Goal: Task Accomplishment & Management: Manage account settings

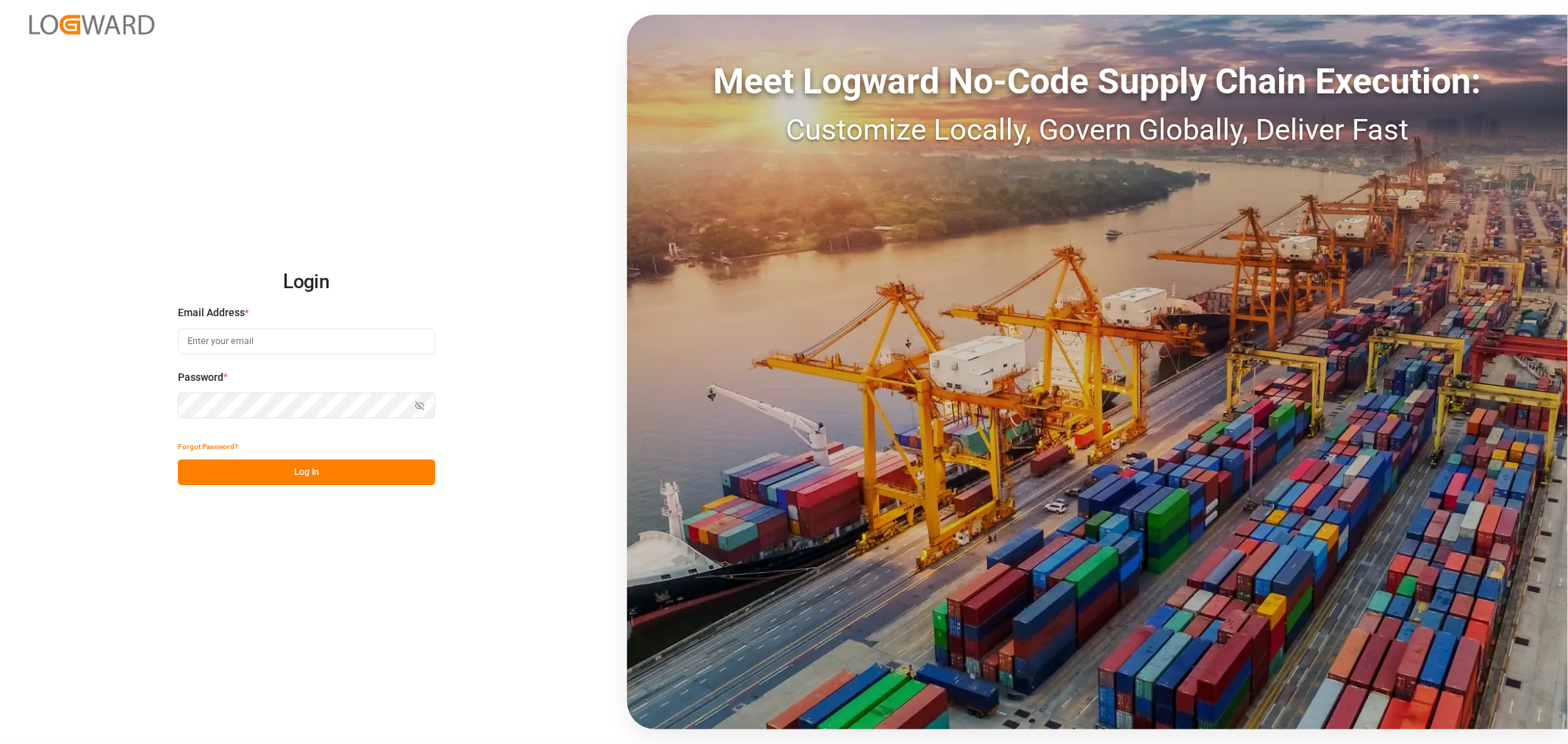
type input "shyamala.mantha@jamindustries.com"
click at [241, 474] on button "Log In" at bounding box center [307, 472] width 257 height 26
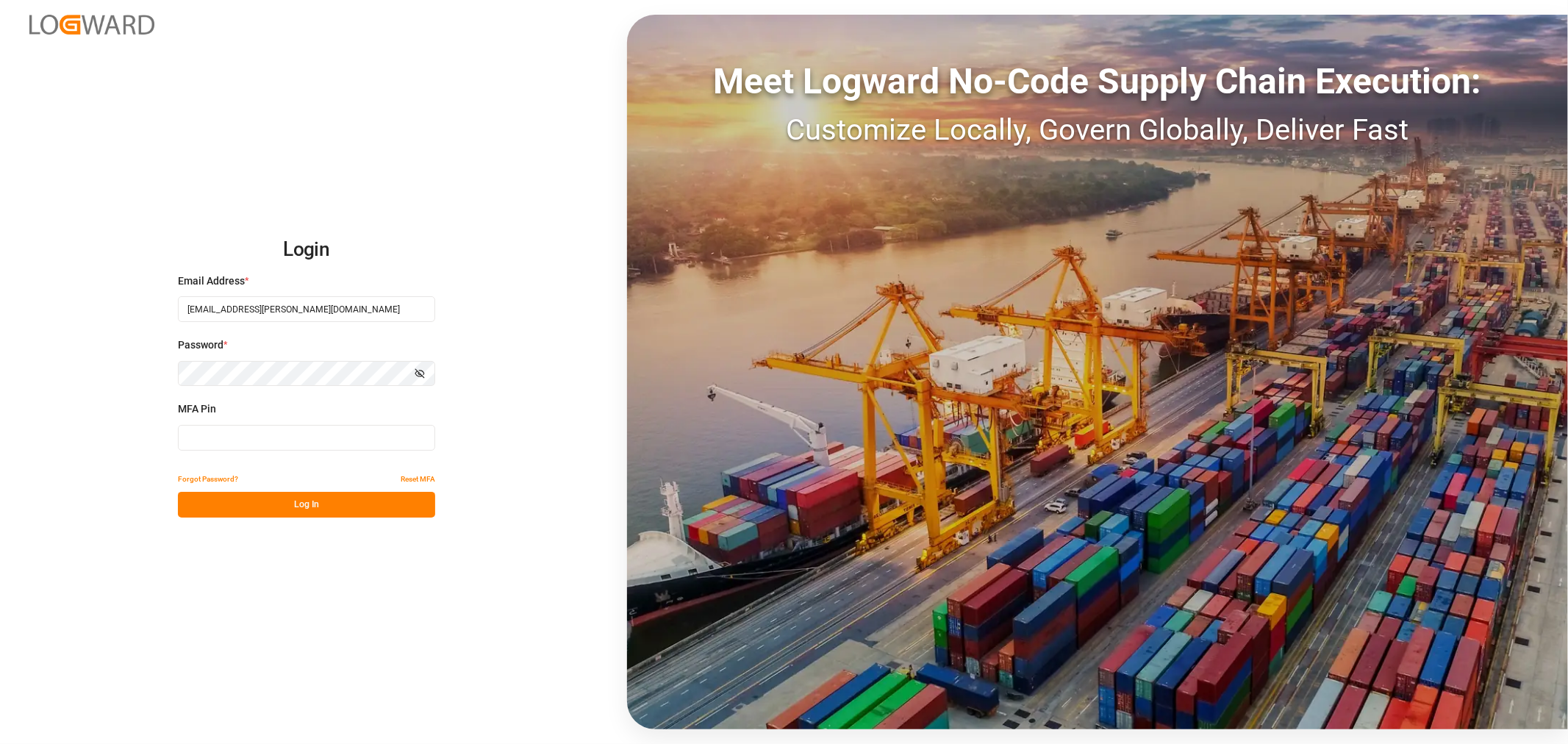
click at [277, 437] on input at bounding box center [307, 438] width 257 height 26
type input "647106"
click at [239, 503] on button "Log In" at bounding box center [307, 505] width 257 height 26
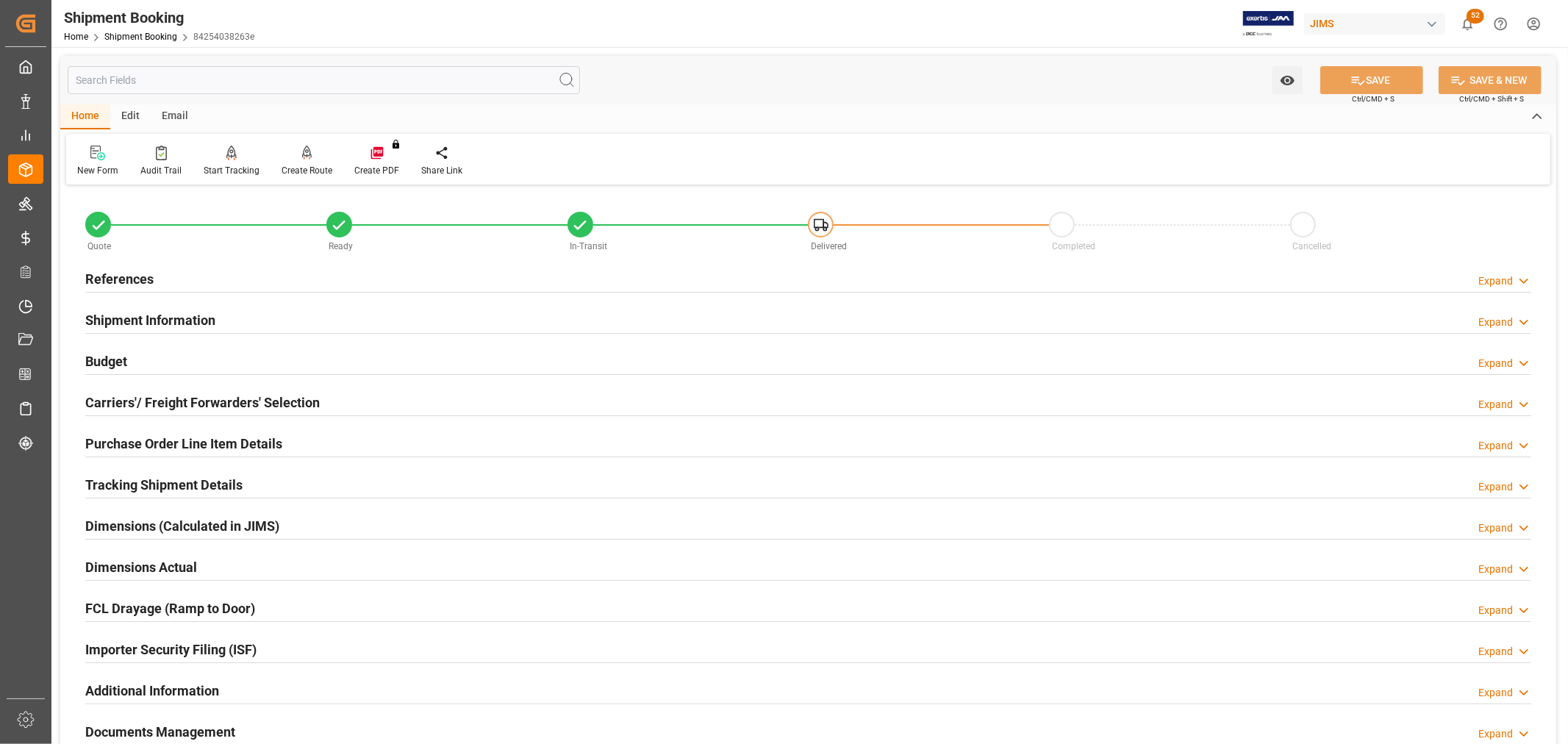
click at [115, 275] on h2 "References" at bounding box center [120, 279] width 68 height 20
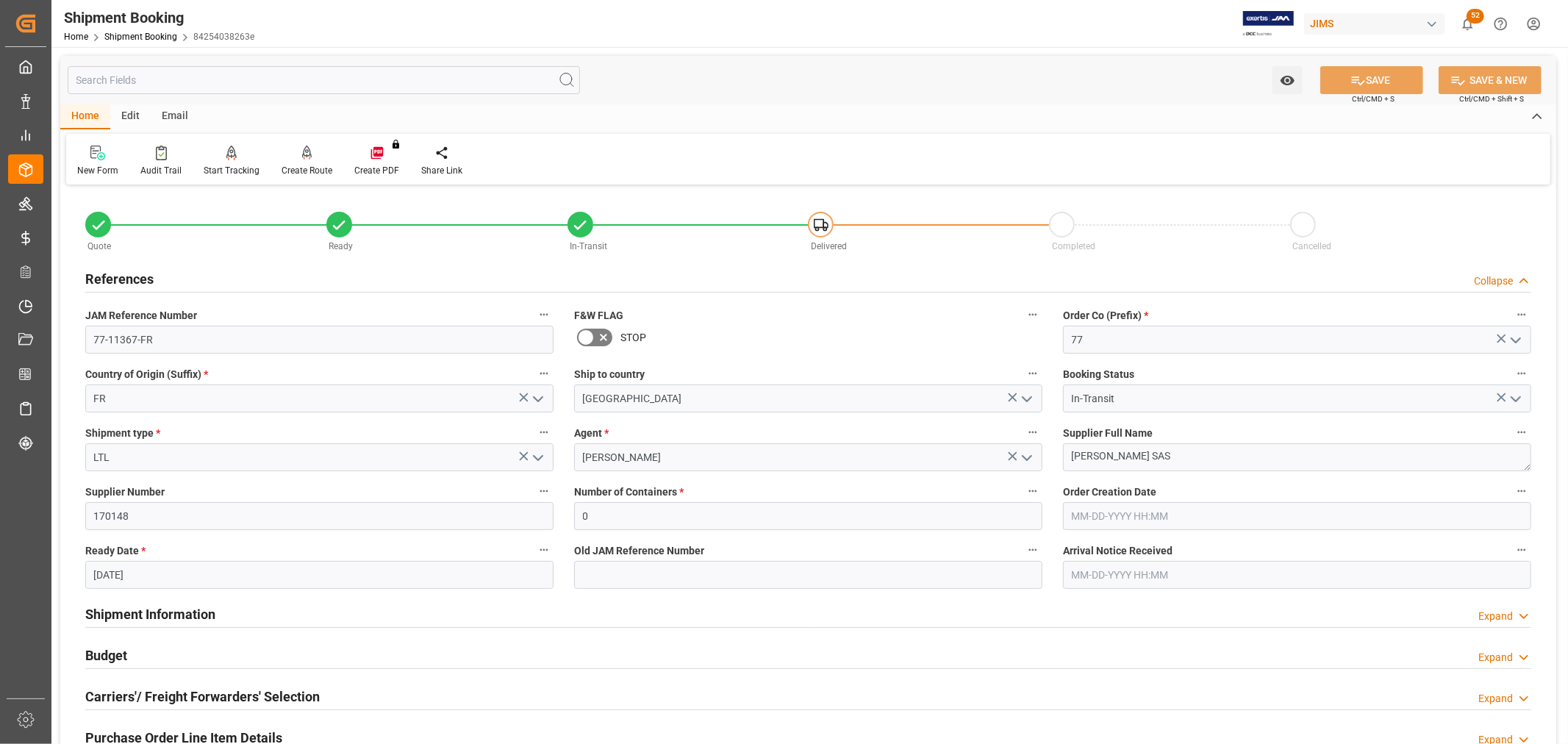
click at [115, 275] on h2 "References" at bounding box center [120, 279] width 68 height 20
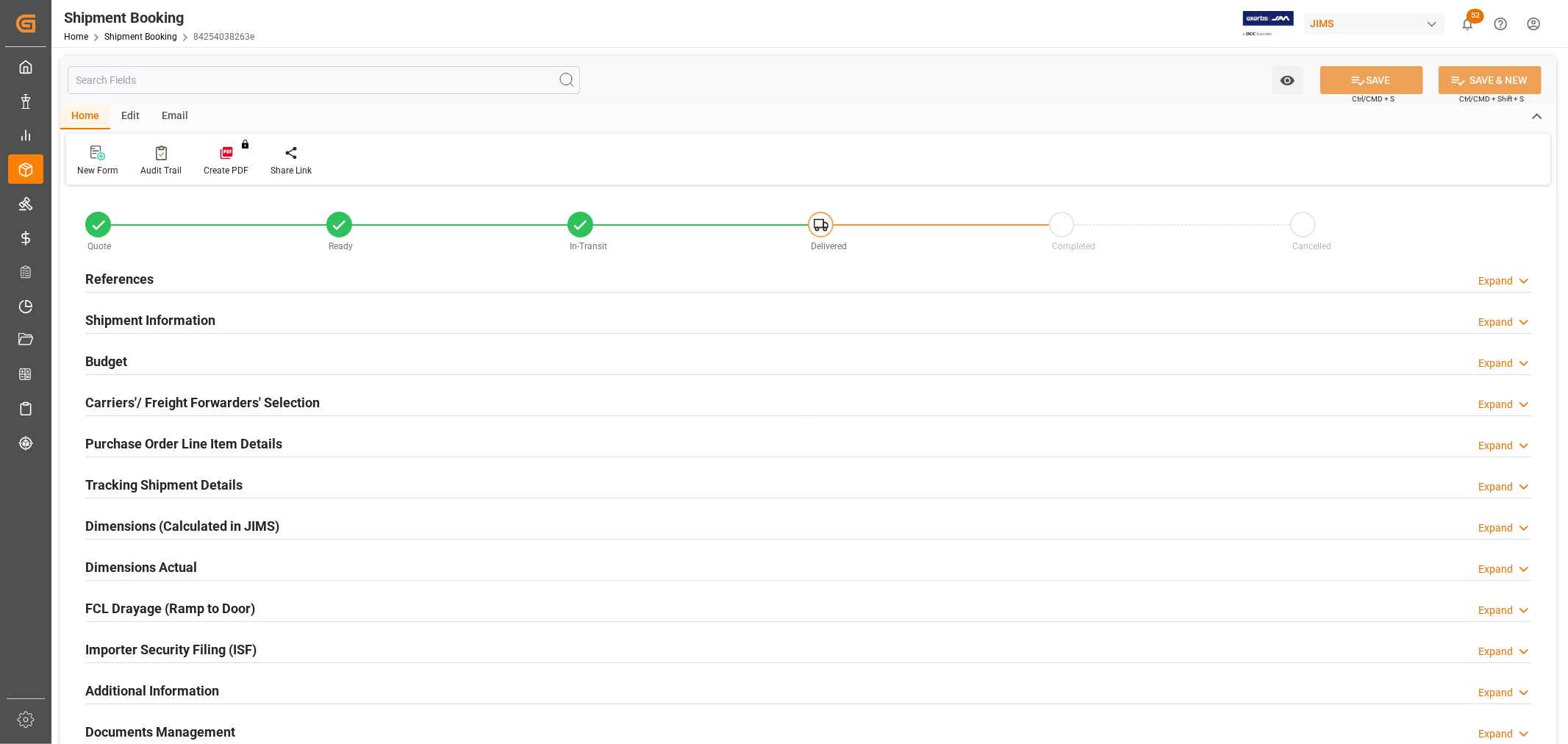
type input "7.163"
type input "3918.5215"
type input "1468"
type input "69469.7826"
click at [116, 361] on h2 "Budget" at bounding box center [106, 361] width 42 height 20
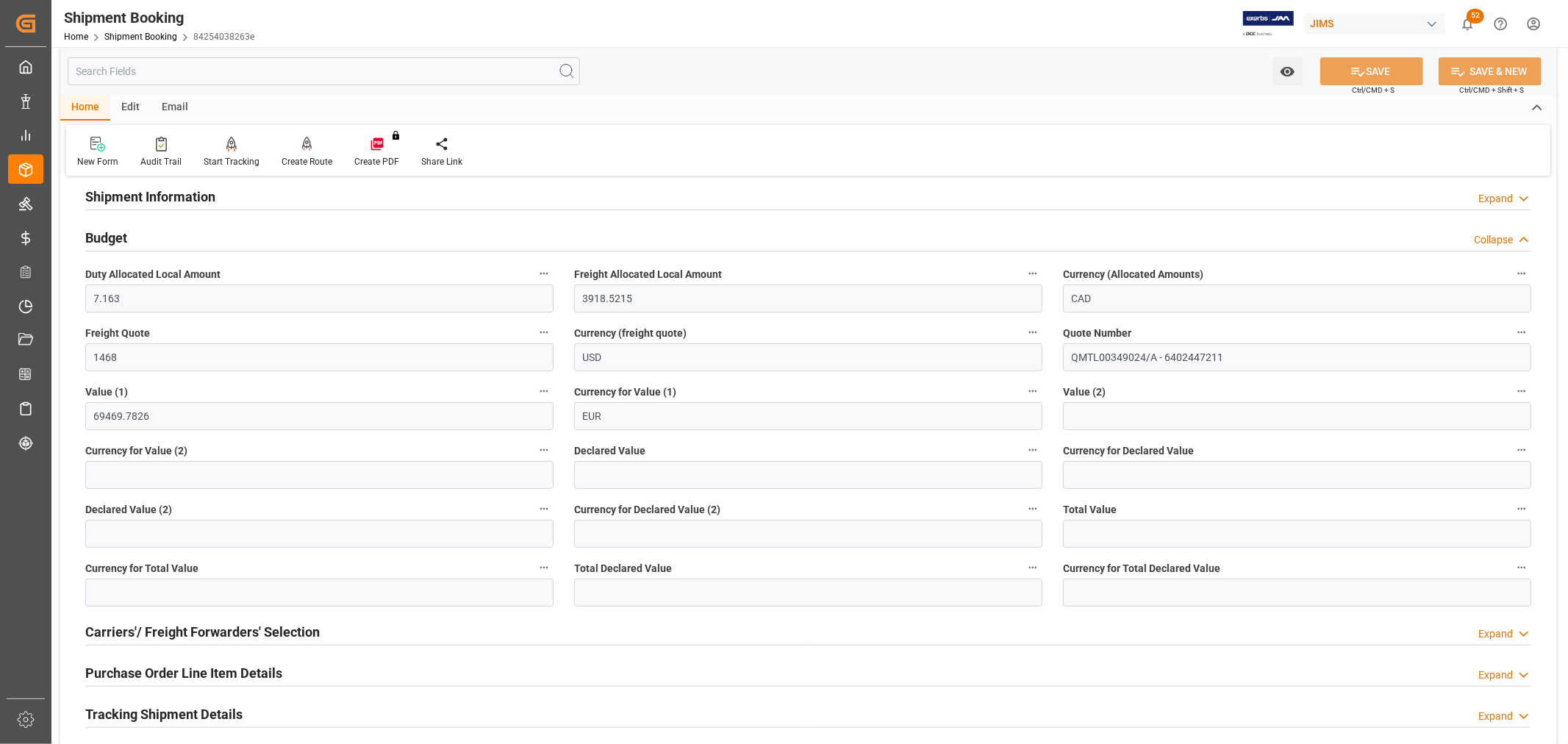
scroll to position [326, 0]
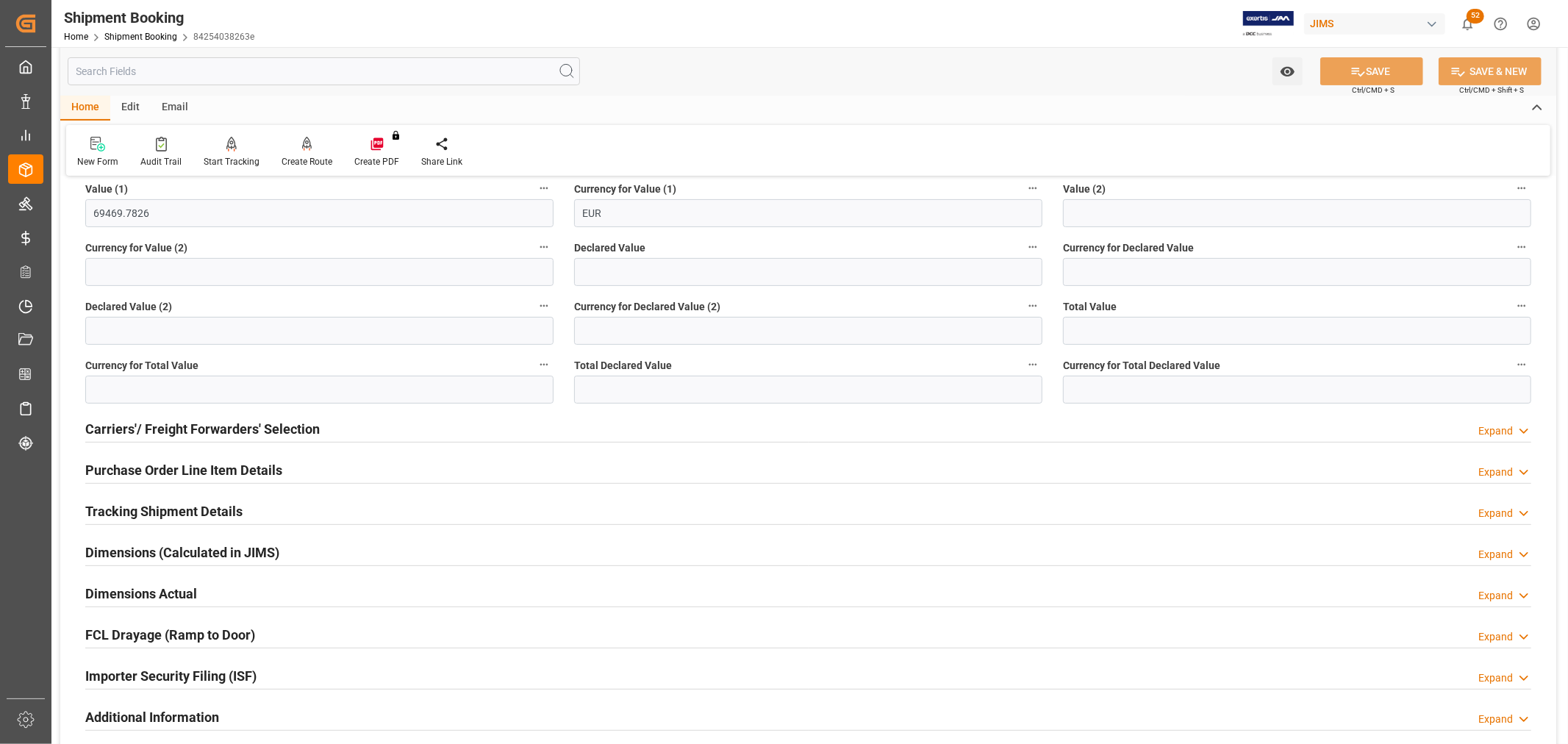
click at [129, 467] on h2 "Purchase Order Line Item Details" at bounding box center [184, 470] width 197 height 20
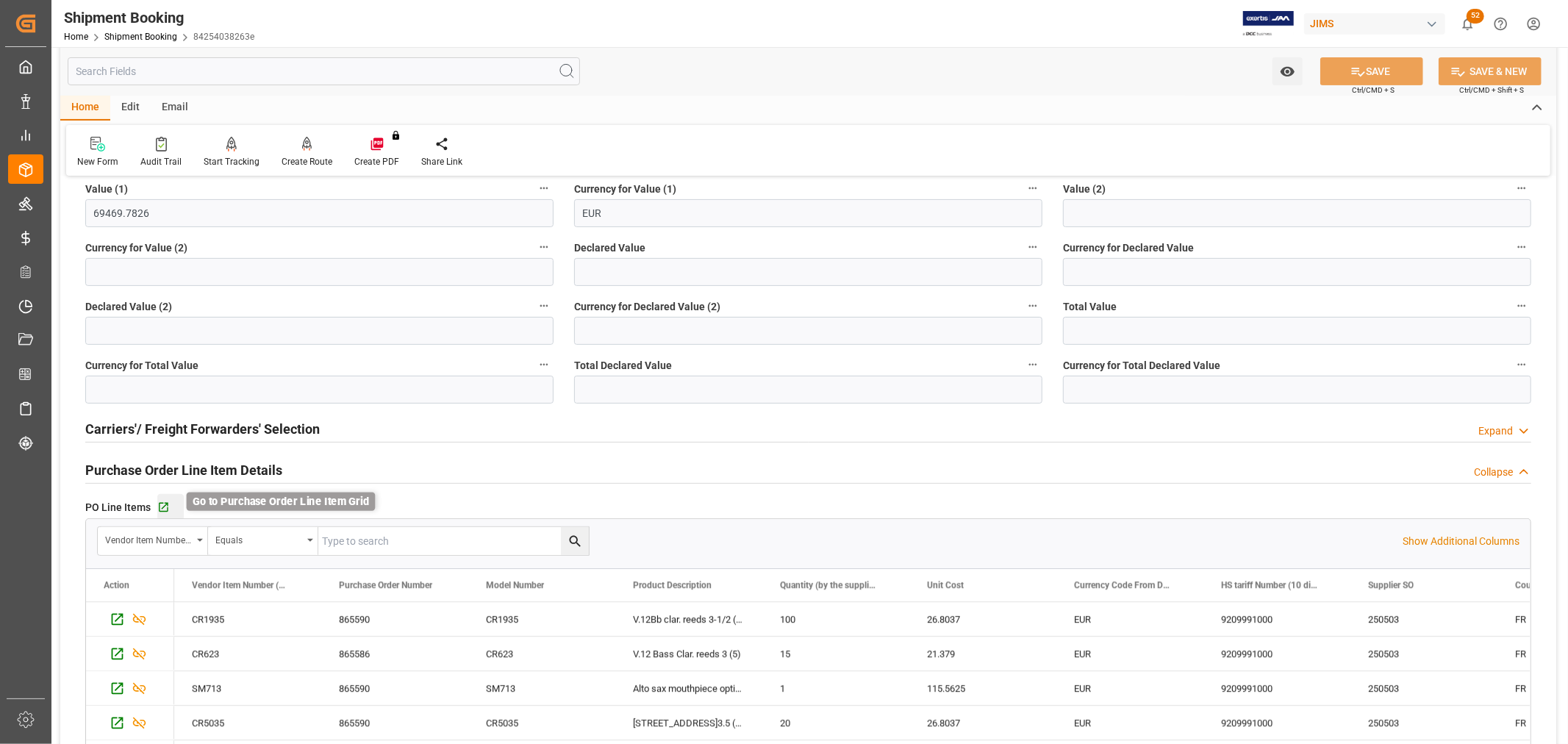
click at [164, 503] on icon "button" at bounding box center [164, 508] width 10 height 10
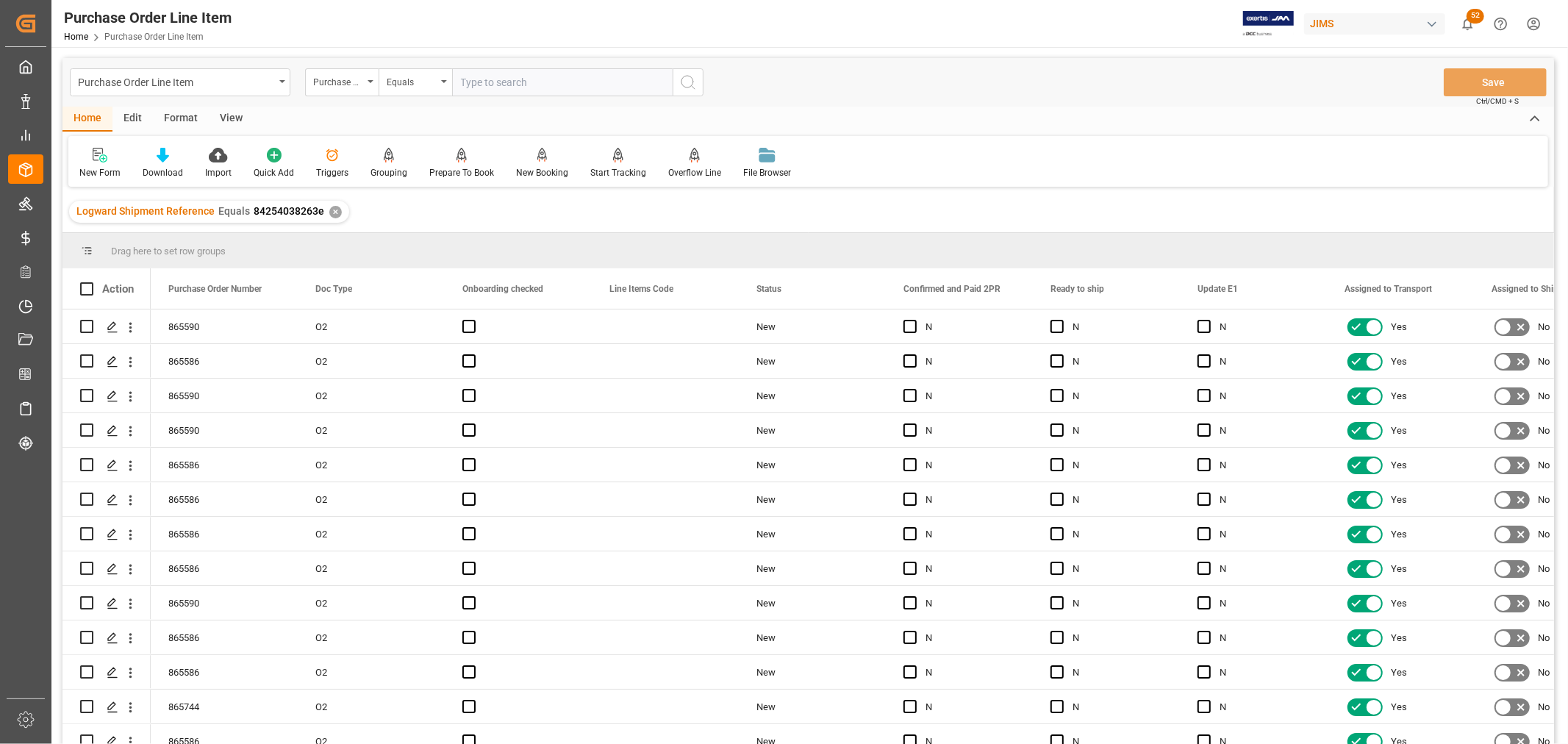
click at [91, 112] on div "Home" at bounding box center [87, 119] width 50 height 25
click at [160, 155] on icon at bounding box center [162, 155] width 12 height 15
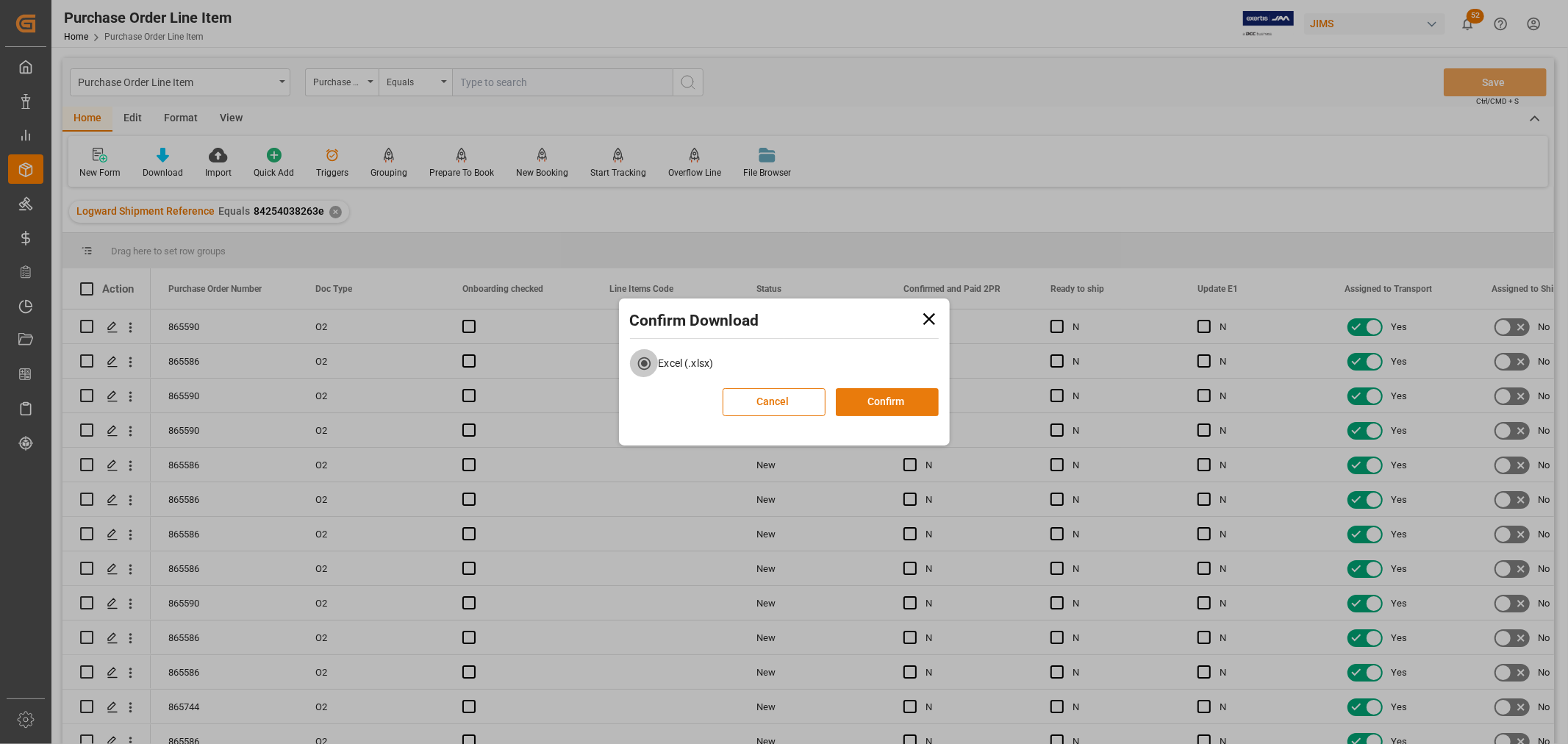
click at [879, 400] on button "Confirm" at bounding box center [887, 402] width 103 height 28
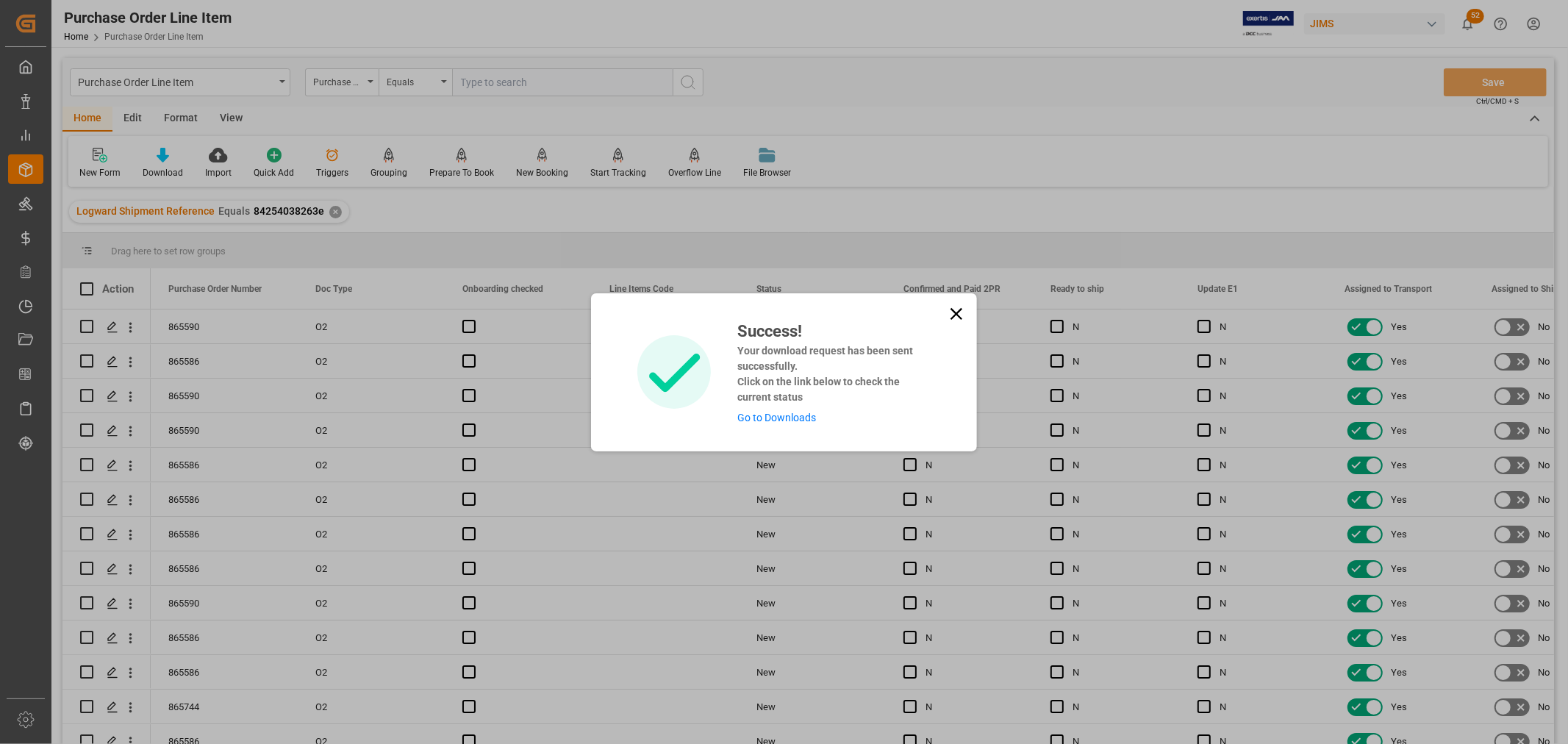
click at [776, 414] on link "Go to Downloads" at bounding box center [777, 418] width 79 height 11
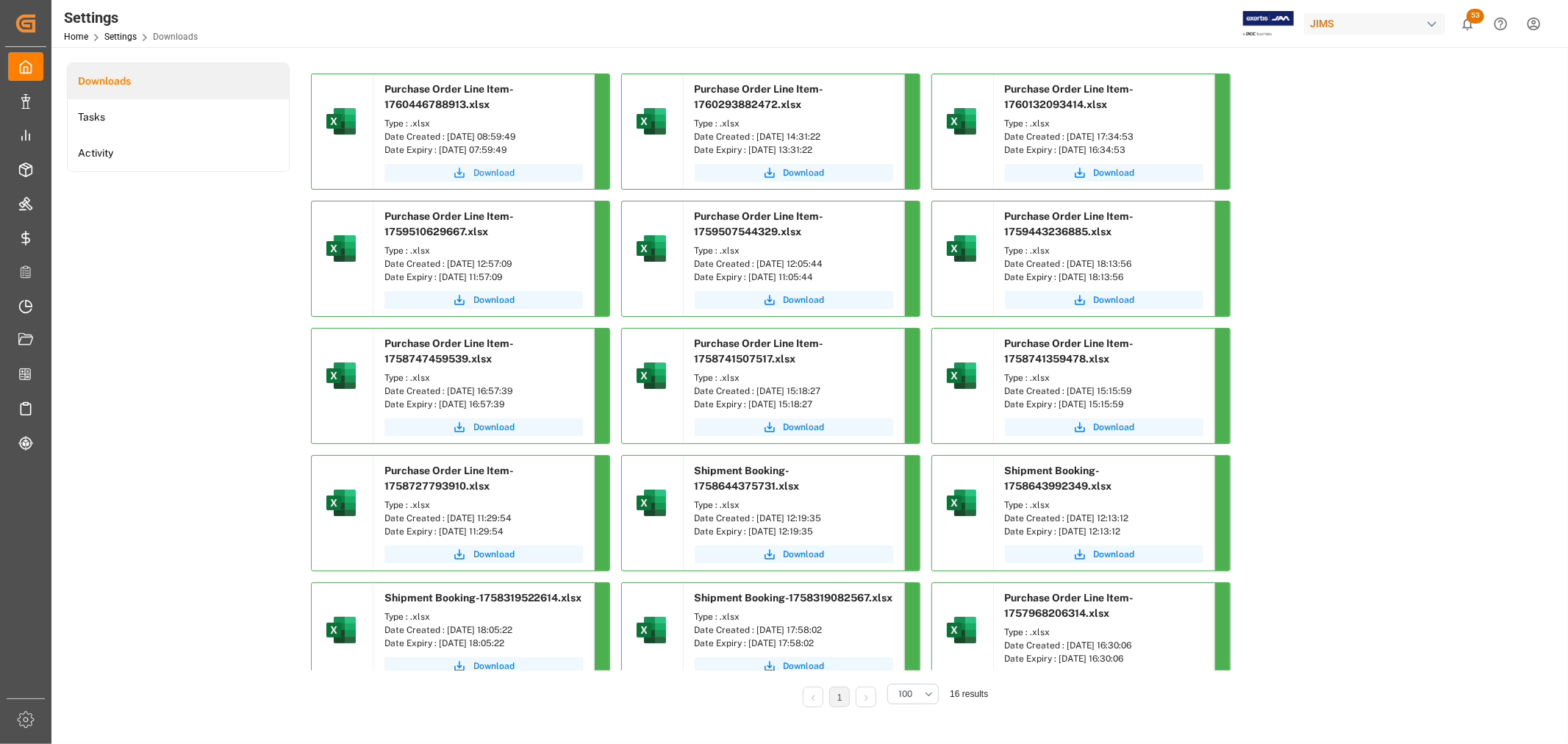
click at [500, 171] on span "Download" at bounding box center [494, 173] width 42 height 13
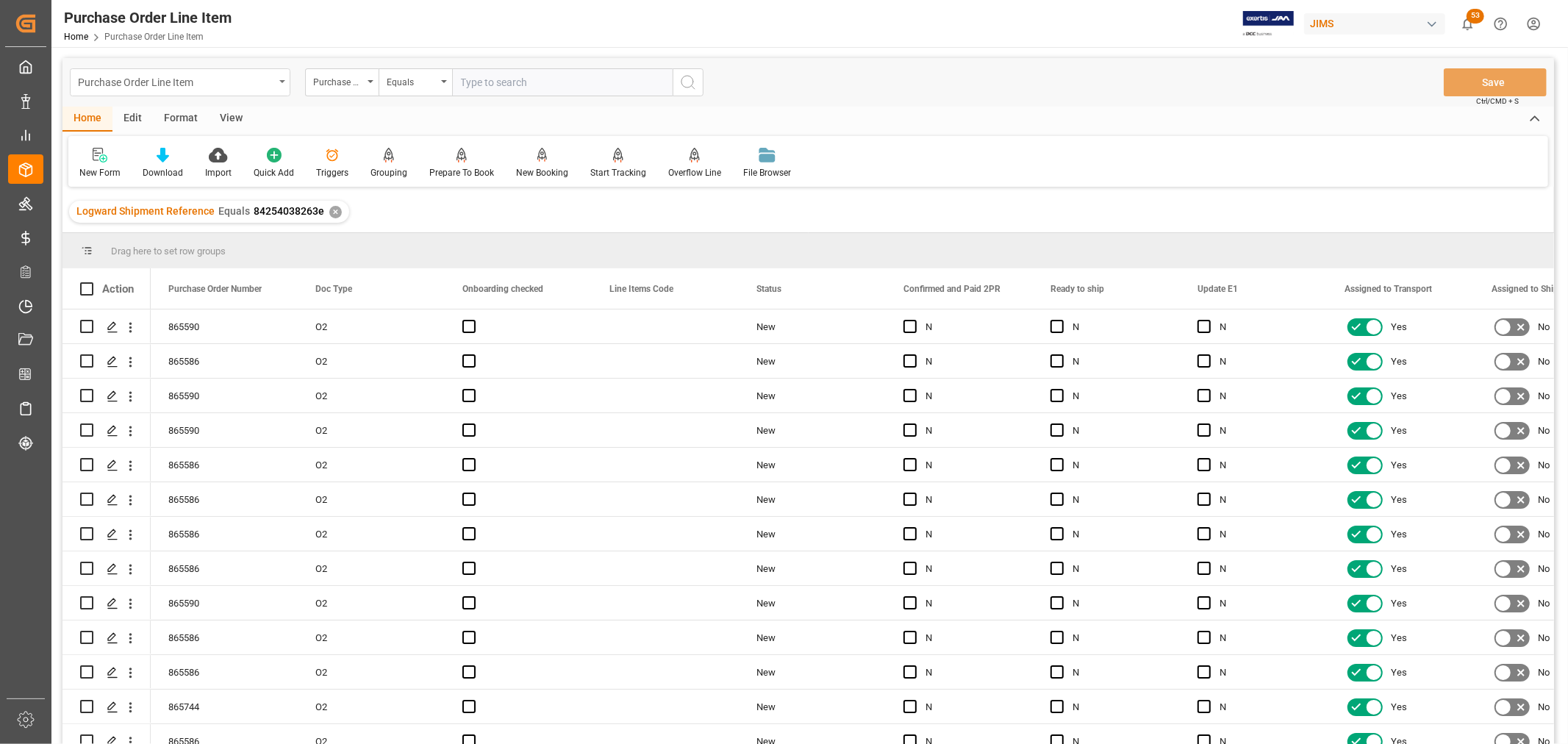
click at [280, 82] on icon "open menu" at bounding box center [282, 81] width 6 height 3
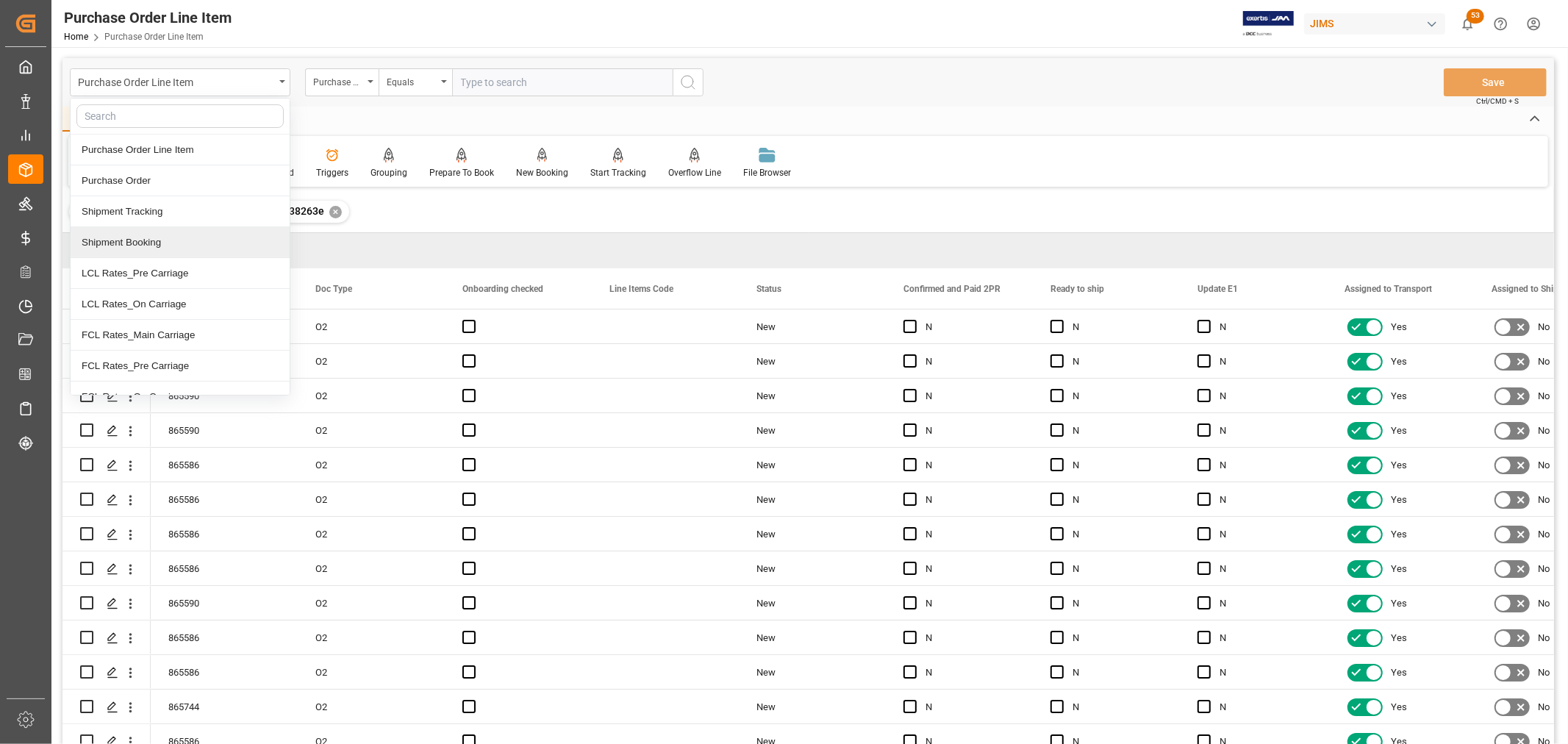
click at [170, 240] on div "Shipment Booking" at bounding box center [180, 243] width 219 height 31
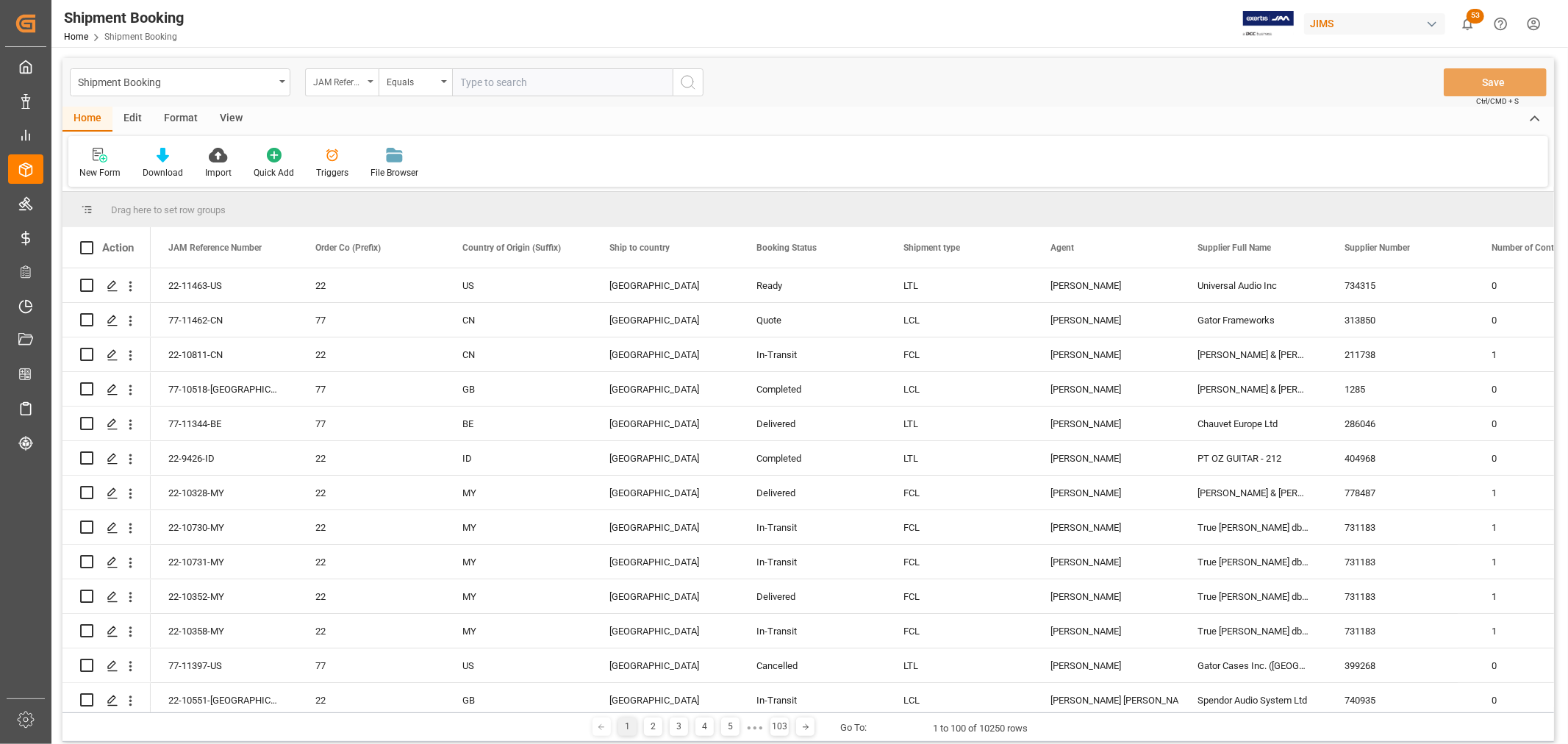
click at [375, 77] on div "JAM Reference Number" at bounding box center [342, 82] width 73 height 28
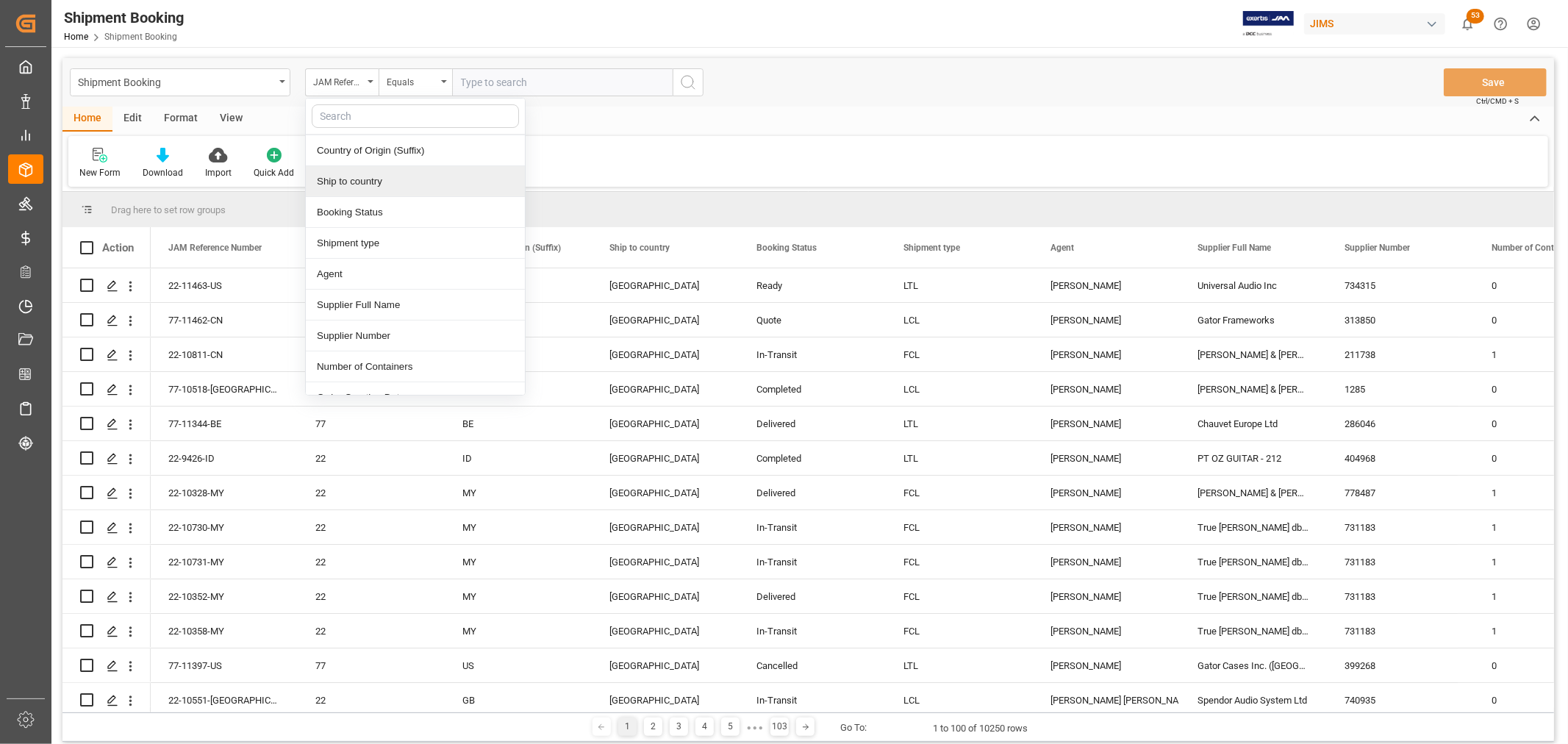
scroll to position [164, 0]
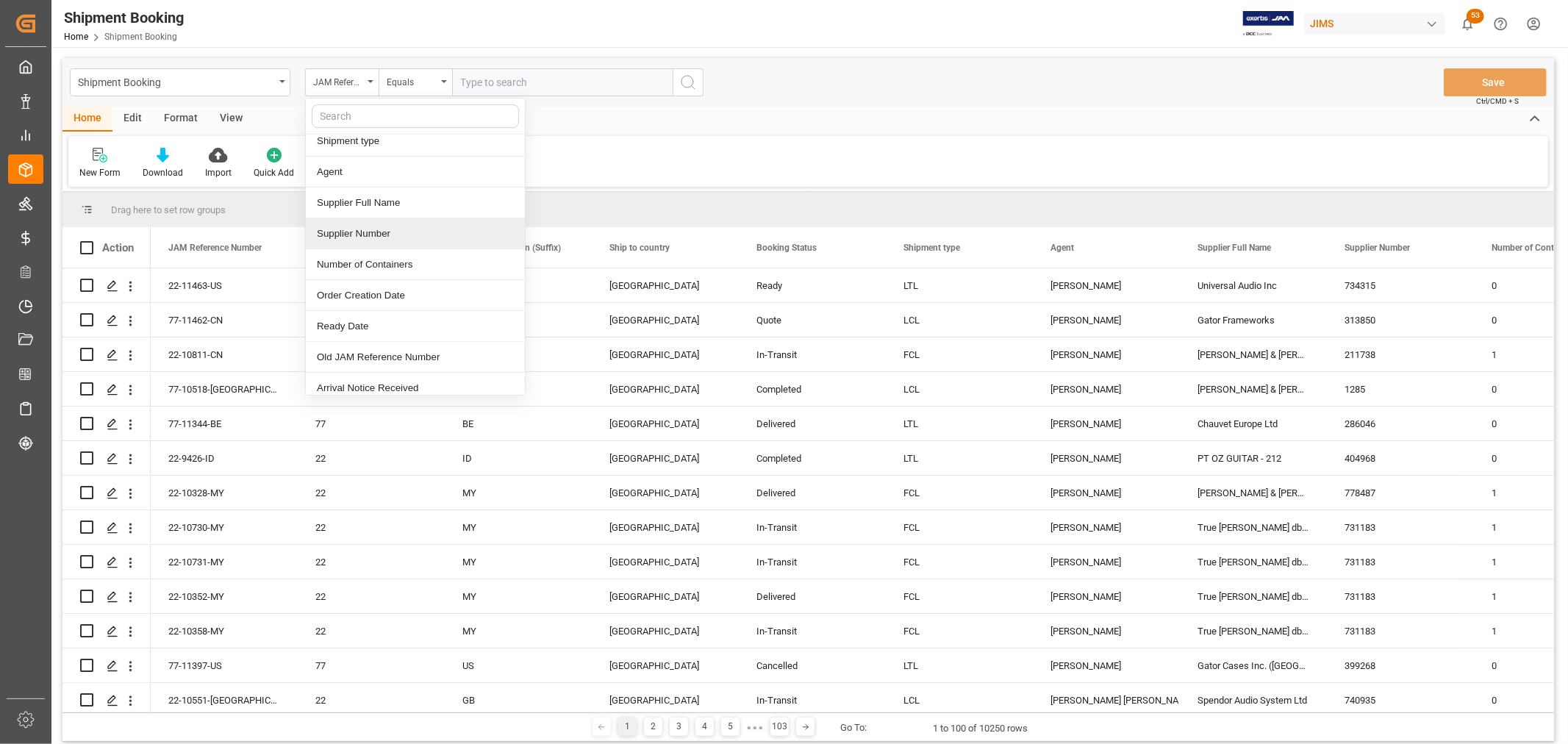
click at [352, 236] on div "Supplier Number" at bounding box center [415, 234] width 219 height 31
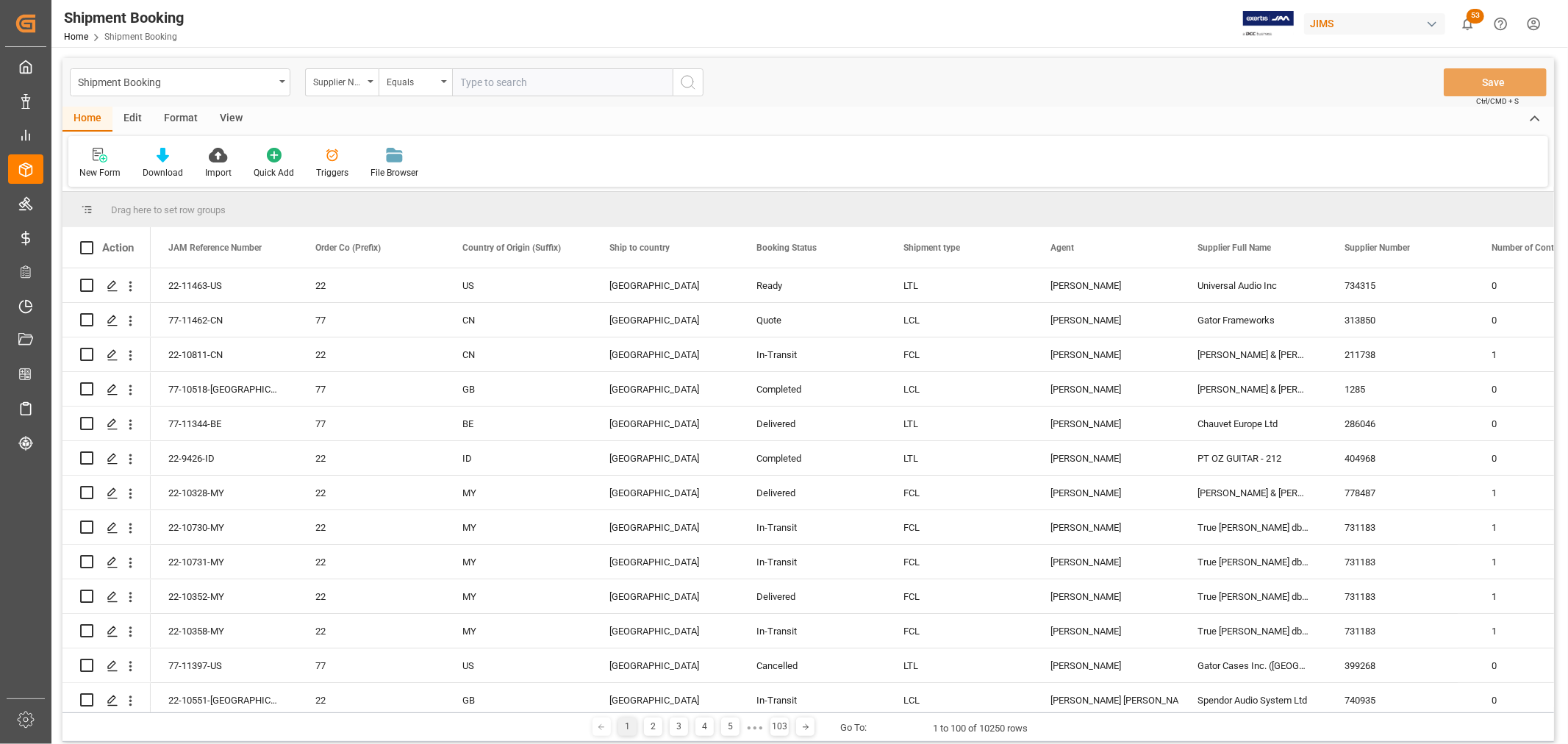
click at [507, 89] on input "text" at bounding box center [562, 82] width 221 height 28
type input "232144"
click at [688, 85] on icon "search button" at bounding box center [689, 82] width 18 height 18
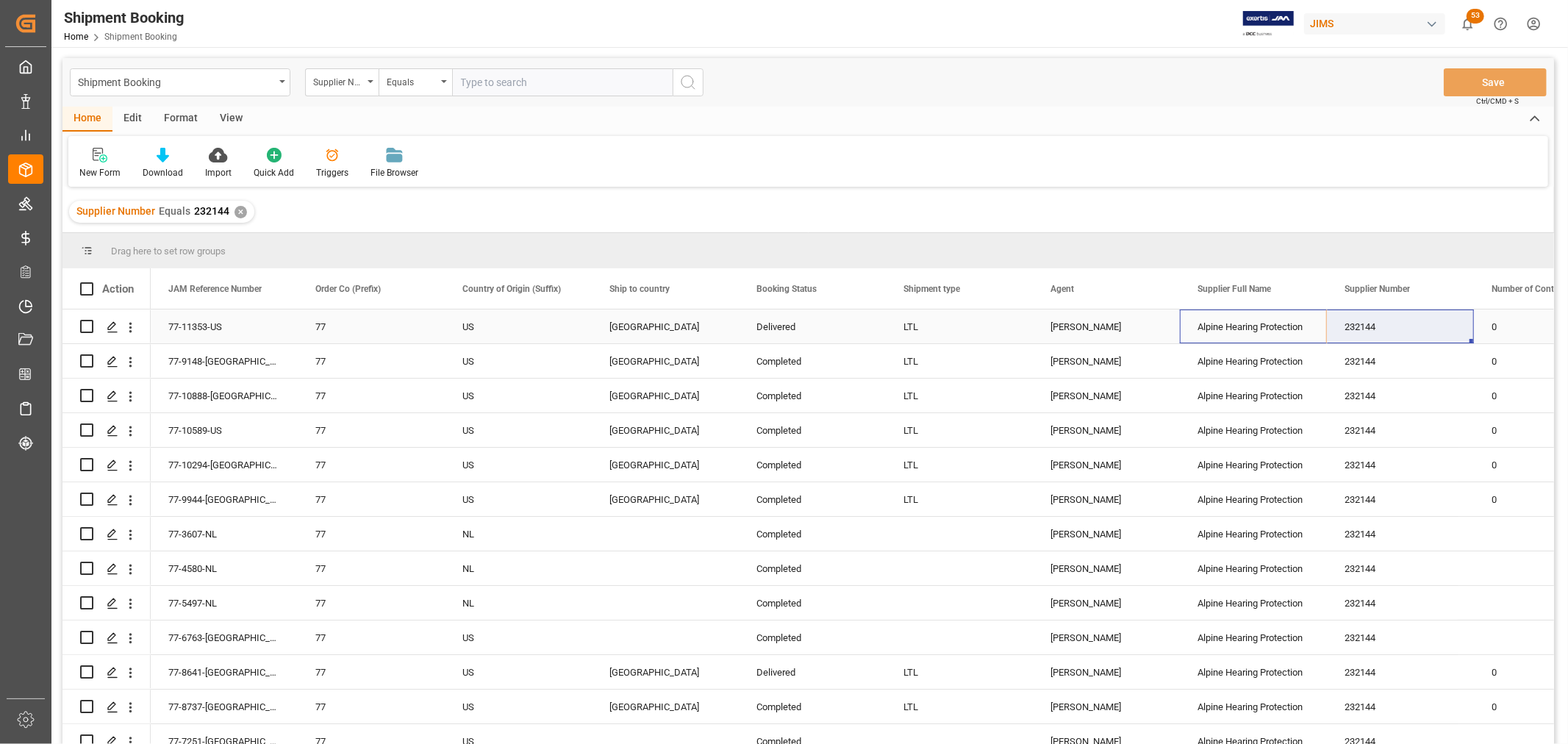
drag, startPoint x: 1243, startPoint y: 326, endPoint x: 1349, endPoint y: 326, distance: 106.0
click at [85, 164] on div "New Form" at bounding box center [100, 164] width 64 height 33
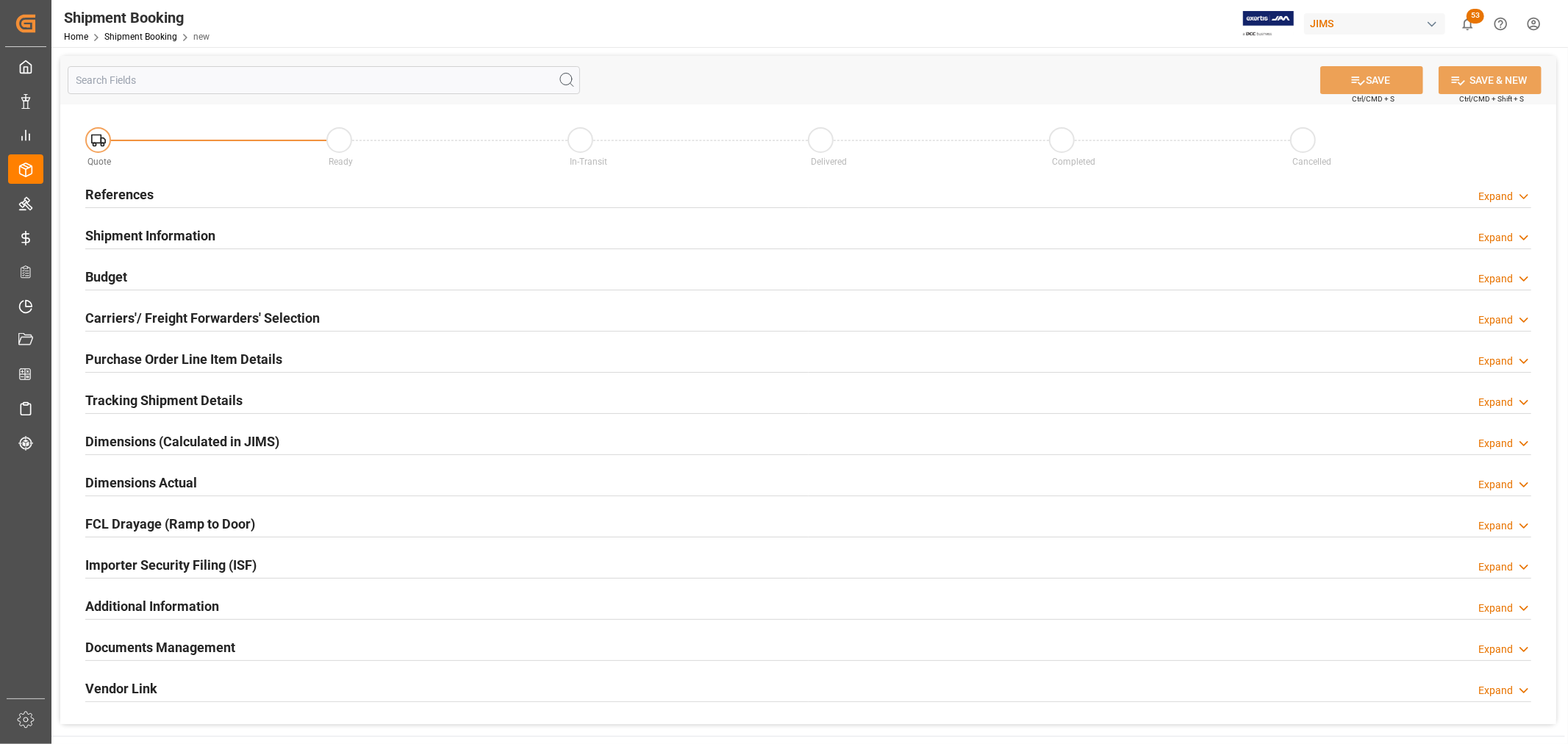
click at [125, 190] on h2 "References" at bounding box center [120, 195] width 68 height 20
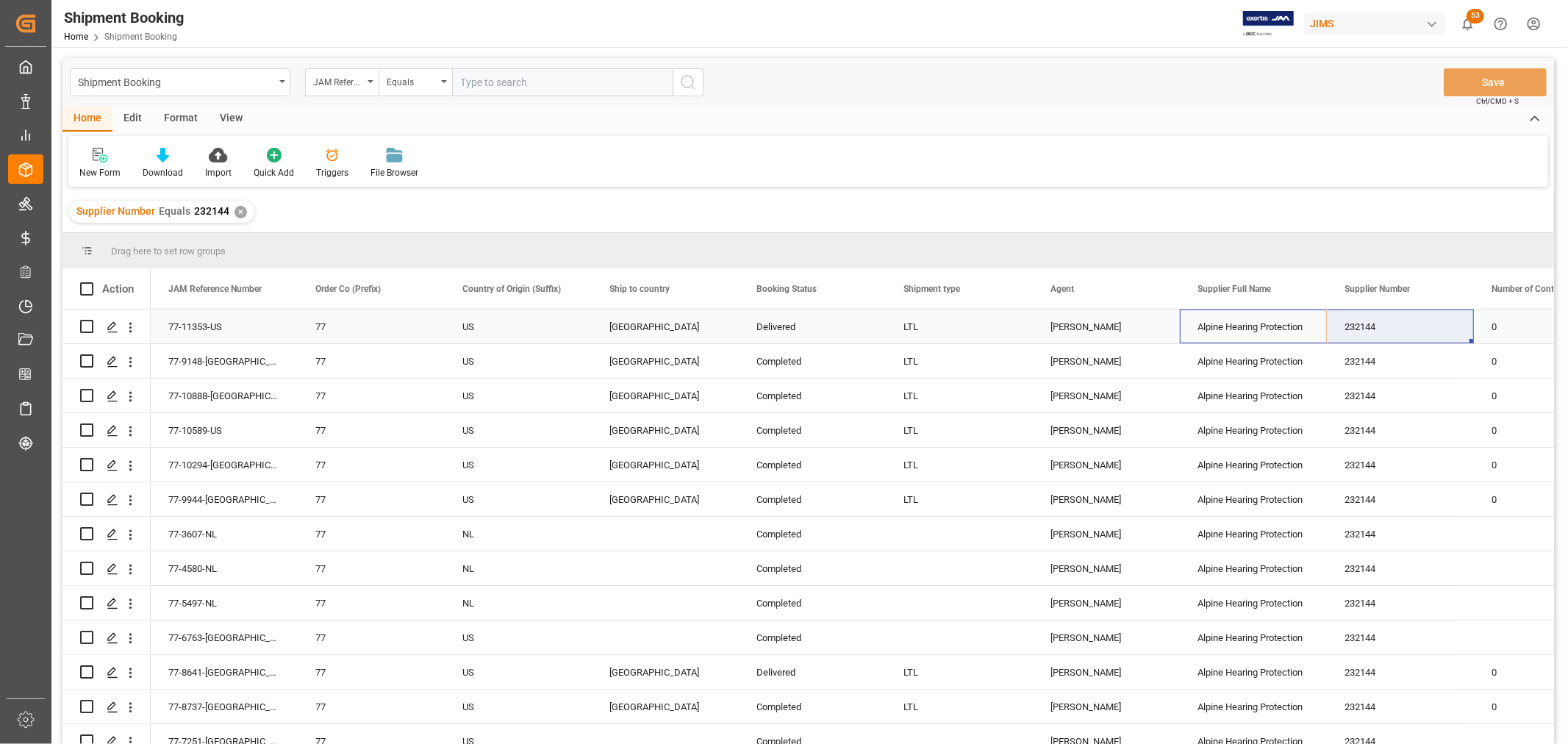
drag, startPoint x: 1226, startPoint y: 326, endPoint x: 1391, endPoint y: 337, distance: 165.4
click at [103, 177] on div "New Form" at bounding box center [100, 173] width 42 height 13
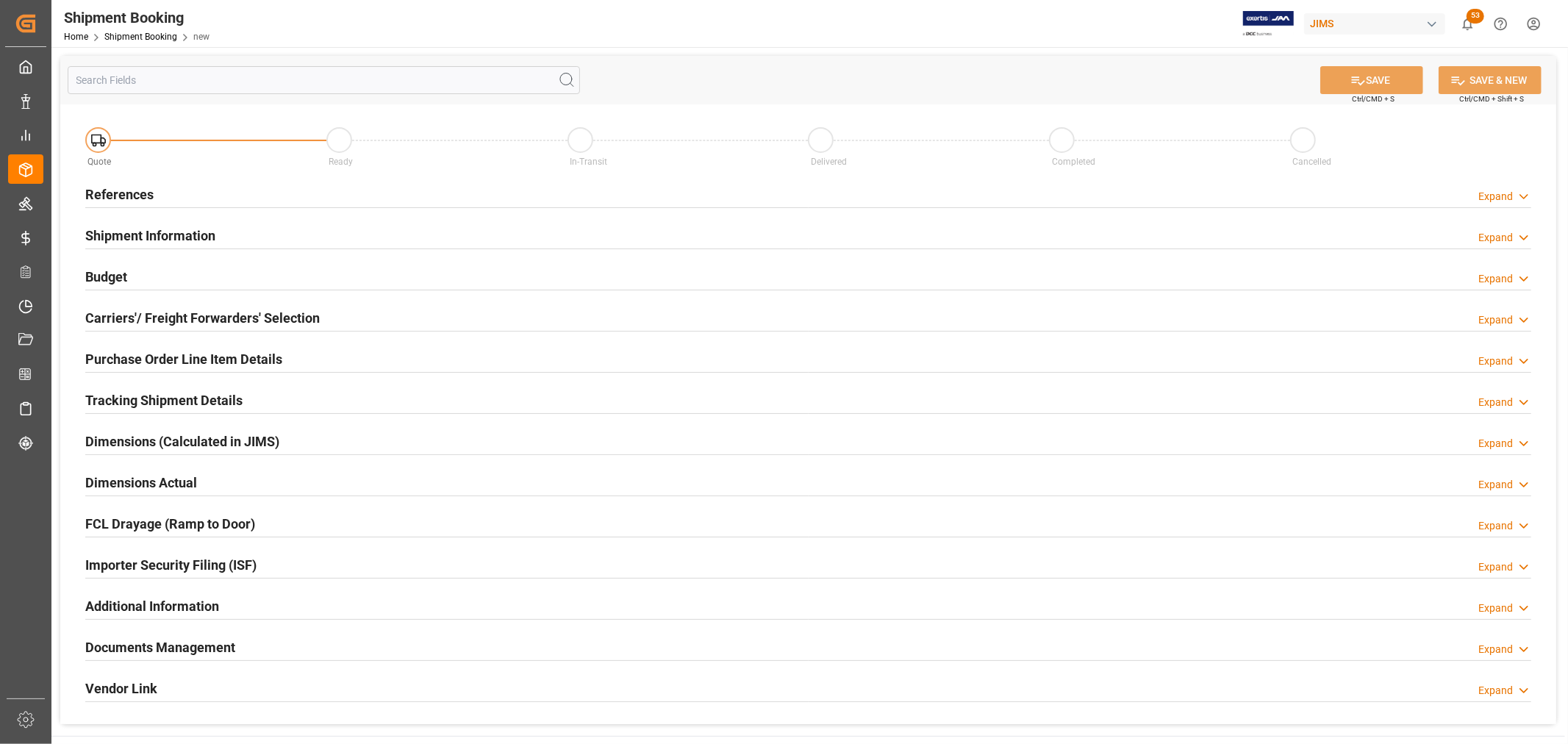
click at [147, 182] on div "References" at bounding box center [120, 193] width 68 height 28
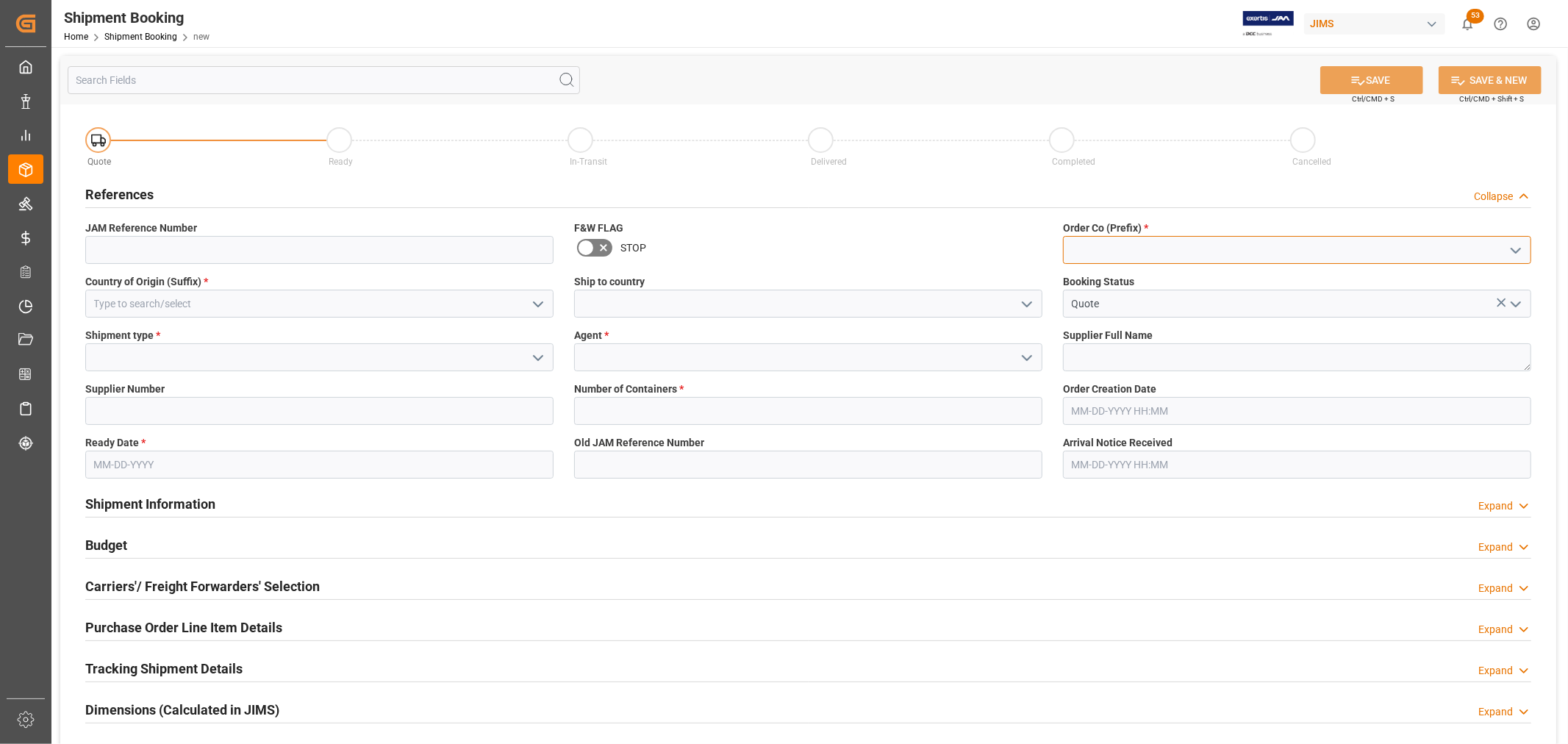
click at [1097, 246] on input at bounding box center [1297, 250] width 468 height 28
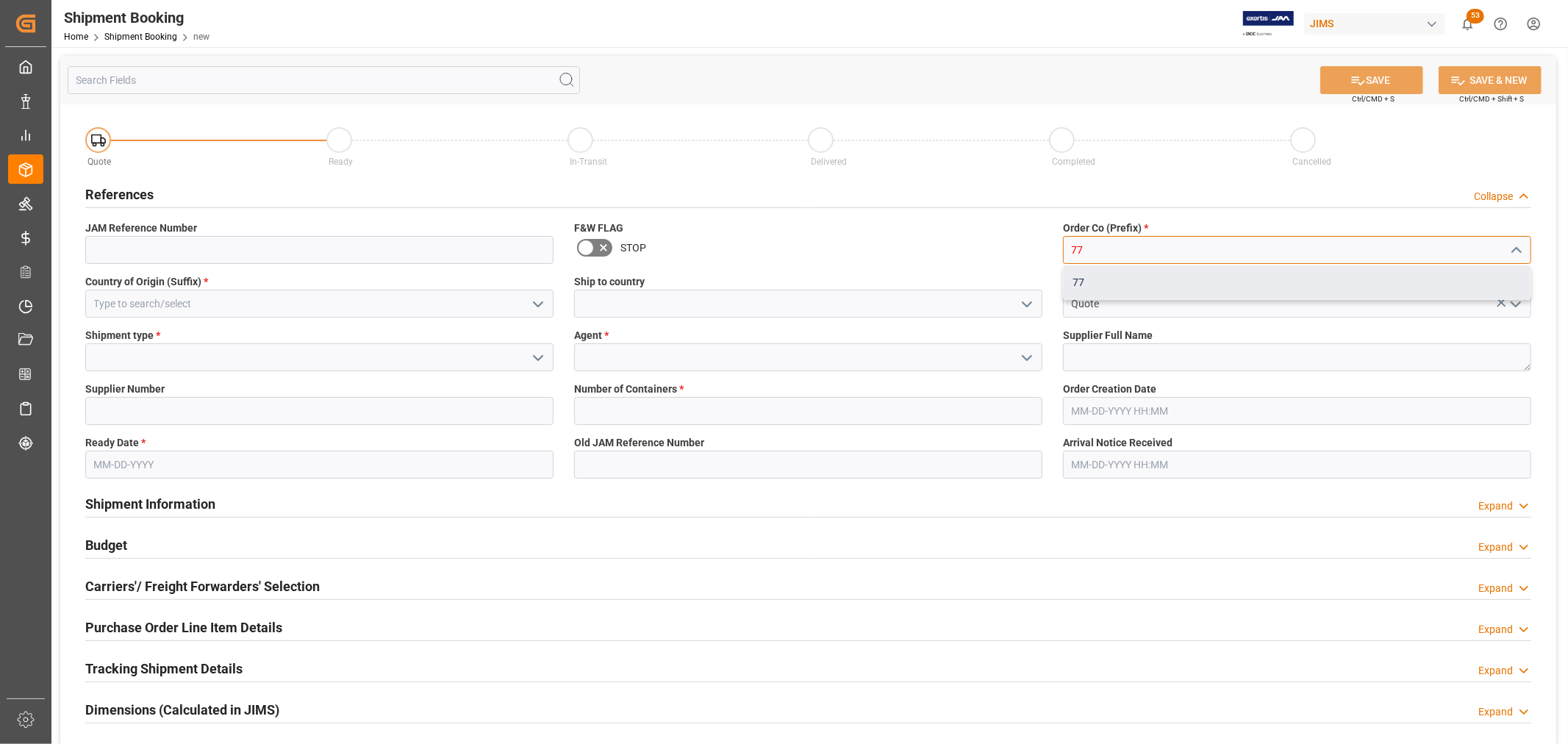
click at [1096, 272] on div "77" at bounding box center [1298, 282] width 467 height 33
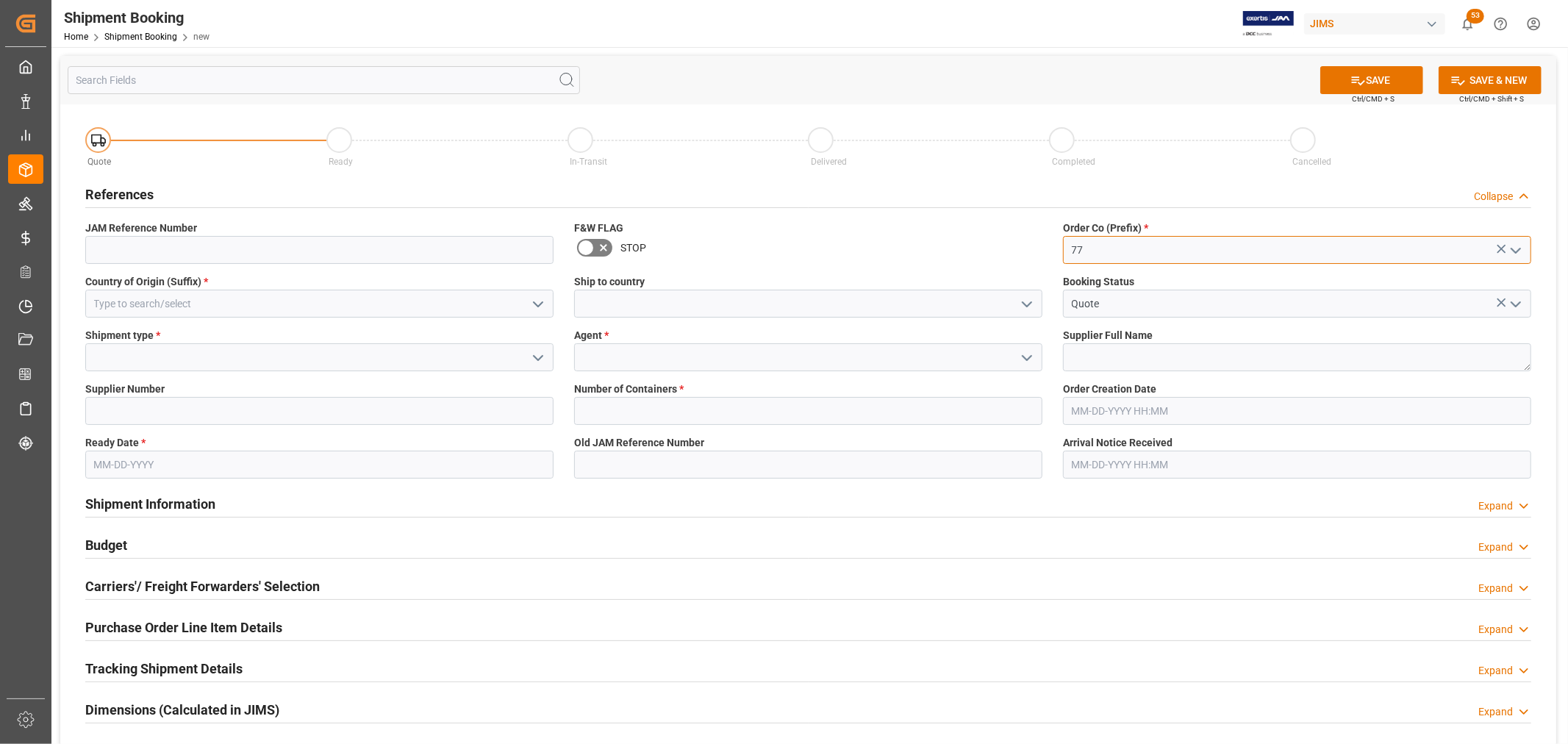
type input "77"
click at [155, 302] on input at bounding box center [319, 304] width 468 height 28
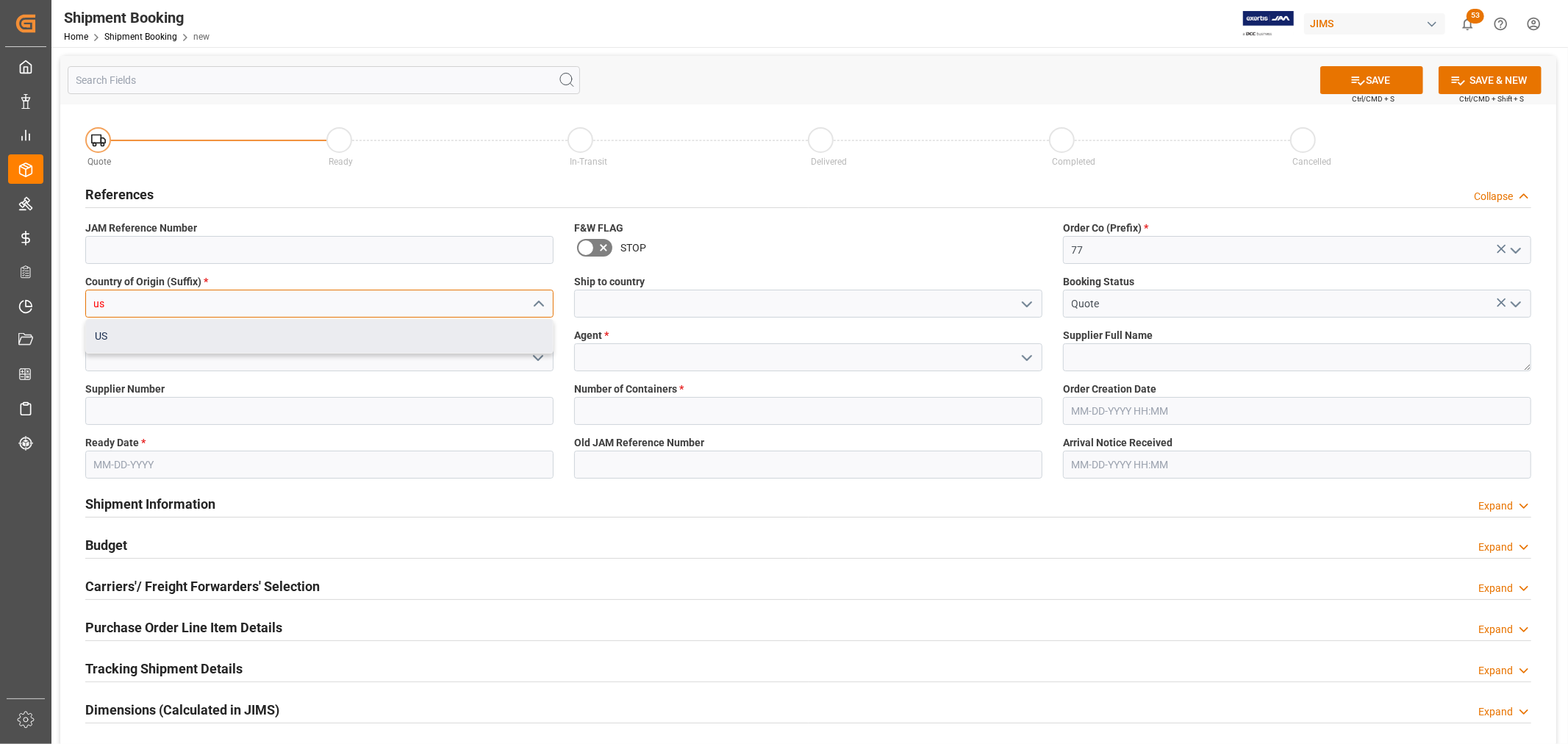
click at [133, 330] on div "US" at bounding box center [320, 336] width 467 height 33
type input "US"
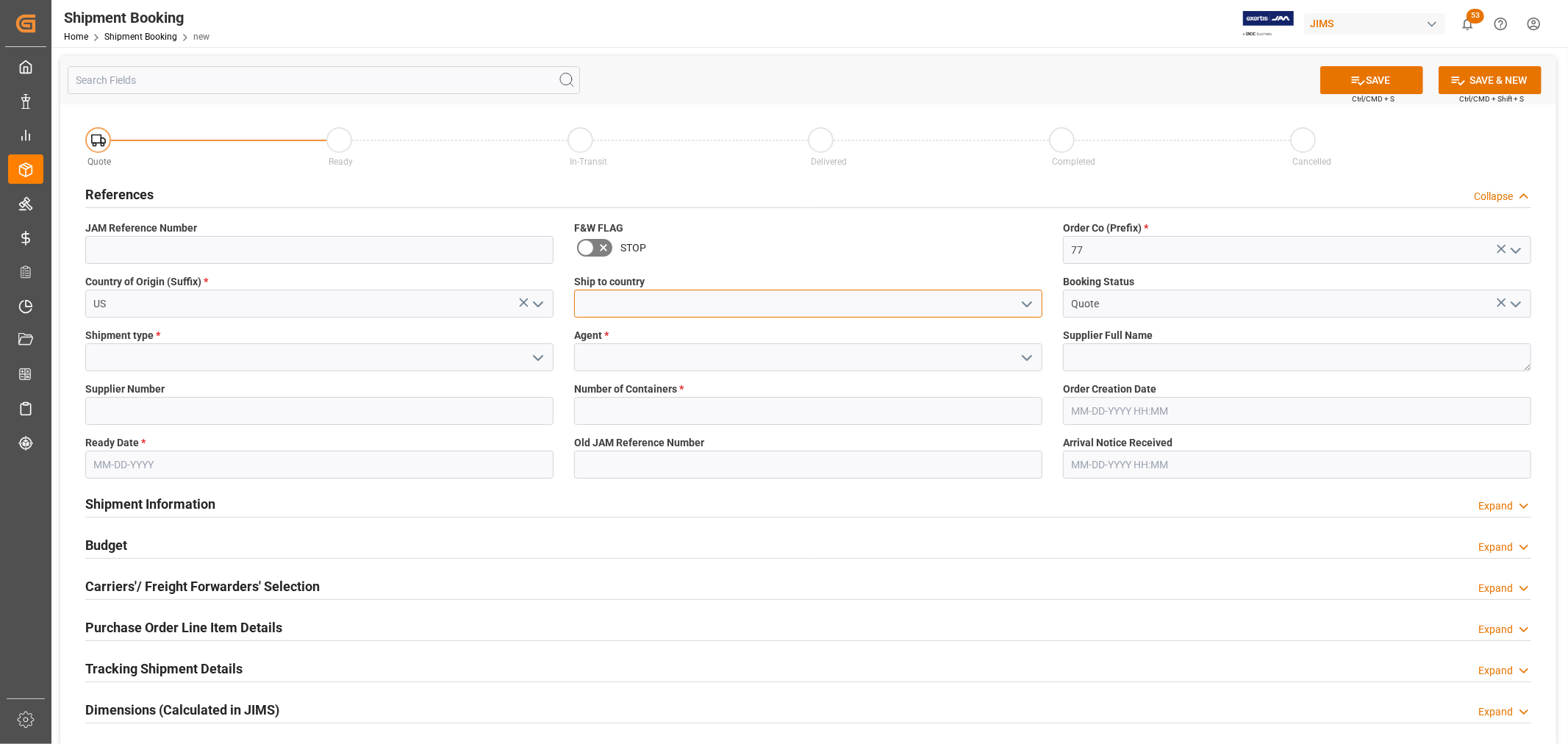
click at [637, 305] on input at bounding box center [808, 304] width 468 height 28
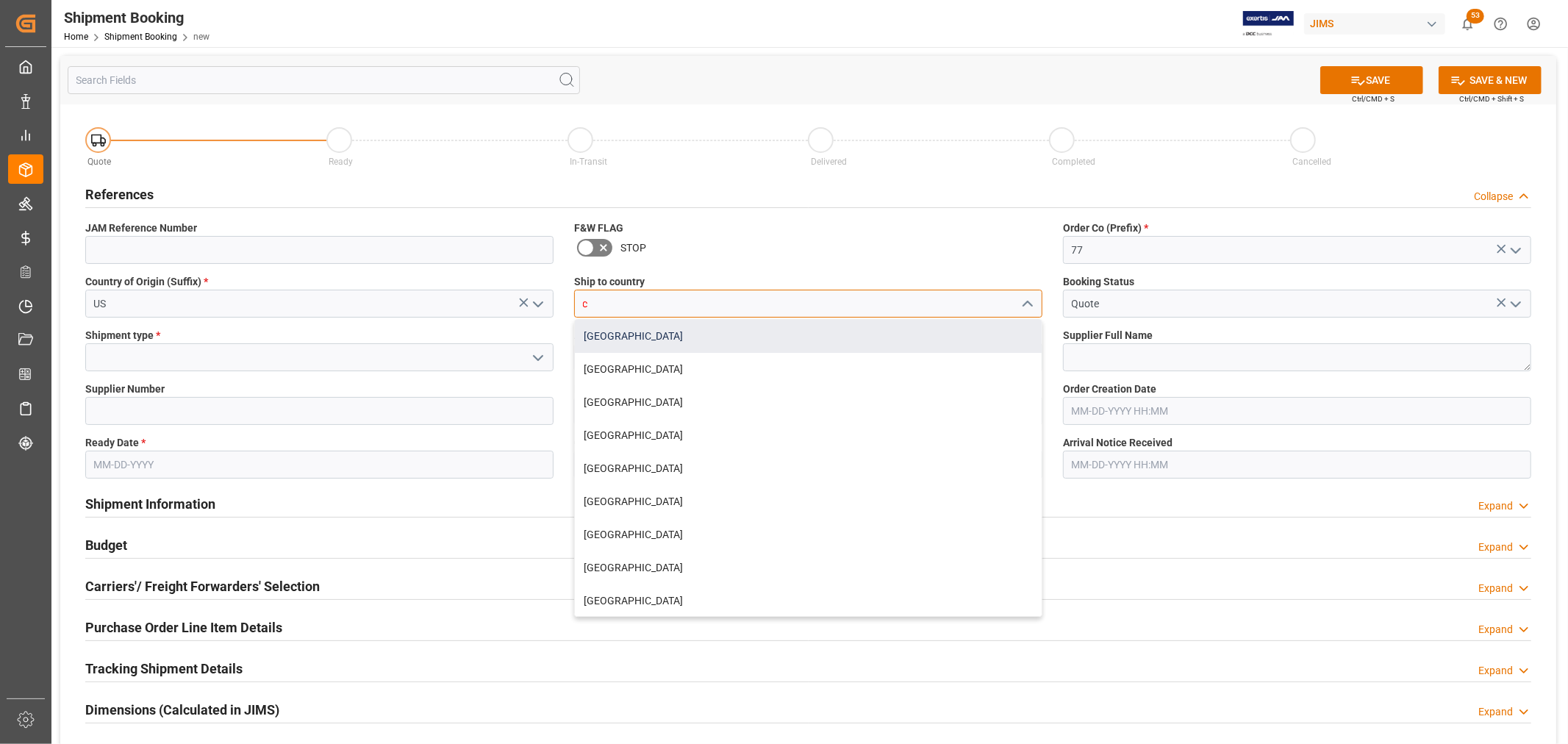
click at [599, 342] on div "[GEOGRAPHIC_DATA]" at bounding box center [808, 336] width 467 height 33
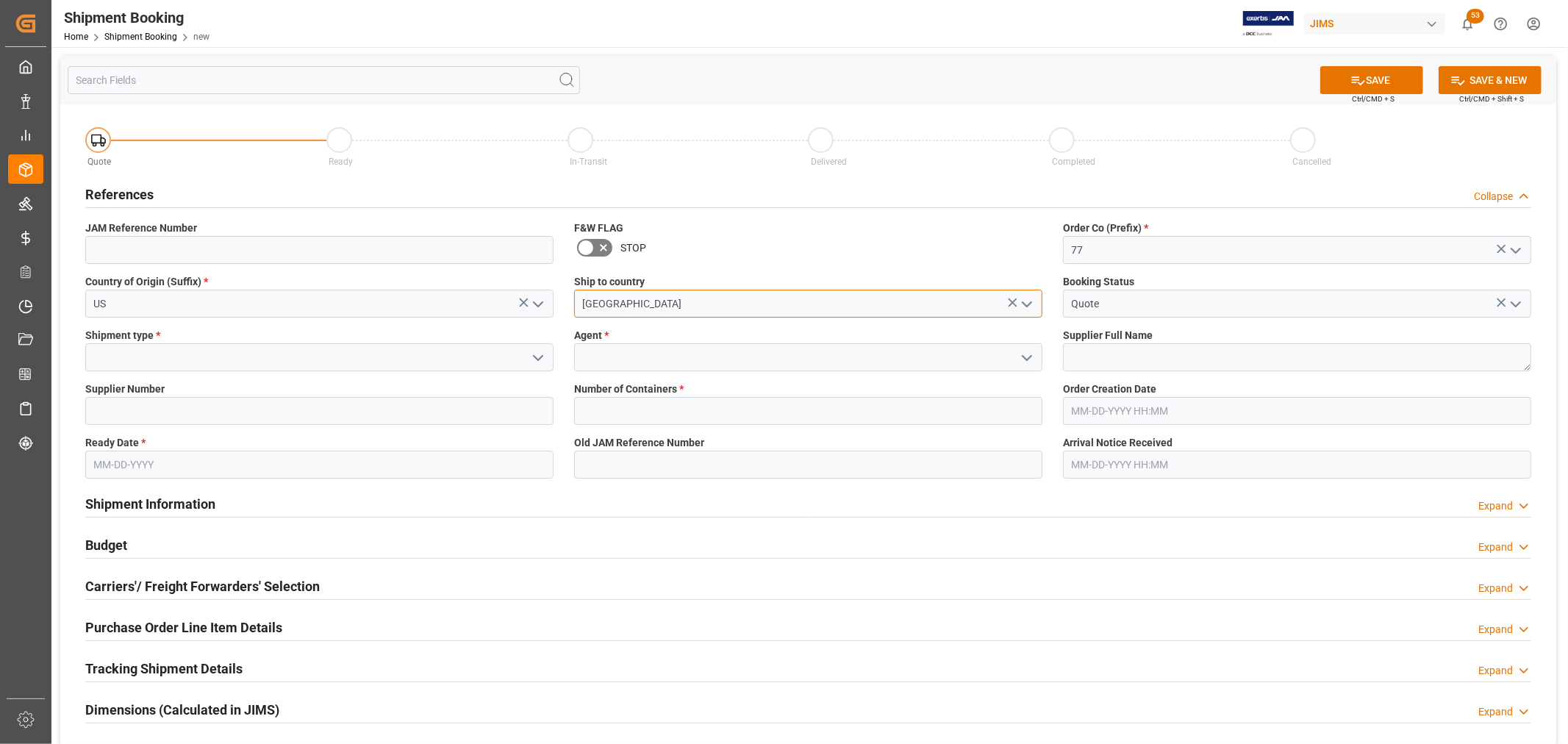
type input "[GEOGRAPHIC_DATA]"
click at [589, 354] on input at bounding box center [808, 357] width 468 height 28
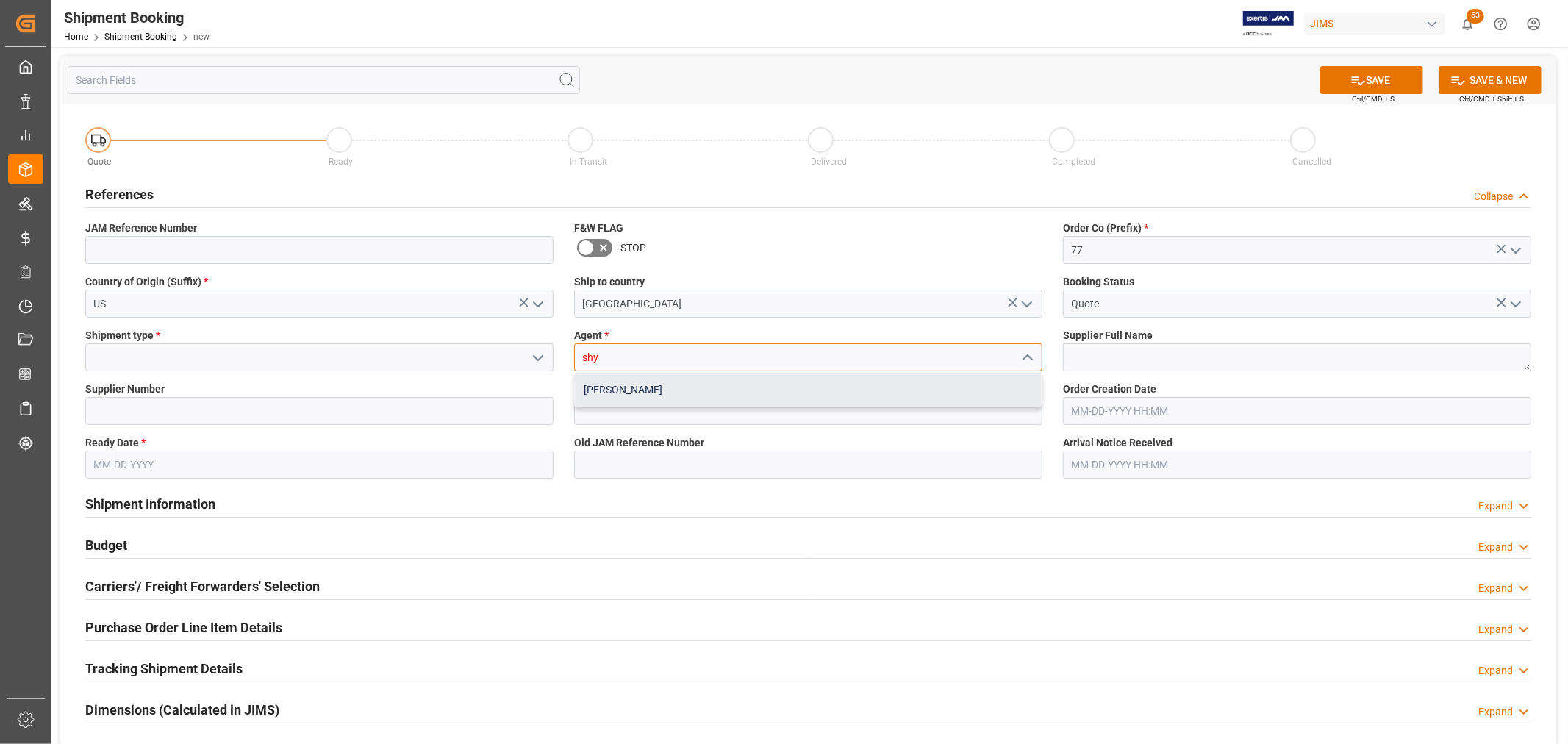
click at [613, 394] on div "[PERSON_NAME]" at bounding box center [808, 390] width 467 height 33
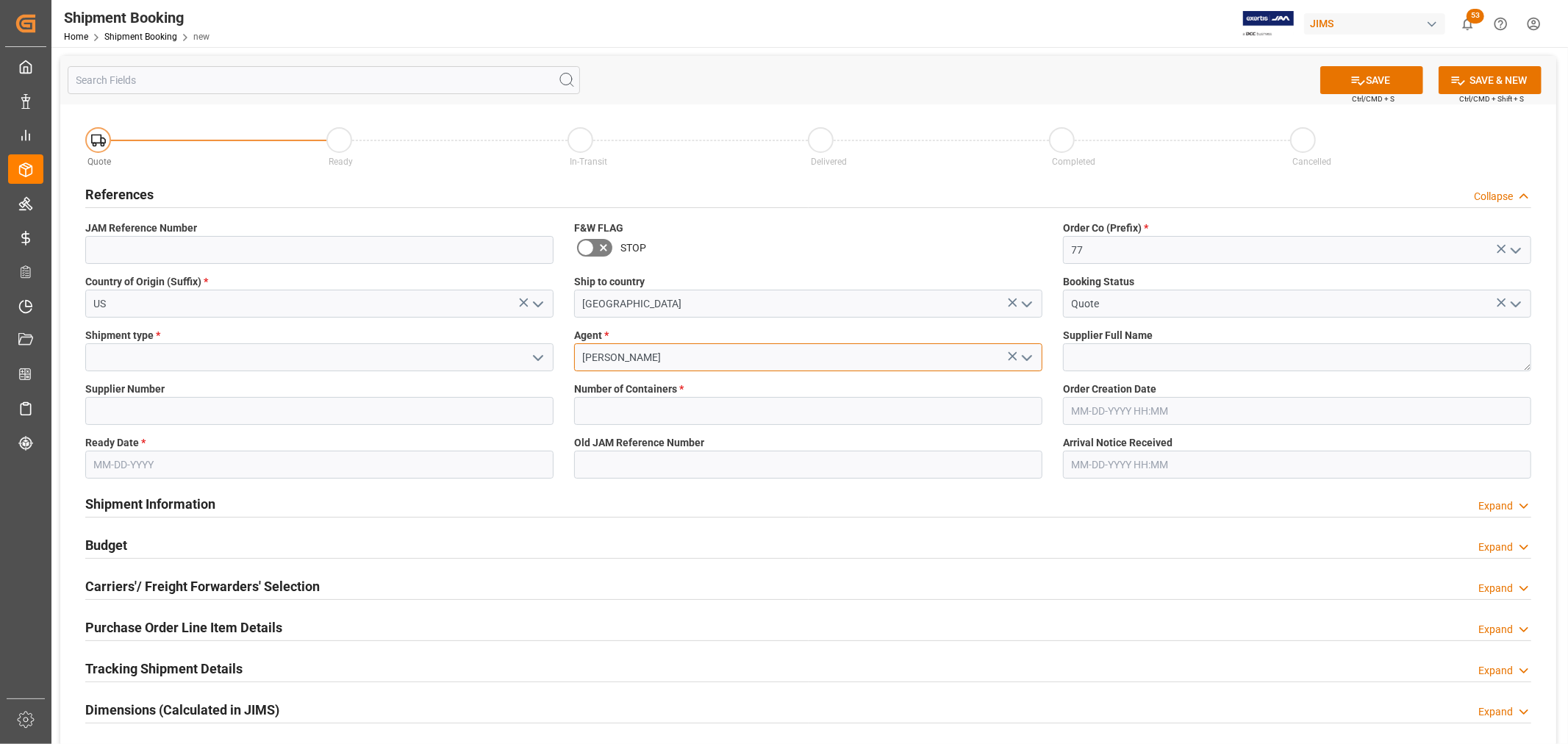
type input "[PERSON_NAME]"
click at [1088, 361] on textarea at bounding box center [1297, 357] width 468 height 28
paste textarea "Alpine Hearing Protection 232144"
drag, startPoint x: 1195, startPoint y: 363, endPoint x: 1264, endPoint y: 361, distance: 69.0
click at [1264, 361] on textarea "Alpine Hearing Protection 232144" at bounding box center [1297, 357] width 468 height 28
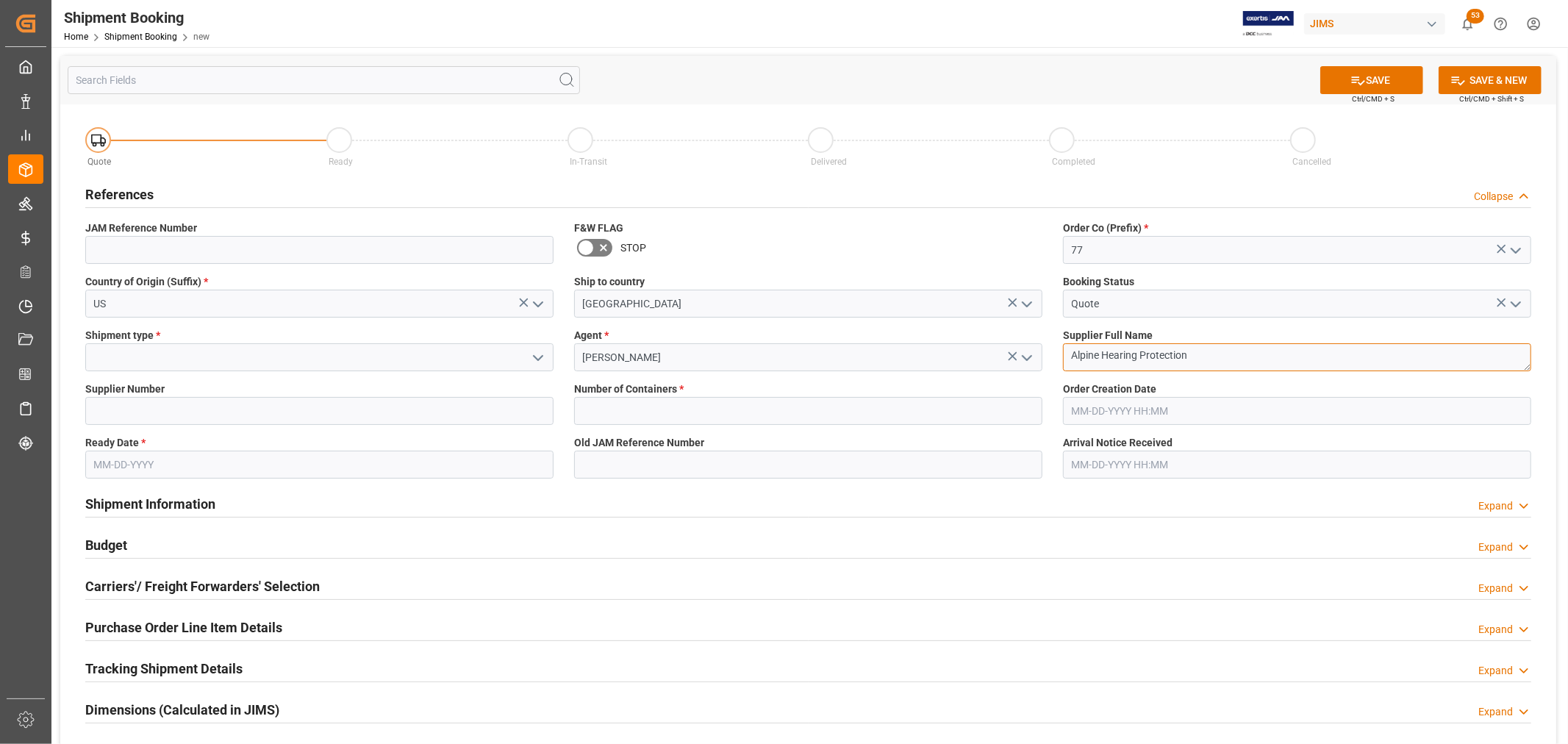
type textarea "Alpine Hearing Protection"
click at [107, 410] on input at bounding box center [319, 411] width 468 height 28
paste input "232144"
type input "232144"
click at [120, 469] on input "text" at bounding box center [319, 465] width 468 height 28
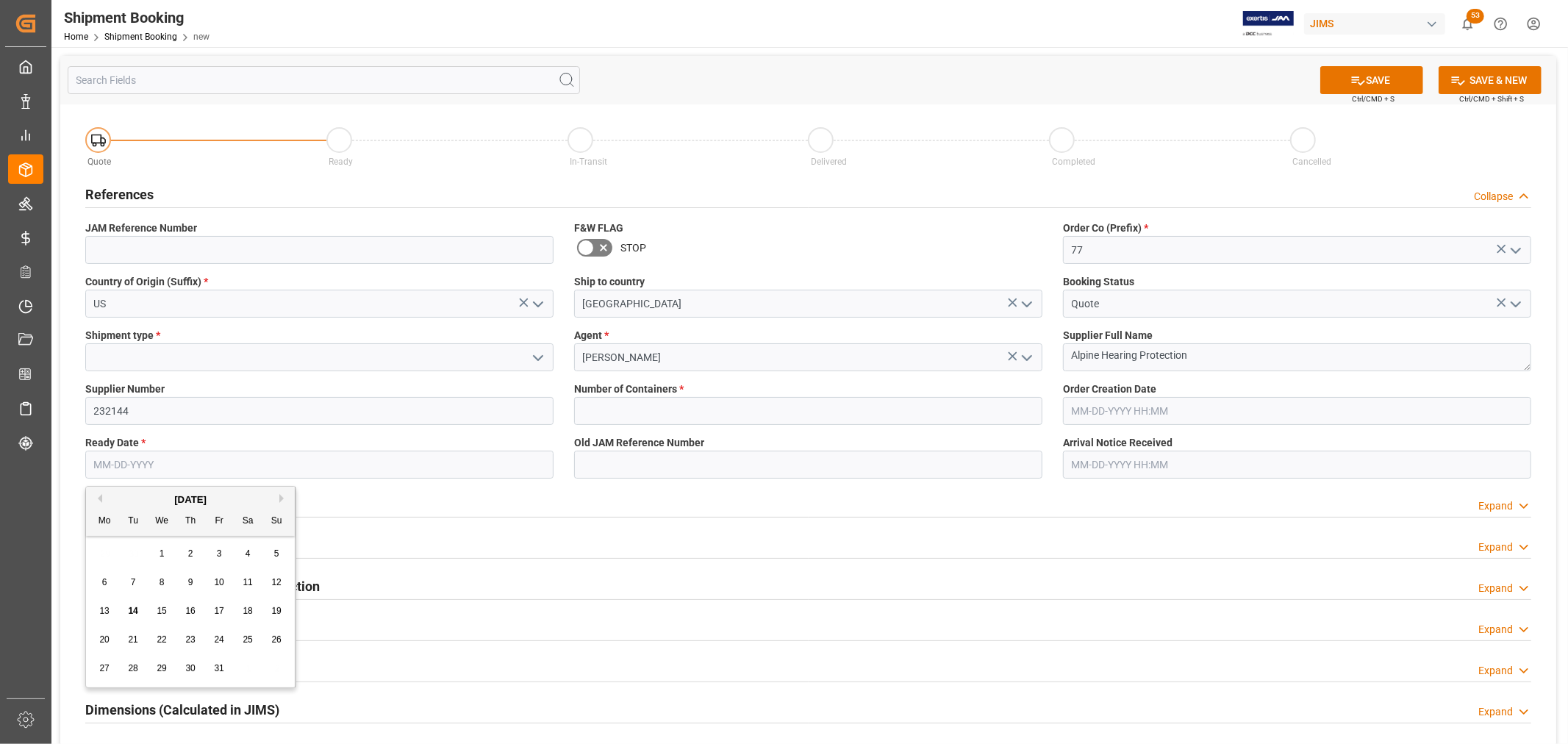
click at [106, 548] on div "29 30 1 2 3 4 5" at bounding box center [191, 554] width 201 height 28
click at [130, 645] on div "21" at bounding box center [134, 641] width 19 height 18
type input "10-21-2025"
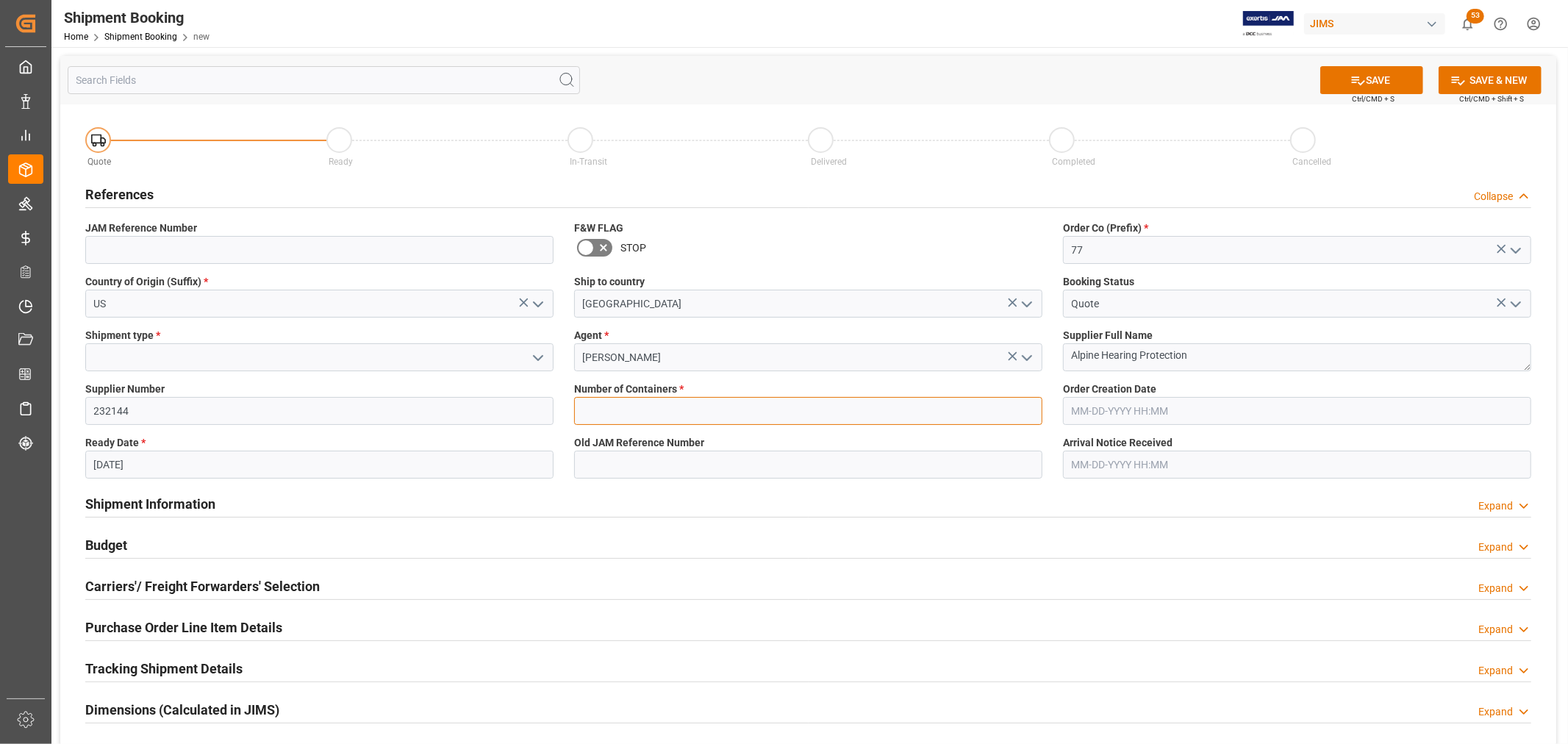
click at [627, 412] on input "text" at bounding box center [808, 411] width 468 height 28
type input "0"
click at [538, 354] on icon "open menu" at bounding box center [538, 358] width 18 height 18
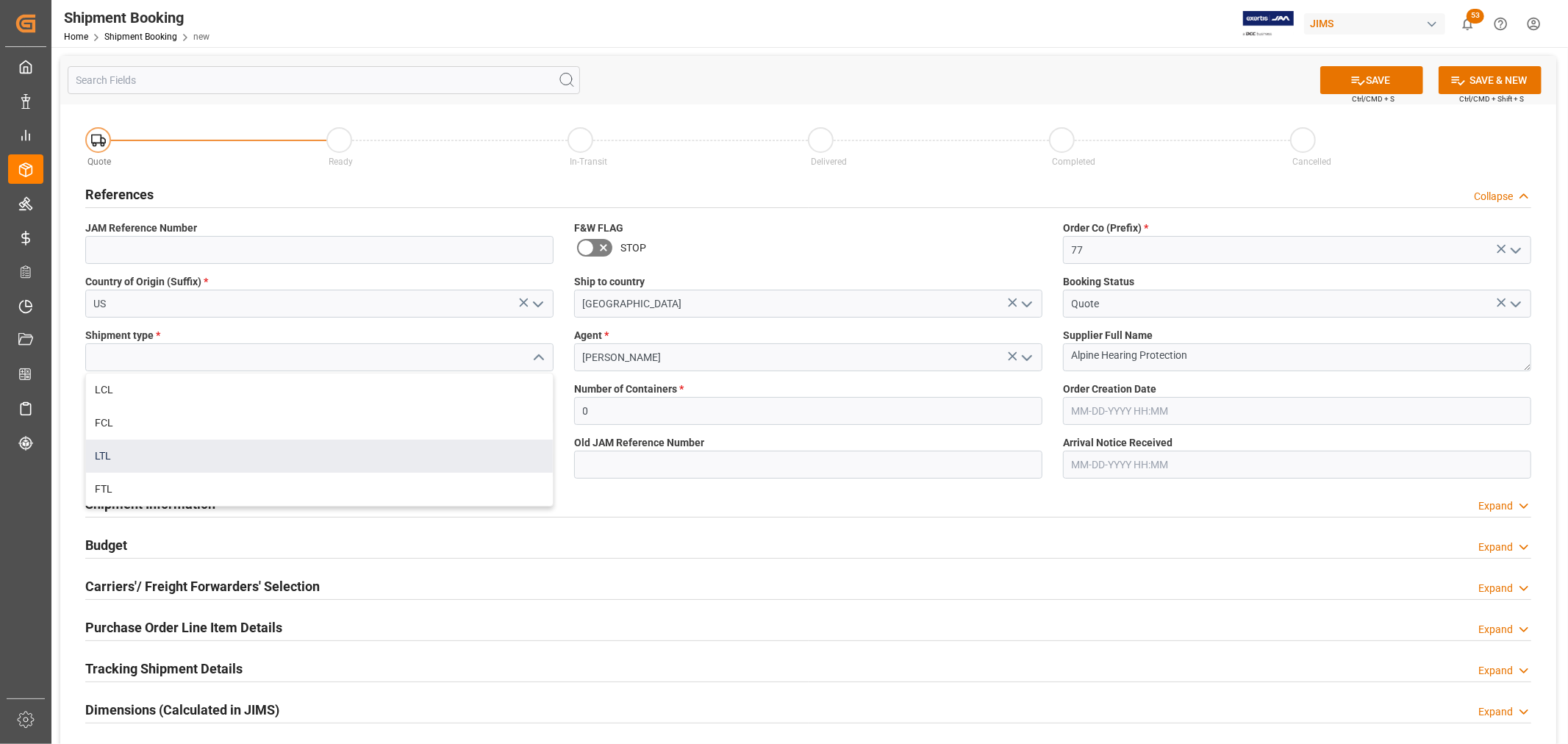
click at [162, 460] on div "LTL" at bounding box center [320, 456] width 467 height 33
type input "LTL"
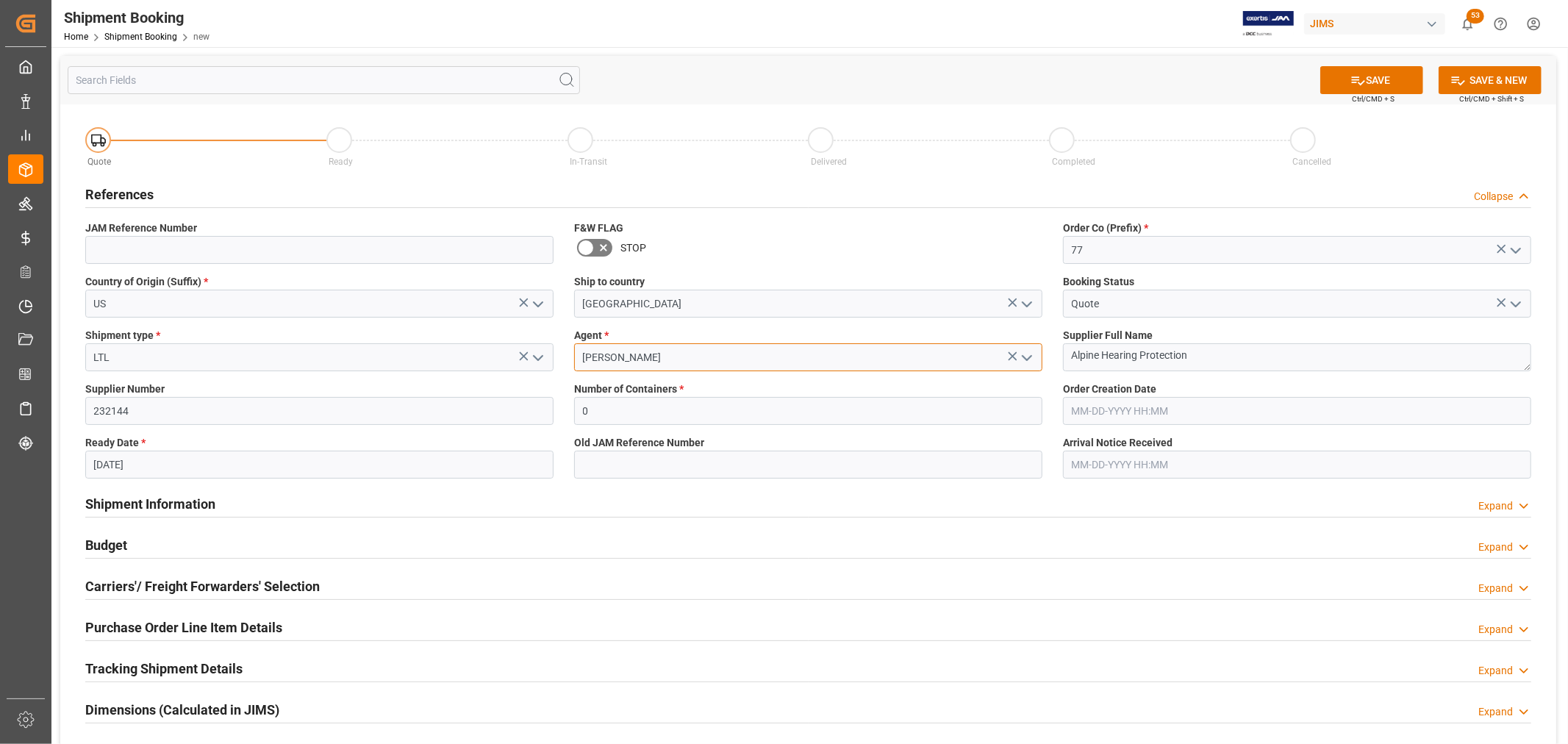
click at [785, 347] on input "[PERSON_NAME]" at bounding box center [808, 357] width 468 height 28
click at [1391, 80] on button "SAVE" at bounding box center [1372, 80] width 103 height 28
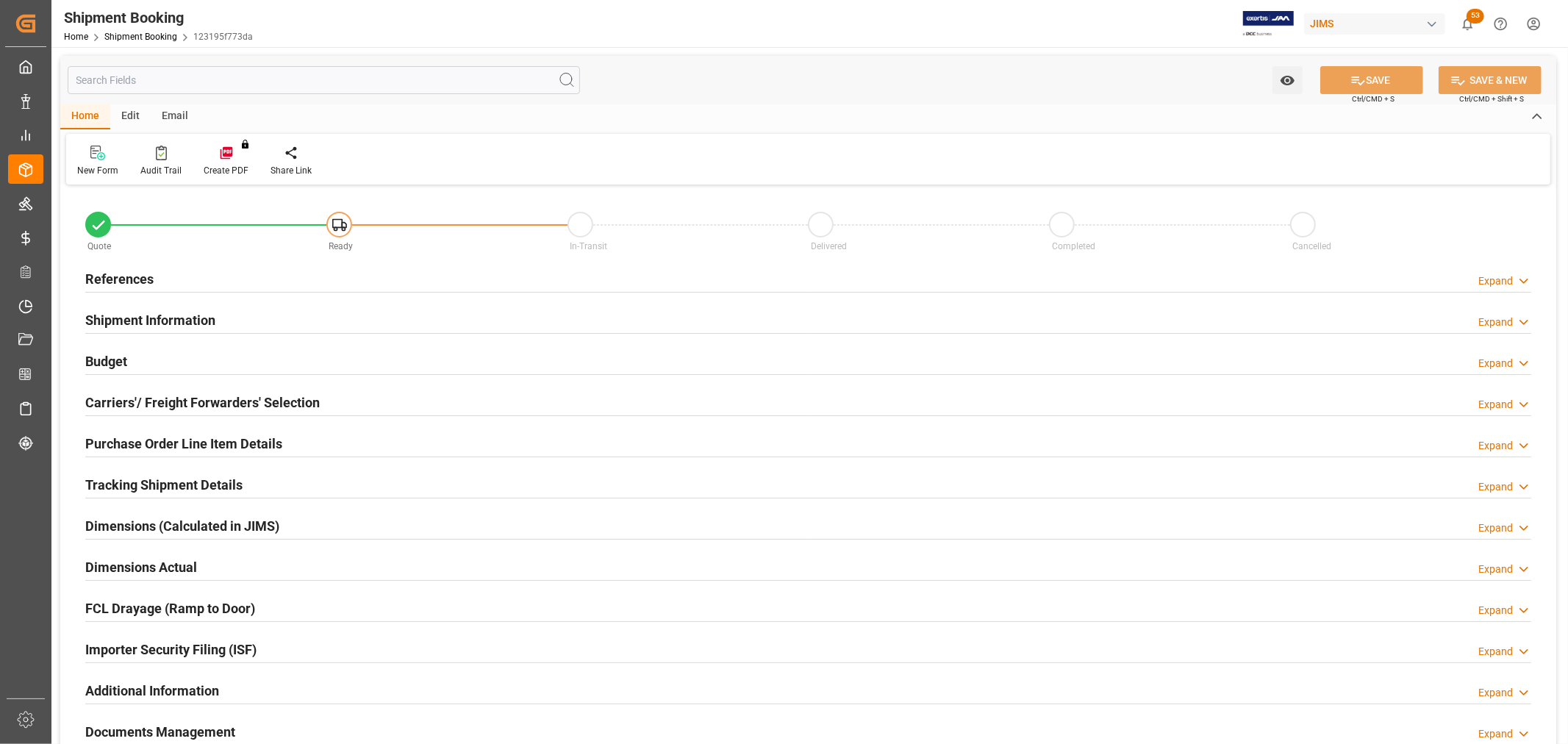
type input "0"
type input "[DATE]"
click at [134, 278] on h2 "References" at bounding box center [120, 279] width 68 height 20
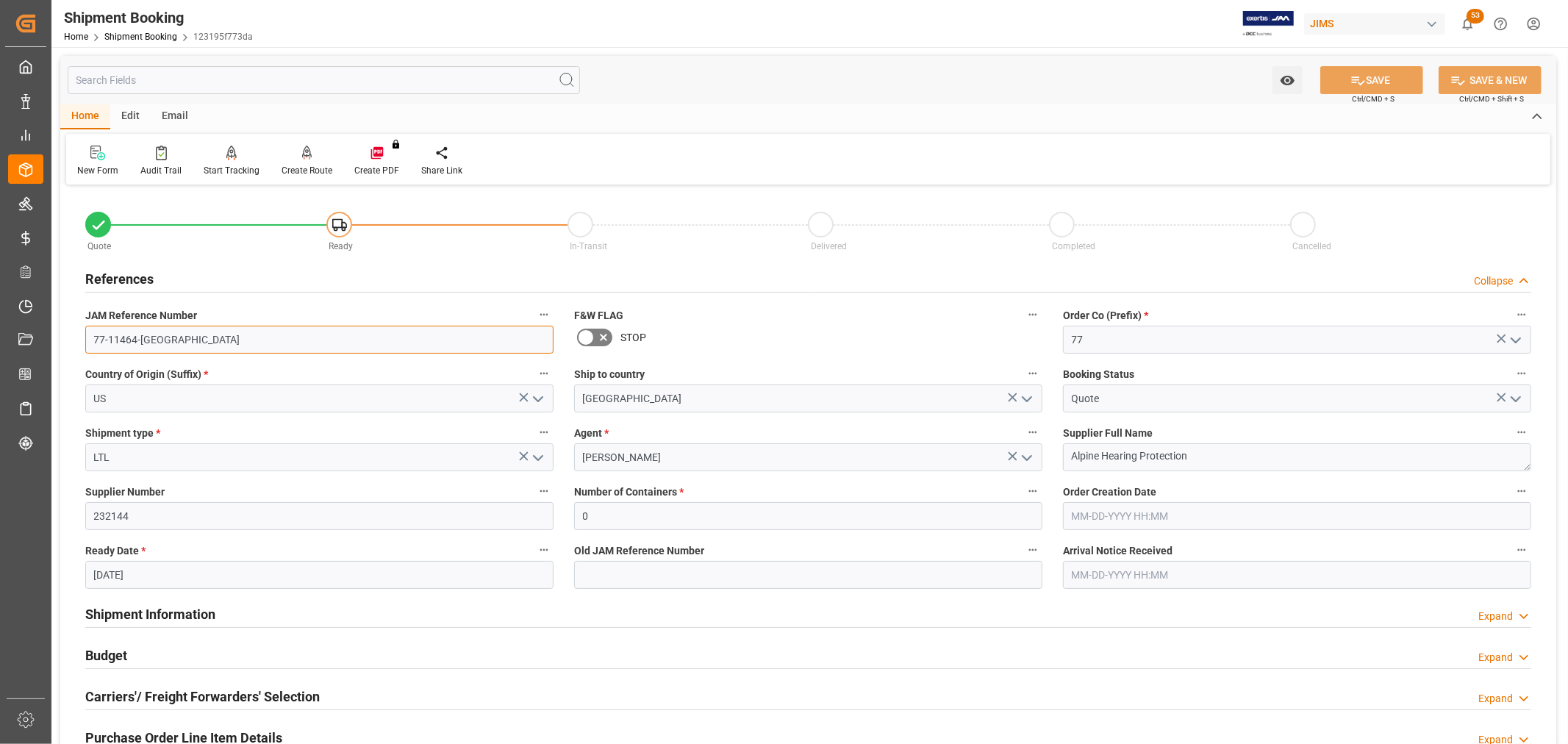
drag, startPoint x: 158, startPoint y: 335, endPoint x: 60, endPoint y: 335, distance: 98.0
click at [60, 335] on div "Quote Ready In-Transit Delivered Completed Cancelled References Collapse JAM Re…" at bounding box center [808, 646] width 1496 height 914
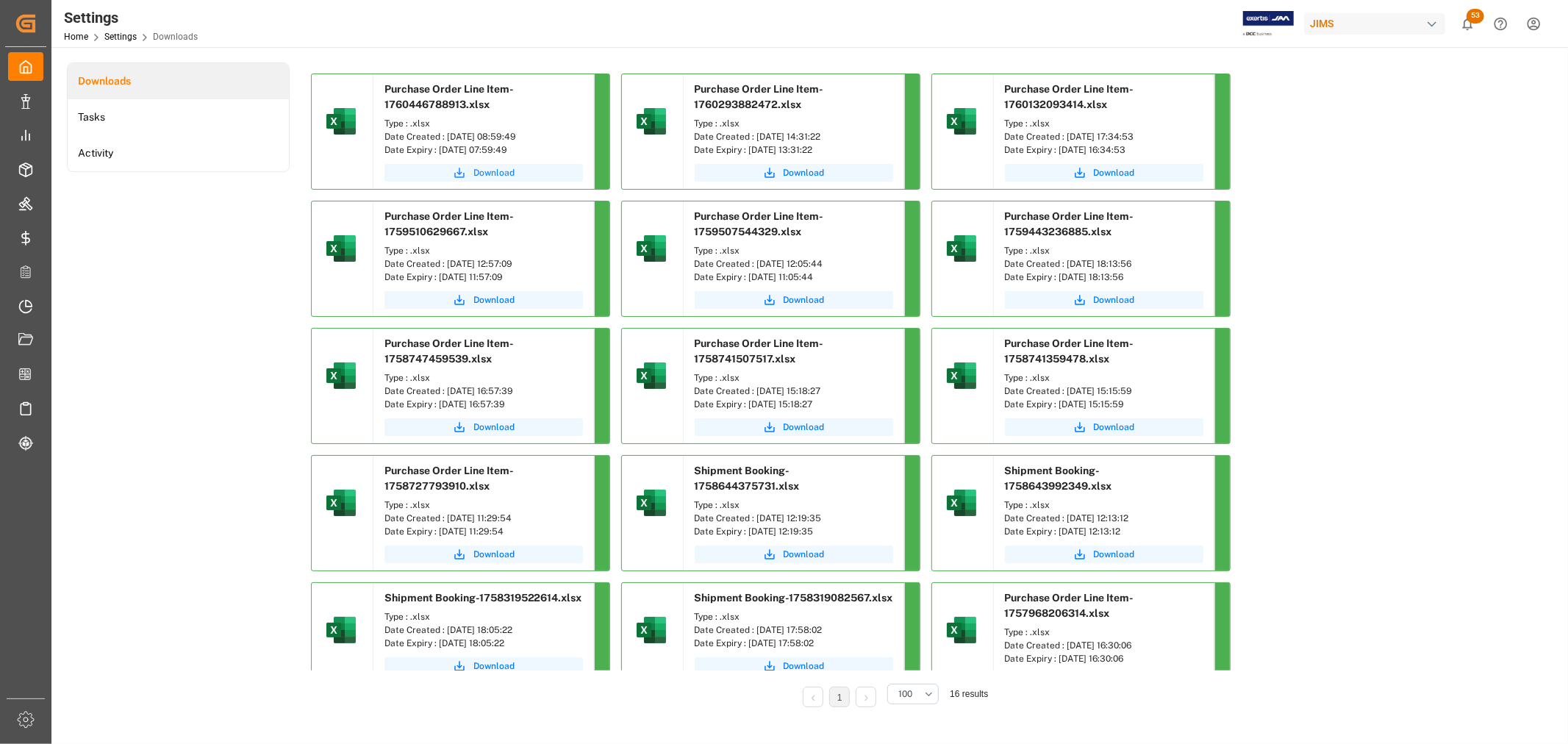
click at [482, 169] on span "Download" at bounding box center [494, 173] width 42 height 13
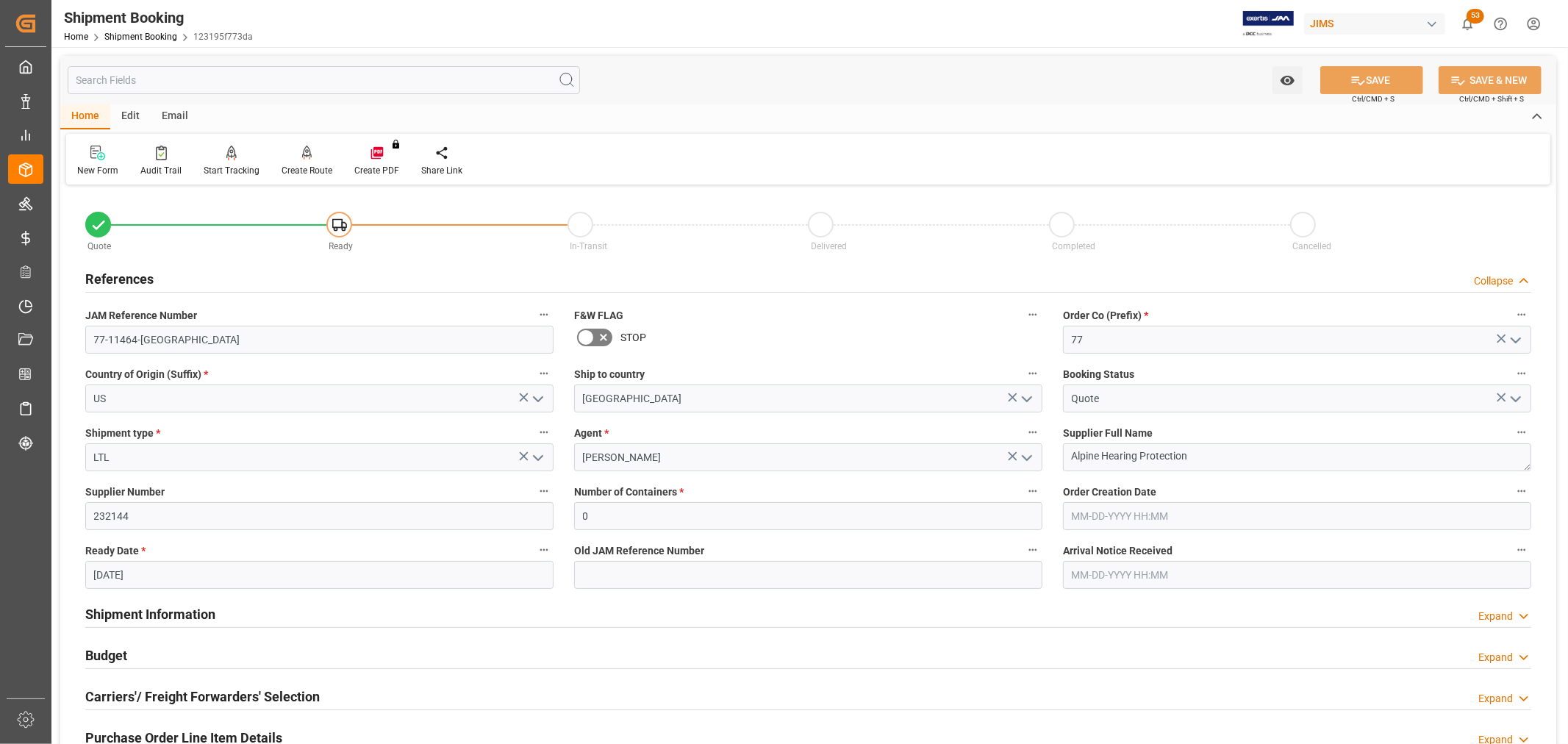
click at [275, 361] on div "Country of Origin (Suffix) * US" at bounding box center [319, 388] width 489 height 59
click at [131, 34] on link "Shipment Booking" at bounding box center [140, 37] width 72 height 11
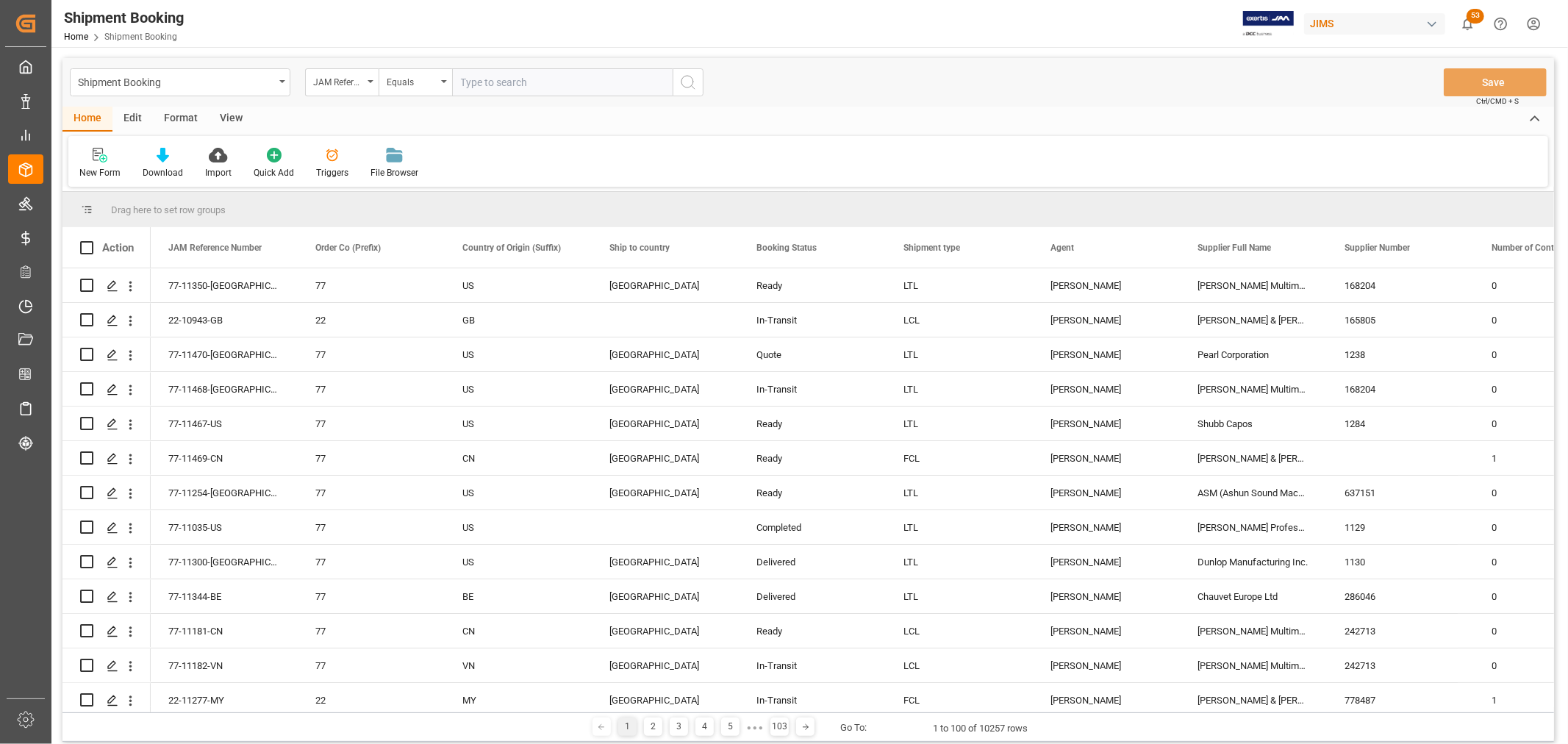
click at [519, 81] on input "text" at bounding box center [562, 82] width 221 height 28
type input "77-11254-[GEOGRAPHIC_DATA]"
click at [687, 84] on icon "search button" at bounding box center [689, 82] width 18 height 18
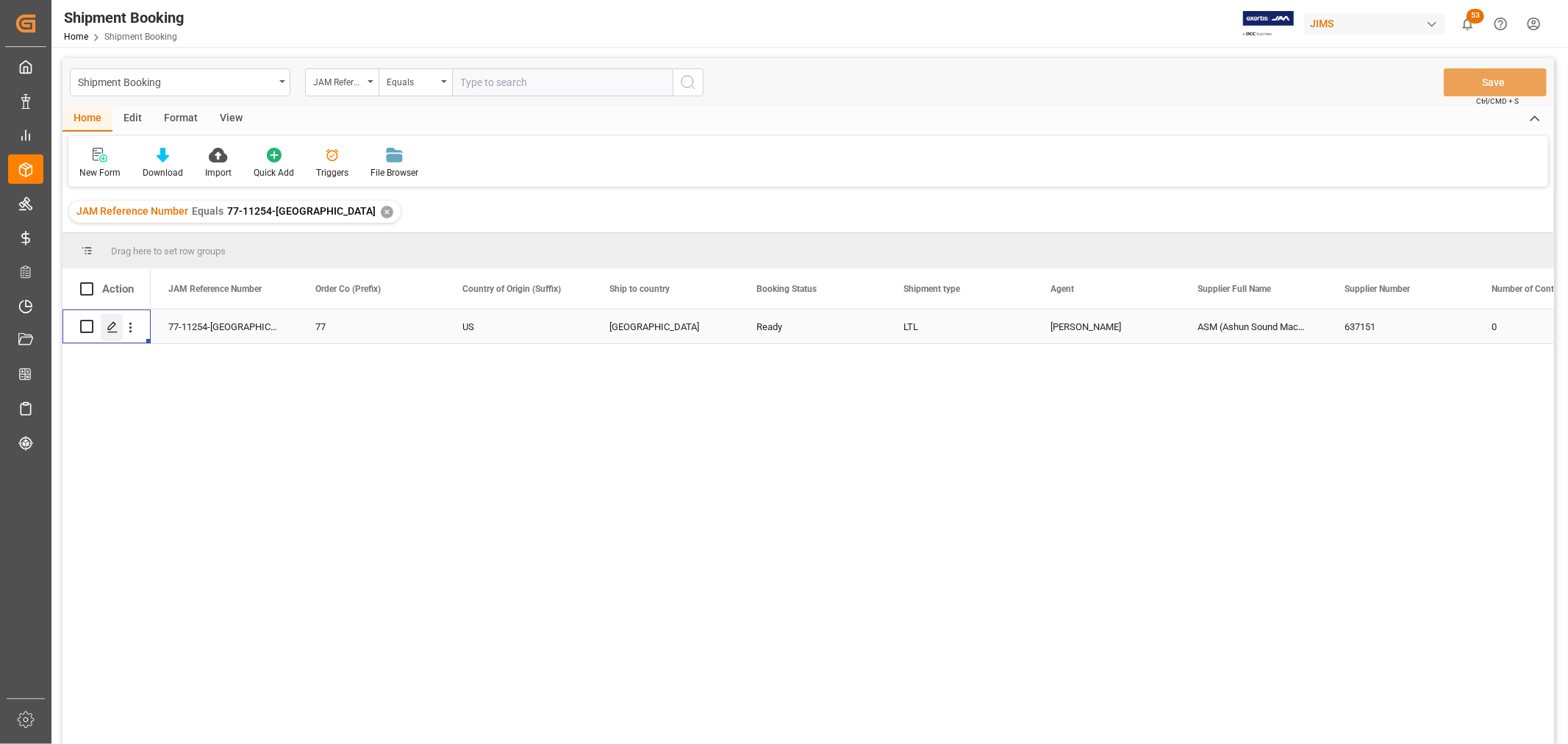
click at [107, 322] on icon "Press SPACE to select this row." at bounding box center [112, 327] width 11 height 11
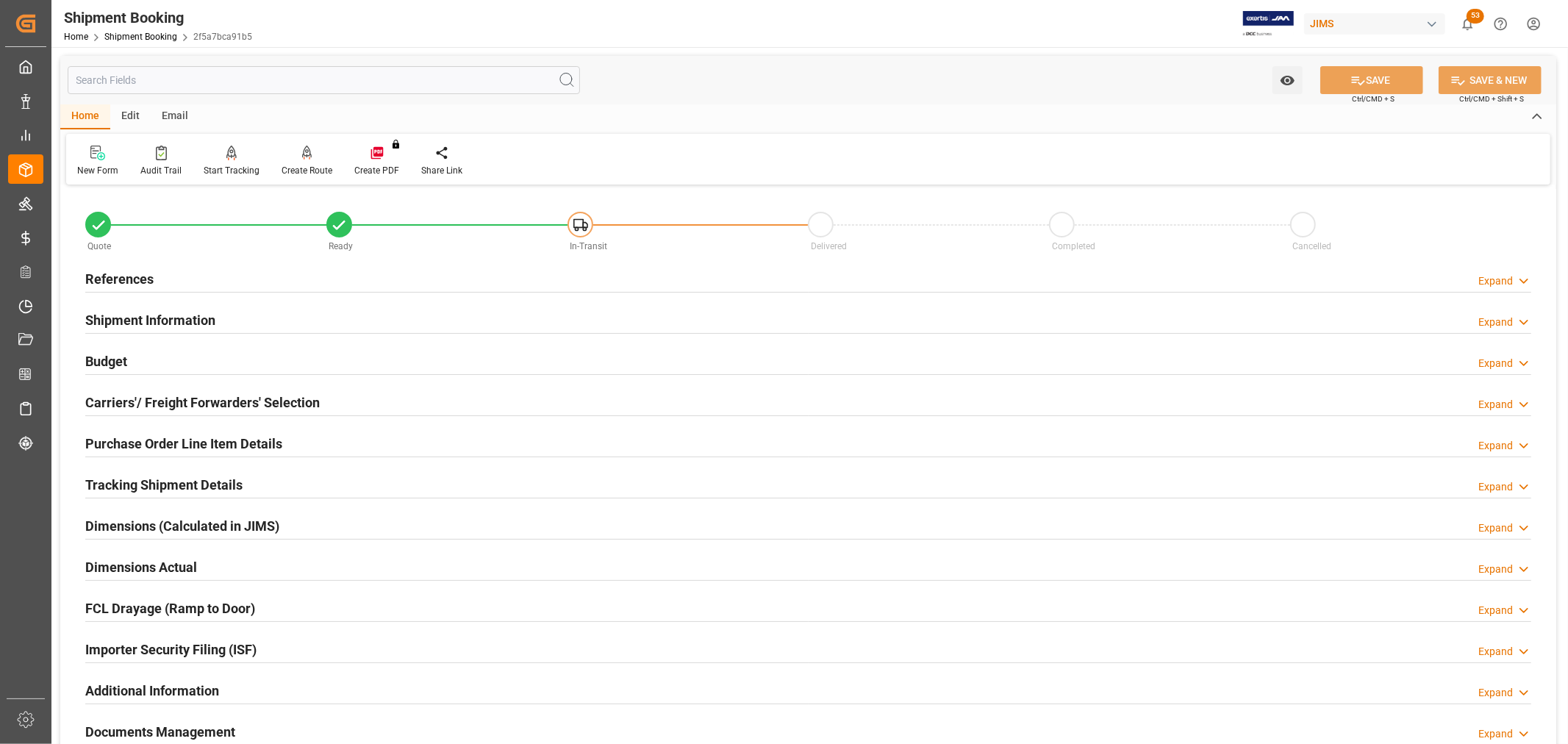
click at [142, 399] on h2 "Carriers'/ Freight Forwarders' Selection" at bounding box center [203, 402] width 234 height 20
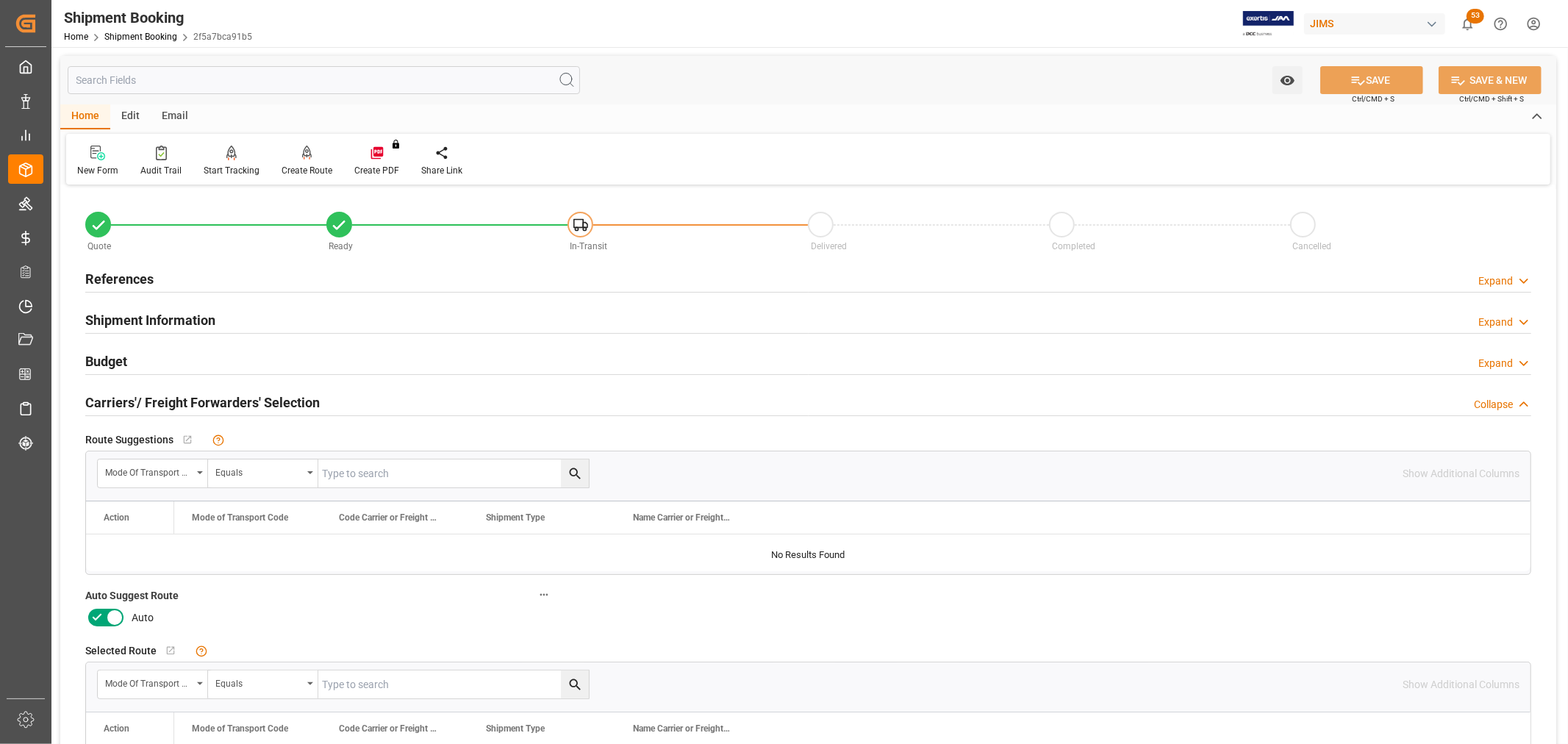
click at [109, 619] on icon at bounding box center [115, 618] width 18 height 18
click at [0, 0] on input "checkbox" at bounding box center [0, 0] width 0 height 0
click at [1393, 79] on button "SAVE" at bounding box center [1372, 80] width 103 height 28
click at [304, 168] on div "Create Route" at bounding box center [307, 170] width 50 height 13
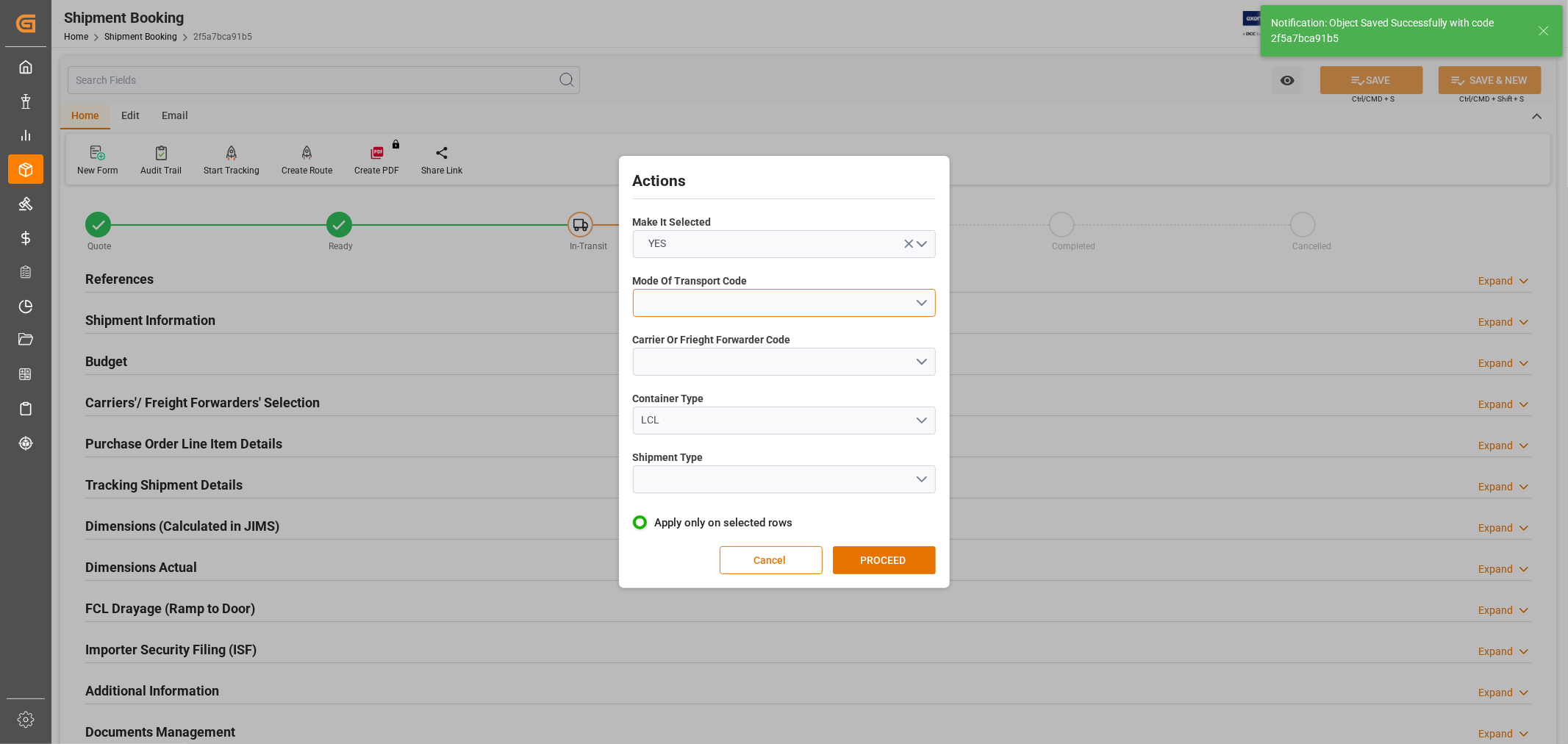
click at [694, 304] on button "open menu" at bounding box center [785, 303] width 303 height 28
click at [687, 338] on div "2- COURIER AIR" at bounding box center [785, 338] width 301 height 31
click at [677, 357] on button "open menu" at bounding box center [785, 361] width 303 height 28
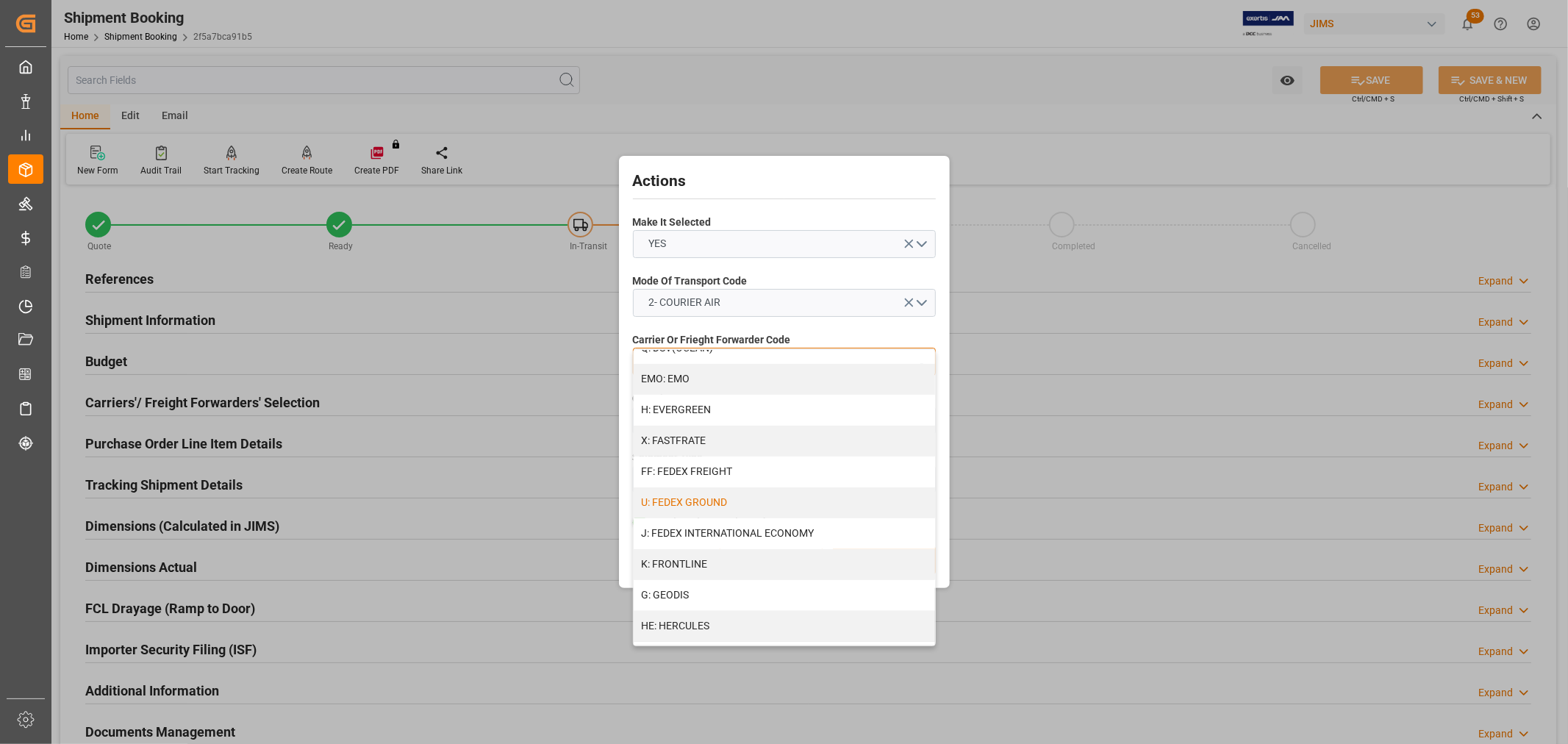
scroll to position [326, 0]
click at [729, 532] on div "J: FEDEX INTERNATIONAL ECONOMY" at bounding box center [785, 533] width 301 height 31
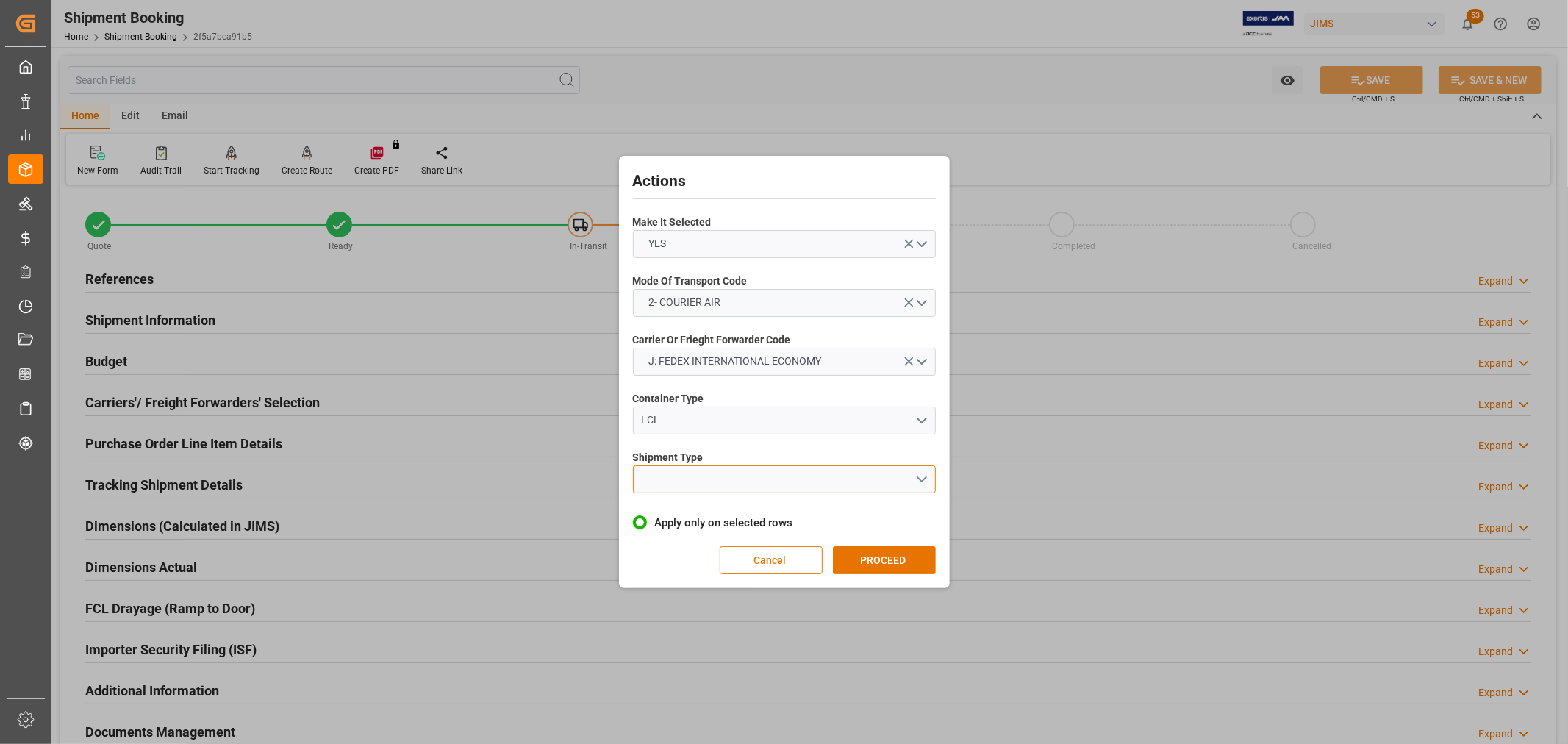
click at [706, 470] on button "open menu" at bounding box center [785, 479] width 303 height 28
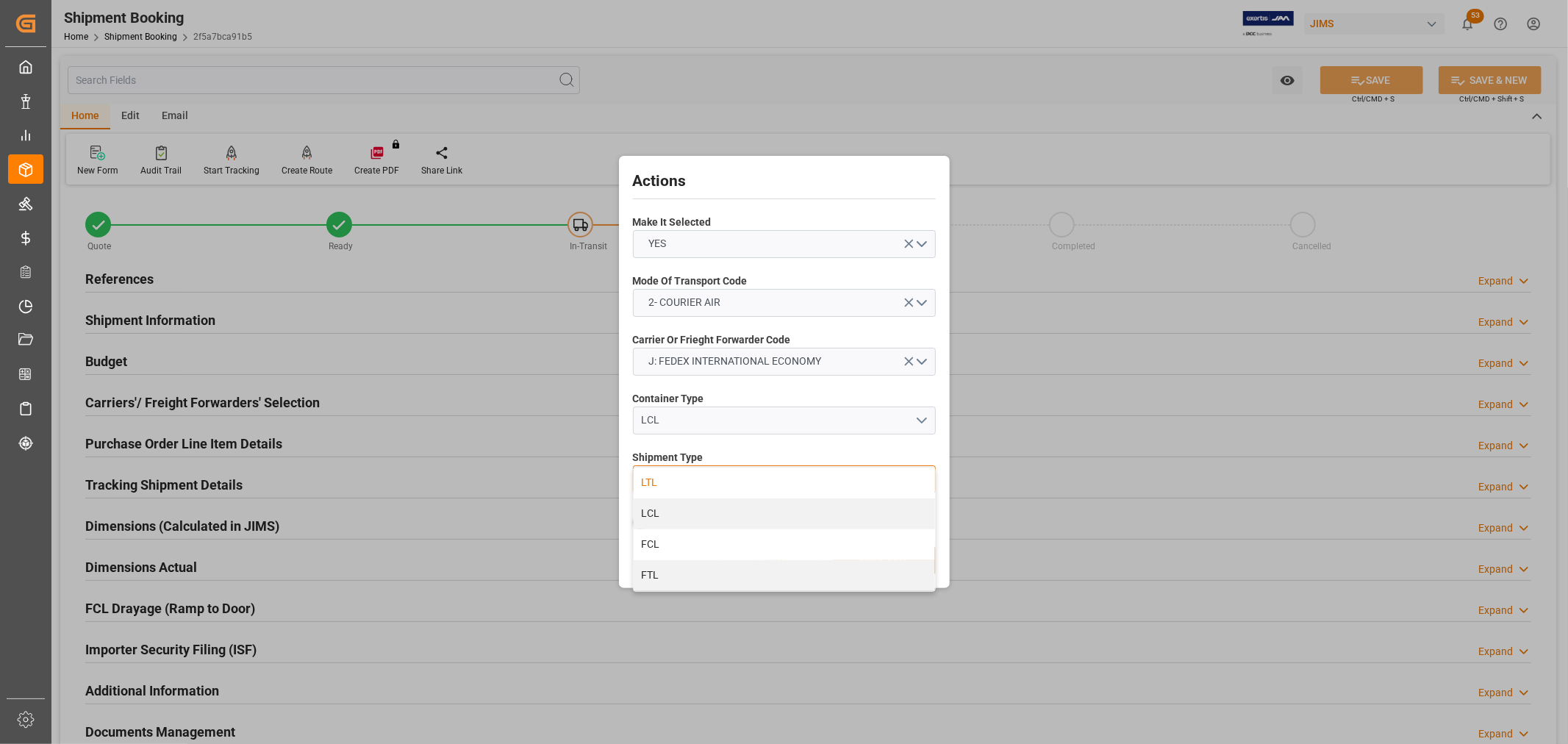
click at [669, 485] on div "LTL" at bounding box center [785, 483] width 301 height 31
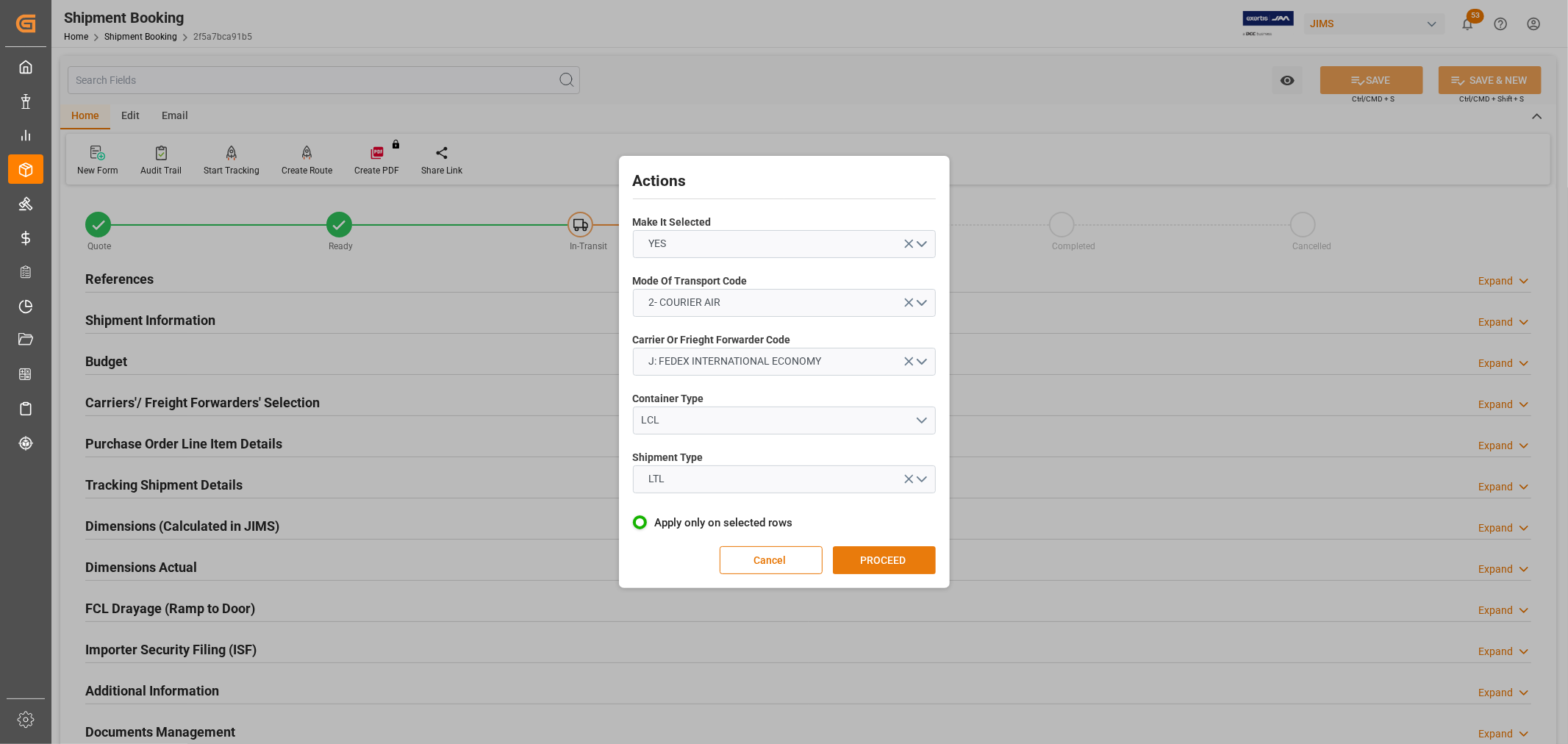
click at [914, 557] on button "PROCEED" at bounding box center [884, 560] width 103 height 28
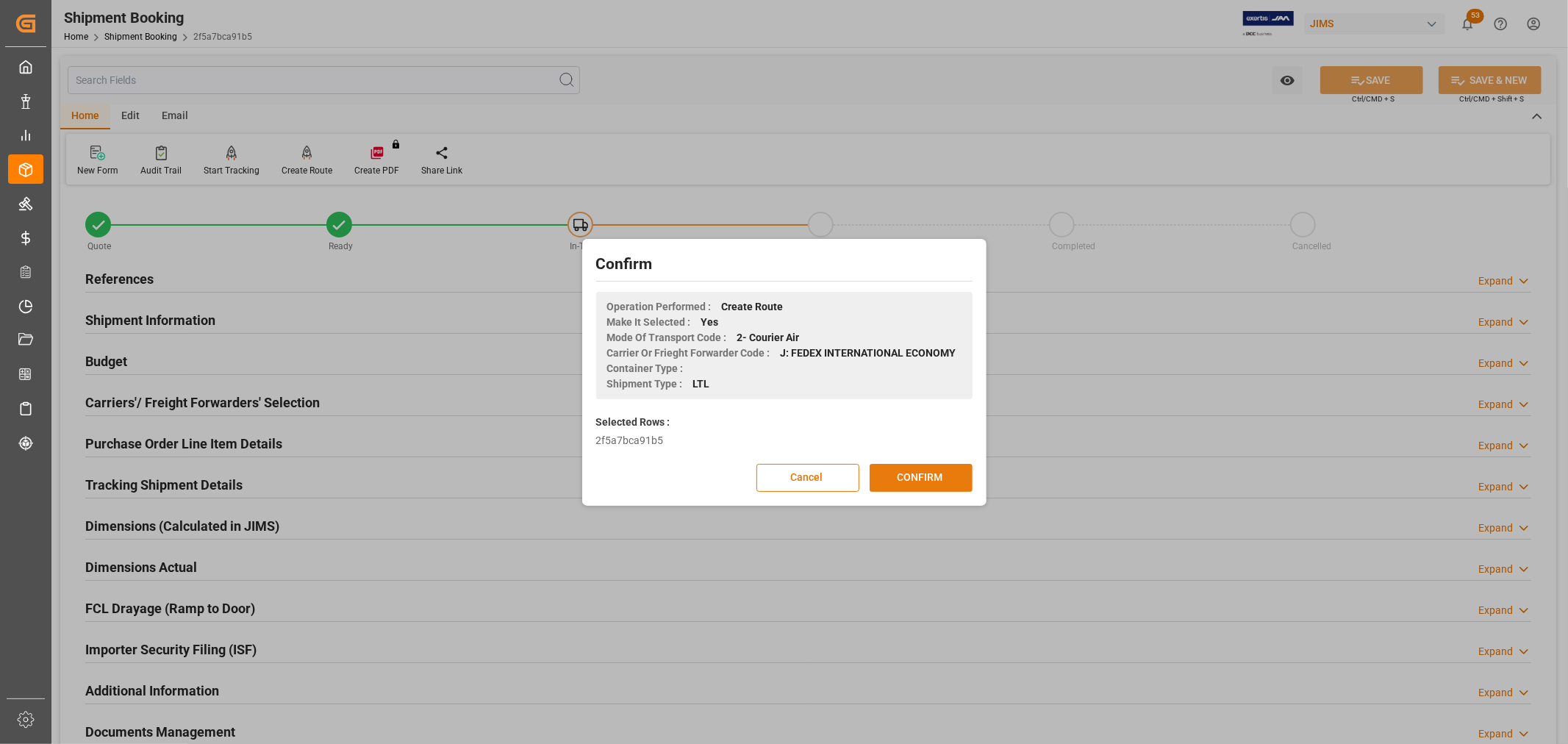
click at [922, 469] on button "CONFIRM" at bounding box center [921, 478] width 103 height 28
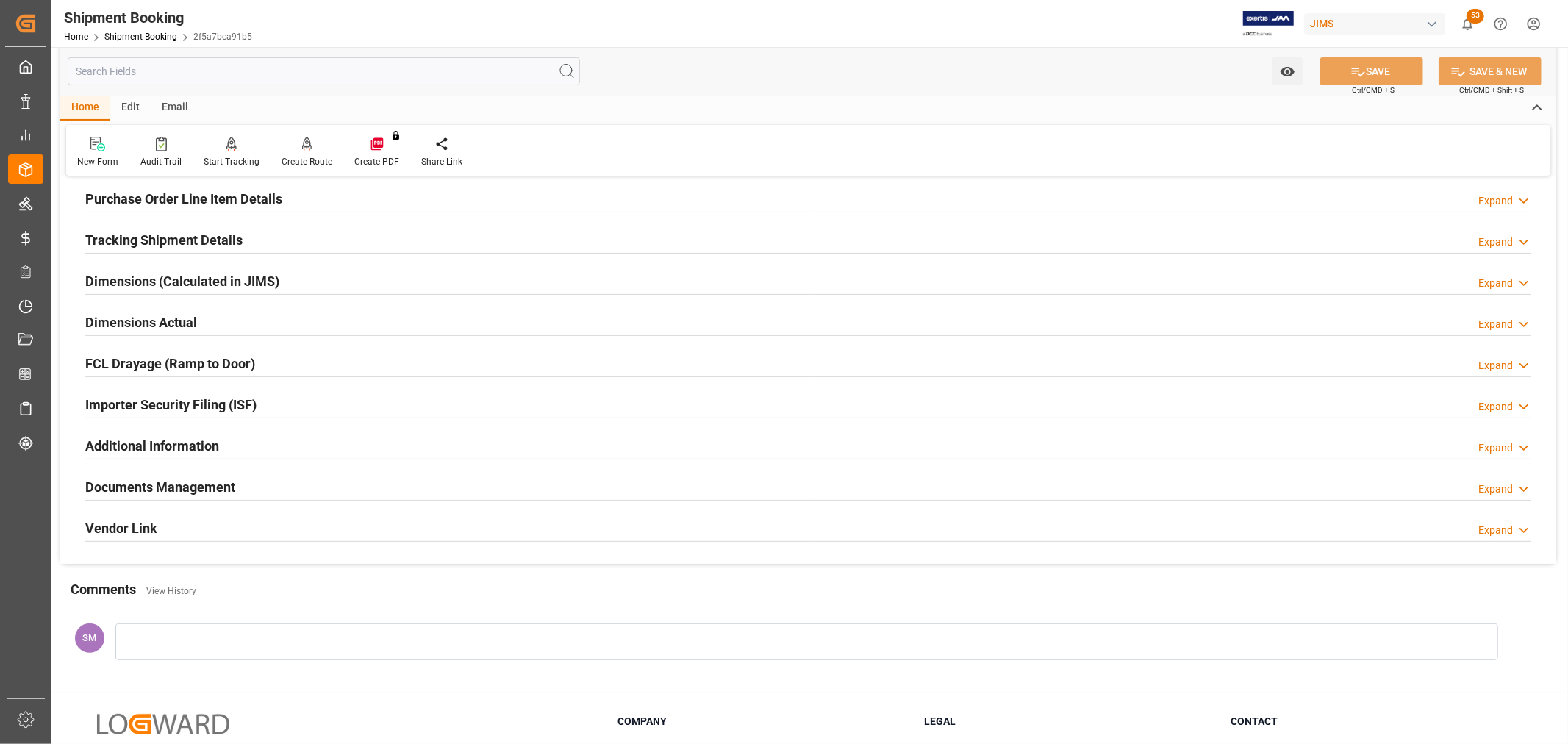
scroll to position [326, 0]
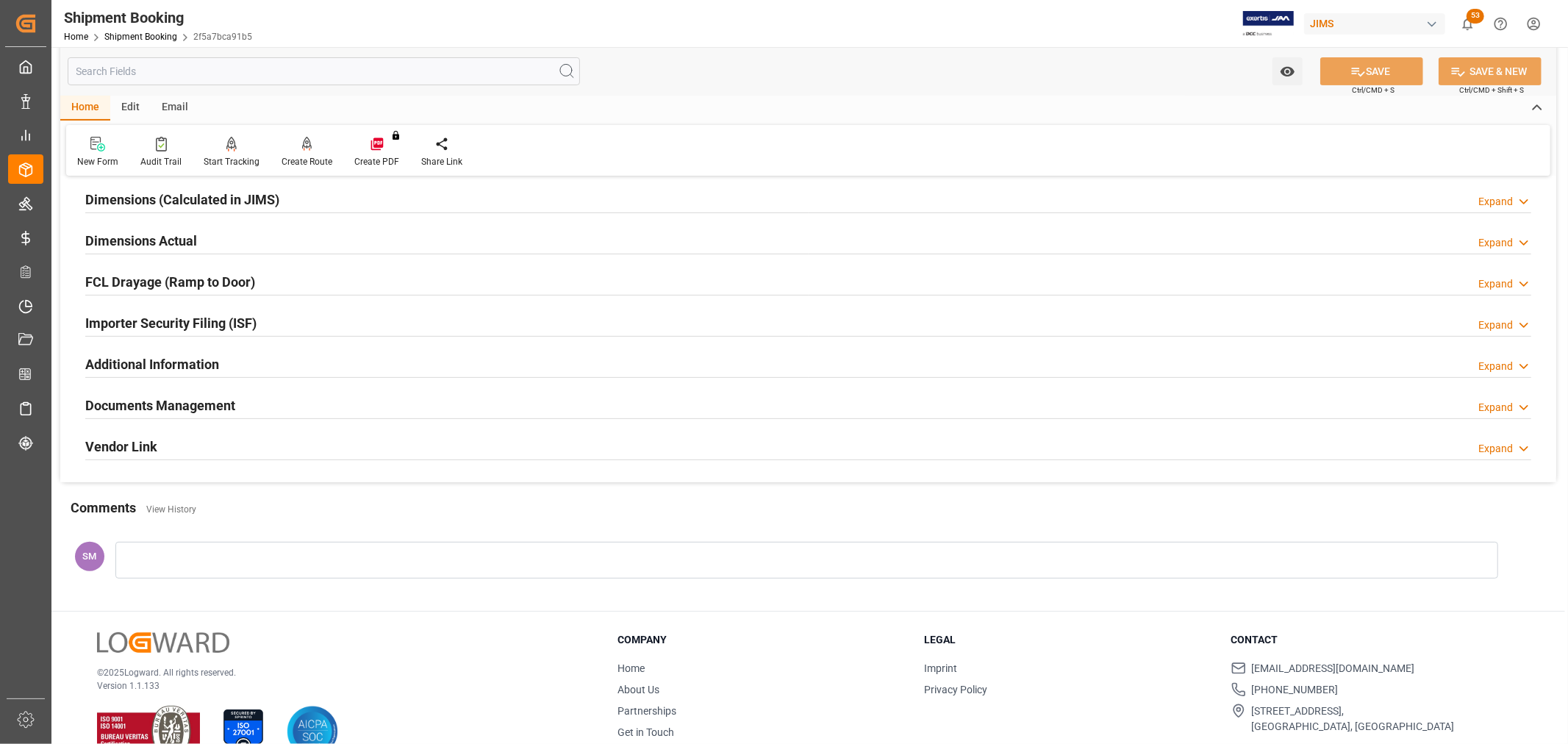
click at [125, 414] on h2 "Documents Management" at bounding box center [160, 405] width 150 height 20
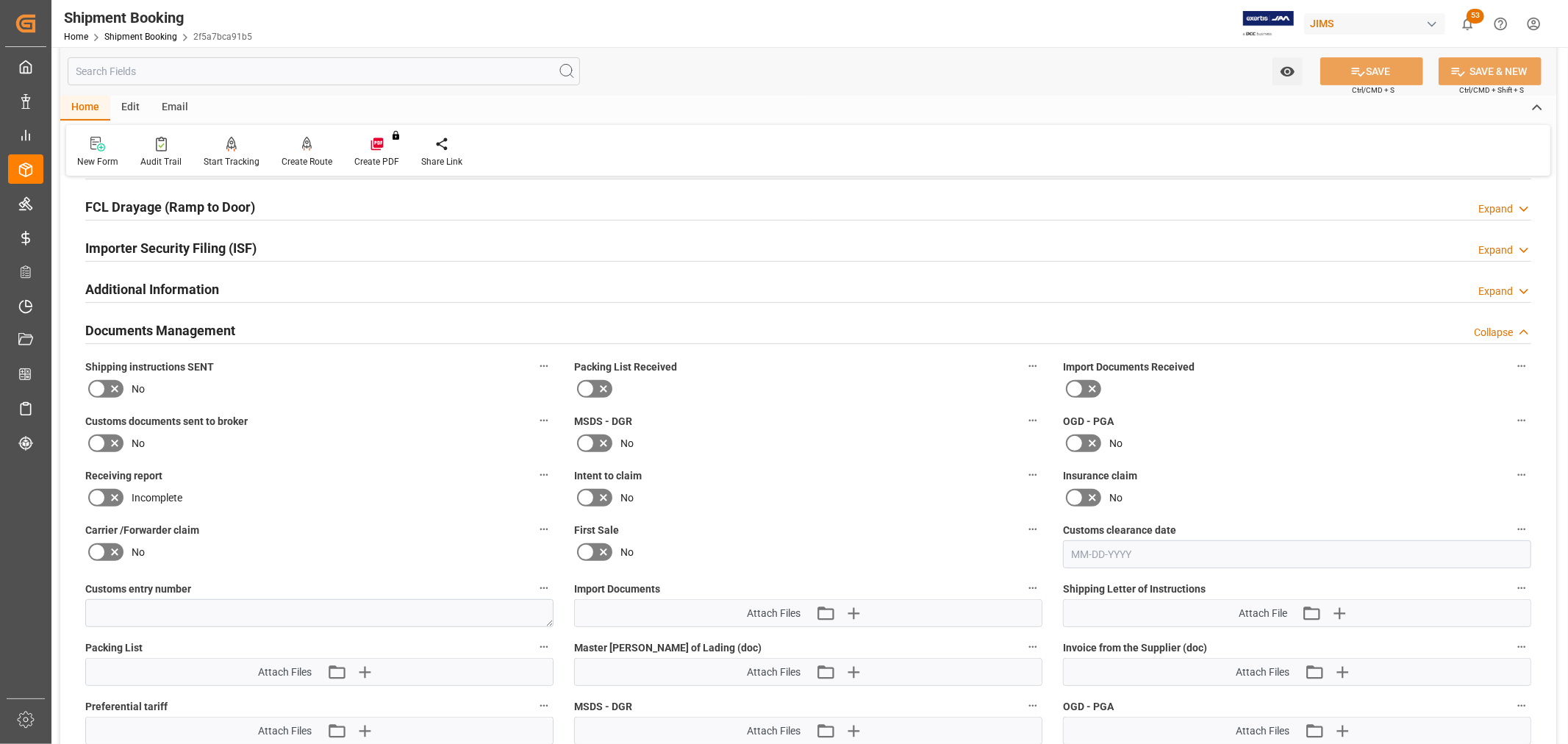
scroll to position [571, 0]
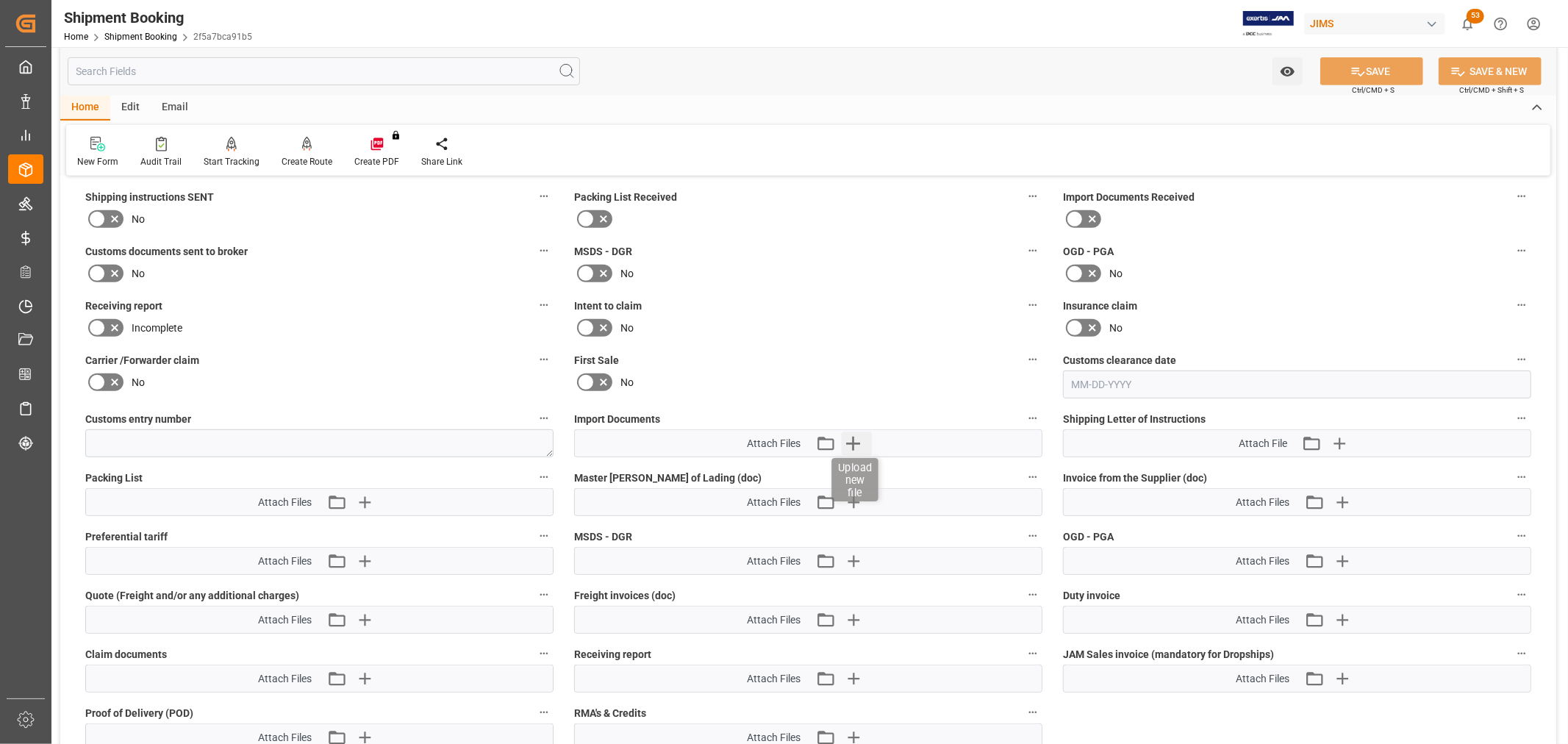
click at [855, 435] on icon "button" at bounding box center [852, 443] width 24 height 24
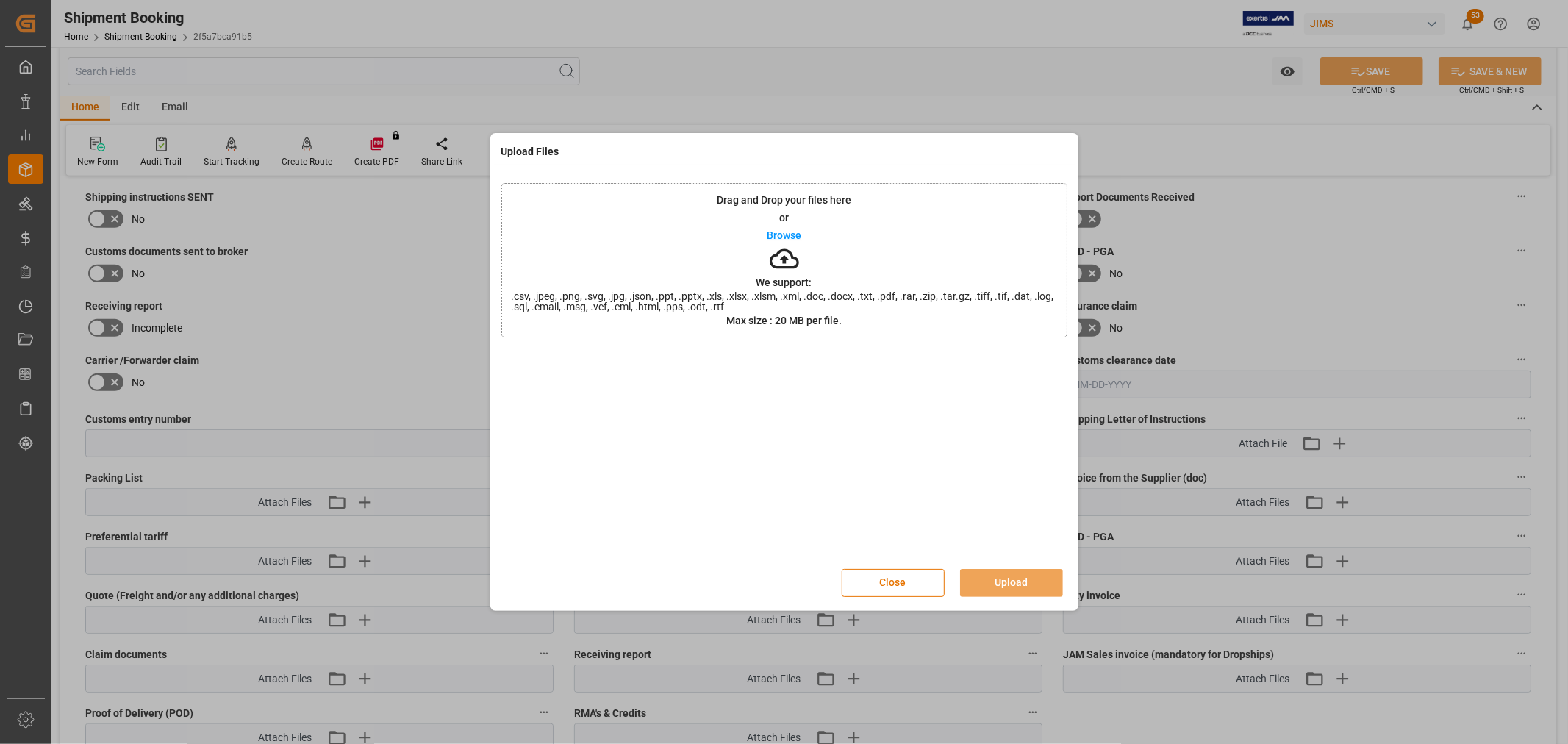
click at [365, 338] on div "Upload Files Drag and Drop your files here or Browse We support: .csv, .jpeg, .…" at bounding box center [784, 372] width 1568 height 744
click at [793, 232] on p "Browse" at bounding box center [784, 235] width 34 height 11
click at [1008, 579] on button "Upload" at bounding box center [1012, 583] width 103 height 28
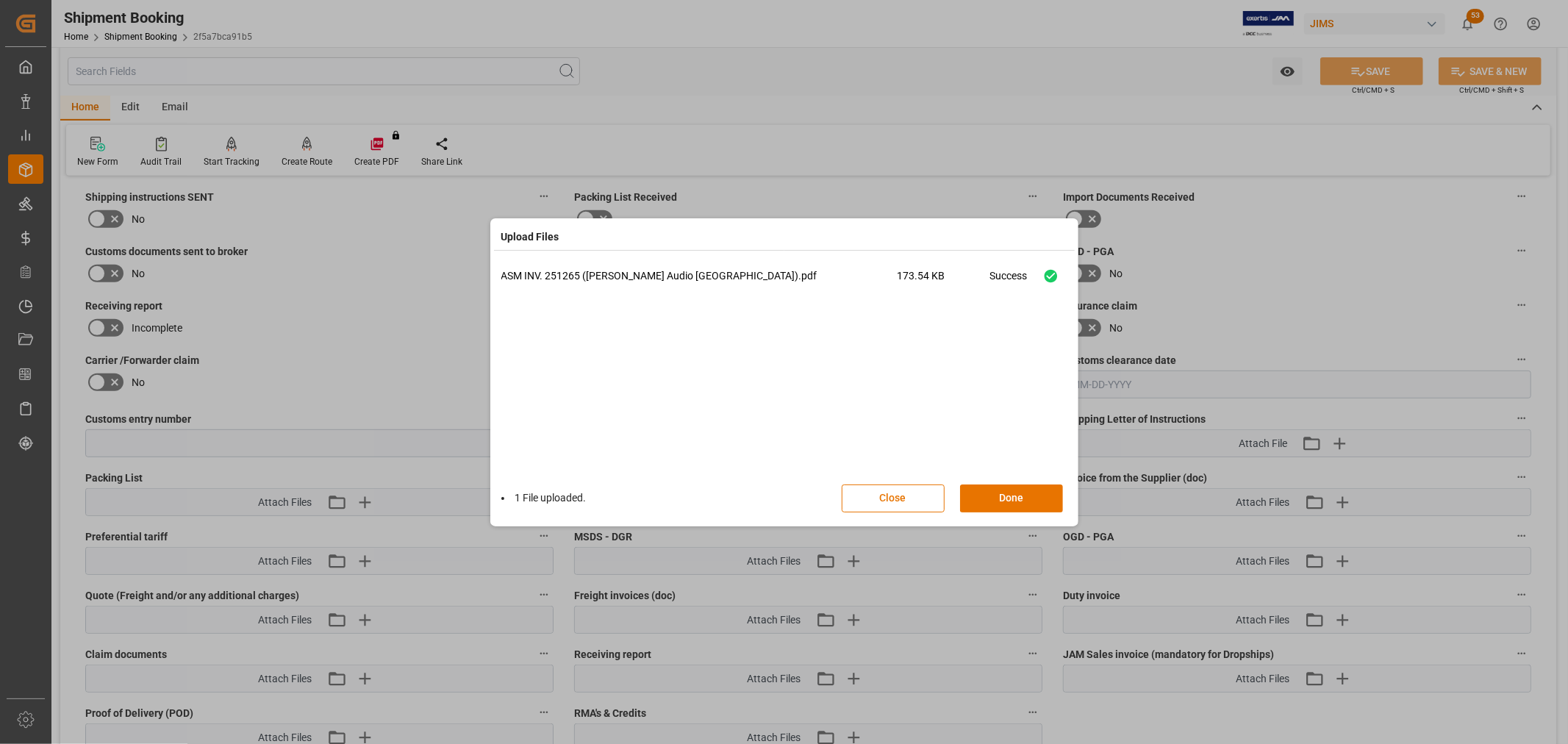
drag, startPoint x: 1003, startPoint y: 504, endPoint x: 1093, endPoint y: 312, distance: 212.0
click at [998, 500] on button "Done" at bounding box center [1012, 498] width 103 height 28
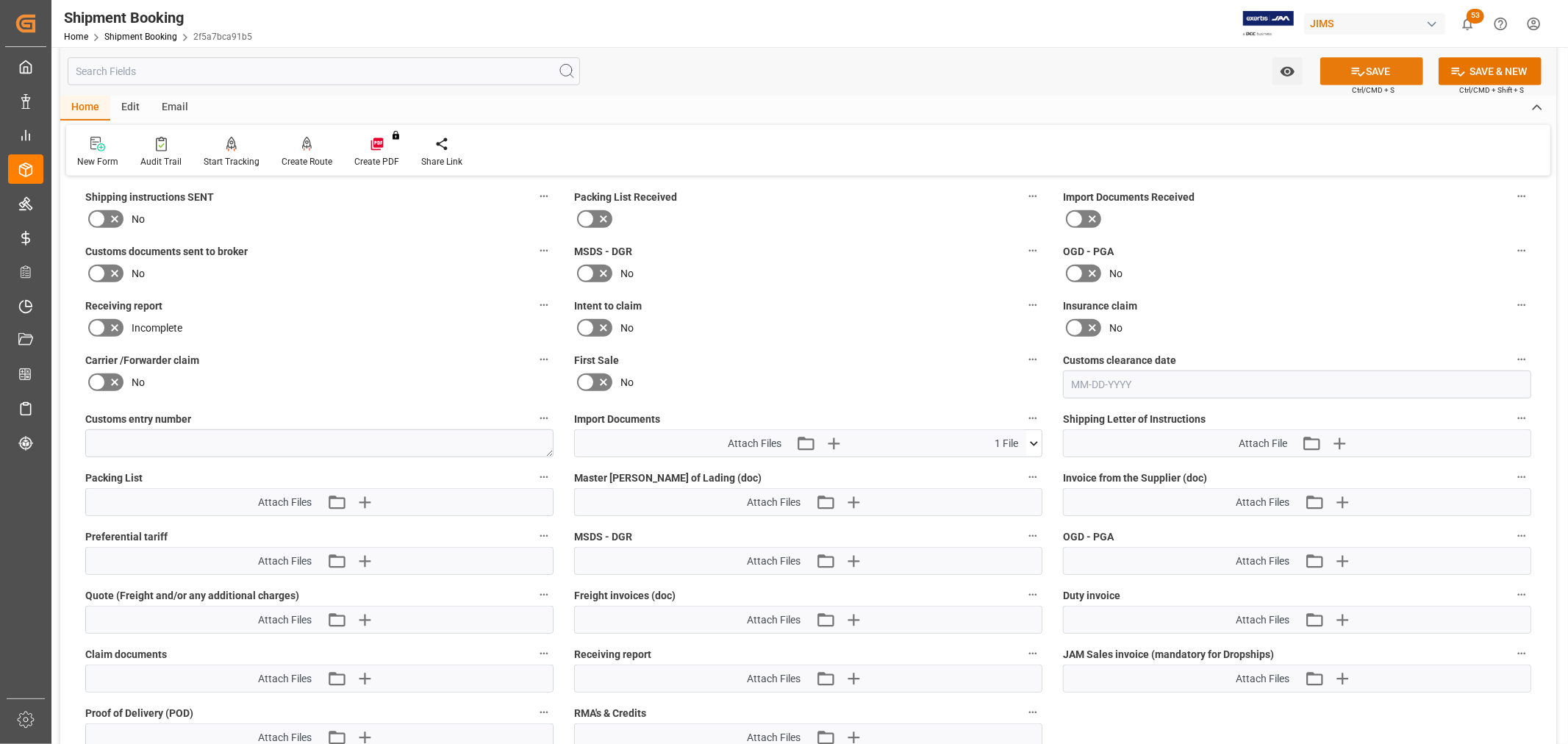
click at [1342, 75] on button "SAVE" at bounding box center [1372, 71] width 103 height 28
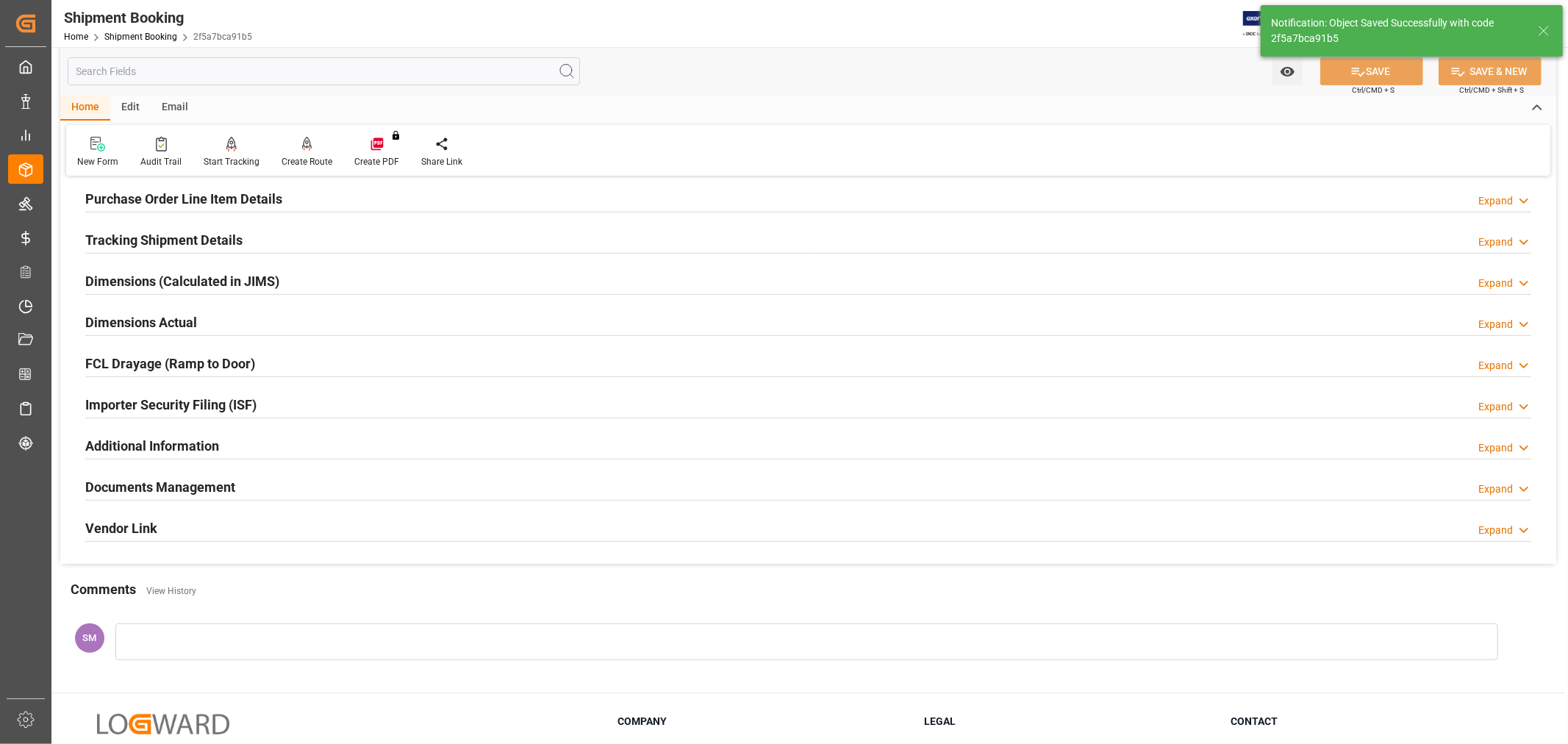
scroll to position [0, 0]
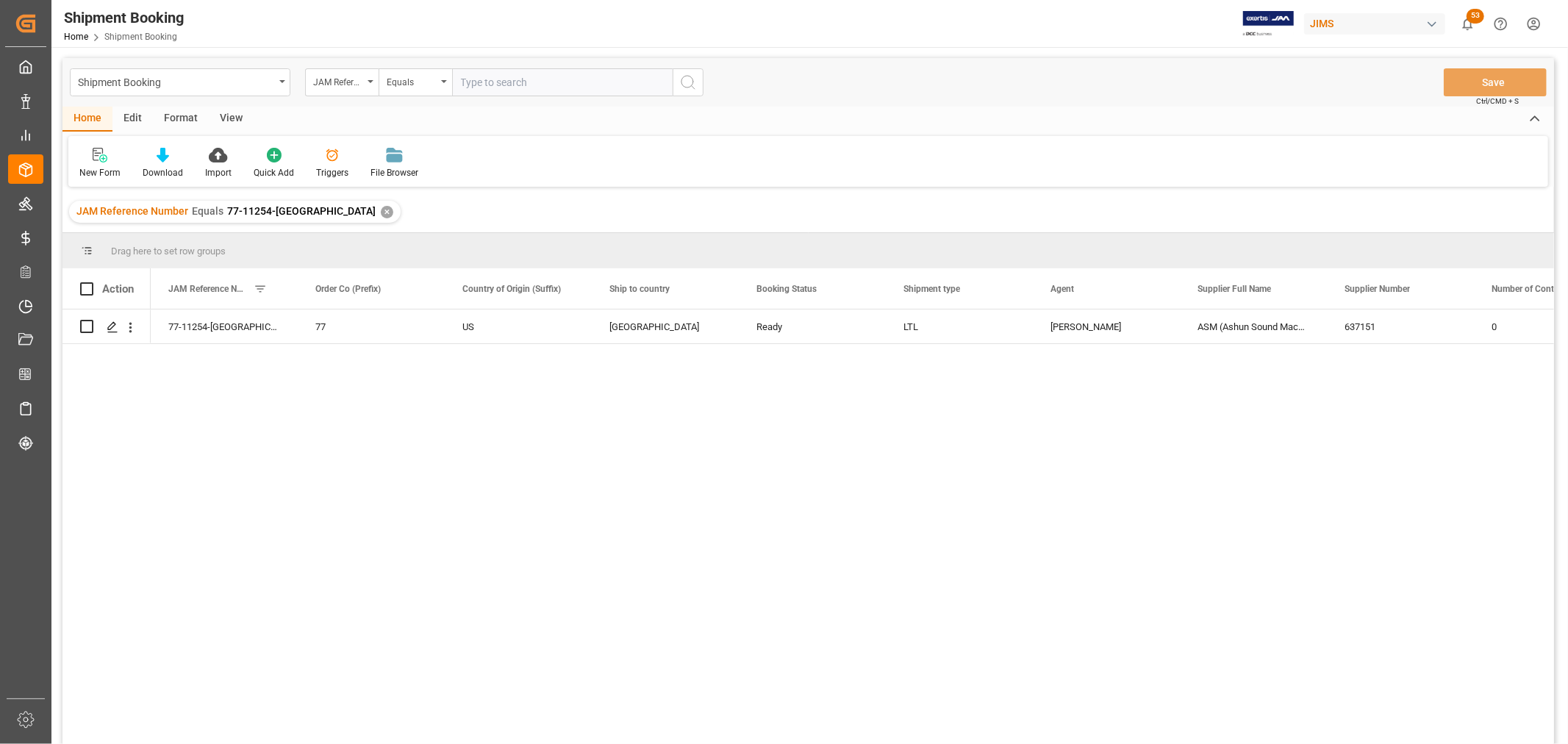
click at [226, 110] on div "View" at bounding box center [230, 119] width 45 height 25
click at [84, 159] on div at bounding box center [94, 155] width 28 height 15
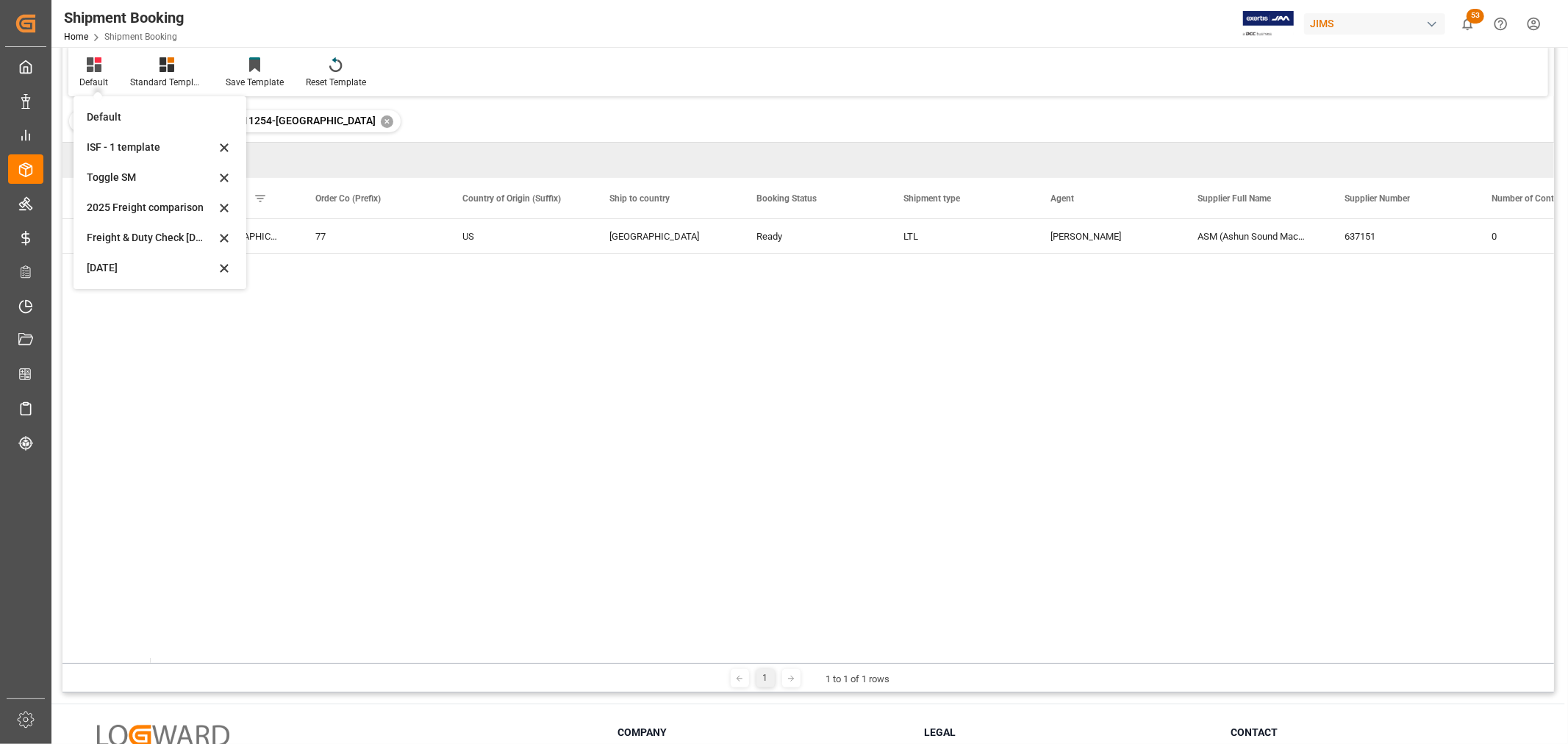
scroll to position [217, 0]
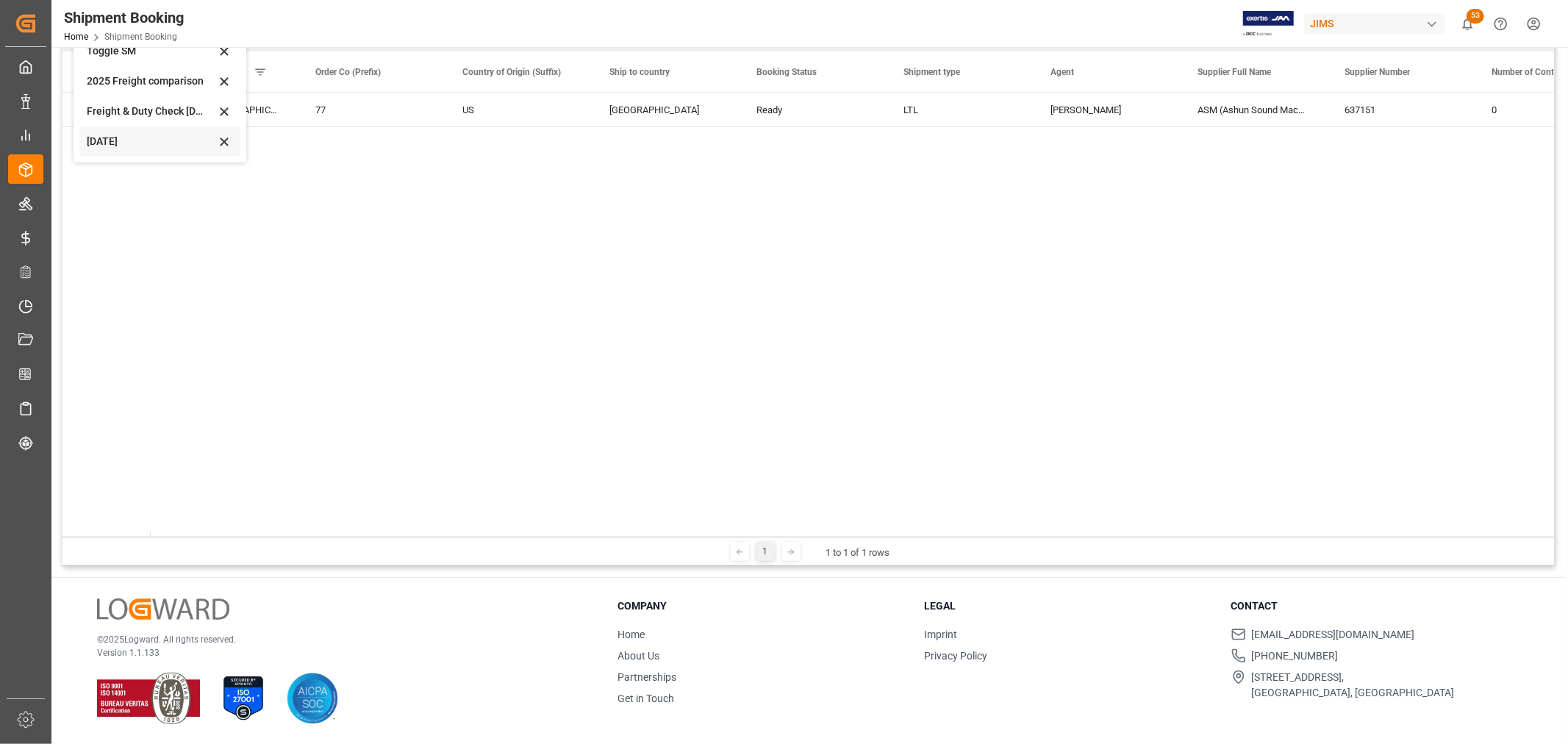
click at [112, 133] on div "Oct 2025" at bounding box center [160, 141] width 161 height 30
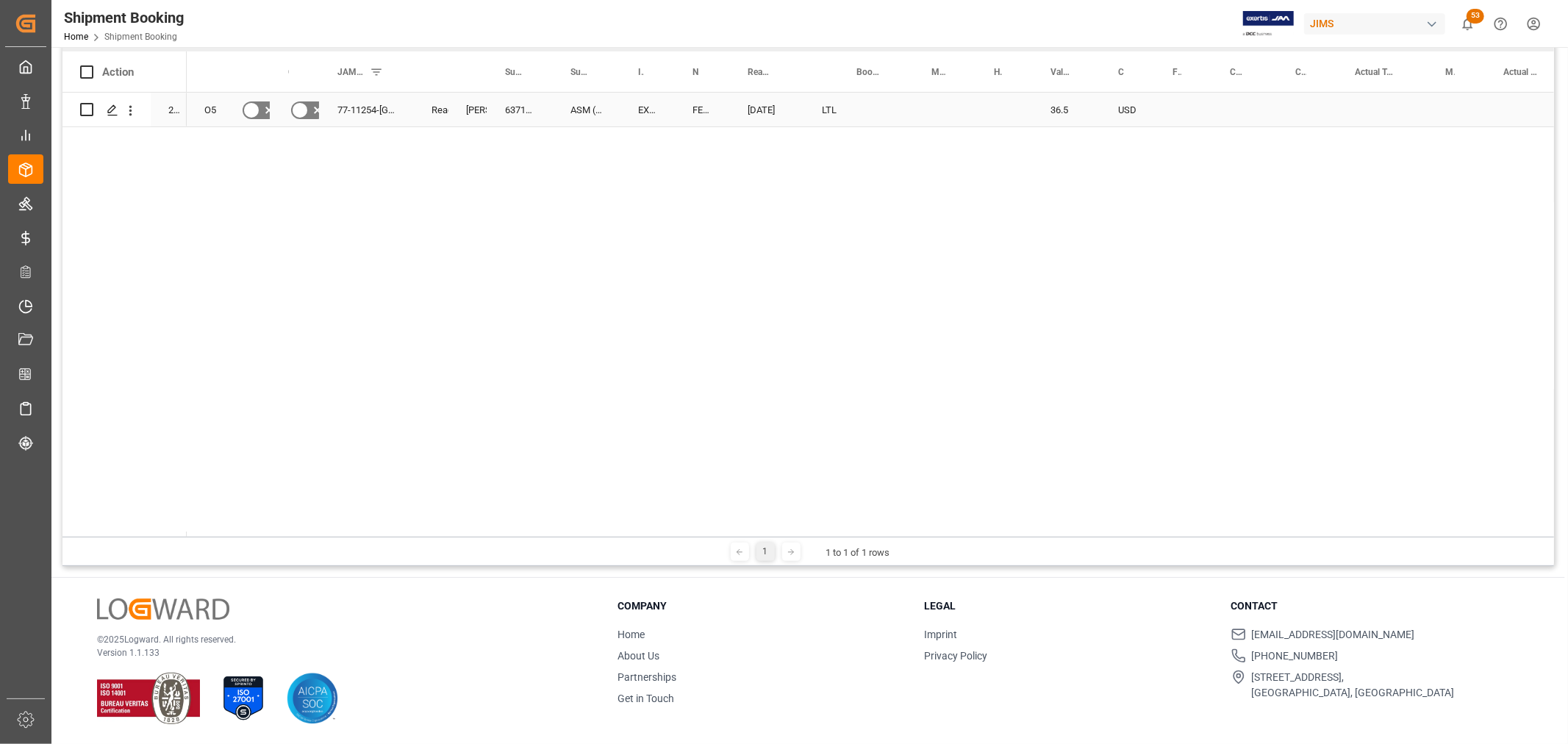
click at [1181, 103] on div "Press SPACE to select this row." at bounding box center [1184, 110] width 57 height 34
click at [1185, 107] on input "Press SPACE to select this row." at bounding box center [1184, 118] width 34 height 28
type input "75.00"
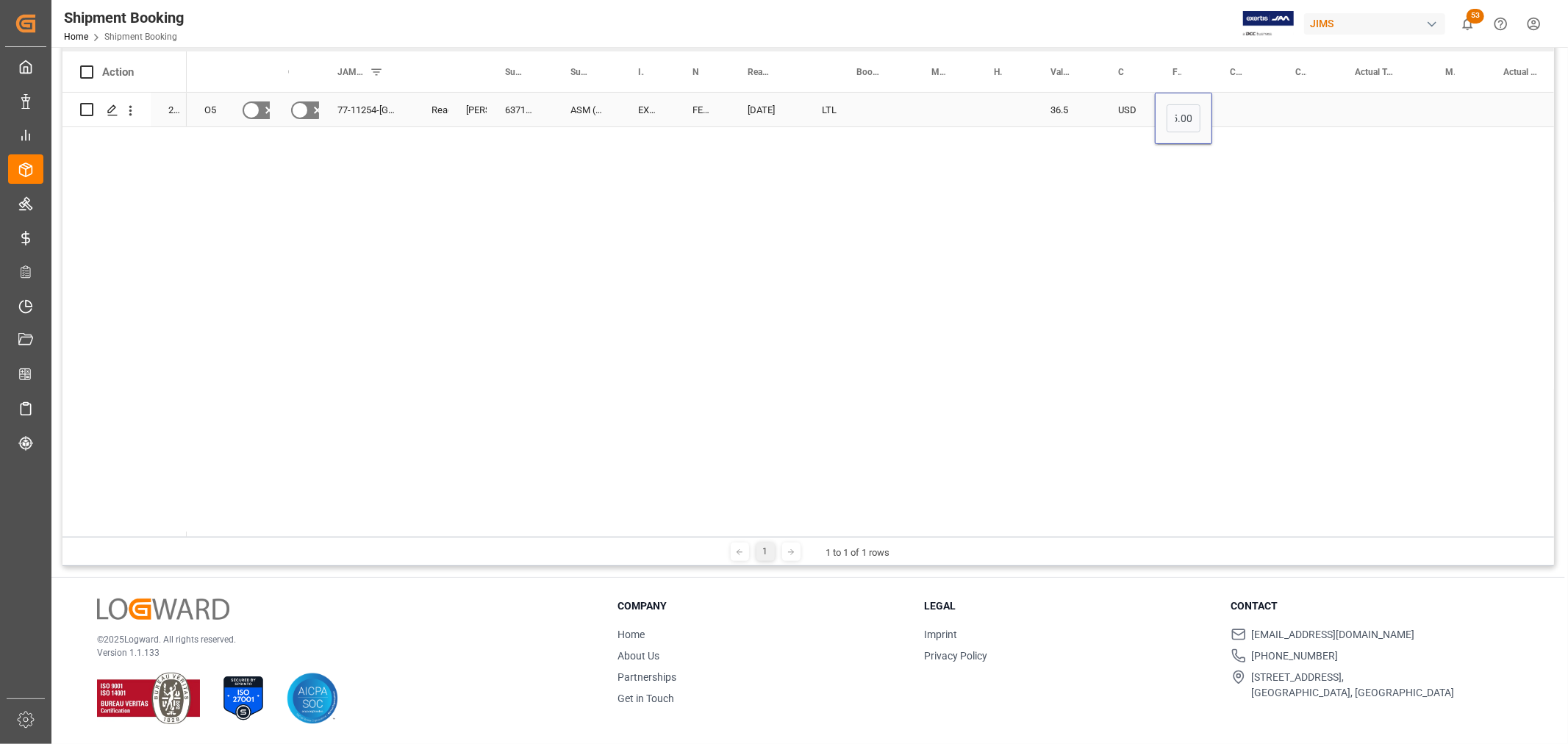
click at [1242, 118] on div "Press SPACE to select this row." at bounding box center [1245, 110] width 65 height 34
click at [1241, 106] on div "Press SPACE to select this row." at bounding box center [1245, 110] width 65 height 34
click at [1249, 119] on input "Press SPACE to select this row." at bounding box center [1245, 118] width 42 height 28
type input "USD"
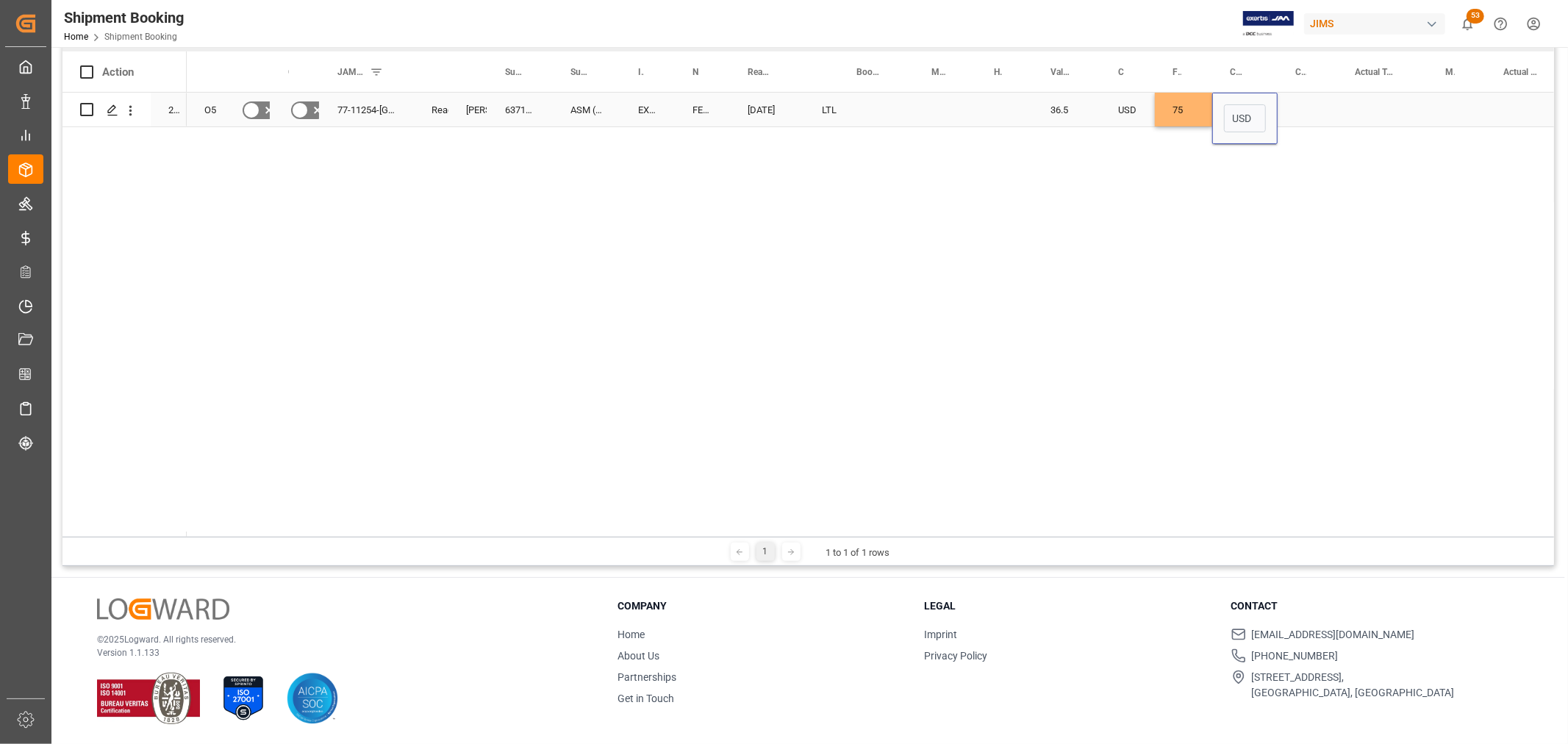
click at [1329, 111] on div "Press SPACE to select this row." at bounding box center [1307, 110] width 59 height 34
click at [900, 111] on div "Press SPACE to select this row." at bounding box center [877, 110] width 75 height 34
click at [862, 107] on div "Press SPACE to select this row." at bounding box center [877, 110] width 75 height 34
click at [862, 107] on input "Press SPACE to select this row." at bounding box center [876, 118] width 51 height 28
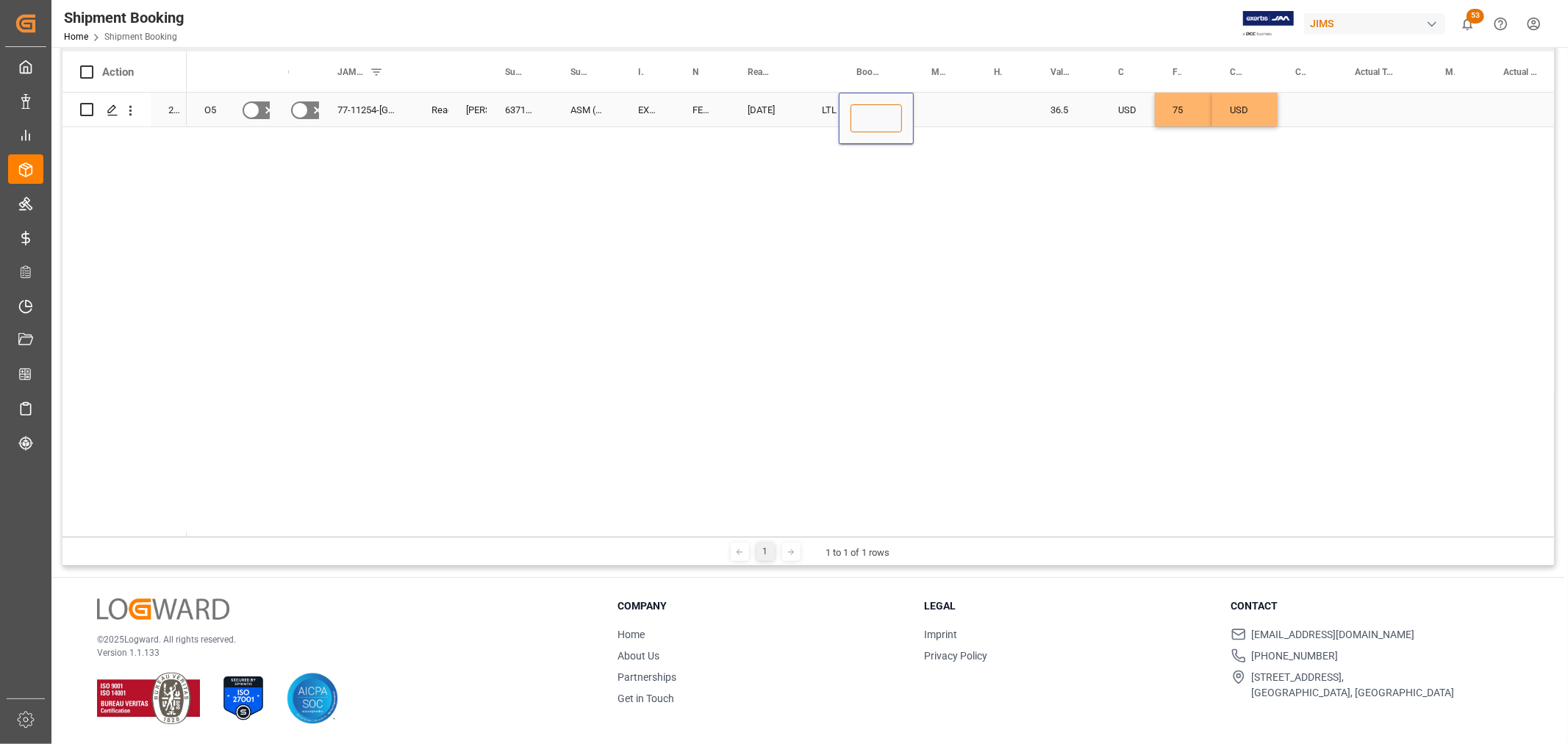
paste input "885152050999"
type input "885152050999"
click at [937, 112] on div "Press SPACE to select this row." at bounding box center [945, 110] width 63 height 34
click at [862, 112] on div "885152050999" at bounding box center [877, 110] width 75 height 34
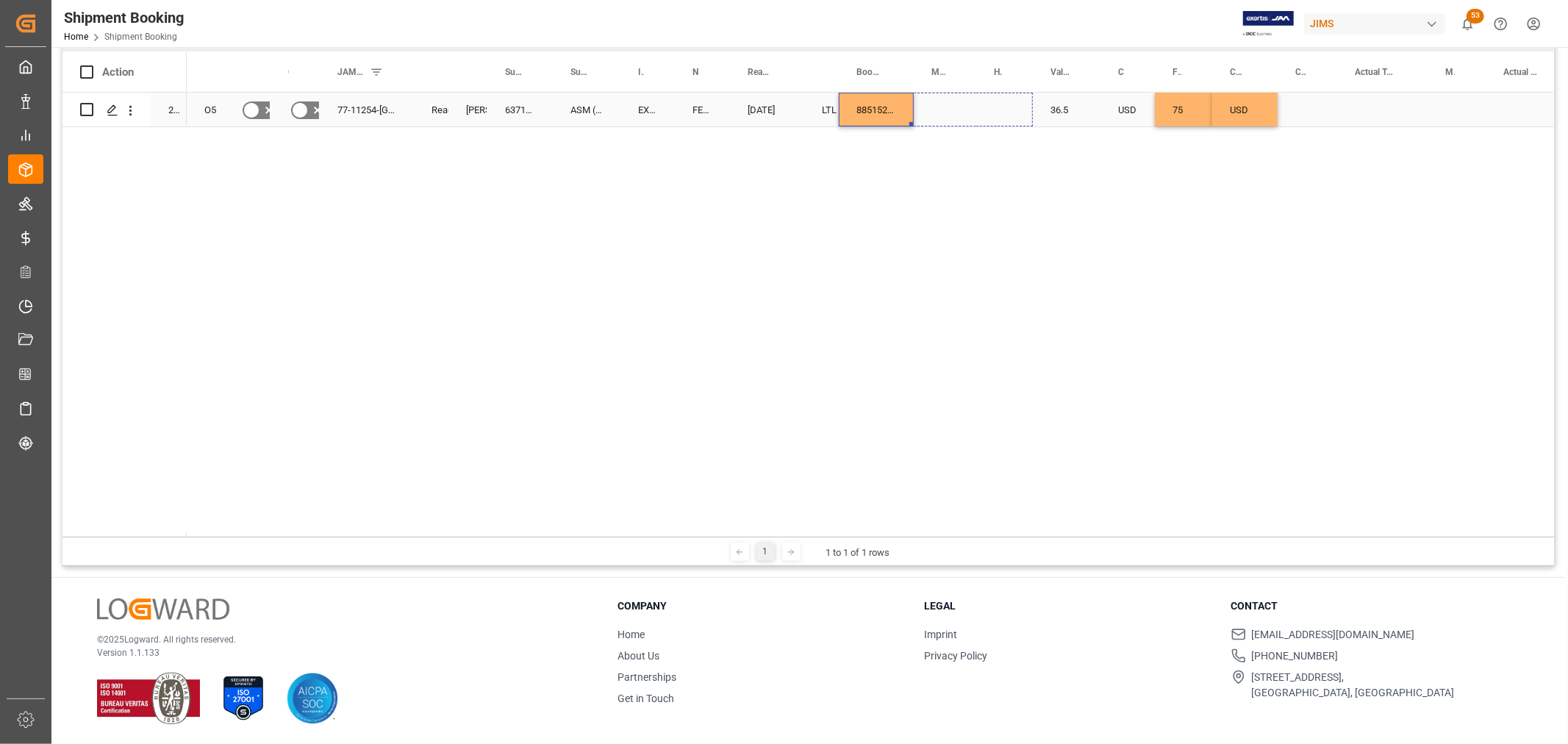
drag, startPoint x: 909, startPoint y: 124, endPoint x: 992, endPoint y: 120, distance: 83.1
click at [1369, 112] on div "Press SPACE to select this row." at bounding box center [1382, 110] width 90 height 34
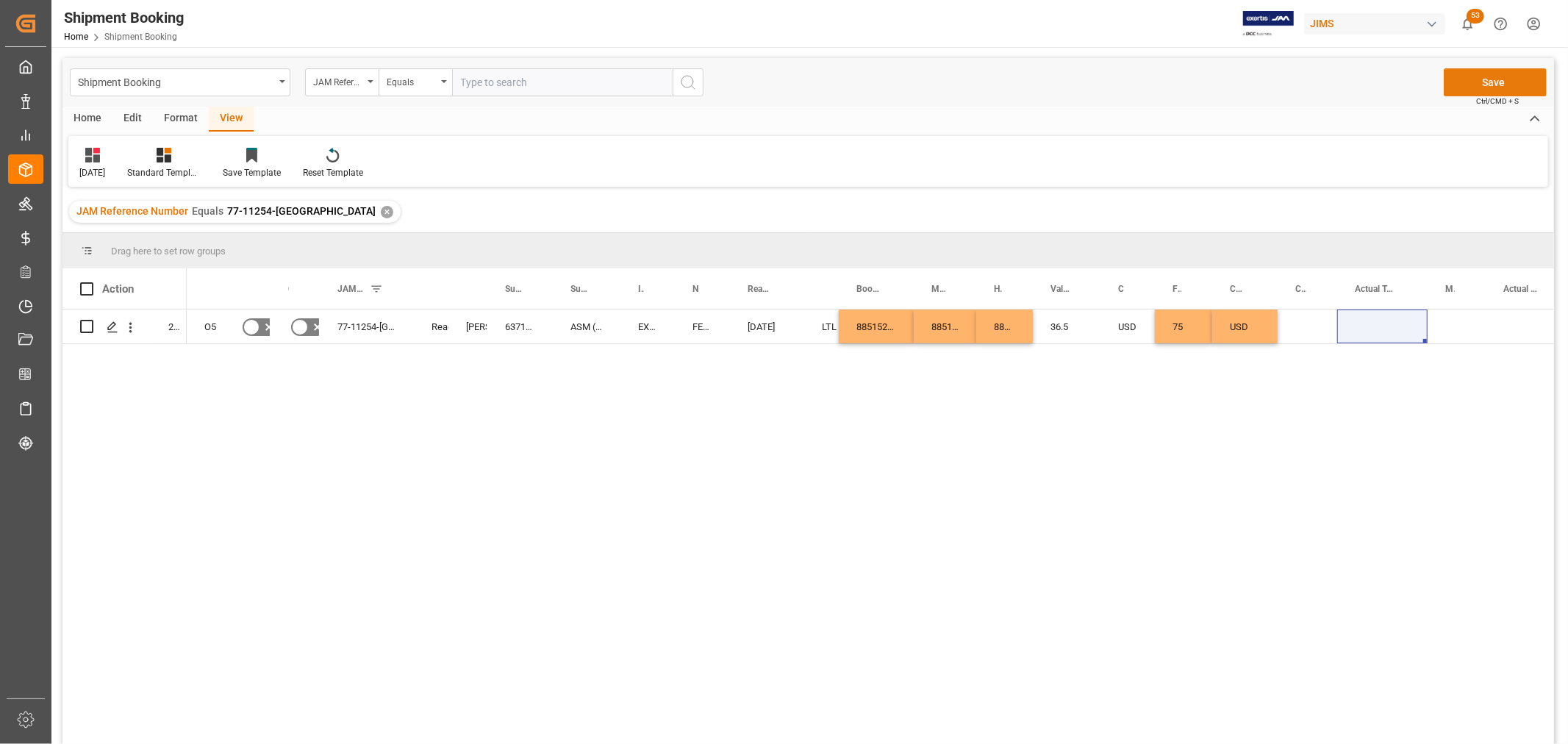
click at [1496, 77] on button "Save" at bounding box center [1496, 82] width 103 height 28
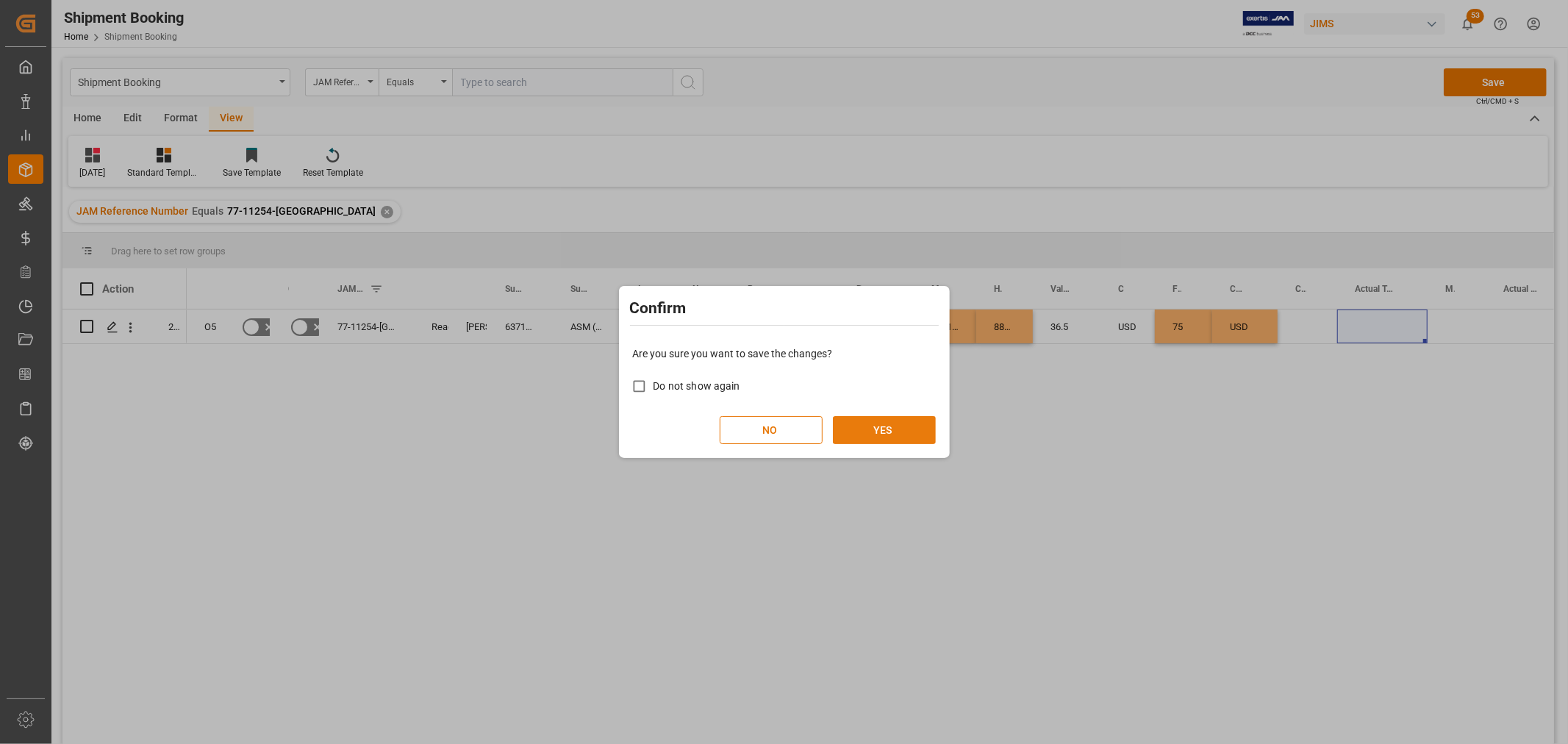
click at [873, 427] on button "YES" at bounding box center [884, 430] width 103 height 28
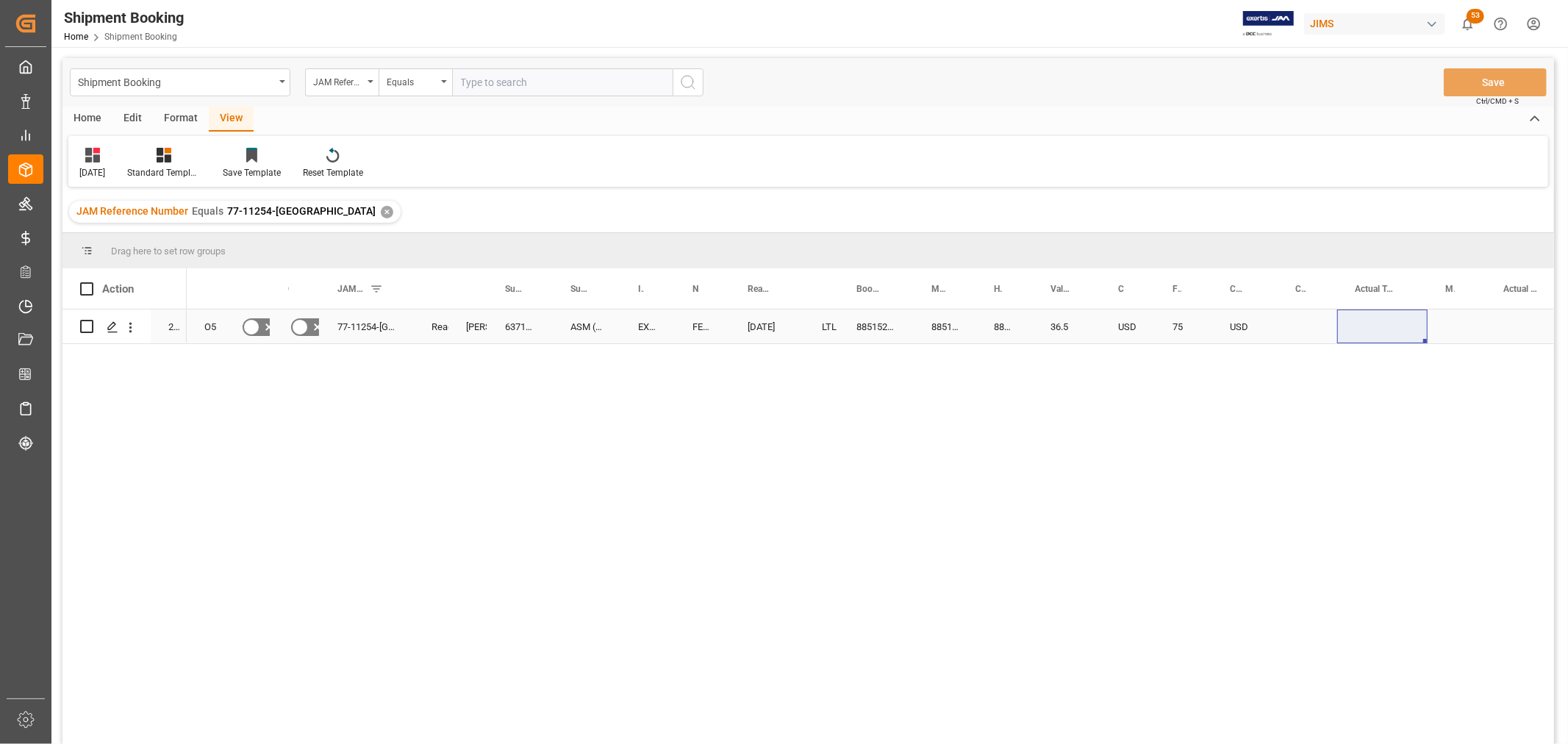
click at [1371, 330] on div "Press SPACE to select this row." at bounding box center [1382, 326] width 90 height 34
click at [1371, 330] on input "Press SPACE to select this row." at bounding box center [1382, 335] width 67 height 28
type input "1.1"
click at [1465, 315] on div "Press SPACE to select this row." at bounding box center [1456, 326] width 58 height 34
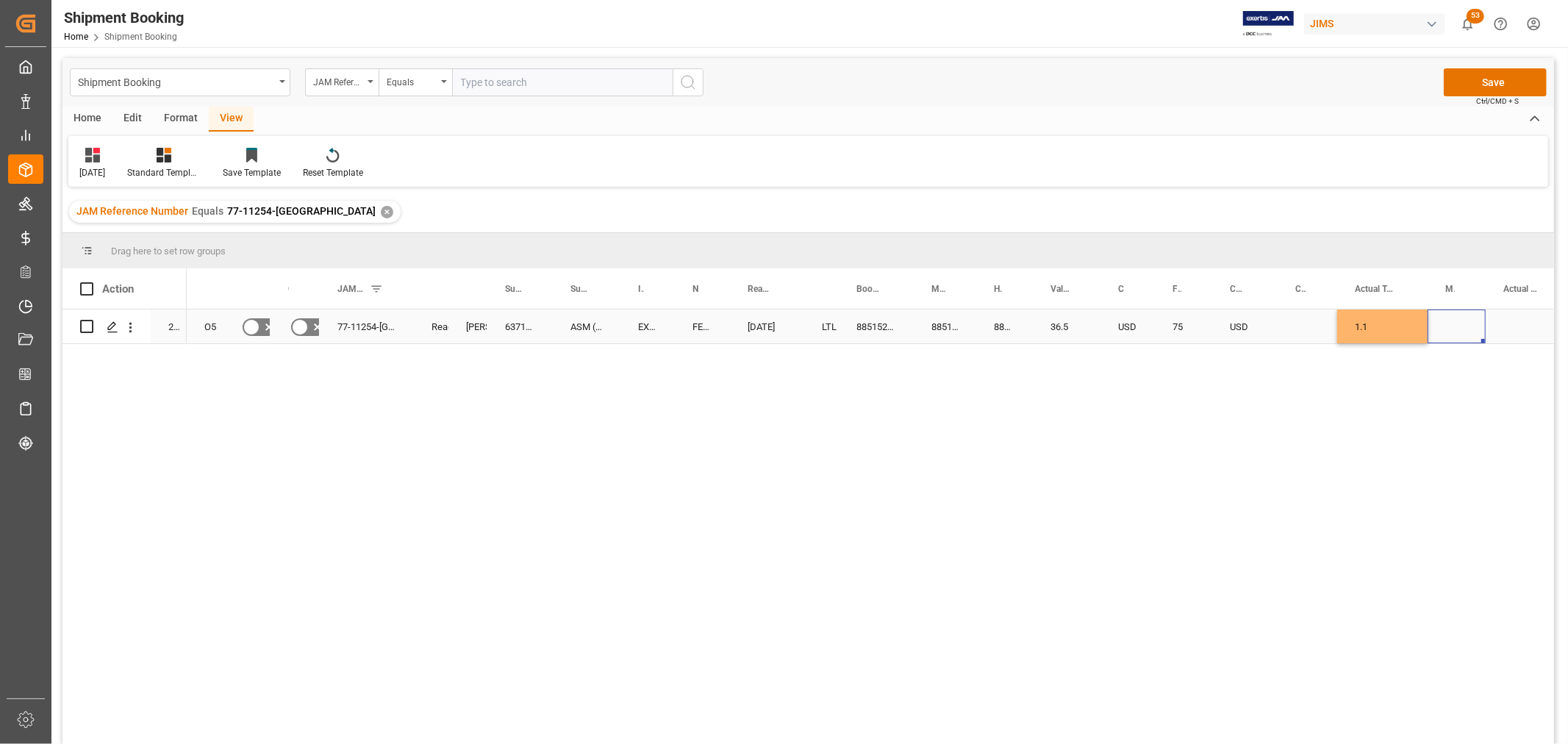
click at [1465, 315] on div "Press SPACE to select this row." at bounding box center [1456, 326] width 58 height 34
click at [1461, 335] on polyline "open menu" at bounding box center [1458, 335] width 9 height 4
click at [1456, 431] on div "LB" at bounding box center [1456, 428] width 33 height 51
type input "LB"
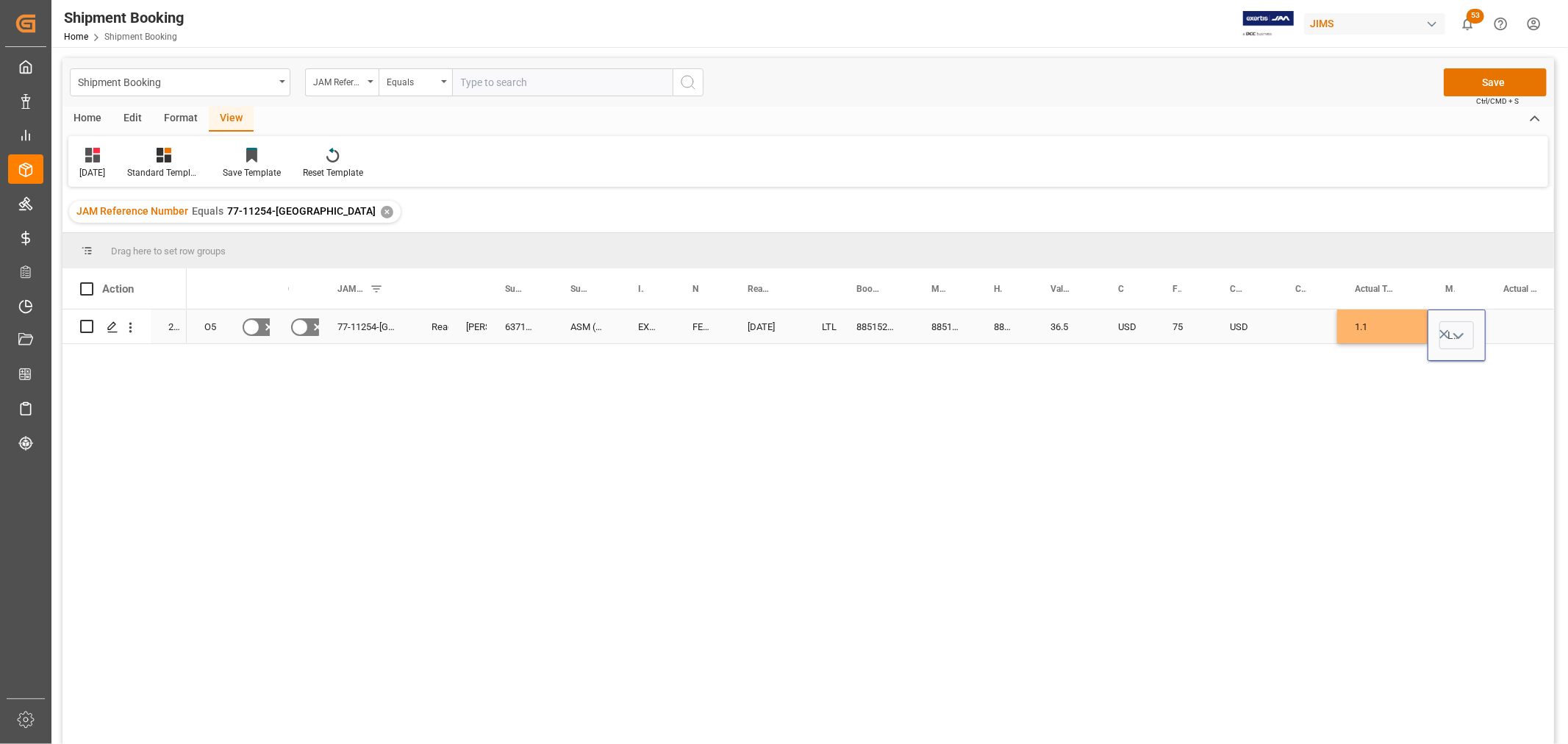
click at [1517, 309] on div "Press SPACE to select this row." at bounding box center [1527, 326] width 83 height 34
click at [1515, 324] on div "Press SPACE to select this row." at bounding box center [1527, 326] width 83 height 34
click at [1516, 329] on input "Press SPACE to select this row." at bounding box center [1527, 335] width 59 height 28
type input "1"
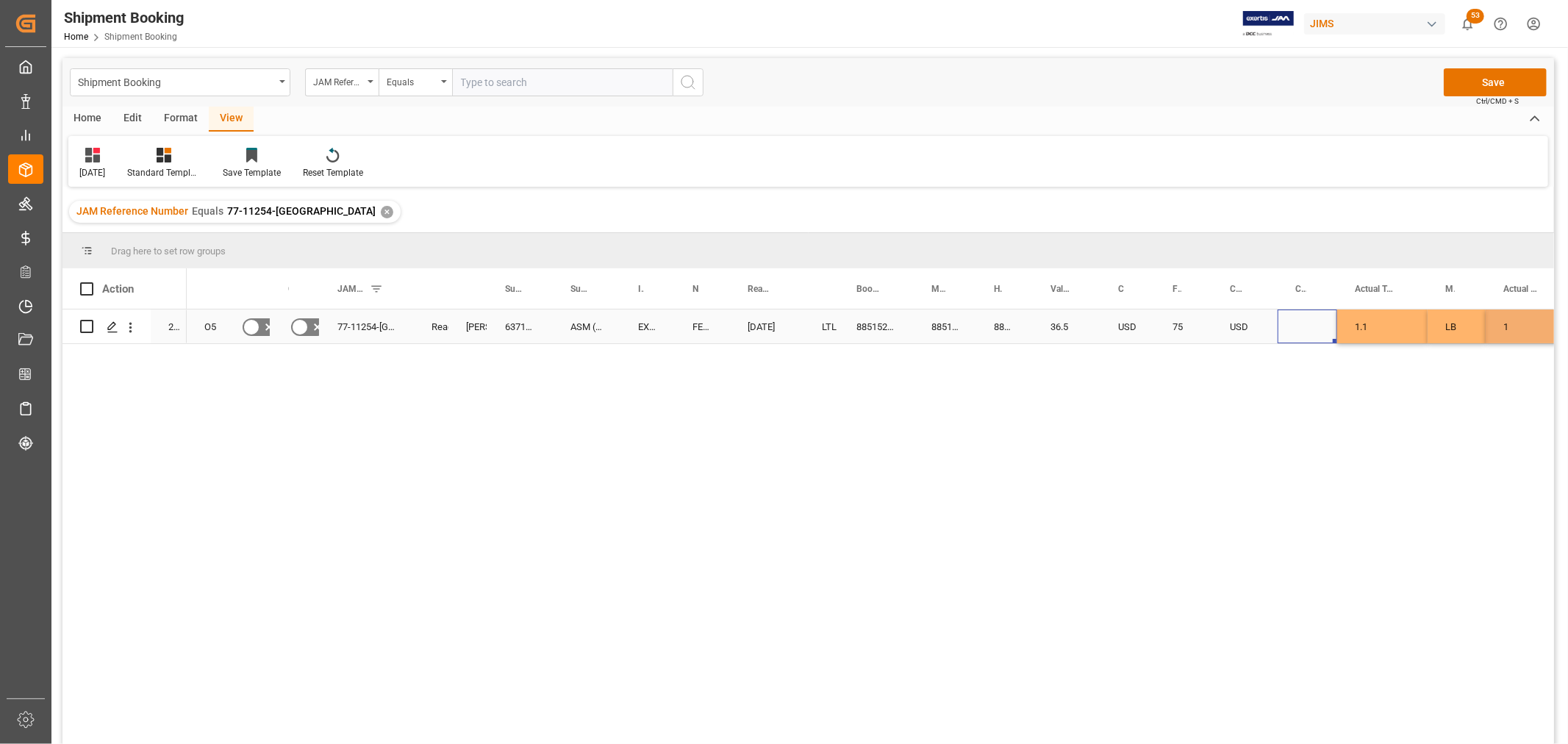
click at [1304, 328] on div "Press SPACE to select this row." at bounding box center [1307, 326] width 59 height 34
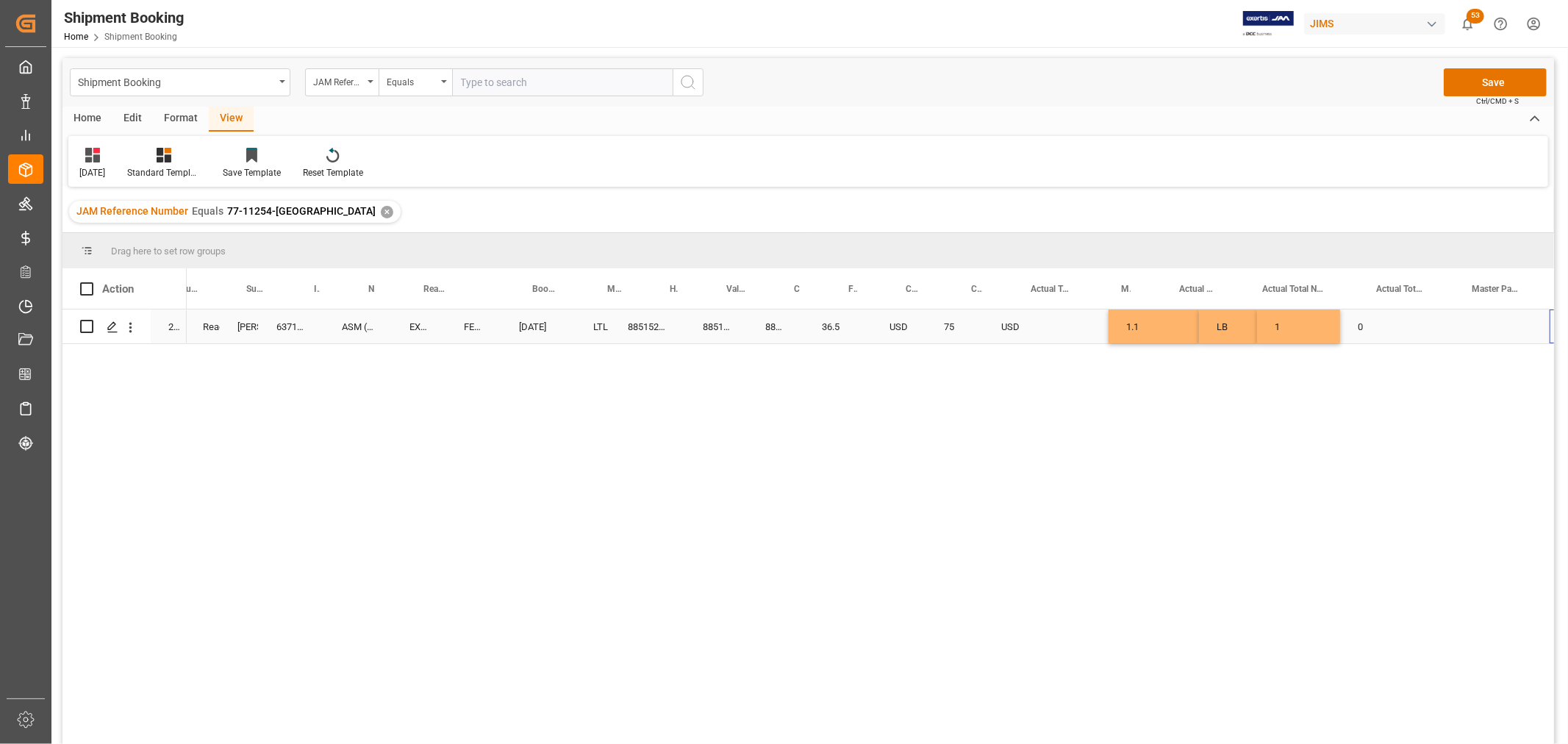
scroll to position [0, 324]
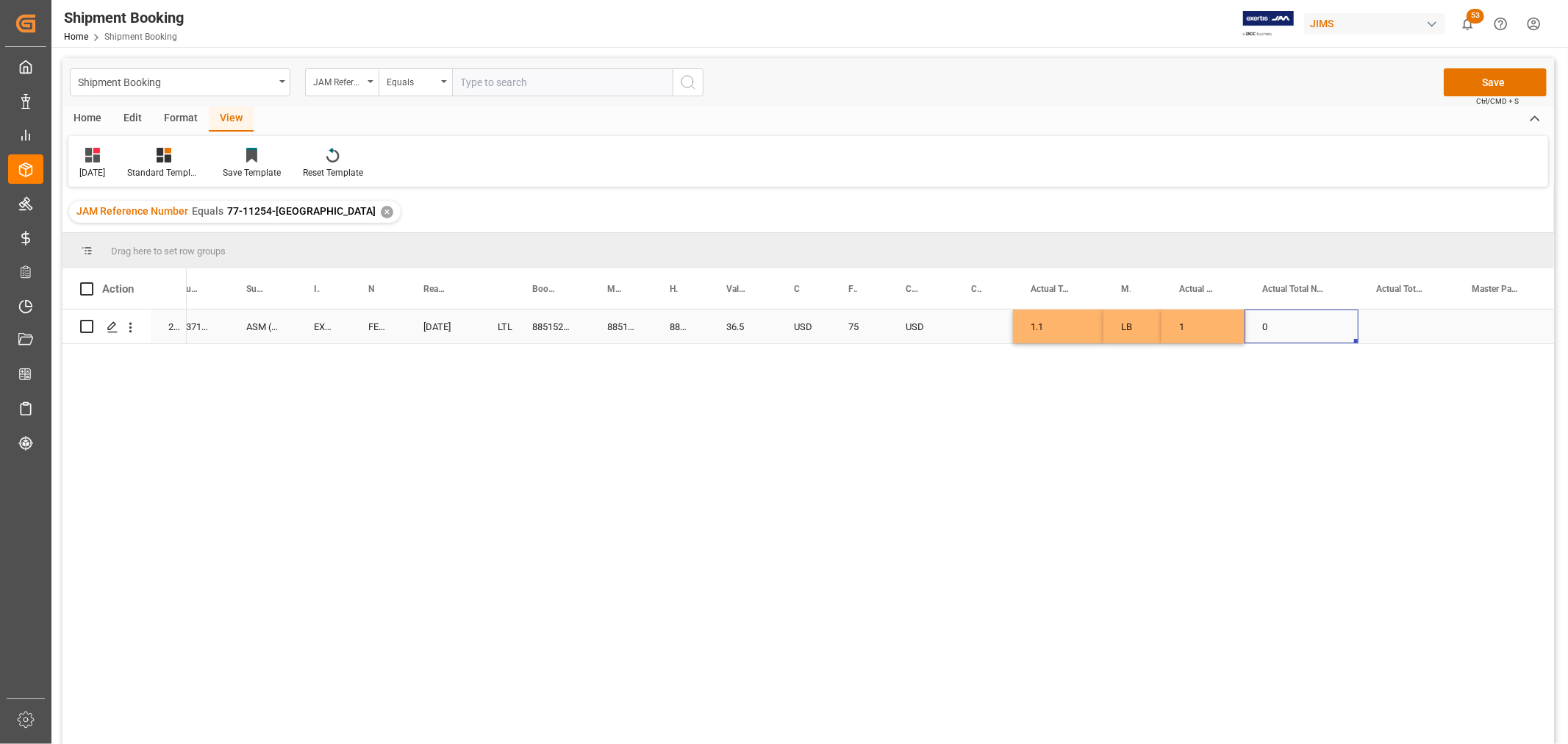
click at [1304, 328] on div "0" at bounding box center [1302, 326] width 114 height 34
click at [1475, 84] on button "Save" at bounding box center [1496, 82] width 103 height 28
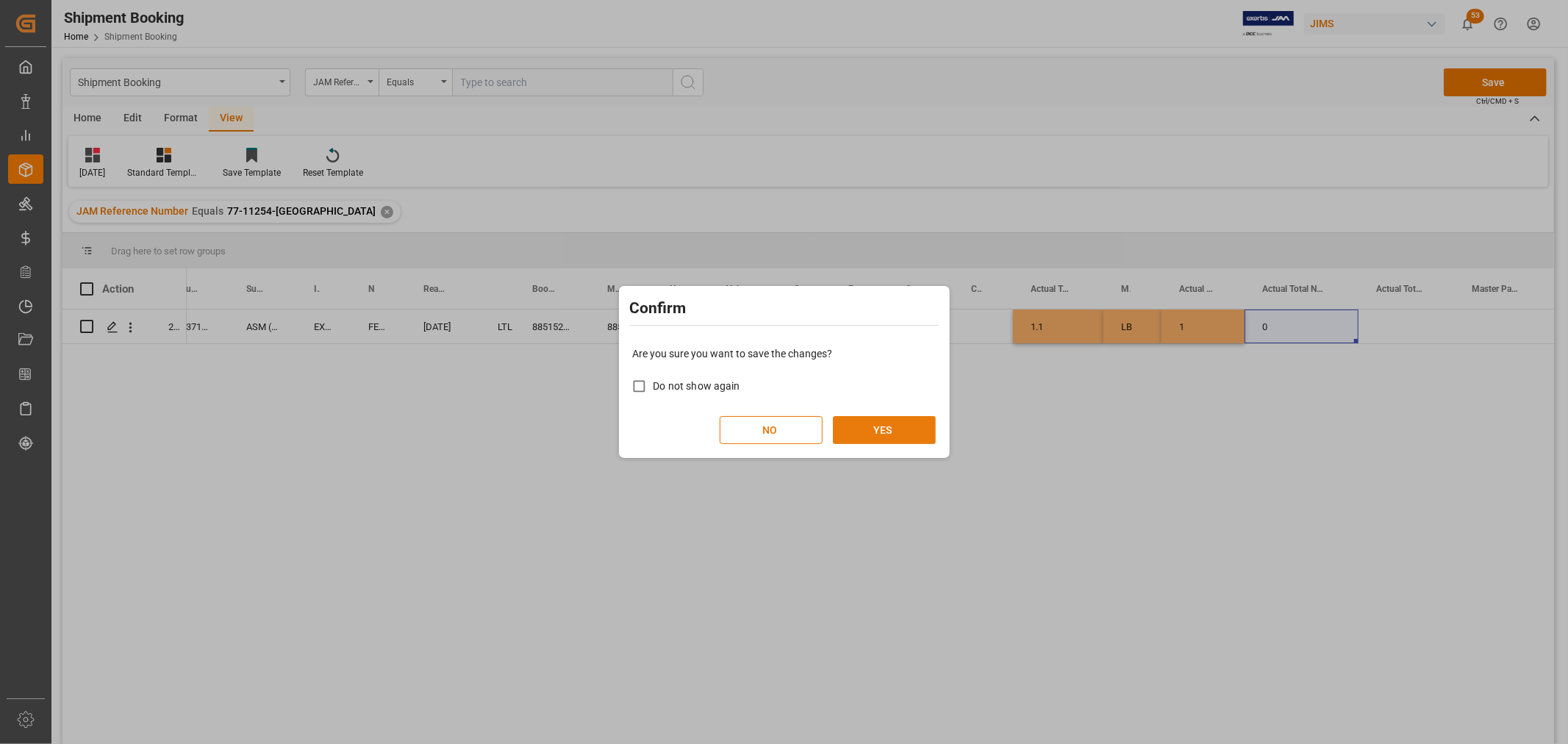
click at [885, 432] on button "YES" at bounding box center [884, 430] width 103 height 28
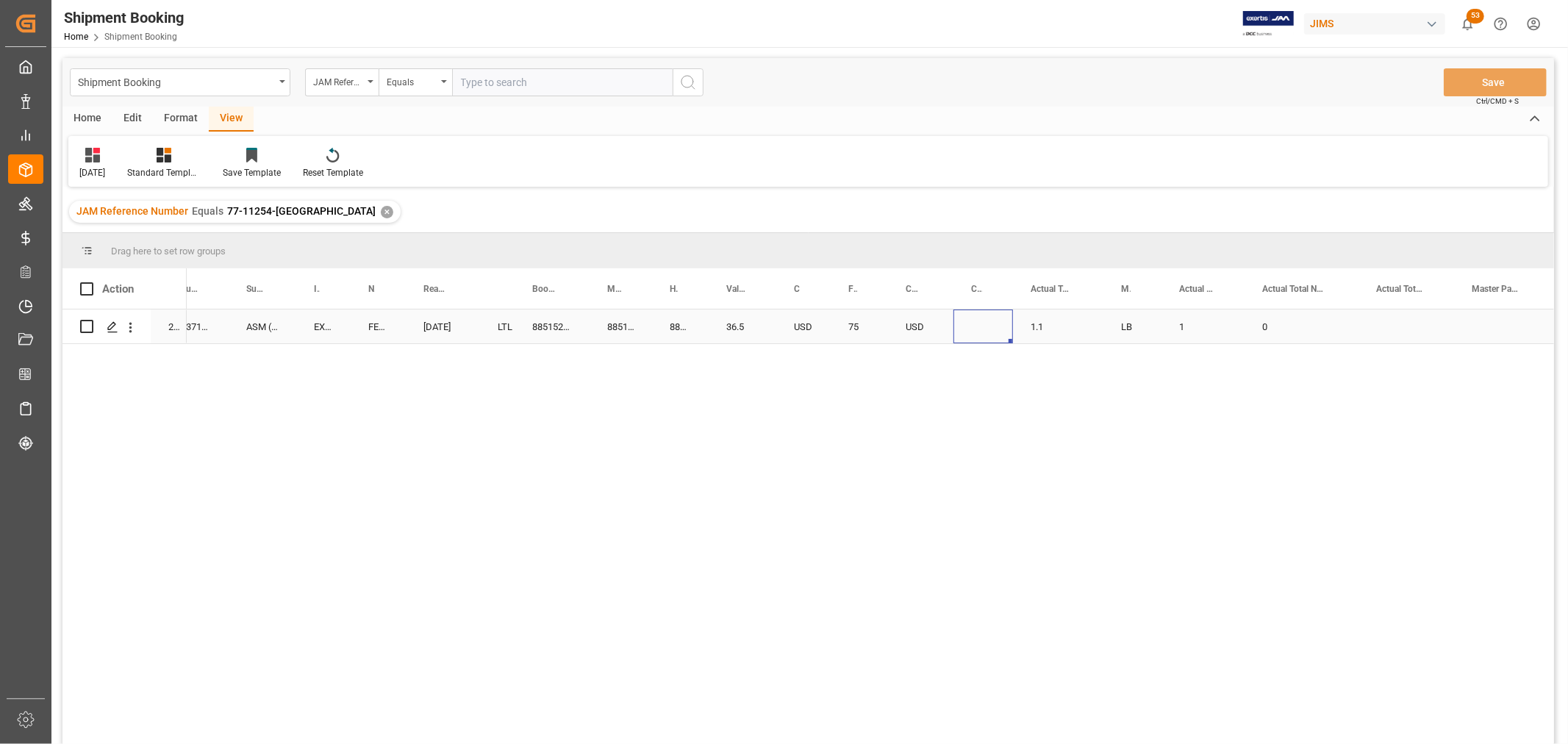
click at [966, 322] on div "Press SPACE to select this row." at bounding box center [983, 326] width 59 height 34
click at [112, 327] on icon "Press SPACE to select this row." at bounding box center [112, 327] width 11 height 11
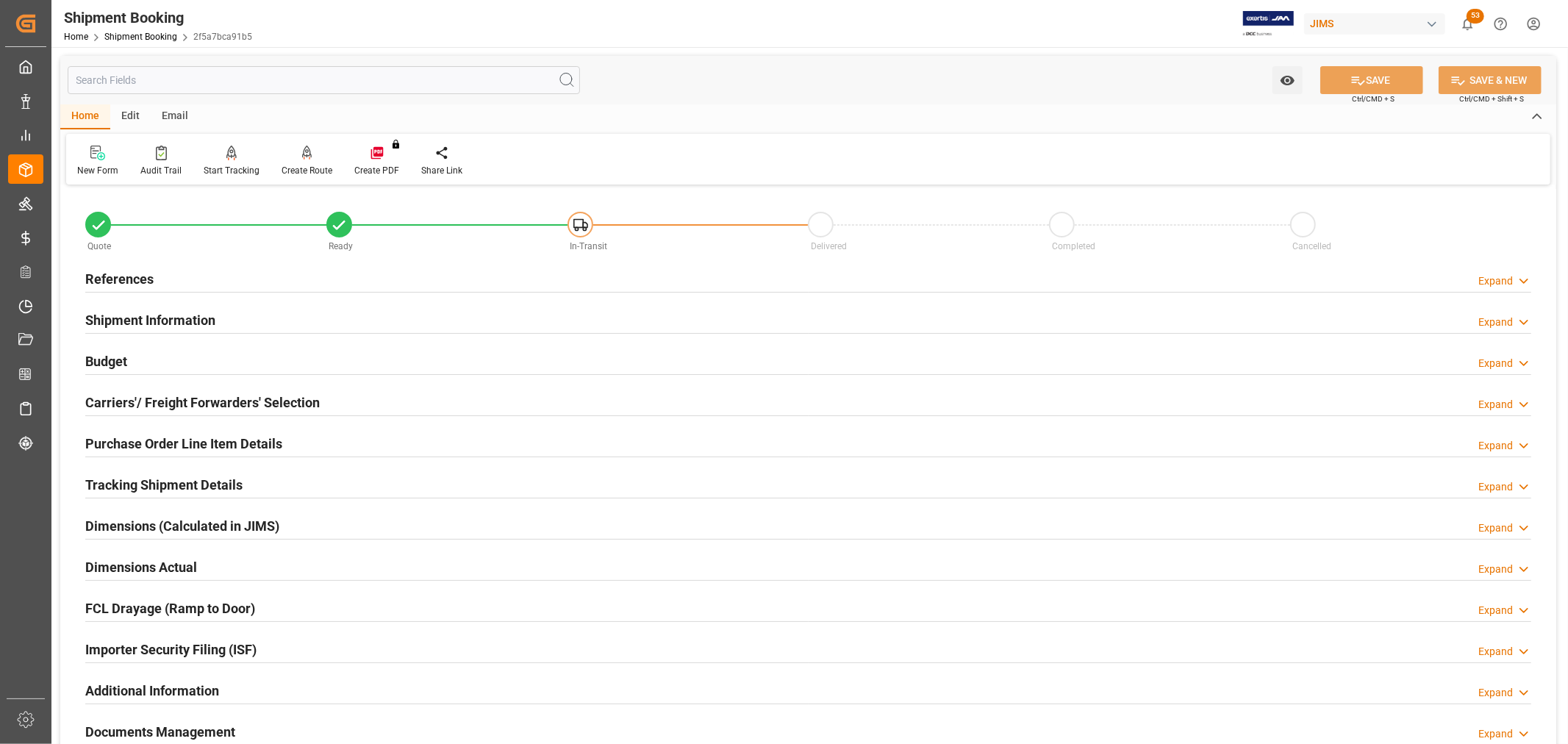
click at [158, 490] on h2 "Tracking Shipment Details" at bounding box center [164, 484] width 157 height 20
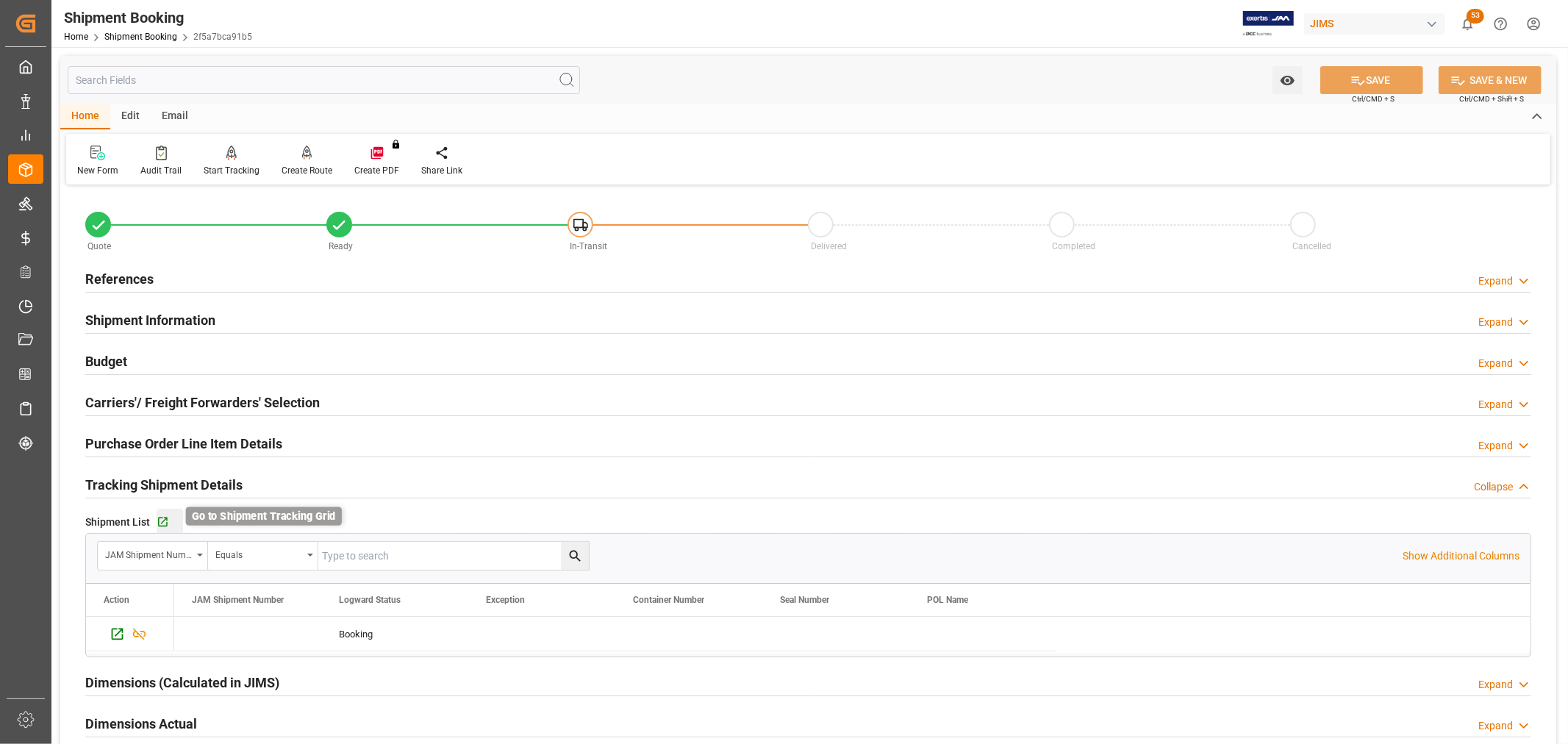
click at [159, 516] on icon "button" at bounding box center [162, 522] width 12 height 12
click at [1040, 460] on div "Purchase Order Line Item Details Expand" at bounding box center [808, 444] width 1467 height 42
click at [1106, 403] on div "Carriers'/ Freight Forwarders' Selection Expand" at bounding box center [808, 401] width 1447 height 28
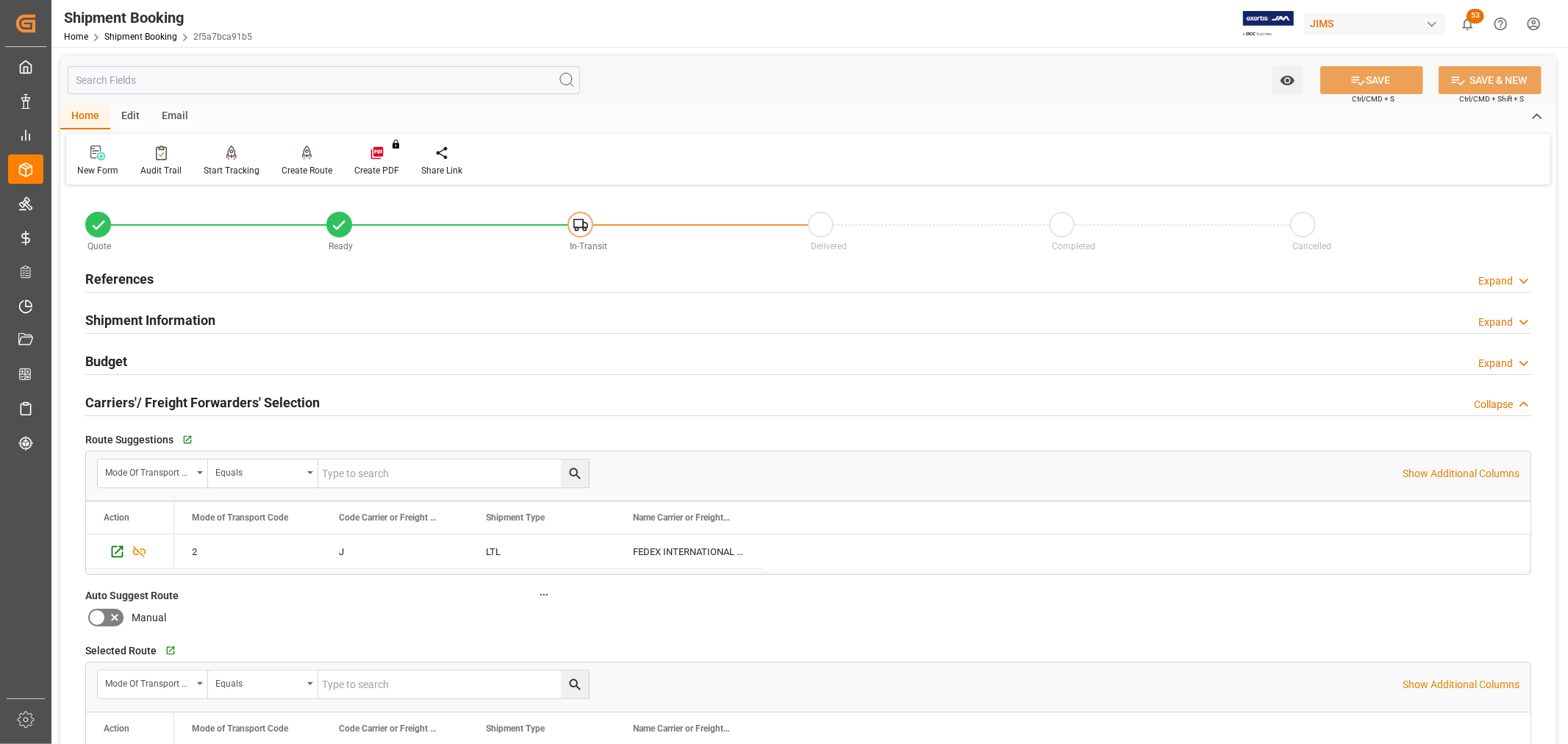
click at [414, 621] on div "Manual" at bounding box center [319, 617] width 468 height 24
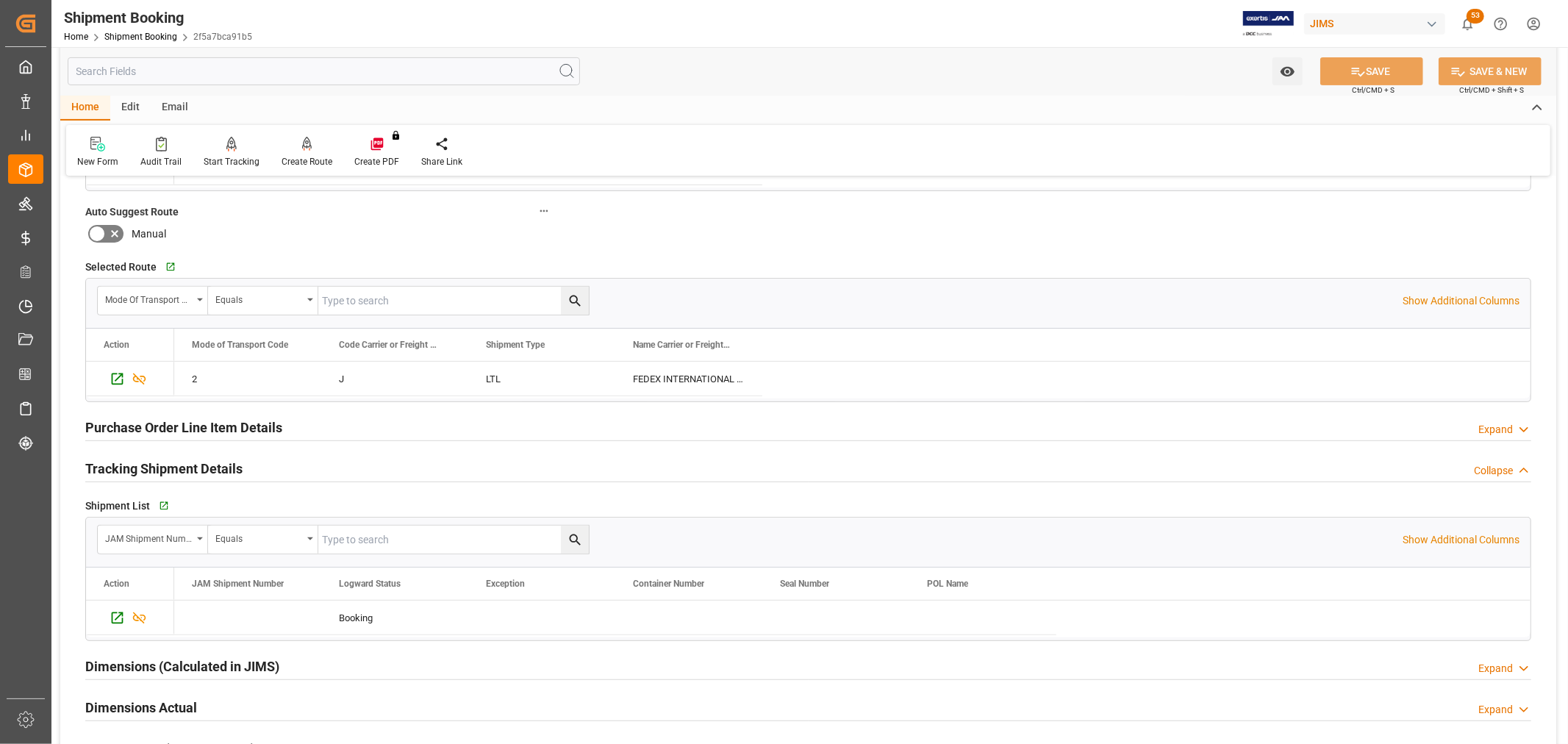
scroll to position [81, 0]
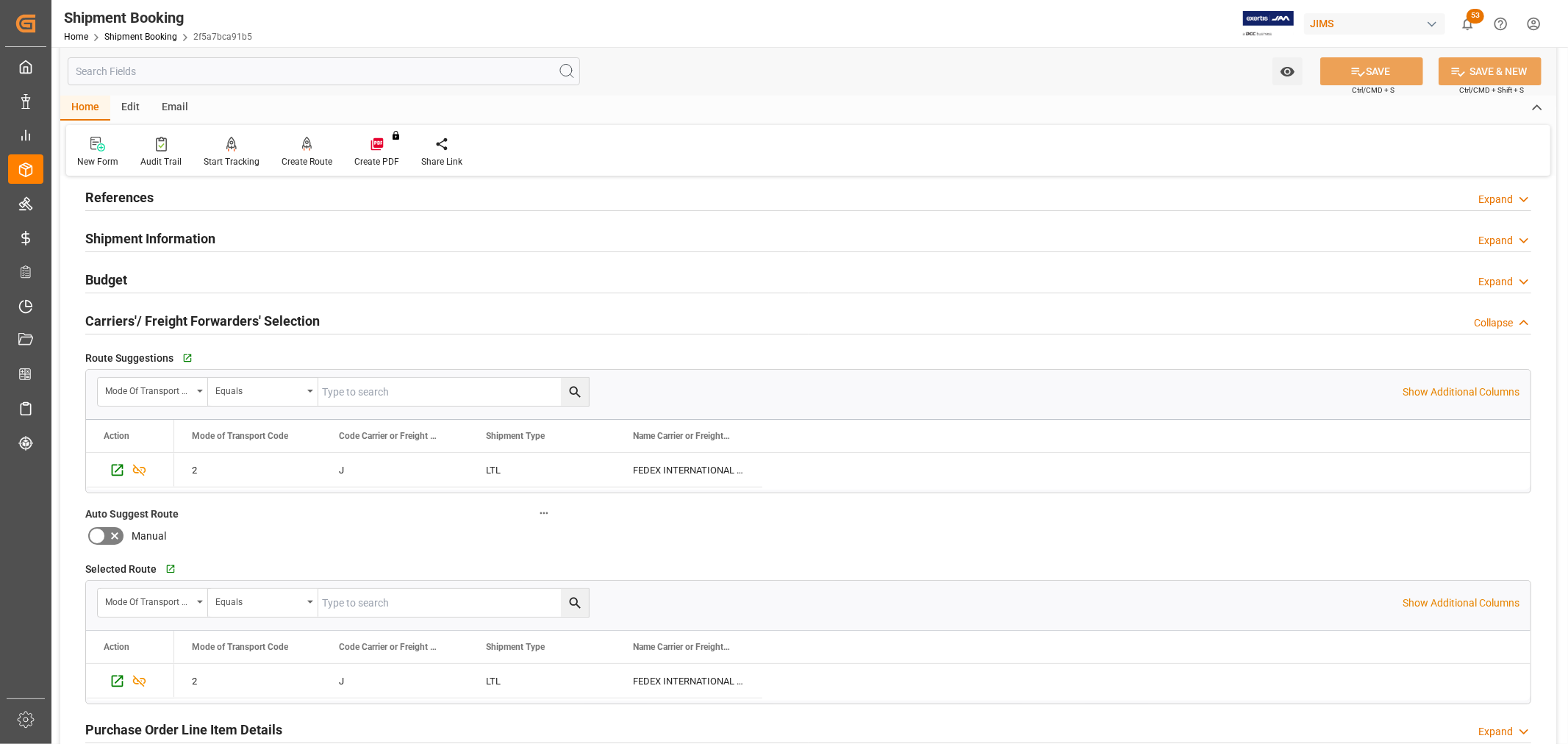
click at [102, 277] on h2 "Budget" at bounding box center [106, 279] width 42 height 20
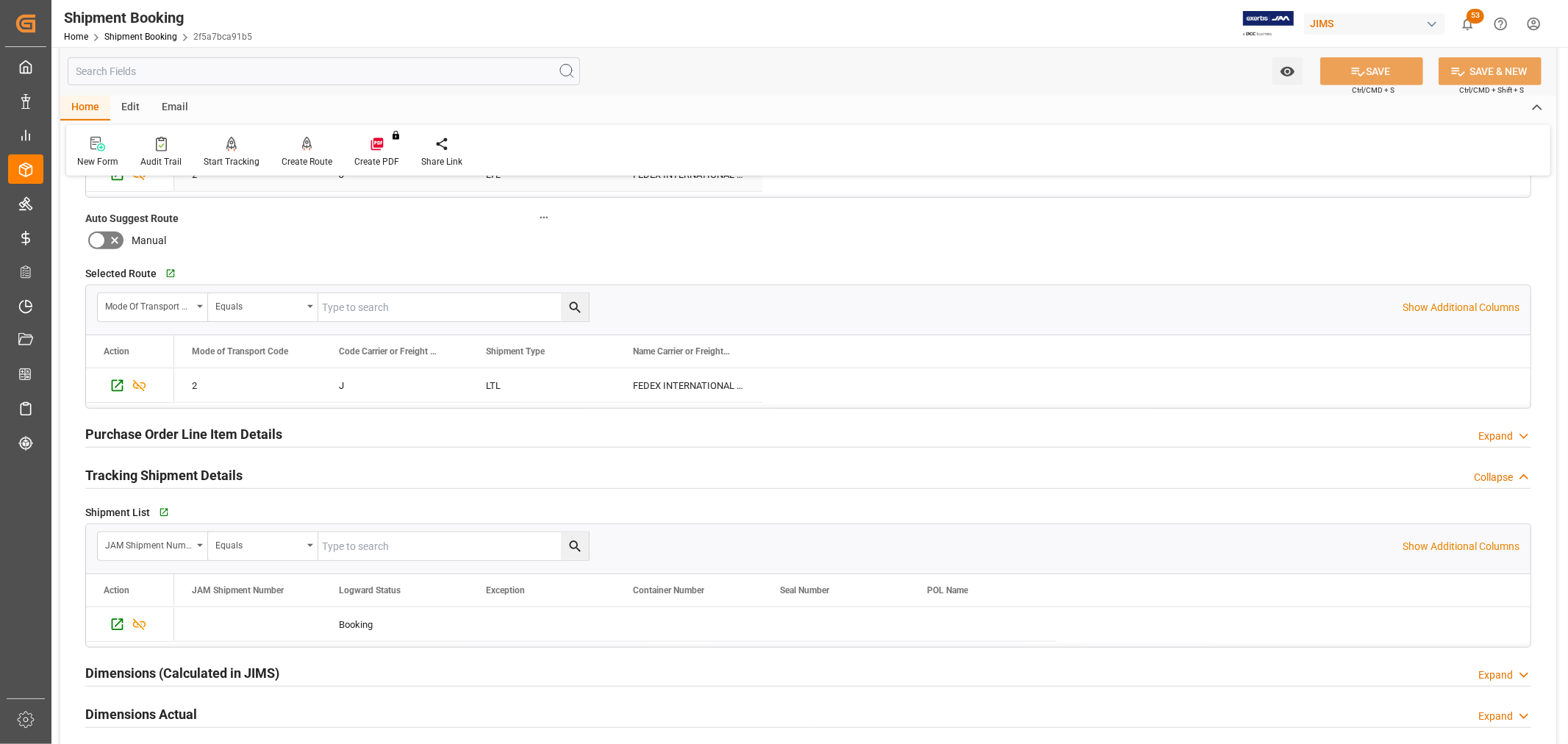
scroll to position [735, 0]
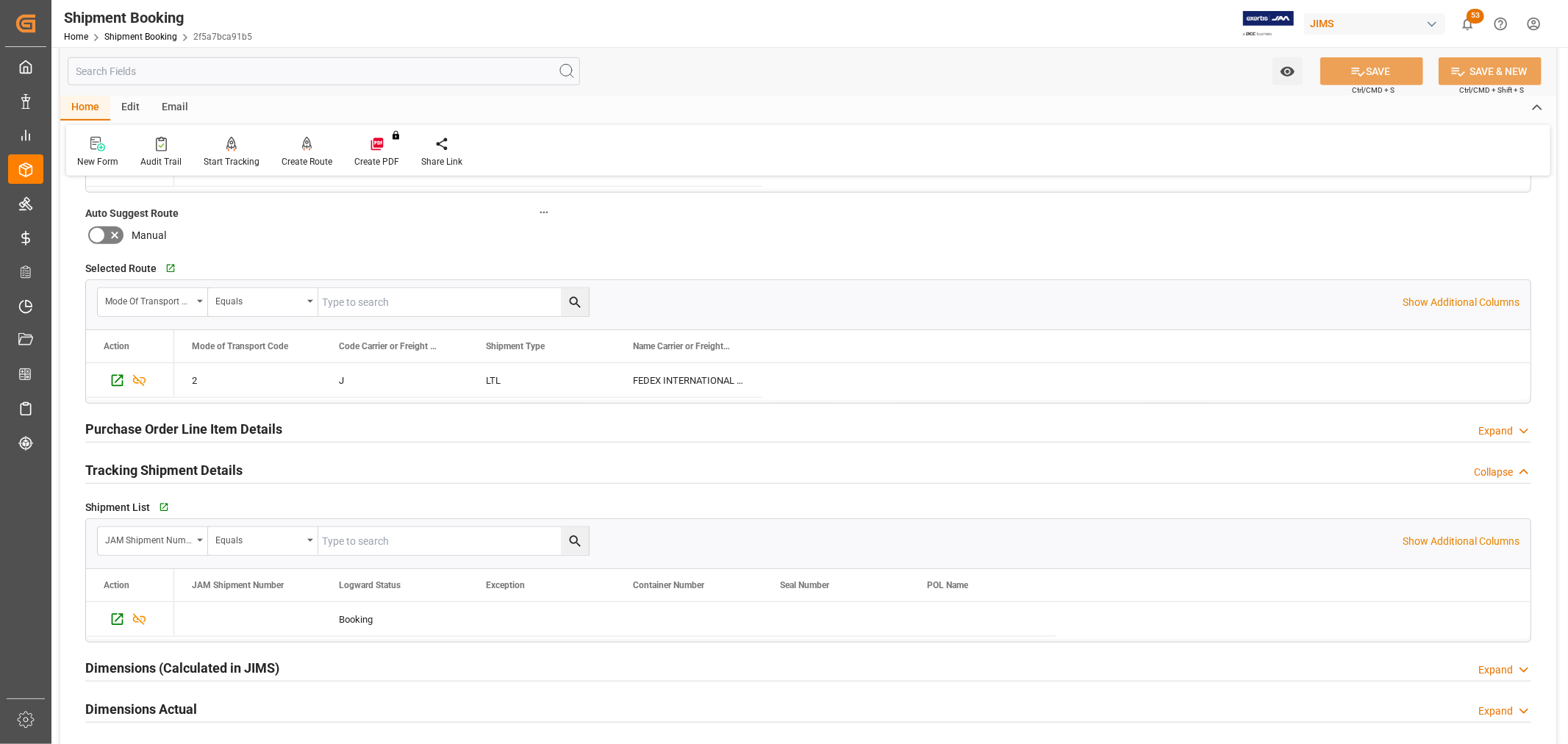
click at [155, 429] on h2 "Purchase Order Line Item Details" at bounding box center [184, 429] width 197 height 20
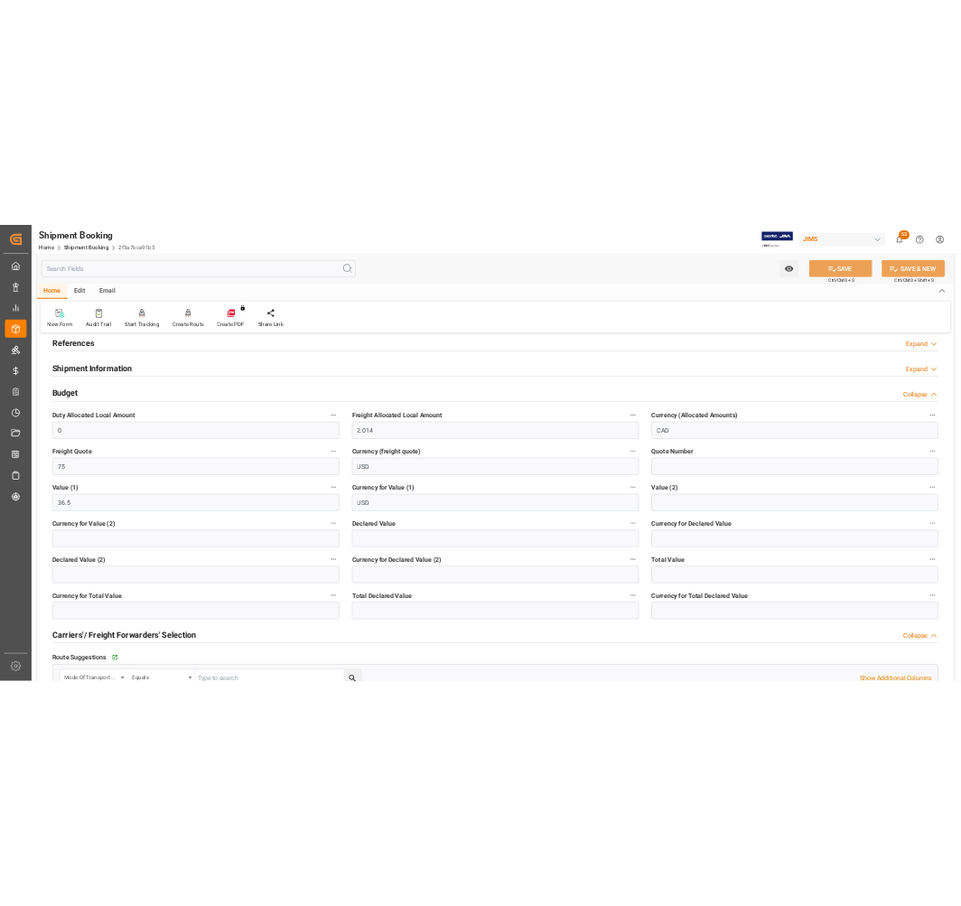
scroll to position [0, 0]
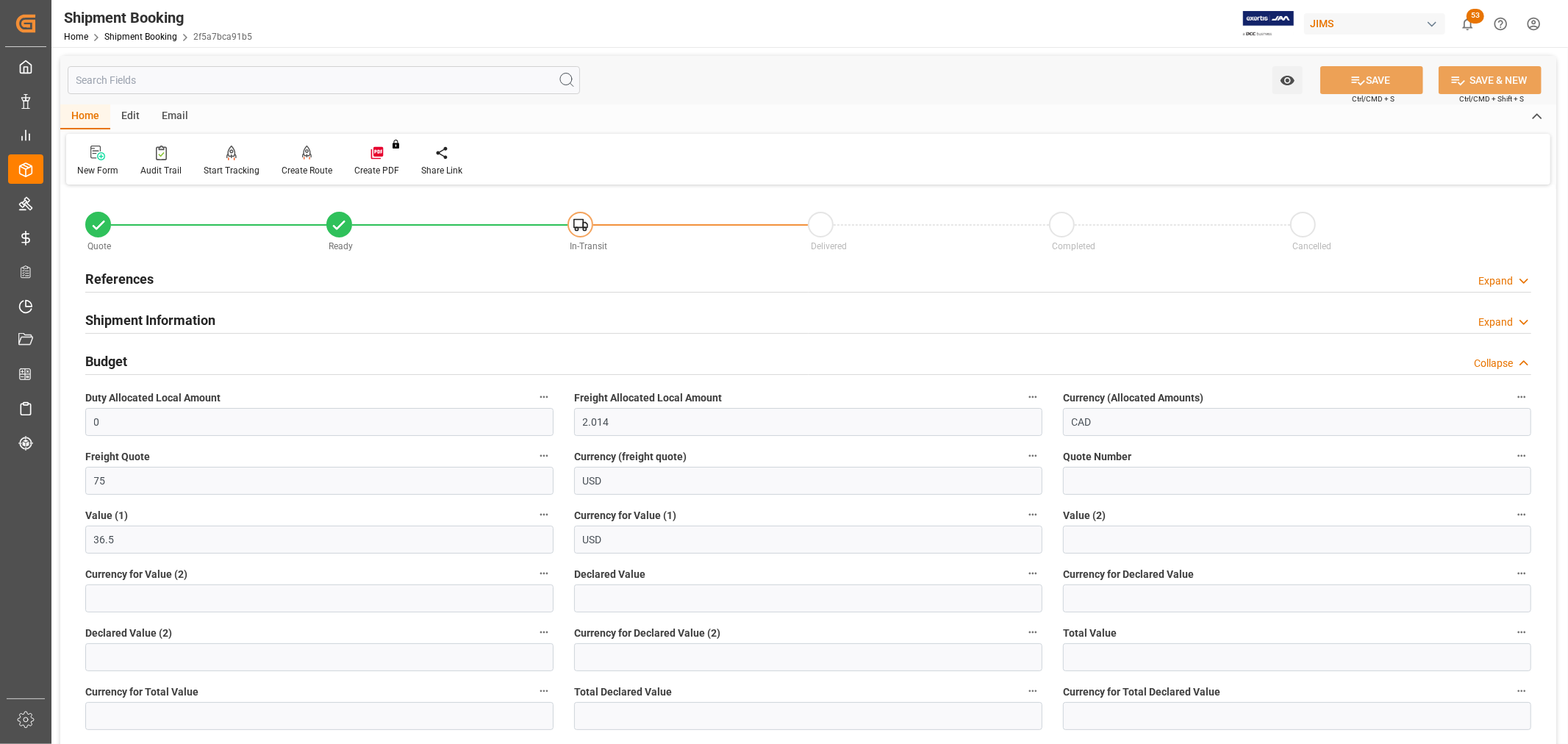
click at [115, 275] on h2 "References" at bounding box center [120, 279] width 68 height 20
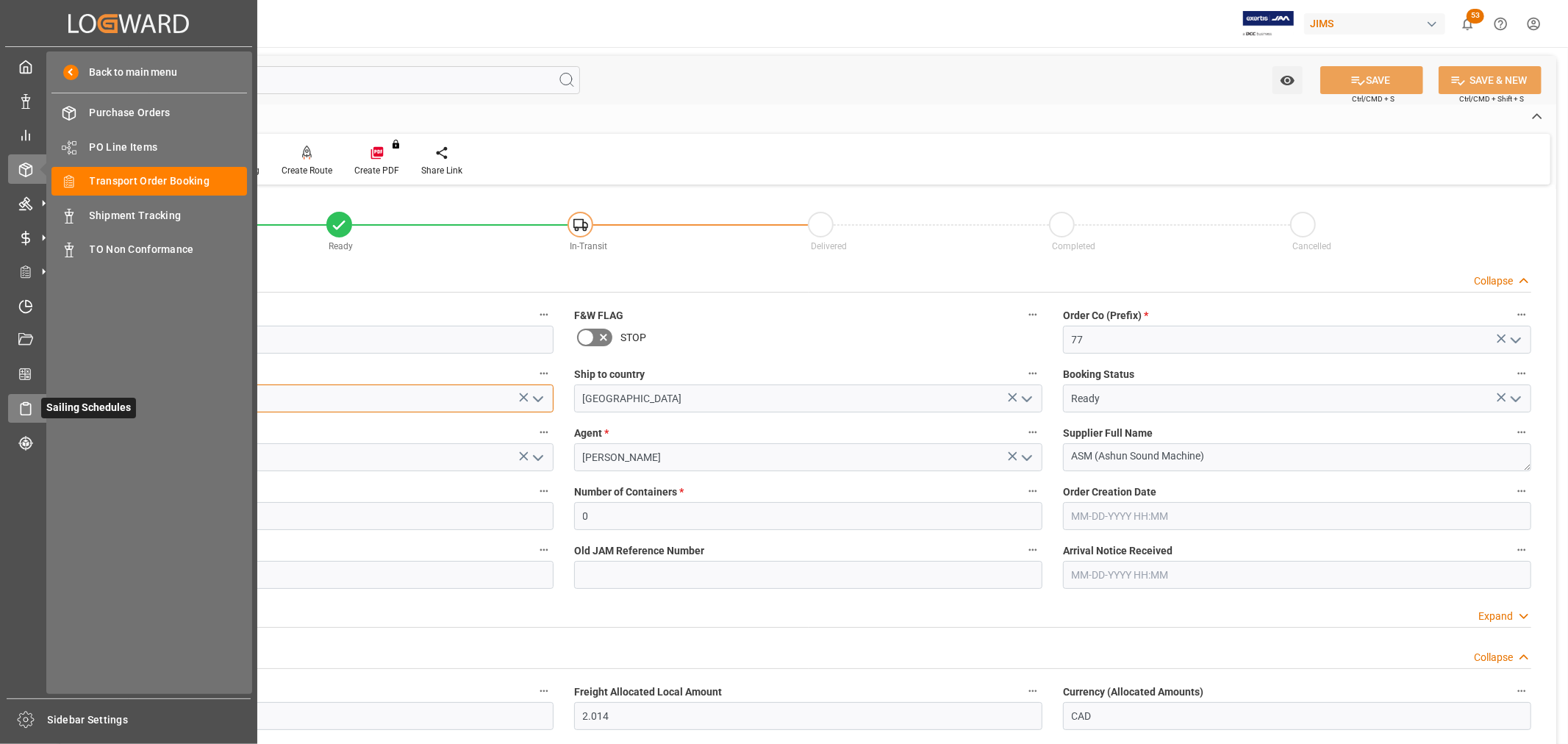
drag, startPoint x: 118, startPoint y: 405, endPoint x: 33, endPoint y: 405, distance: 85.0
click at [33, 405] on div "Created by potrace 1.15, written by Peter Selinger 2001-2017 Created by potrace…" at bounding box center [784, 372] width 1568 height 744
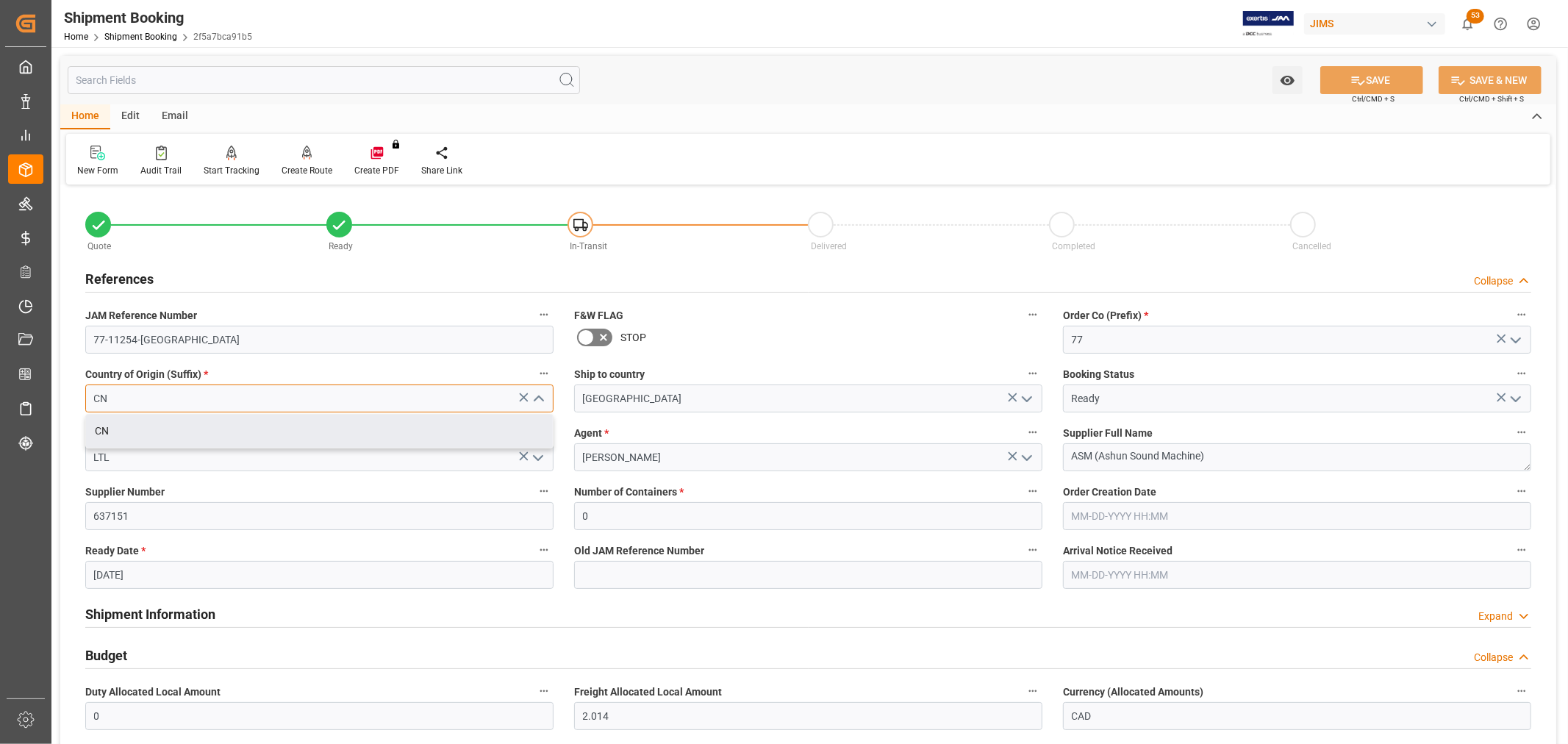
click at [363, 405] on input "CN" at bounding box center [319, 398] width 468 height 28
click at [175, 427] on div "CN" at bounding box center [320, 431] width 467 height 33
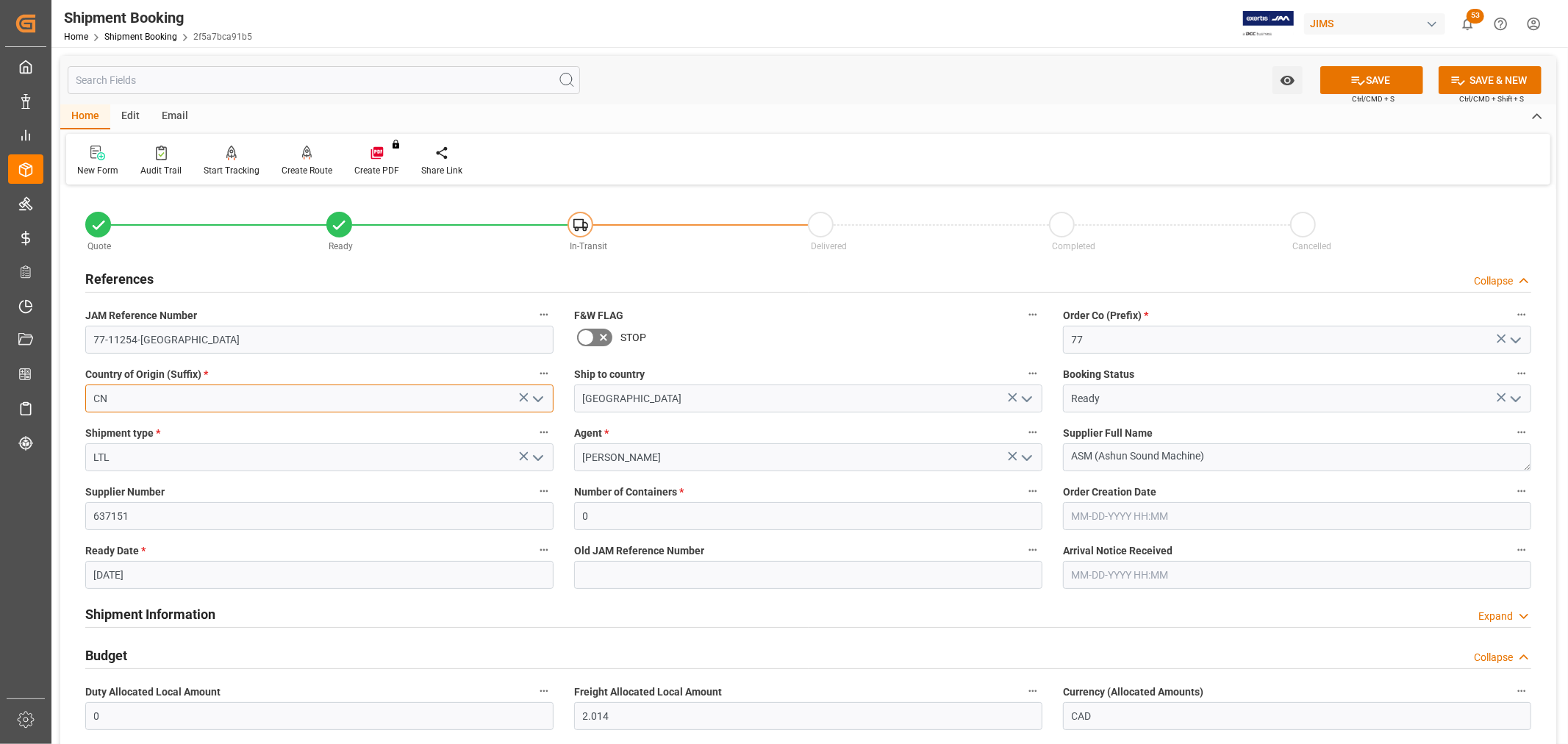
type input "CN"
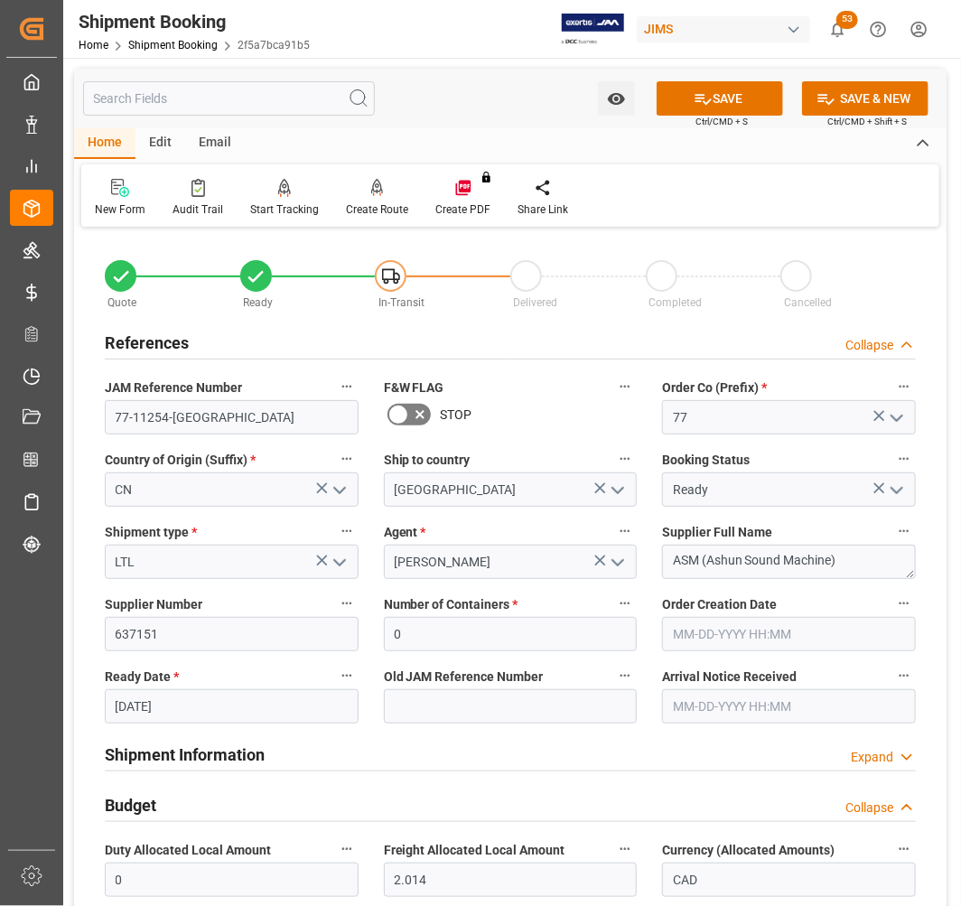
click at [501, 736] on div "Shipment Information Expand" at bounding box center [510, 753] width 811 height 34
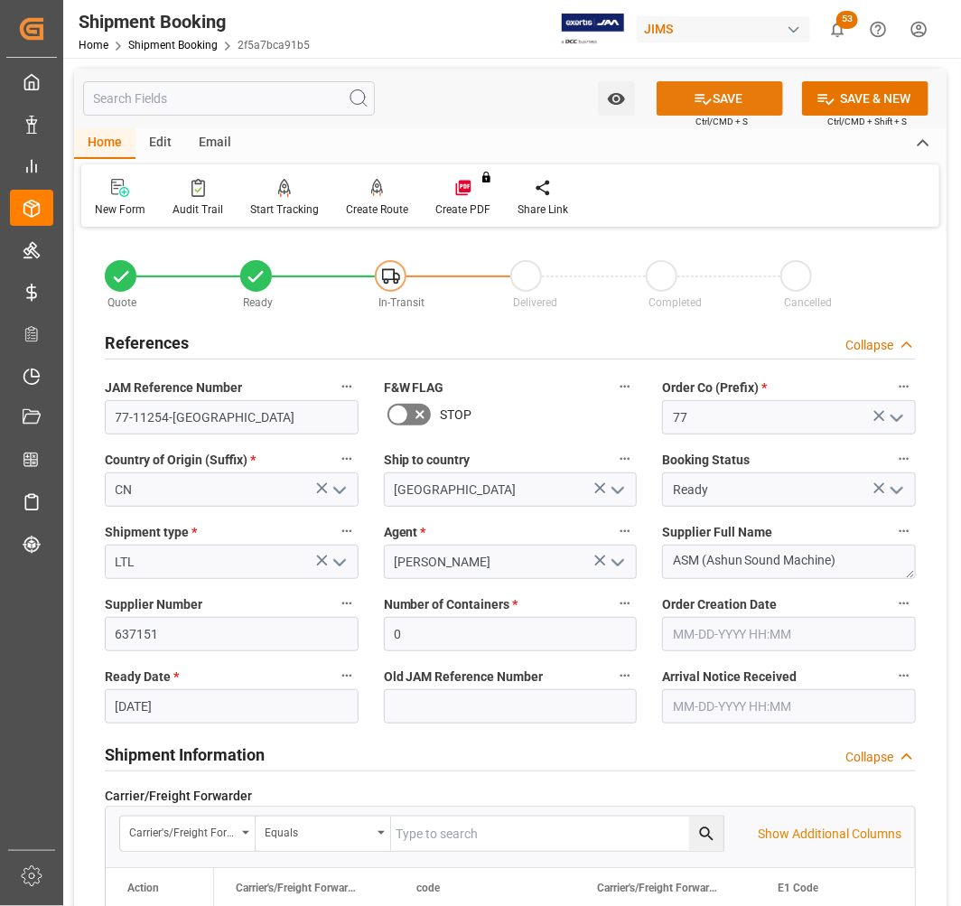
click at [726, 85] on button "SAVE" at bounding box center [720, 98] width 126 height 34
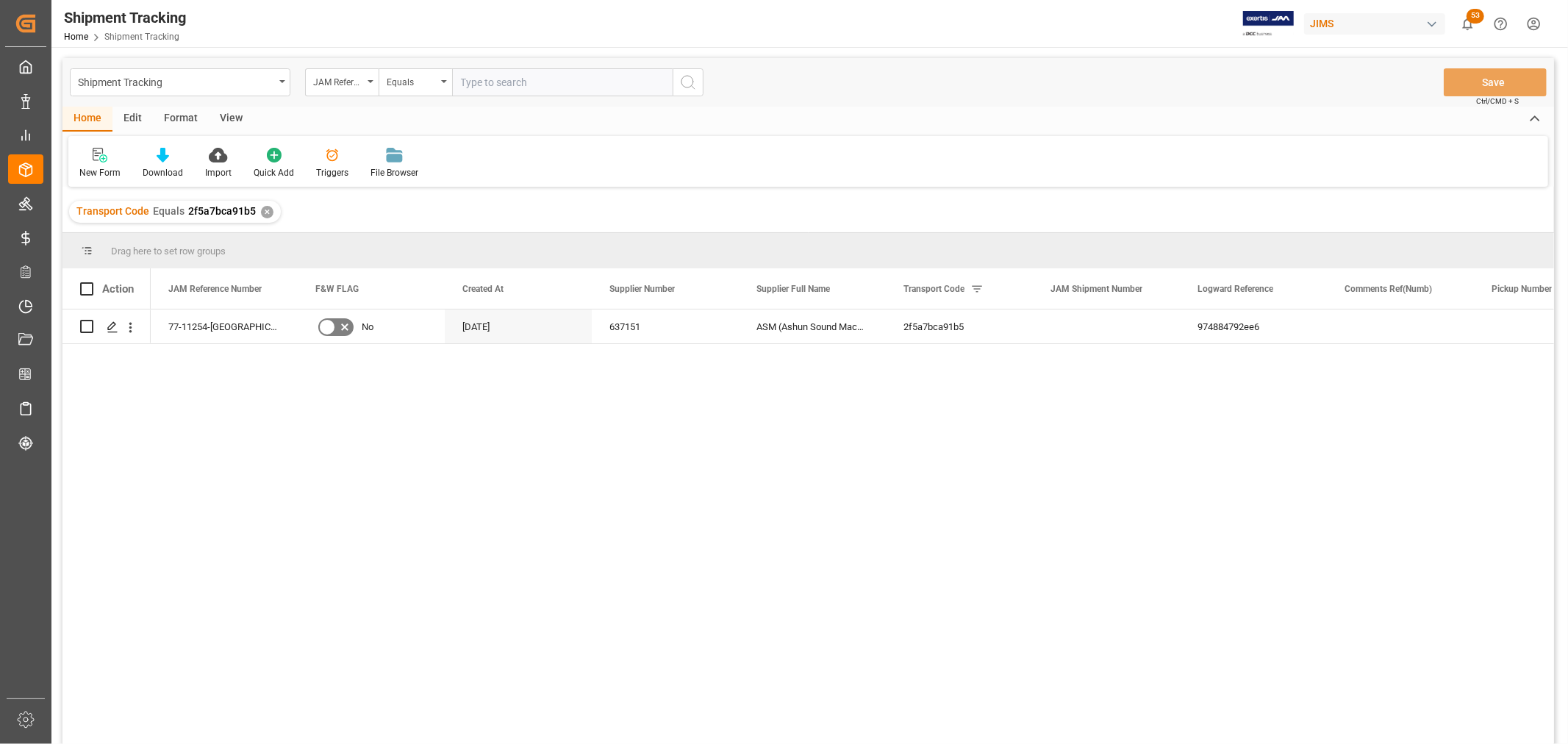
click at [237, 115] on div "View" at bounding box center [230, 119] width 45 height 25
click at [102, 168] on div "Default" at bounding box center [94, 173] width 28 height 13
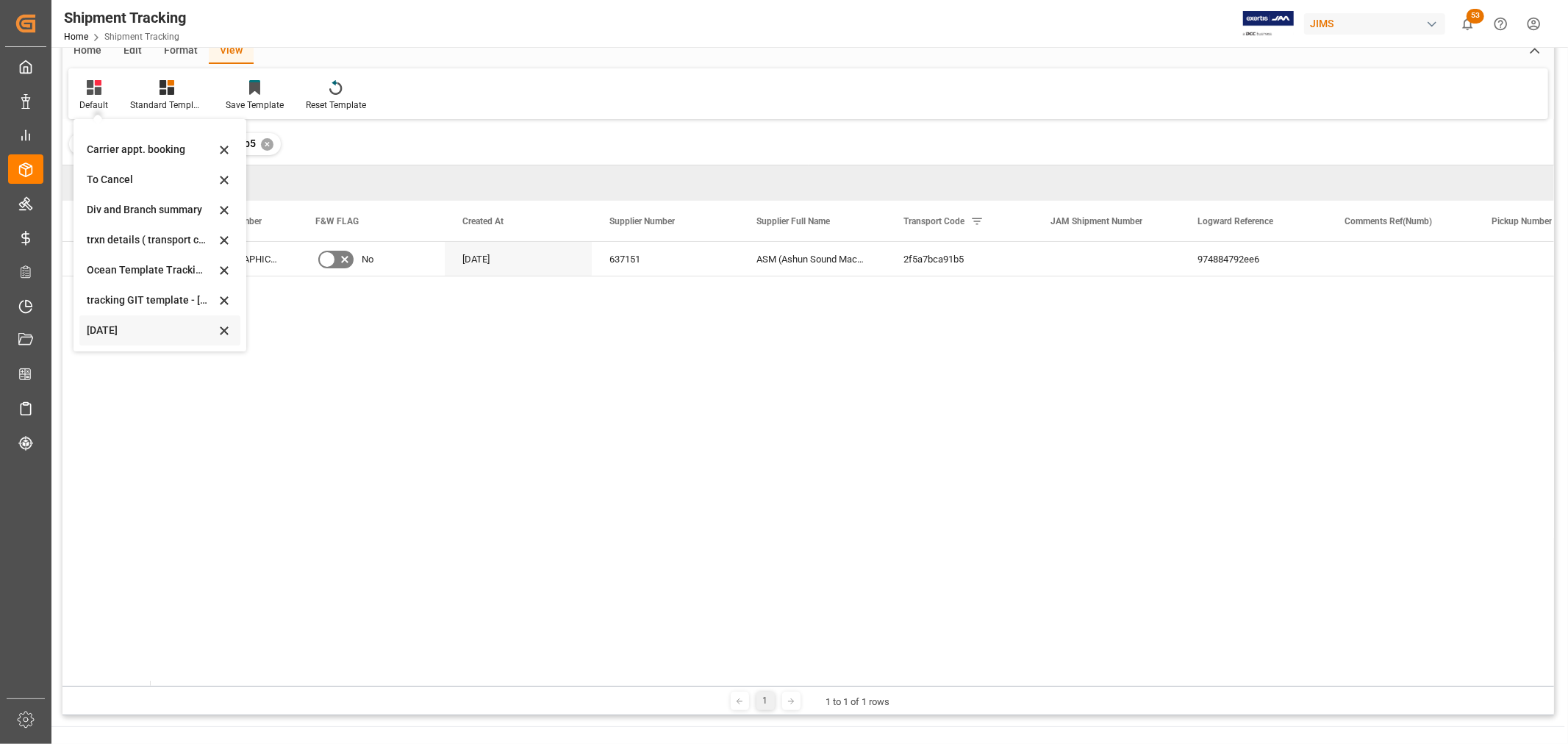
scroll to position [164, 0]
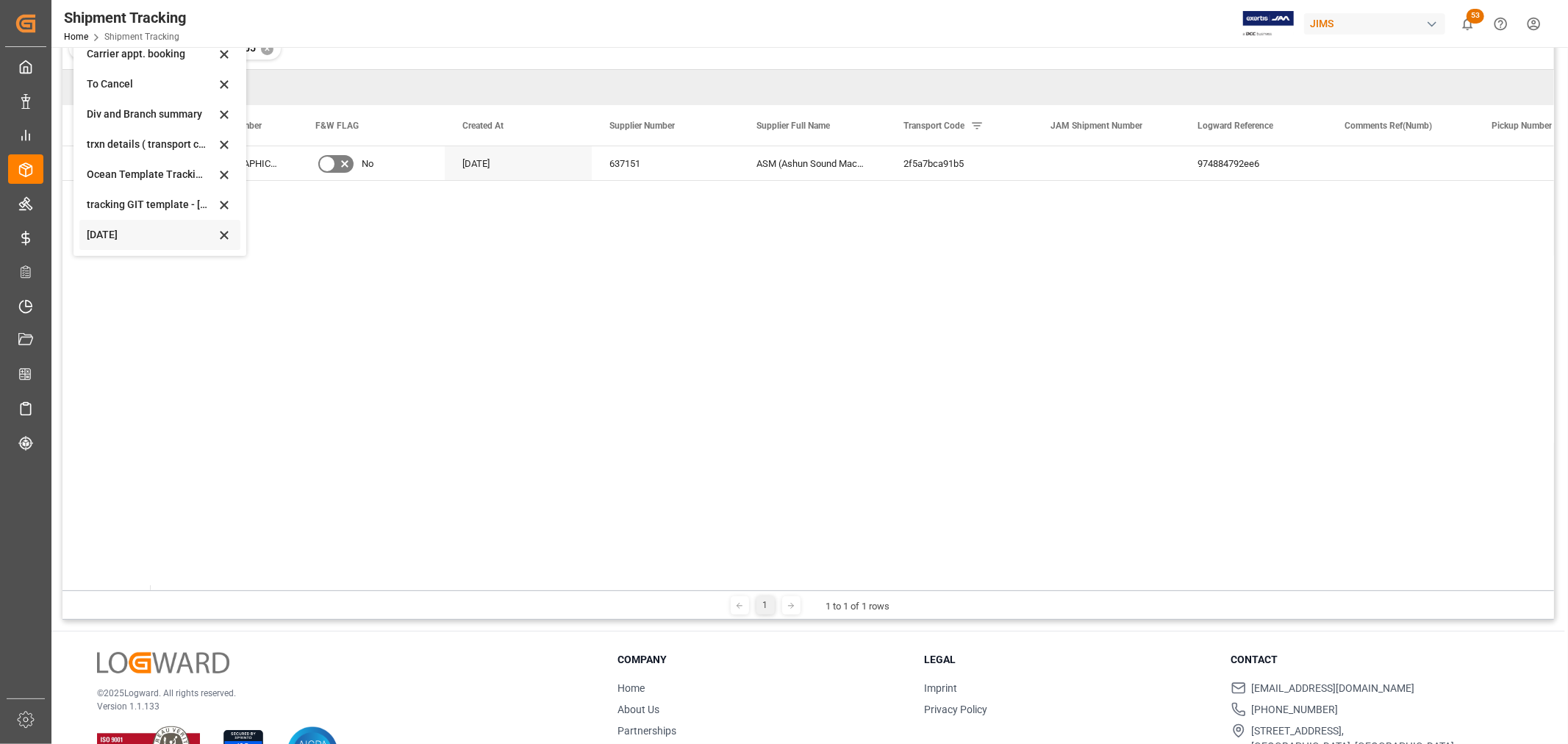
click at [107, 231] on div "[DATE]" at bounding box center [151, 234] width 129 height 15
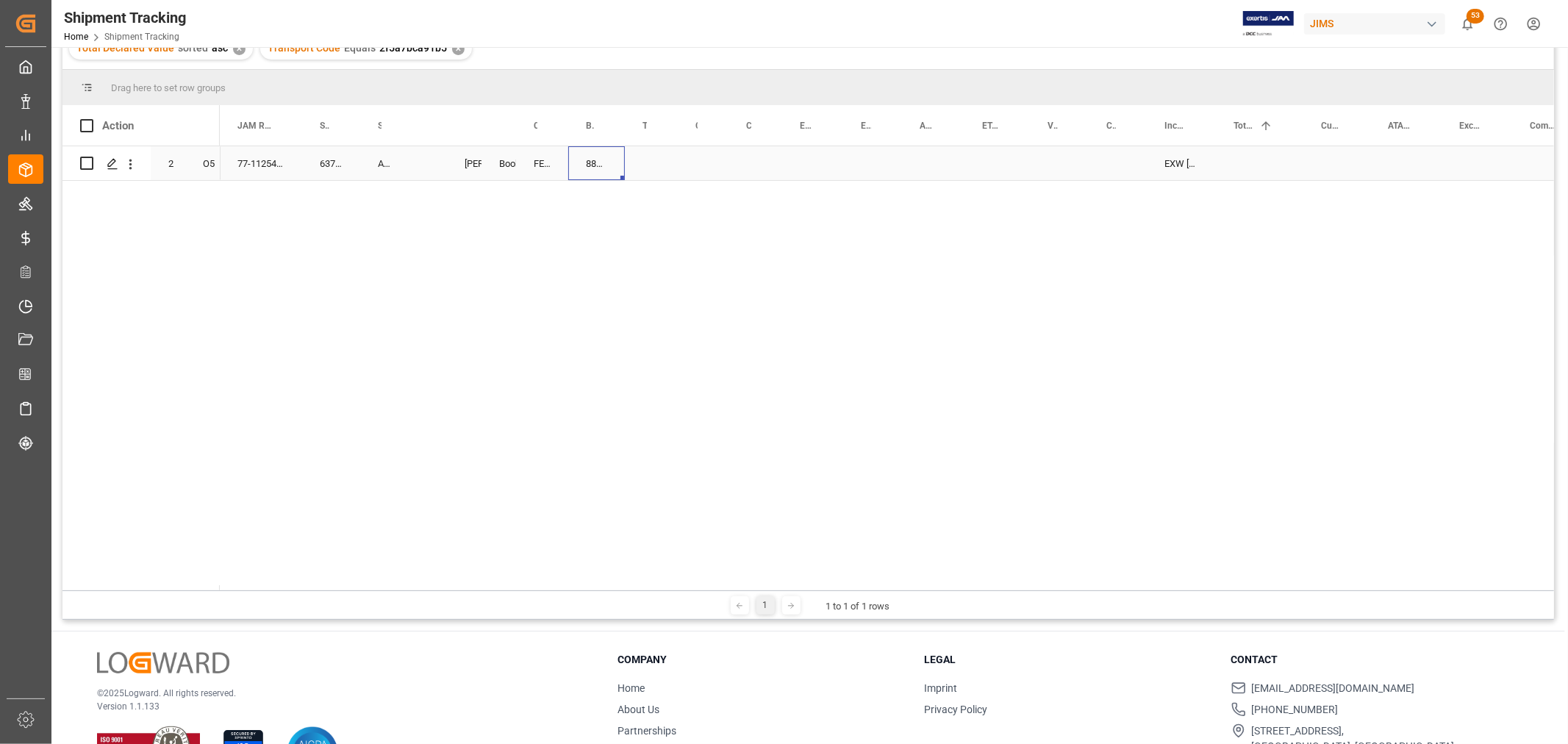
click at [593, 170] on div "885152050999" at bounding box center [597, 164] width 57 height 34
drag, startPoint x: 621, startPoint y: 175, endPoint x: 642, endPoint y: 177, distance: 21.1
click at [711, 166] on div "Press SPACE to select this row." at bounding box center [703, 164] width 50 height 34
click at [750, 157] on div "Press SPACE to select this row." at bounding box center [756, 164] width 54 height 34
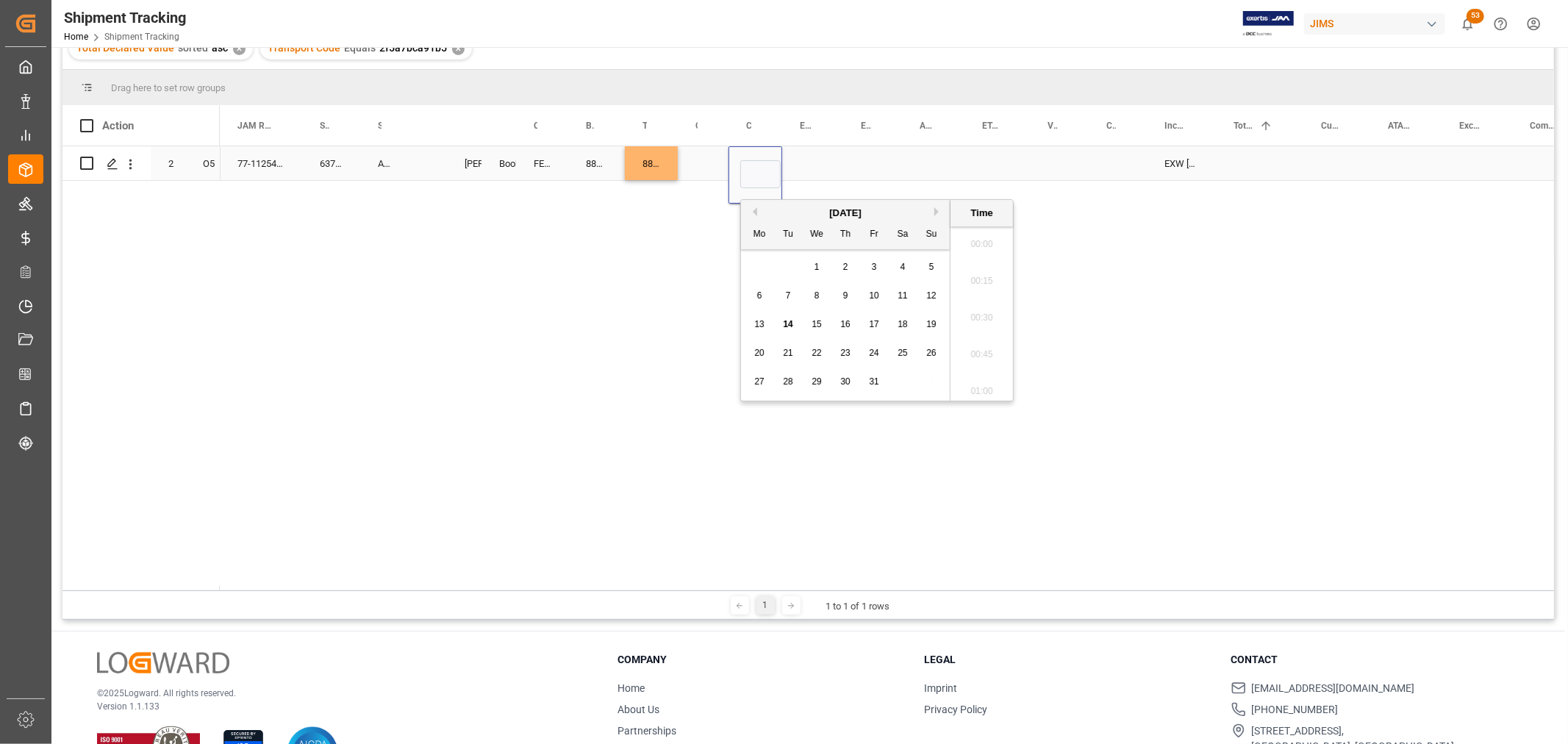
scroll to position [1364, 0]
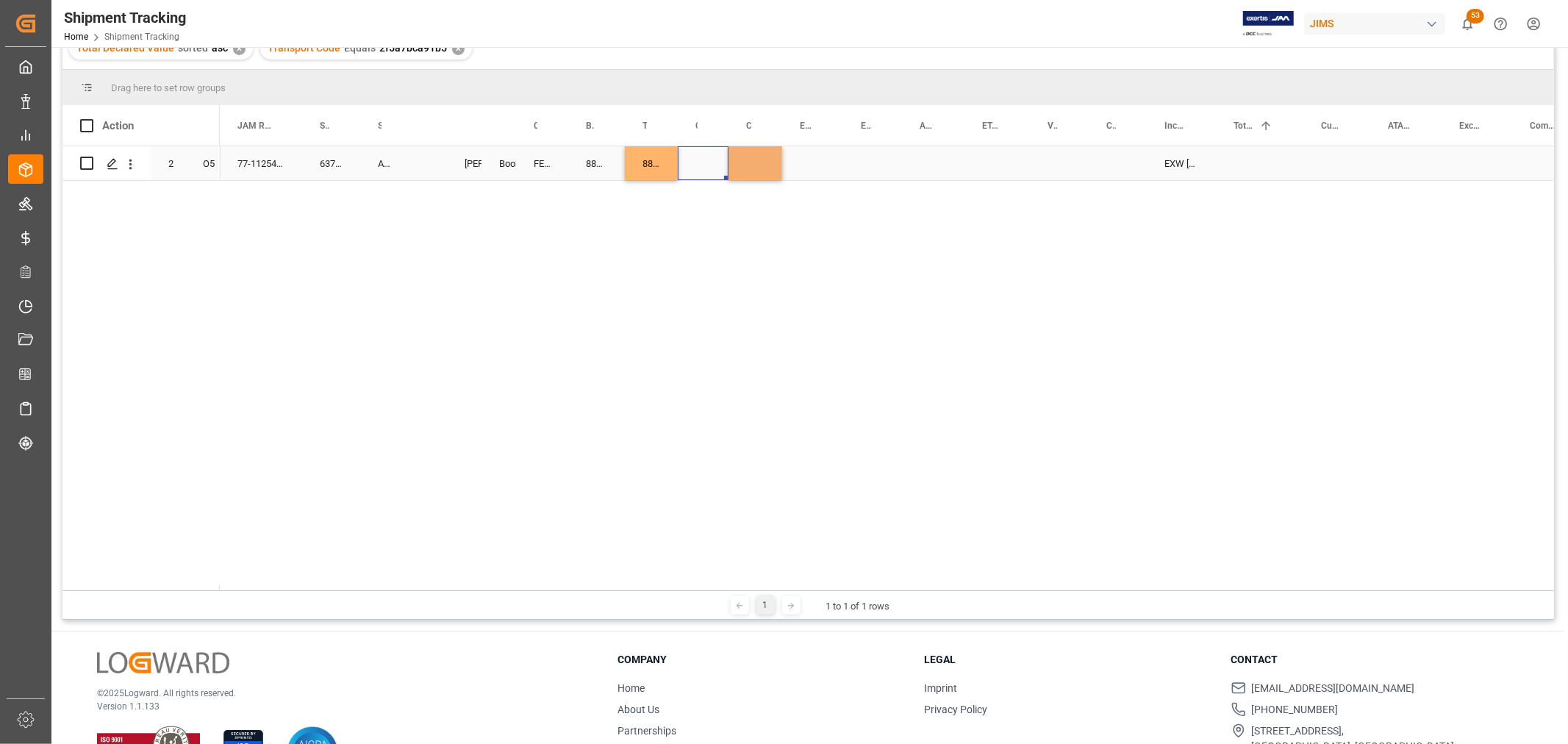
click at [694, 160] on div "Press SPACE to select this row." at bounding box center [703, 164] width 50 height 34
click at [706, 171] on button "Select" at bounding box center [706, 172] width 33 height 28
click at [702, 472] on div "LTL" at bounding box center [710, 473] width 24 height 15
click at [808, 157] on div "Press SPACE to select this row." at bounding box center [812, 164] width 61 height 34
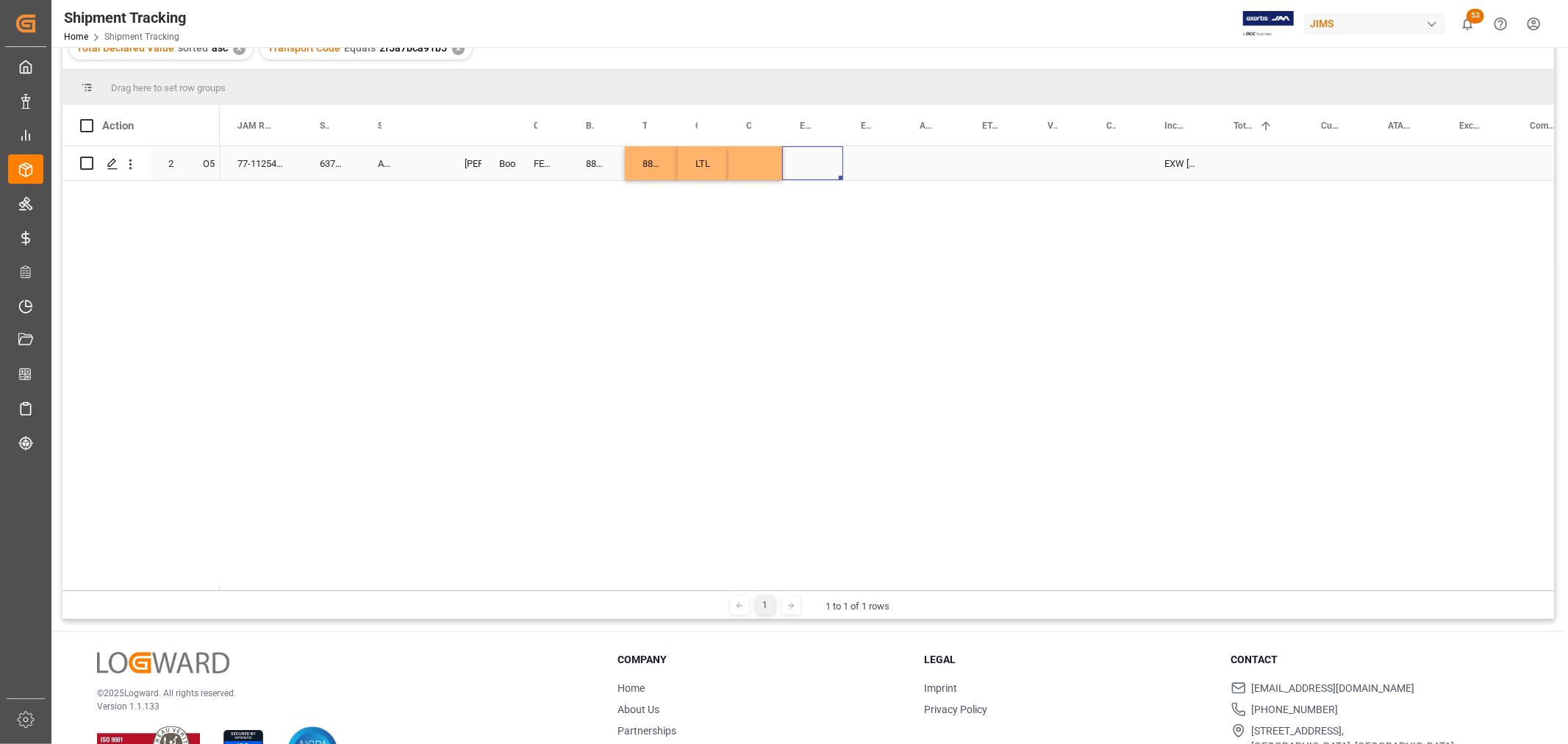
click at [752, 164] on div "Press SPACE to select this row." at bounding box center [756, 164] width 54 height 34
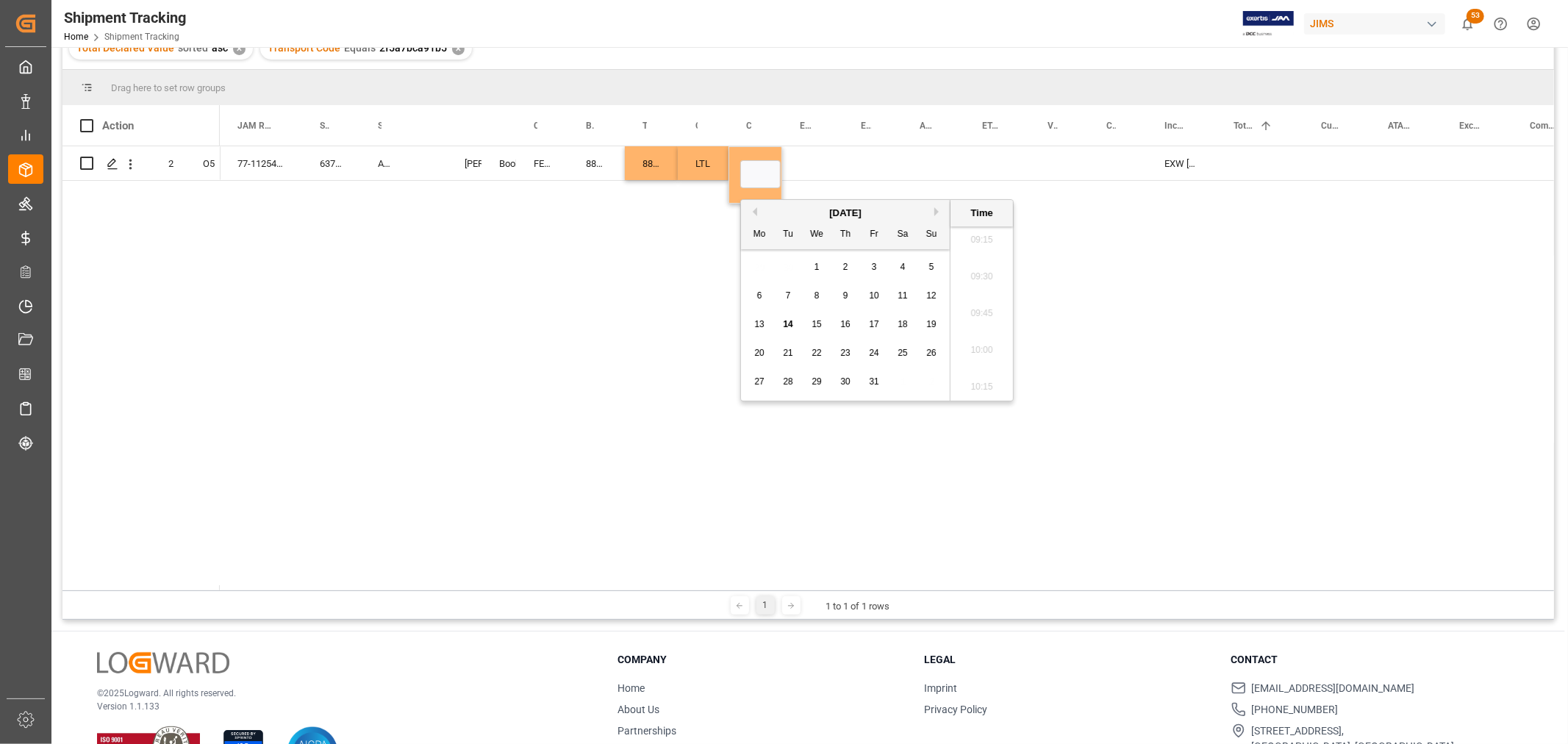
click at [818, 321] on span "15" at bounding box center [817, 324] width 10 height 11
type input "[DATE] 00:00"
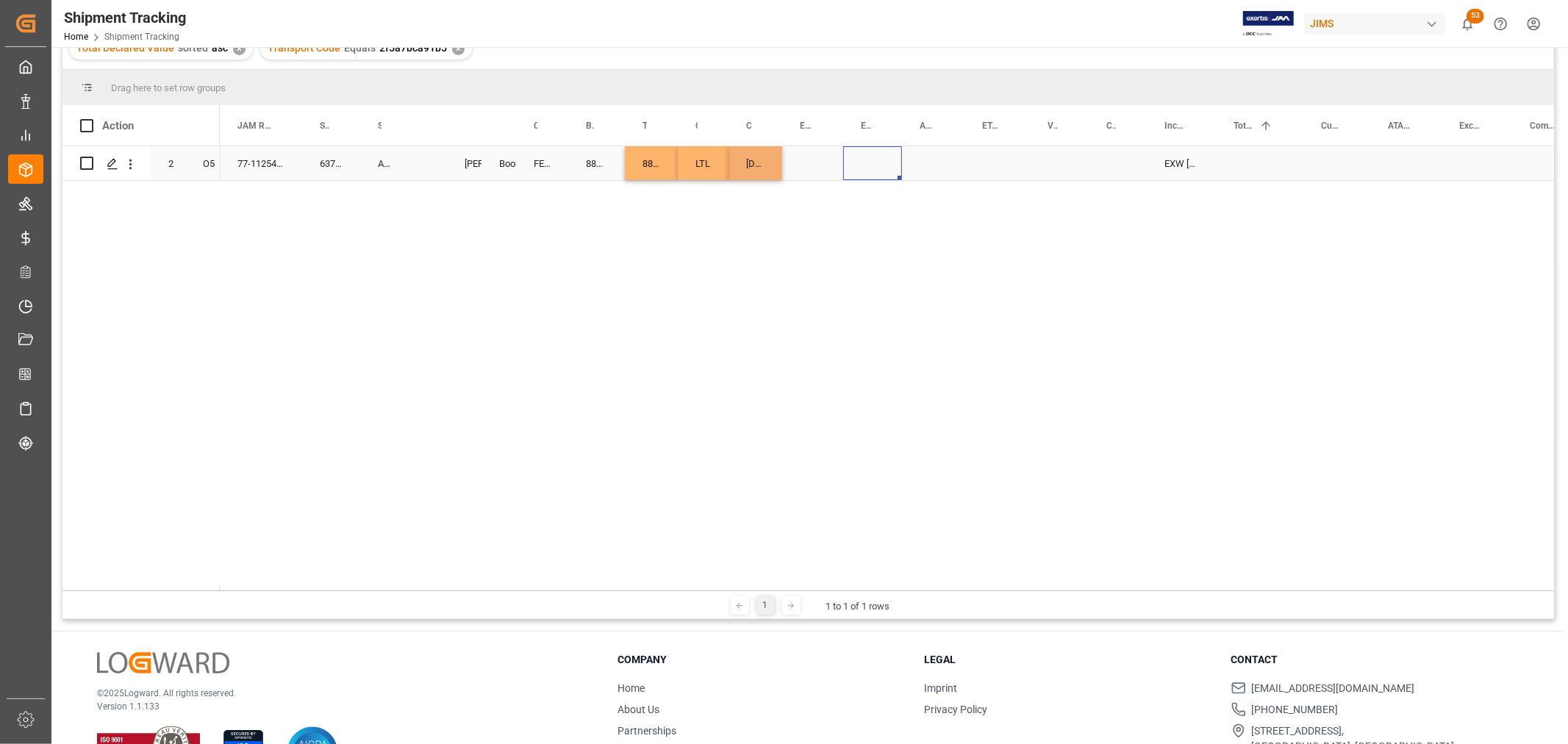
click at [843, 148] on div "Press SPACE to select this row." at bounding box center [873, 164] width 59 height 34
click at [757, 171] on div "[DATE] 00:00:00" at bounding box center [756, 164] width 54 height 34
drag, startPoint x: 777, startPoint y: 174, endPoint x: 806, endPoint y: 179, distance: 29.4
click at [824, 163] on div "[DATE] 00:00:00" at bounding box center [812, 164] width 61 height 34
drag, startPoint x: 835, startPoint y: 173, endPoint x: 930, endPoint y: 166, distance: 95.3
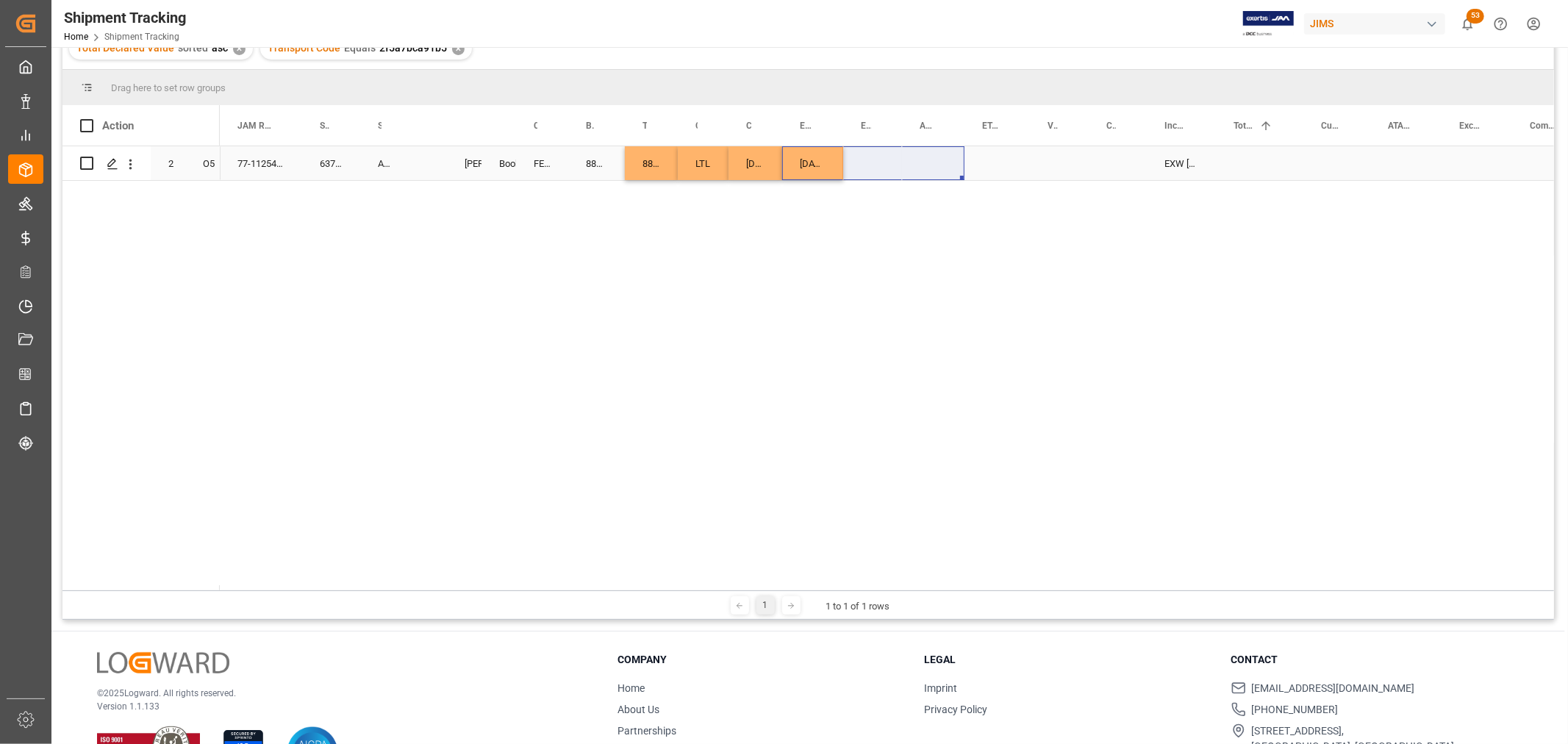
click at [811, 210] on div "77-11254-US 637151 ASM (Ashun Sound Machine) [PERSON_NAME] Booking FEDEX INTERN…" at bounding box center [887, 369] width 1334 height 444
click at [813, 159] on div "[DATE] 00:00:00" at bounding box center [812, 164] width 61 height 34
drag, startPoint x: 839, startPoint y: 173, endPoint x: 922, endPoint y: 177, distance: 83.1
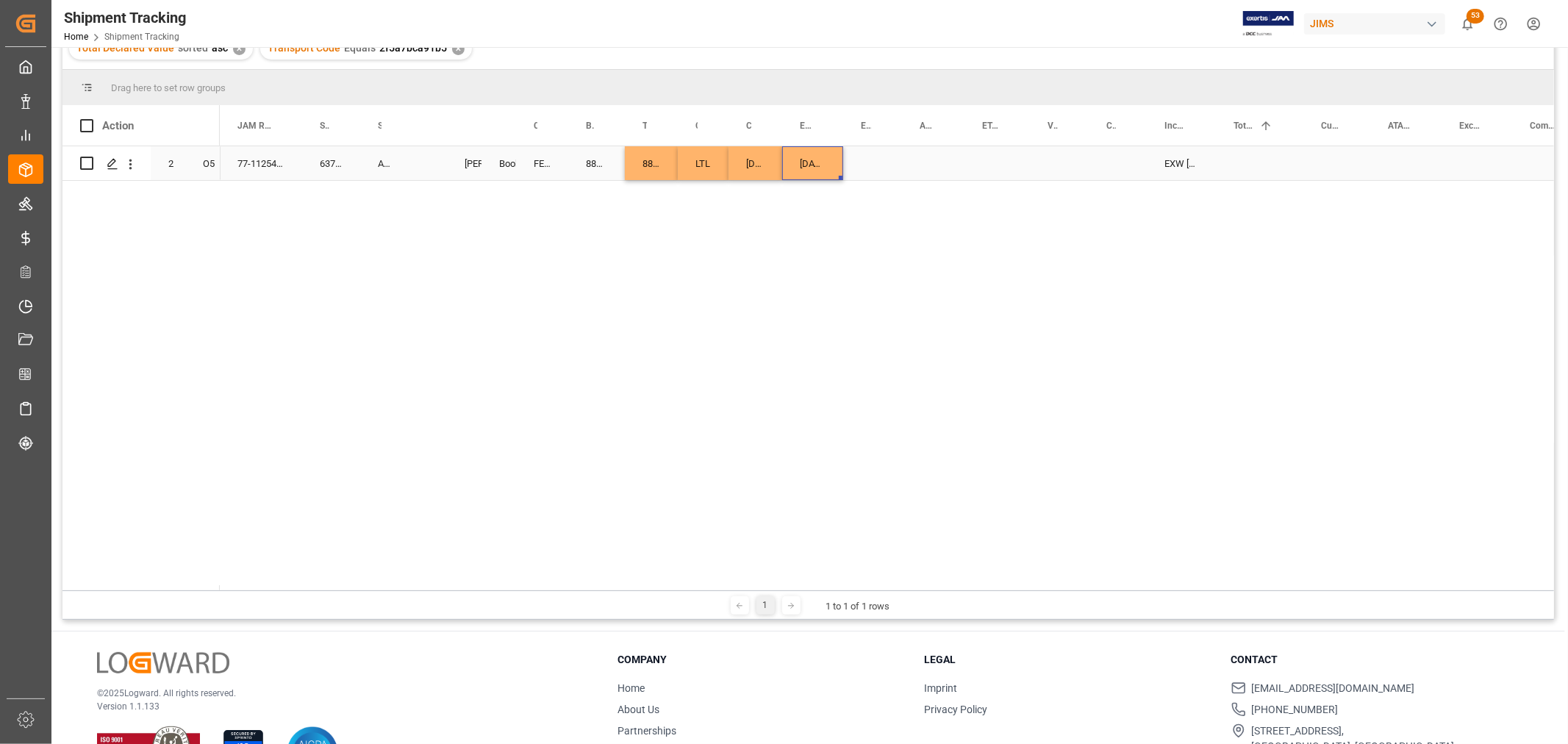
click at [795, 155] on div "10-15-2025 00:00:00" at bounding box center [812, 164] width 61 height 34
drag, startPoint x: 839, startPoint y: 178, endPoint x: 923, endPoint y: 178, distance: 84.0
click at [1001, 219] on div "77-11254-US 637151 ASM (Ashun Sound Machine) Shyamala Mantha Booking FEDEX INTE…" at bounding box center [887, 369] width 1334 height 444
click at [983, 155] on div "Press SPACE to select this row." at bounding box center [997, 164] width 65 height 34
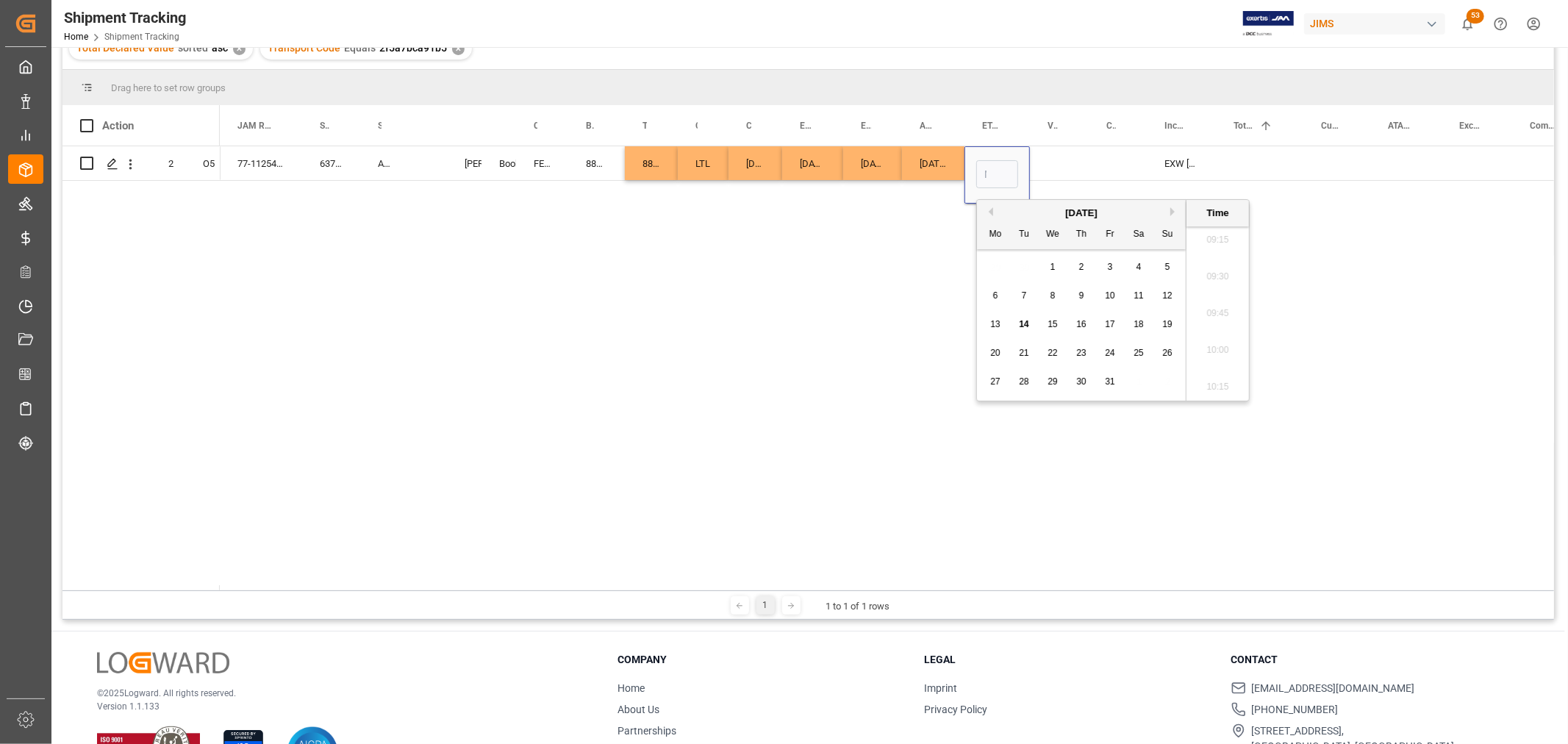
click at [1055, 353] on span "22" at bounding box center [1053, 352] width 10 height 11
type input "10-22-2025 00:00"
click at [1078, 158] on div "Press SPACE to select this row." at bounding box center [1059, 164] width 59 height 34
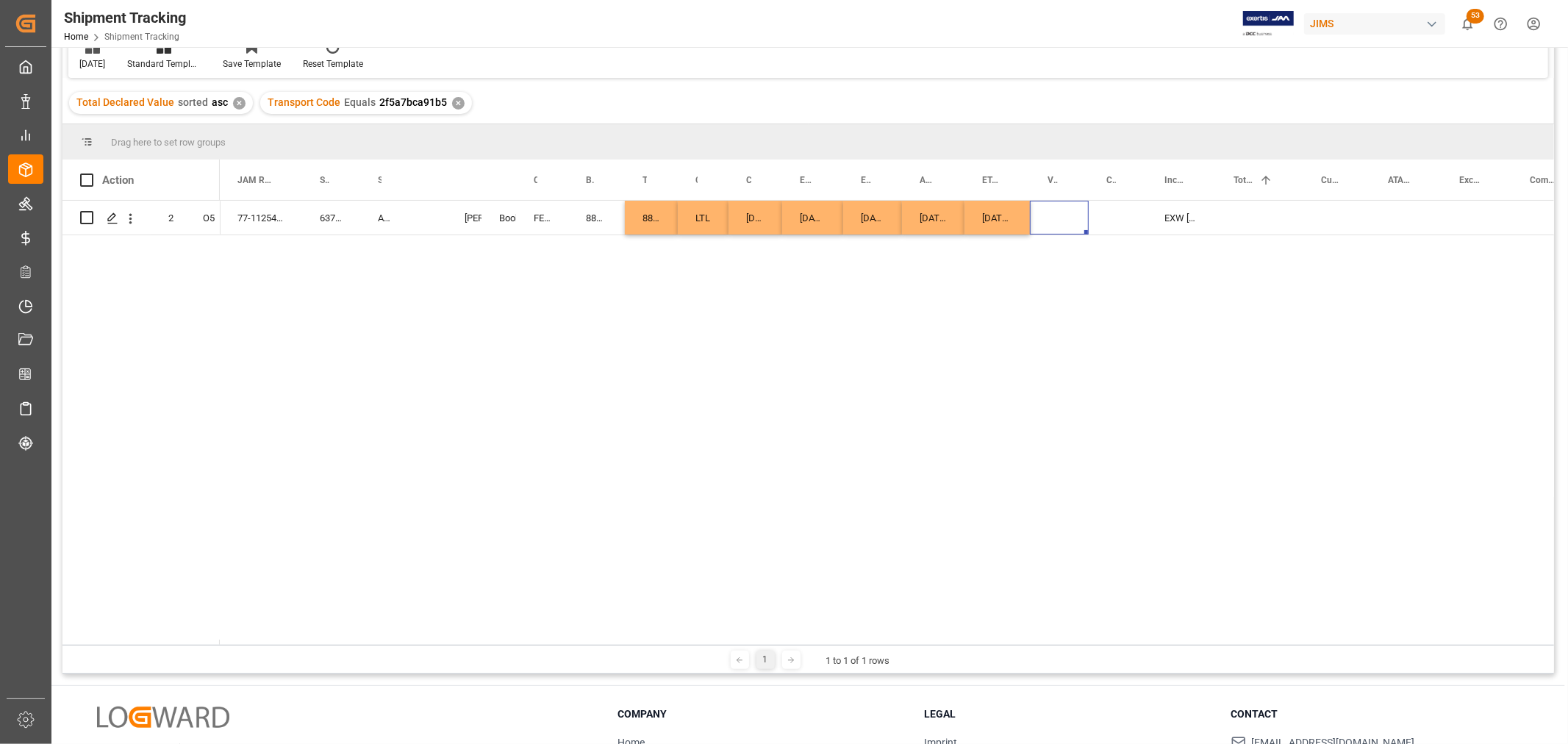
scroll to position [81, 0]
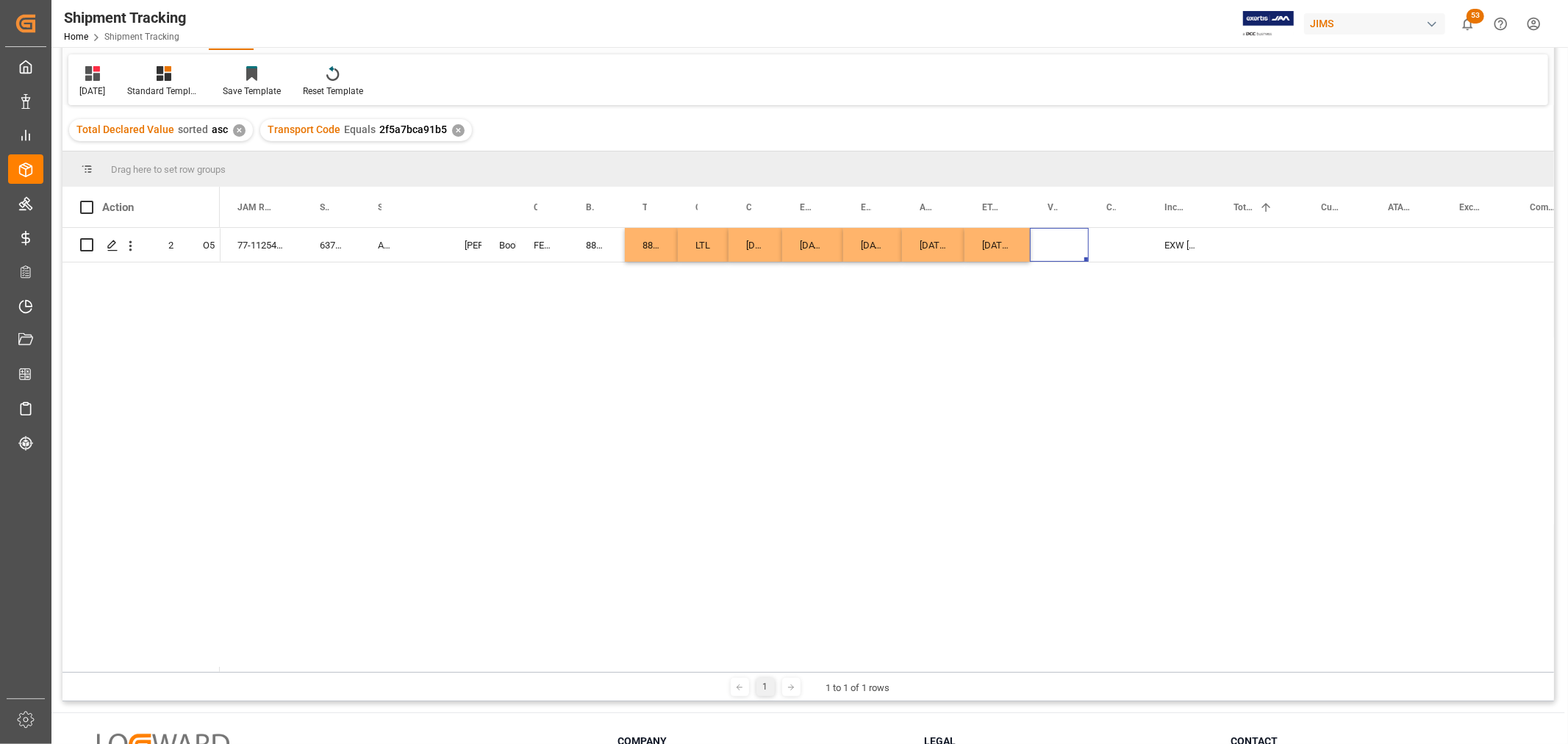
click at [729, 344] on div "77-11254-US 637151 ASM (Ashun Sound Machine) Shyamala Mantha Booking FEDEX INTE…" at bounding box center [887, 450] width 1334 height 444
click at [422, 243] on div "Press SPACE to select this row." at bounding box center [430, 245] width 35 height 34
click at [427, 246] on input "Press SPACE to select this row." at bounding box center [432, 253] width 17 height 28
paste input "73397"
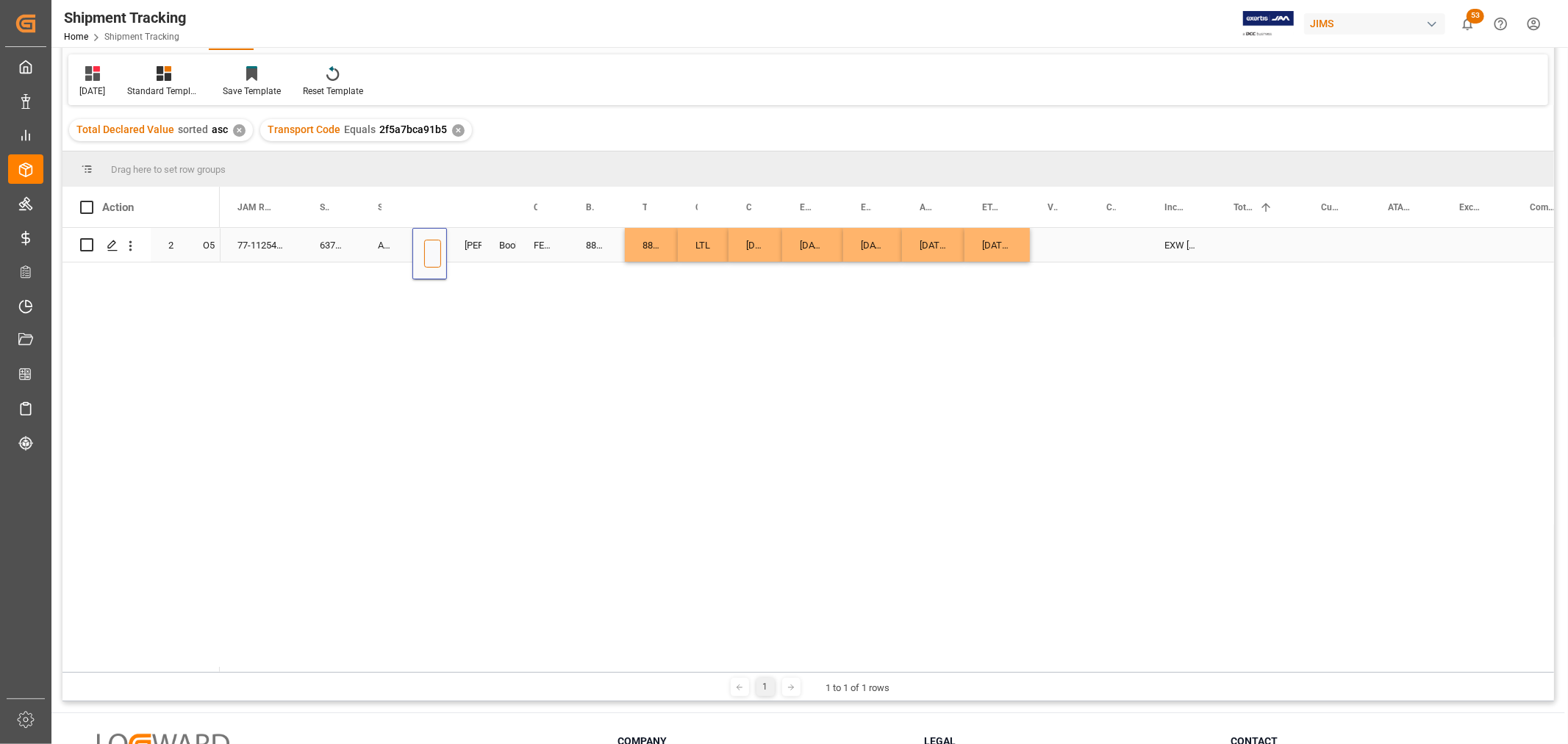
scroll to position [0, 27]
type input "73397"
drag, startPoint x: 447, startPoint y: 195, endPoint x: 491, endPoint y: 206, distance: 45.4
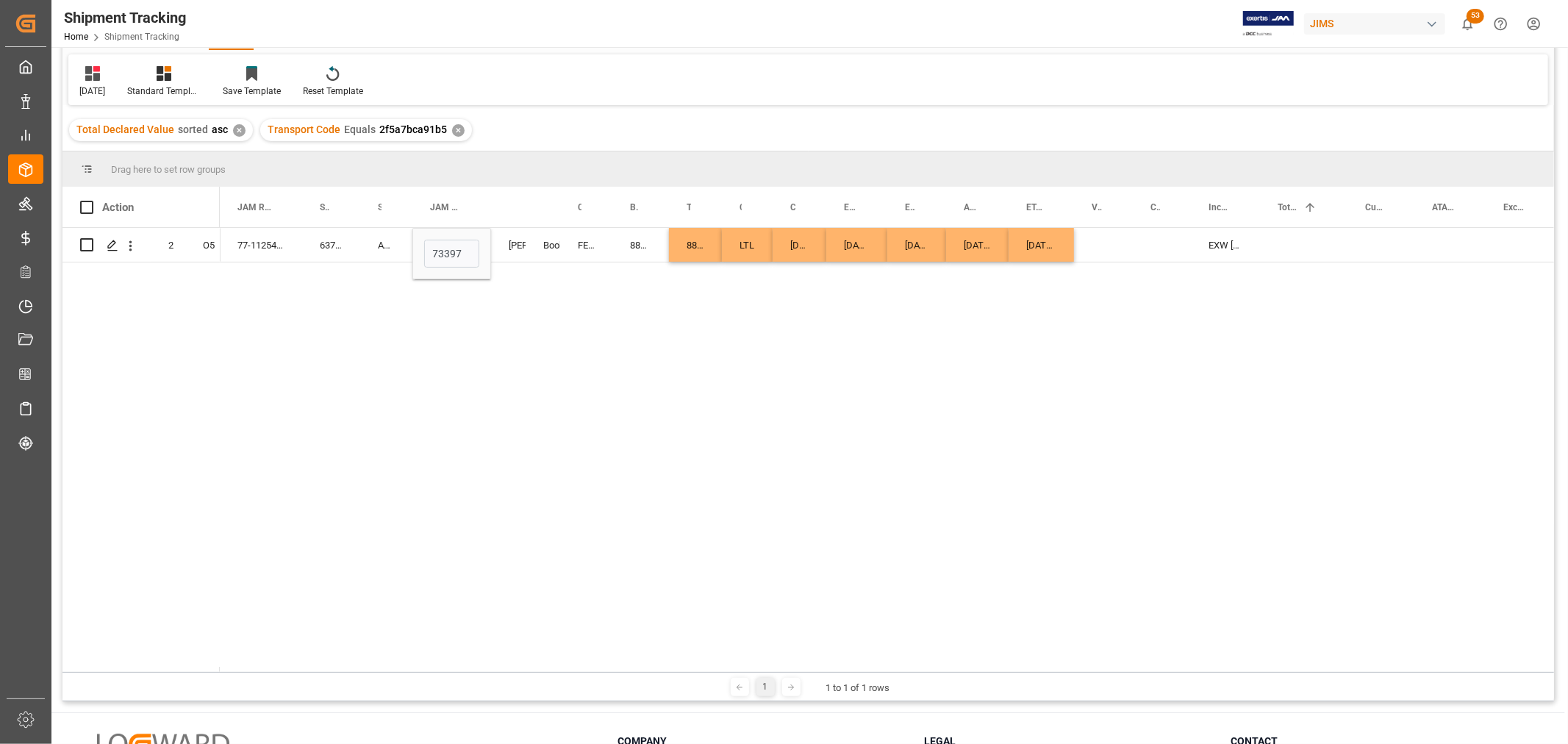
click at [573, 297] on div "77-11254-US 637151 ASM (Ashun Sound Machine) 73397 Shyamala Mantha Booking FEDE…" at bounding box center [887, 450] width 1334 height 444
click at [1166, 265] on div "77-11254-US 637151 ASM (Ashun Sound Machine) 73397 Shyamala Mantha Booking FEDE…" at bounding box center [887, 450] width 1334 height 444
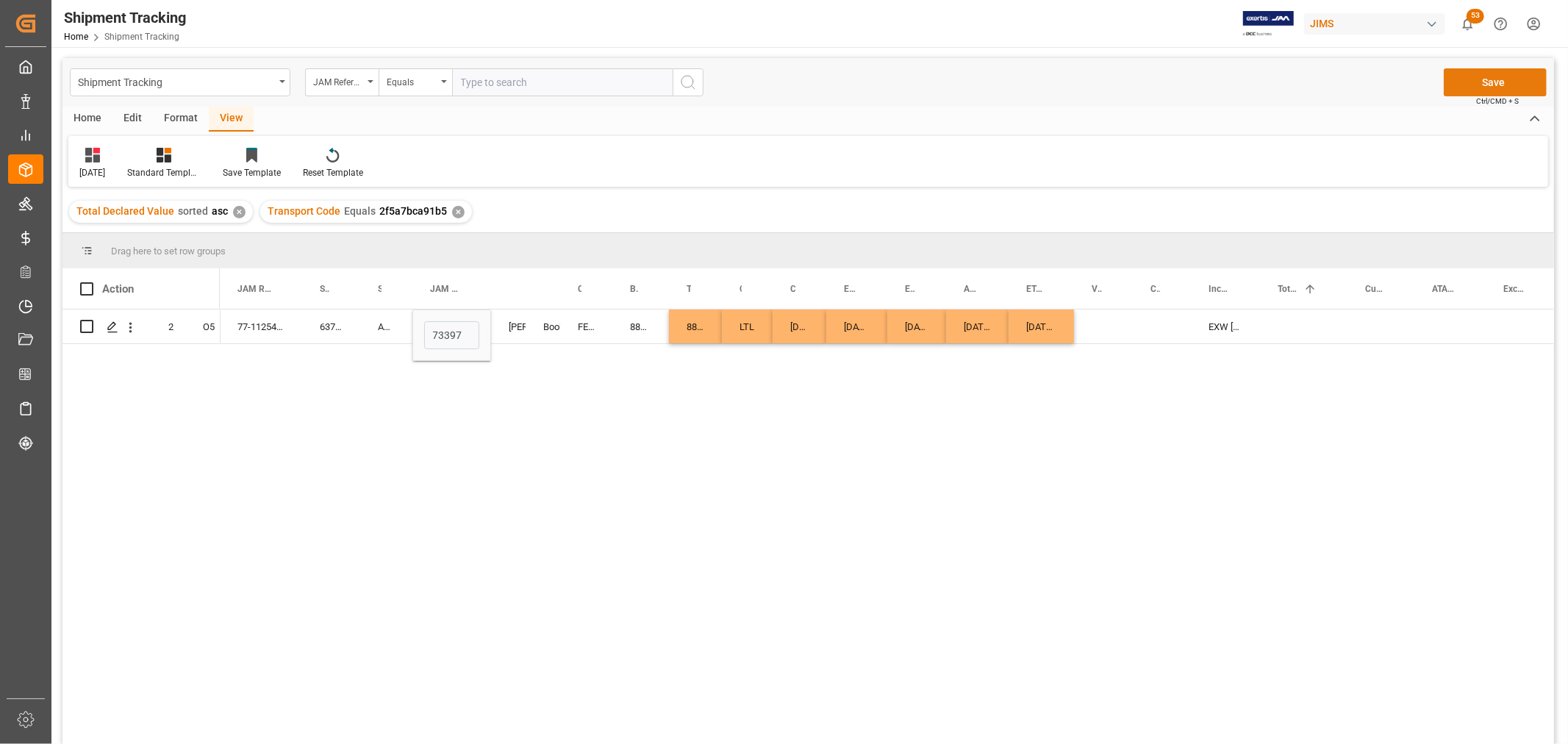
click at [1485, 76] on button "Save" at bounding box center [1496, 82] width 103 height 28
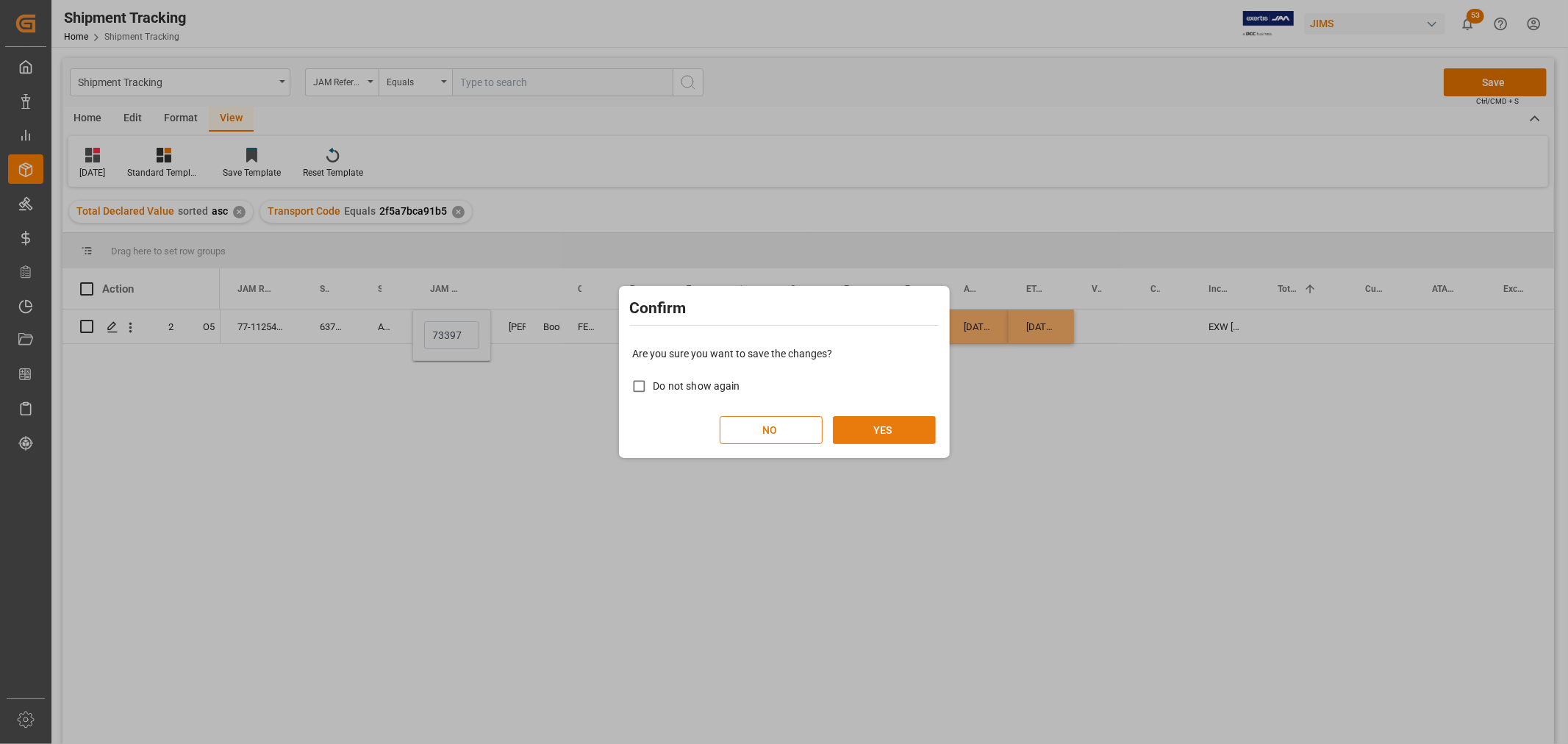
click at [891, 422] on button "YES" at bounding box center [884, 430] width 103 height 28
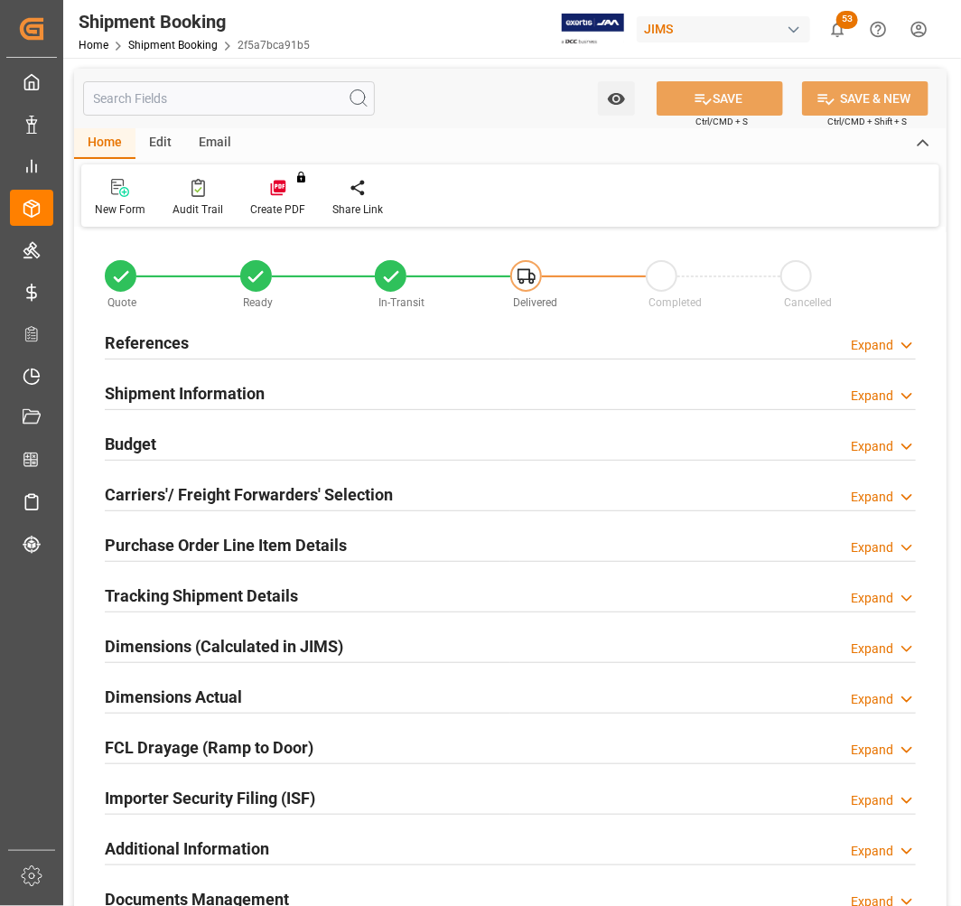
type input "0"
type input "[DATE]"
click at [116, 345] on h2 "References" at bounding box center [147, 343] width 84 height 24
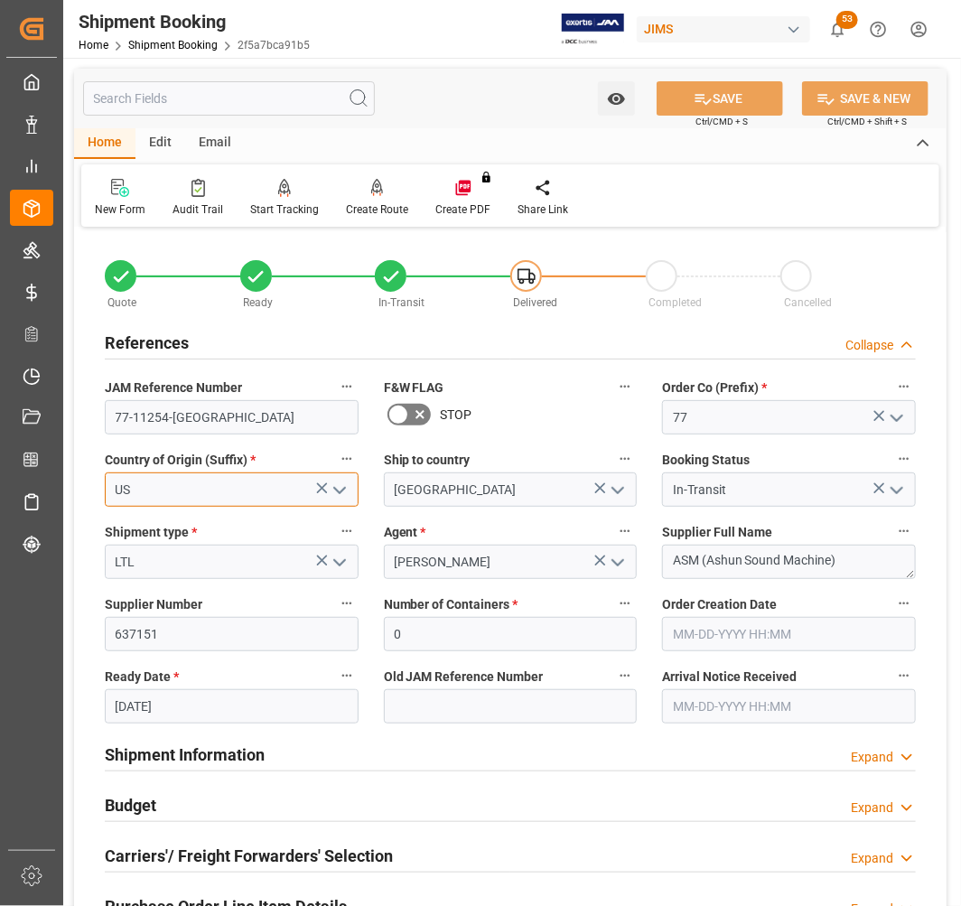
click at [170, 493] on input "US" at bounding box center [232, 489] width 254 height 34
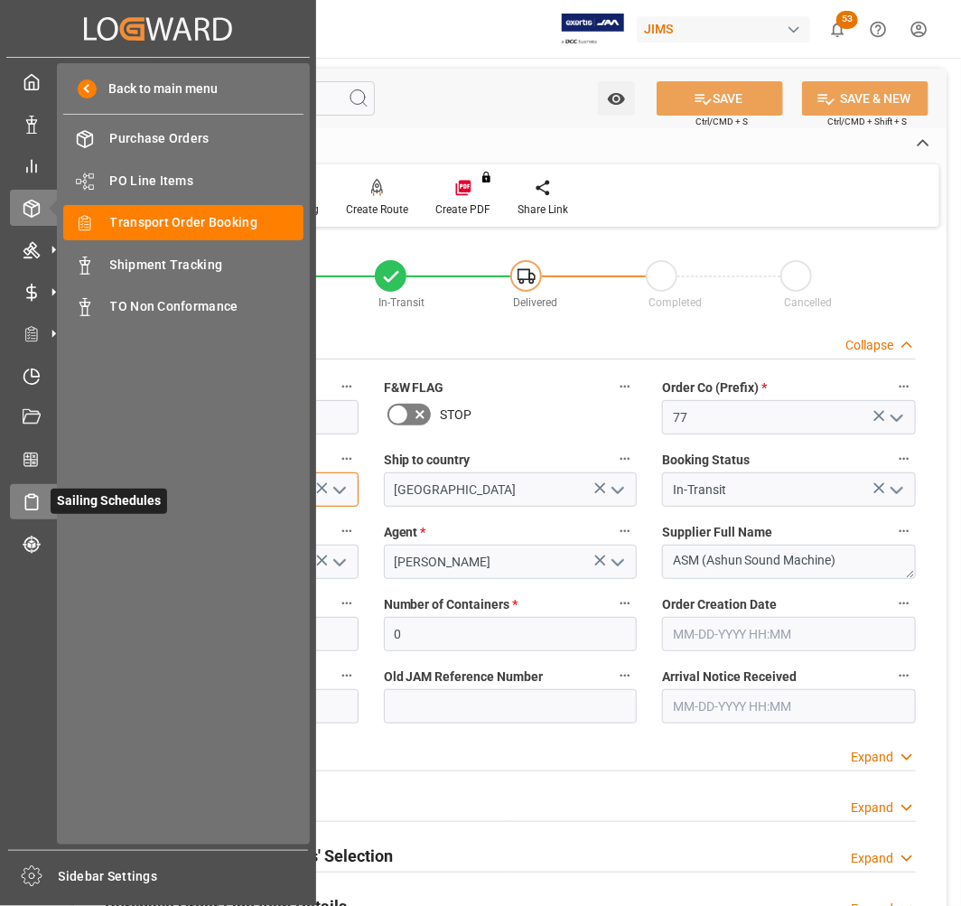
drag, startPoint x: 170, startPoint y: 493, endPoint x: 52, endPoint y: 493, distance: 117.4
click at [52, 493] on div "Created by potrace 1.15, written by [PERSON_NAME] [DATE]-[DATE] Created by potr…" at bounding box center [480, 453] width 961 height 906
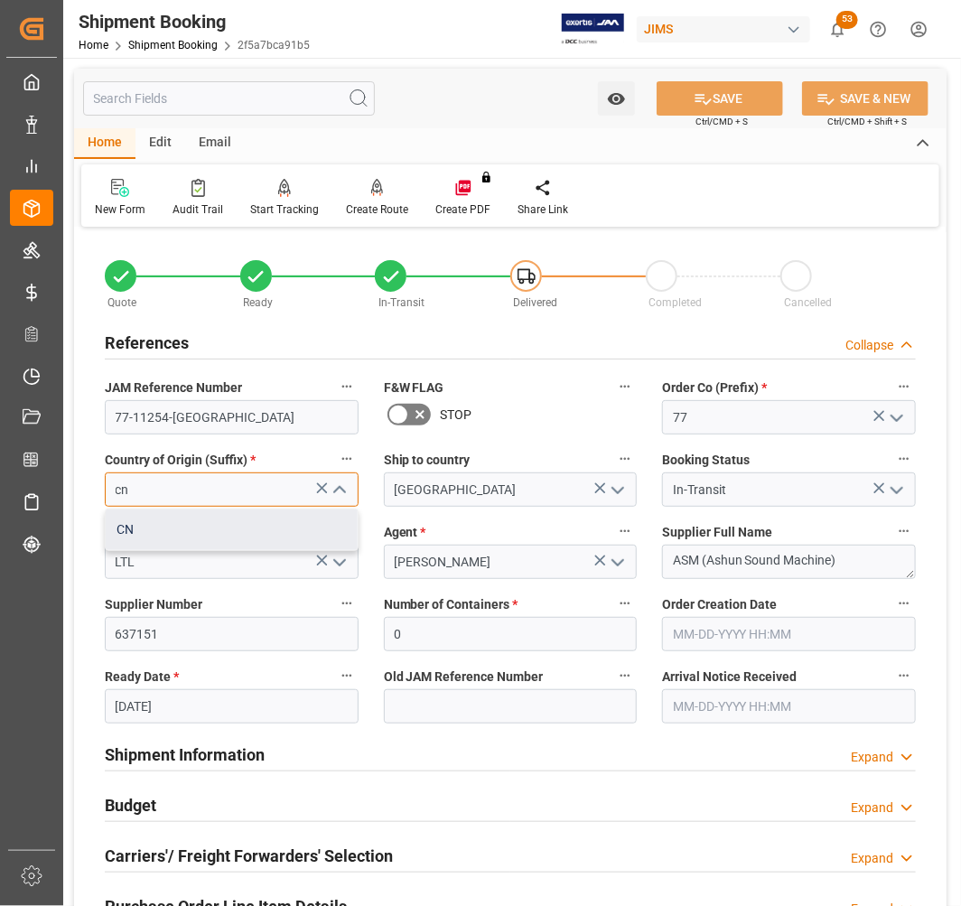
click at [137, 527] on div "CN" at bounding box center [232, 529] width 252 height 41
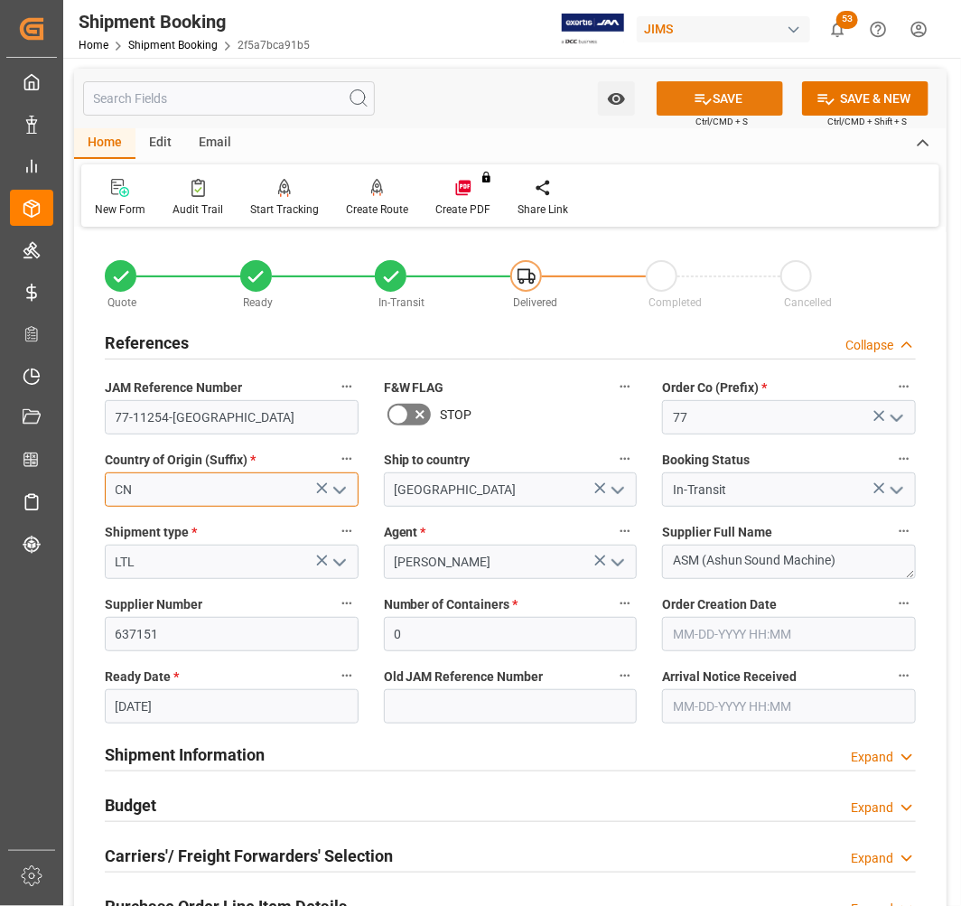
type input "CN"
click at [717, 94] on button "SAVE" at bounding box center [720, 98] width 126 height 34
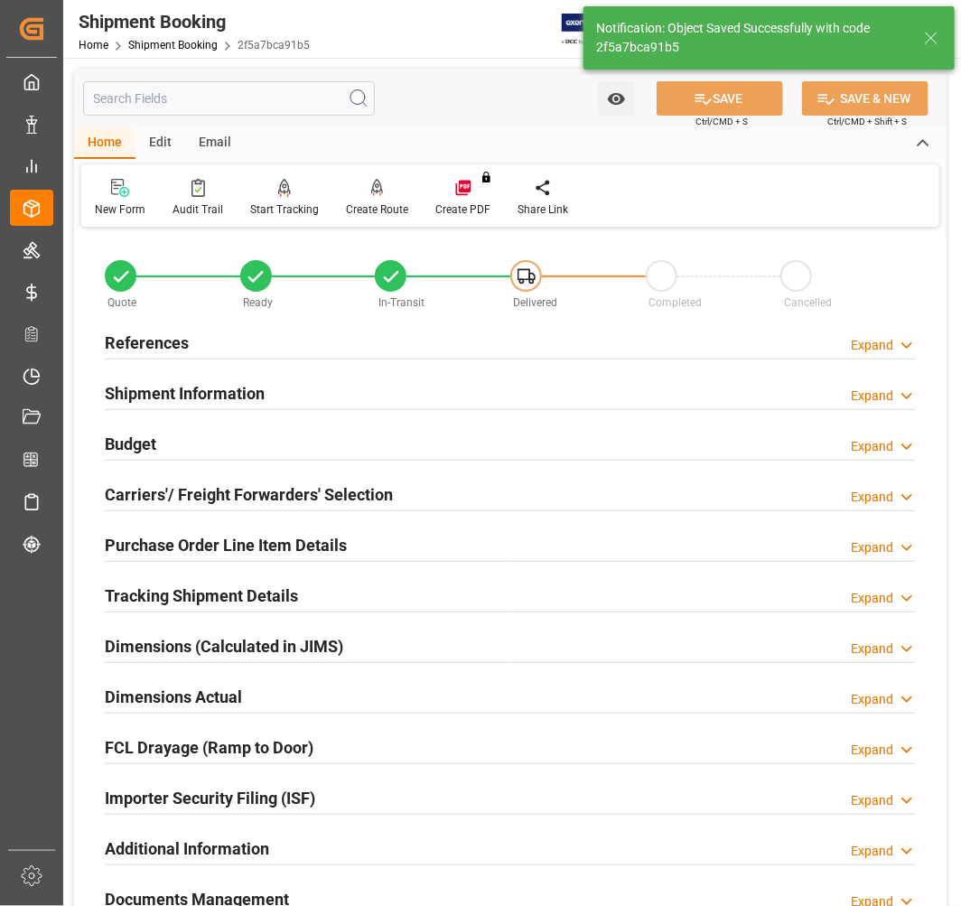
type input "77-11254-CN"
click at [131, 341] on h2 "References" at bounding box center [147, 343] width 84 height 24
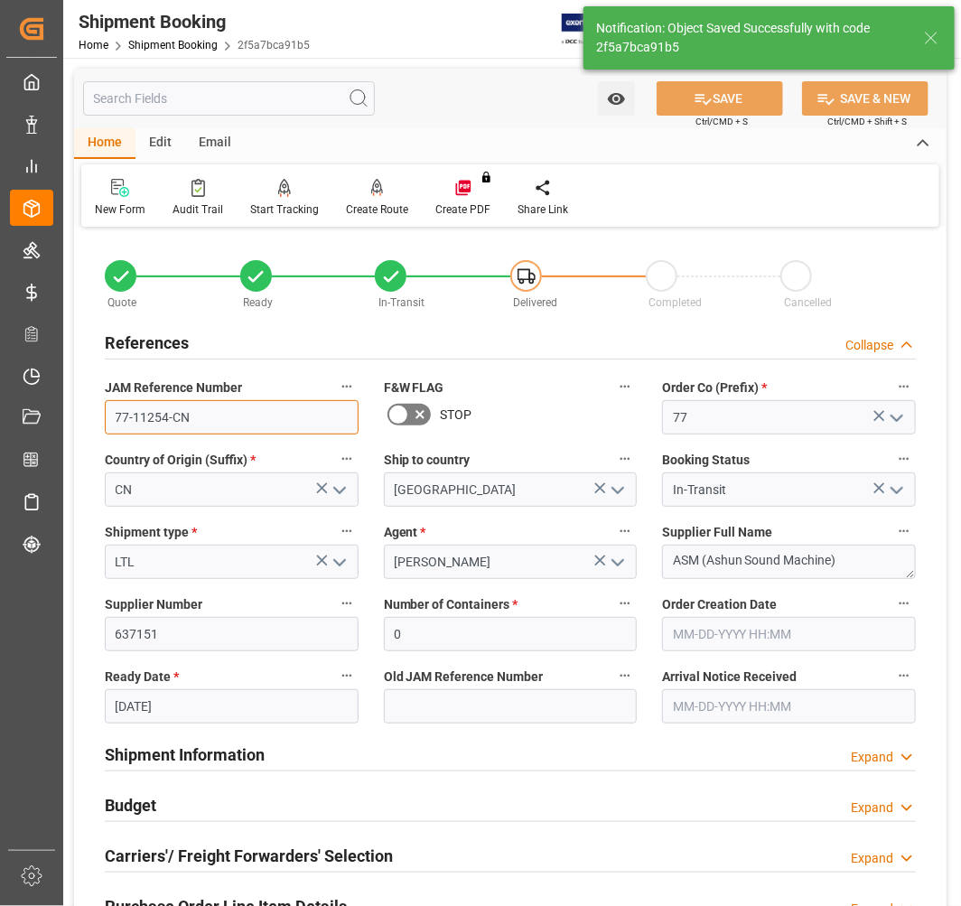
drag, startPoint x: 210, startPoint y: 420, endPoint x: 87, endPoint y: 415, distance: 123.8
click at [87, 415] on div "Quote Ready In-Transit Delivered Completed Cancelled References Collapse JAM Re…" at bounding box center [510, 793] width 872 height 1123
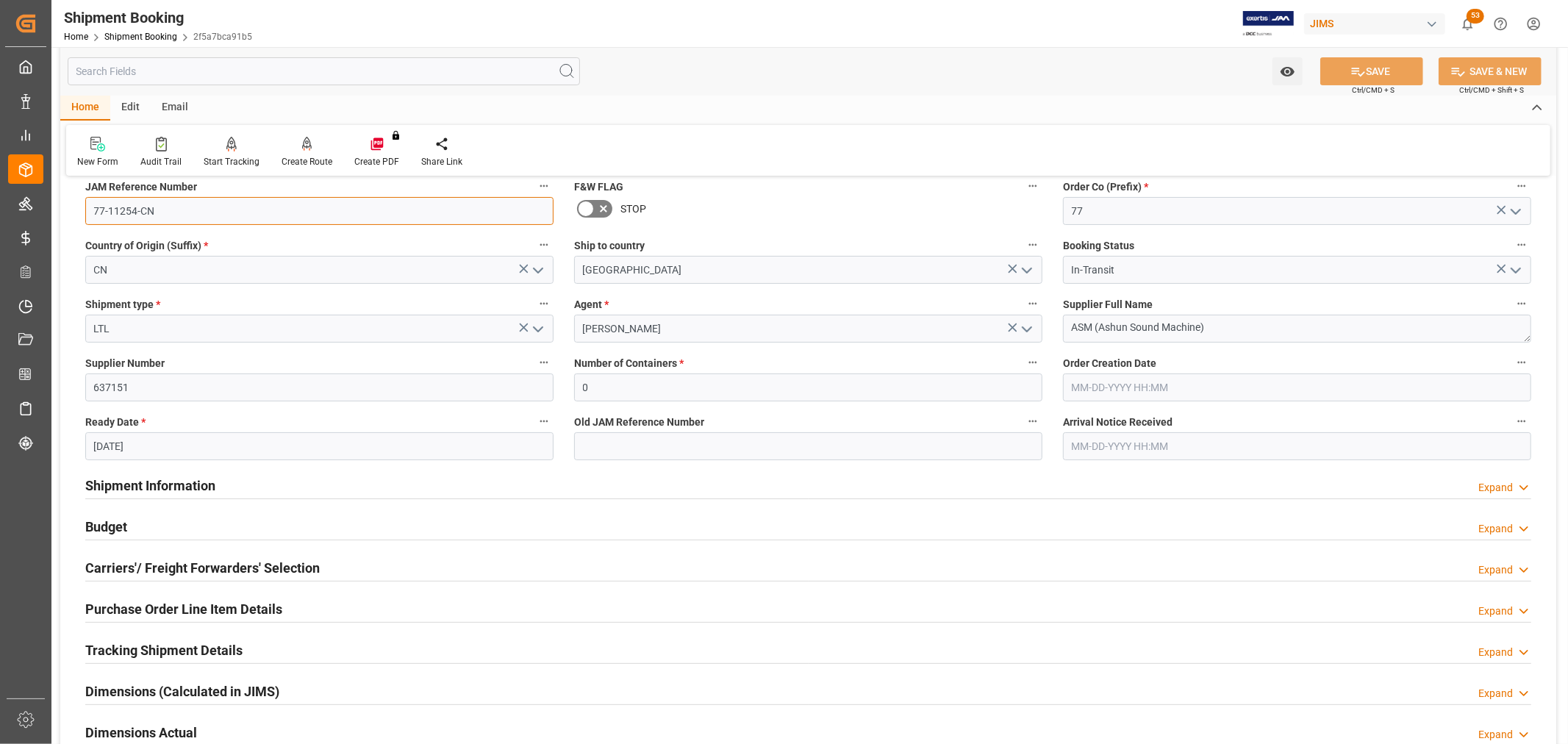
scroll to position [326, 0]
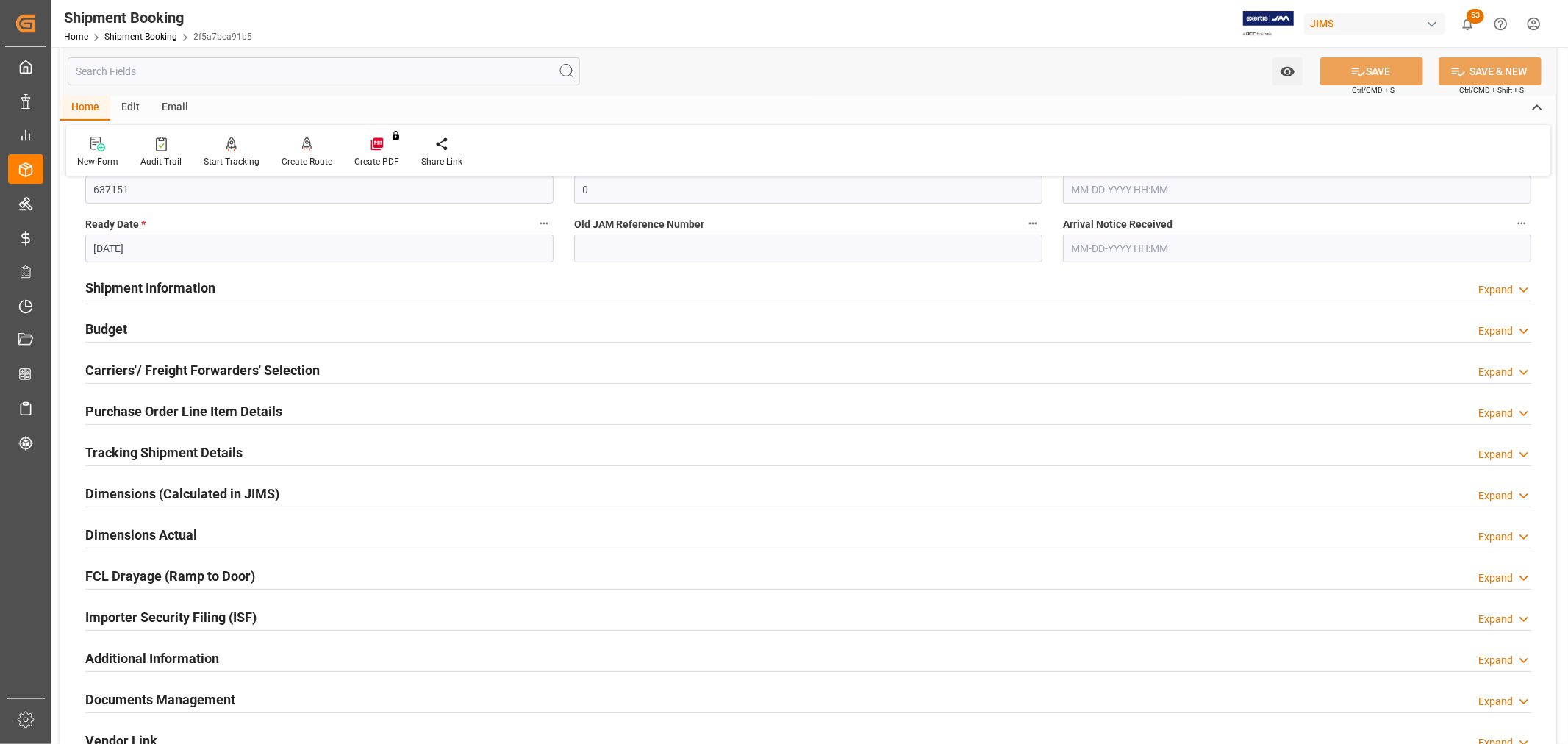
click at [108, 321] on h2 "Budget" at bounding box center [106, 329] width 42 height 20
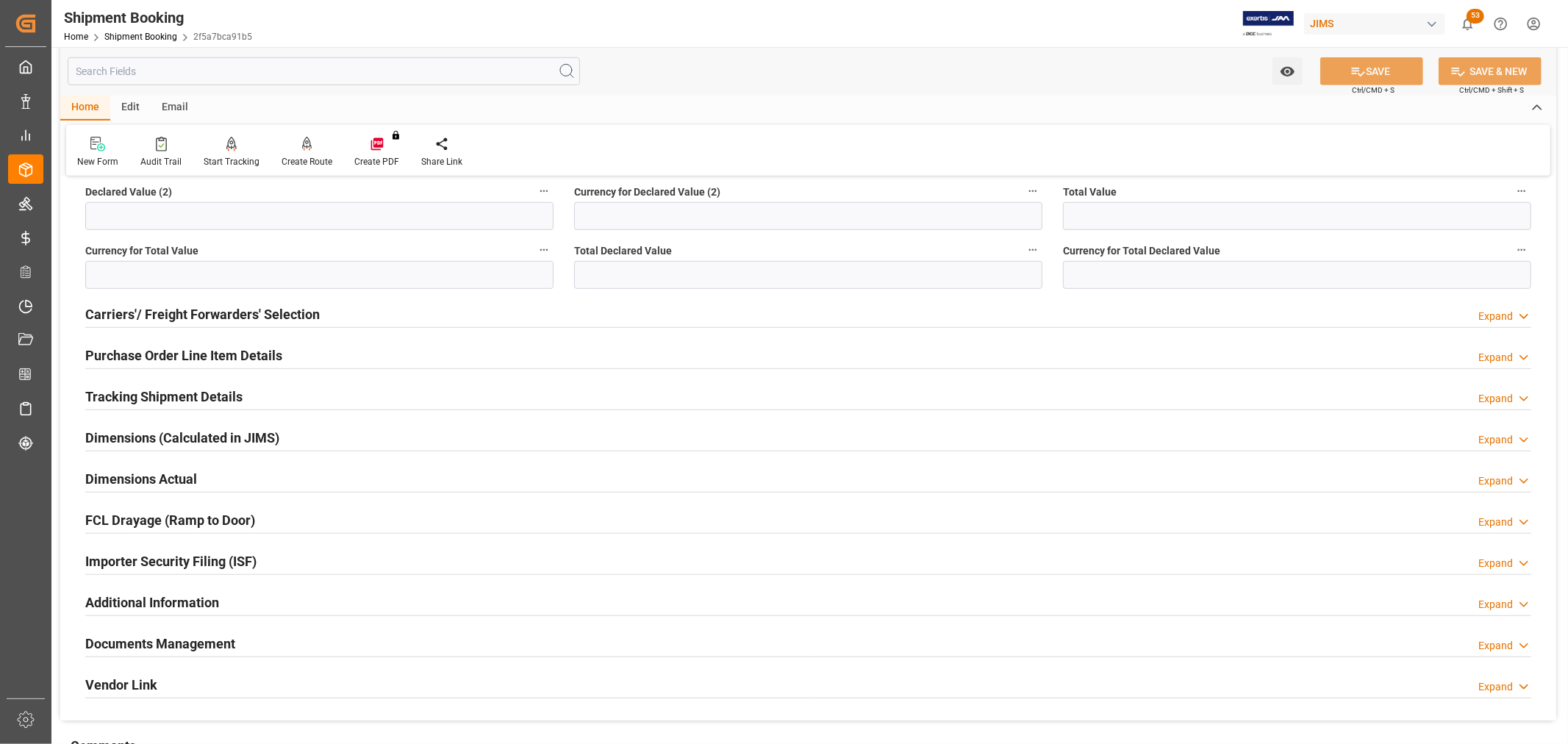
scroll to position [653, 0]
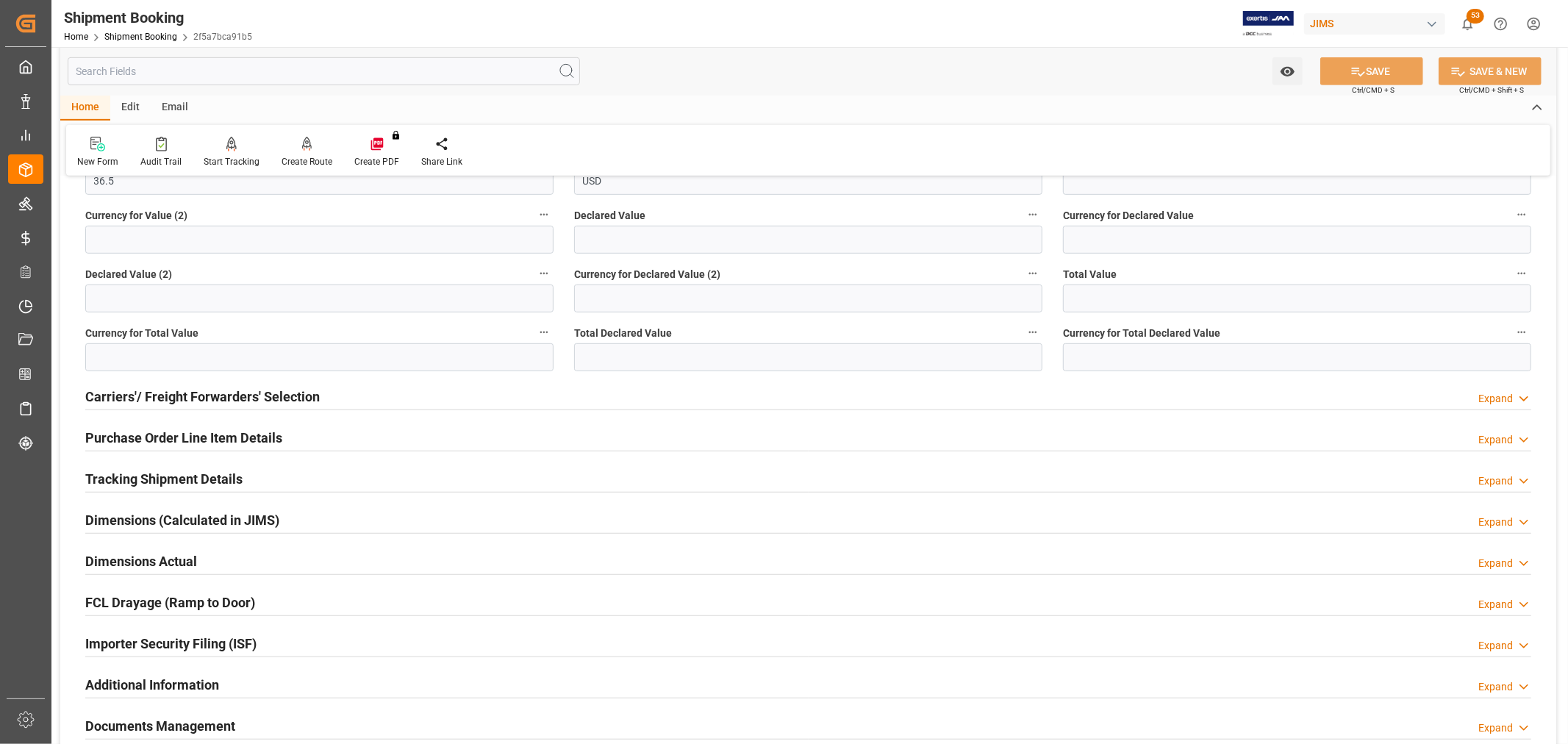
click at [136, 435] on h2 "Purchase Order Line Item Details" at bounding box center [184, 438] width 197 height 20
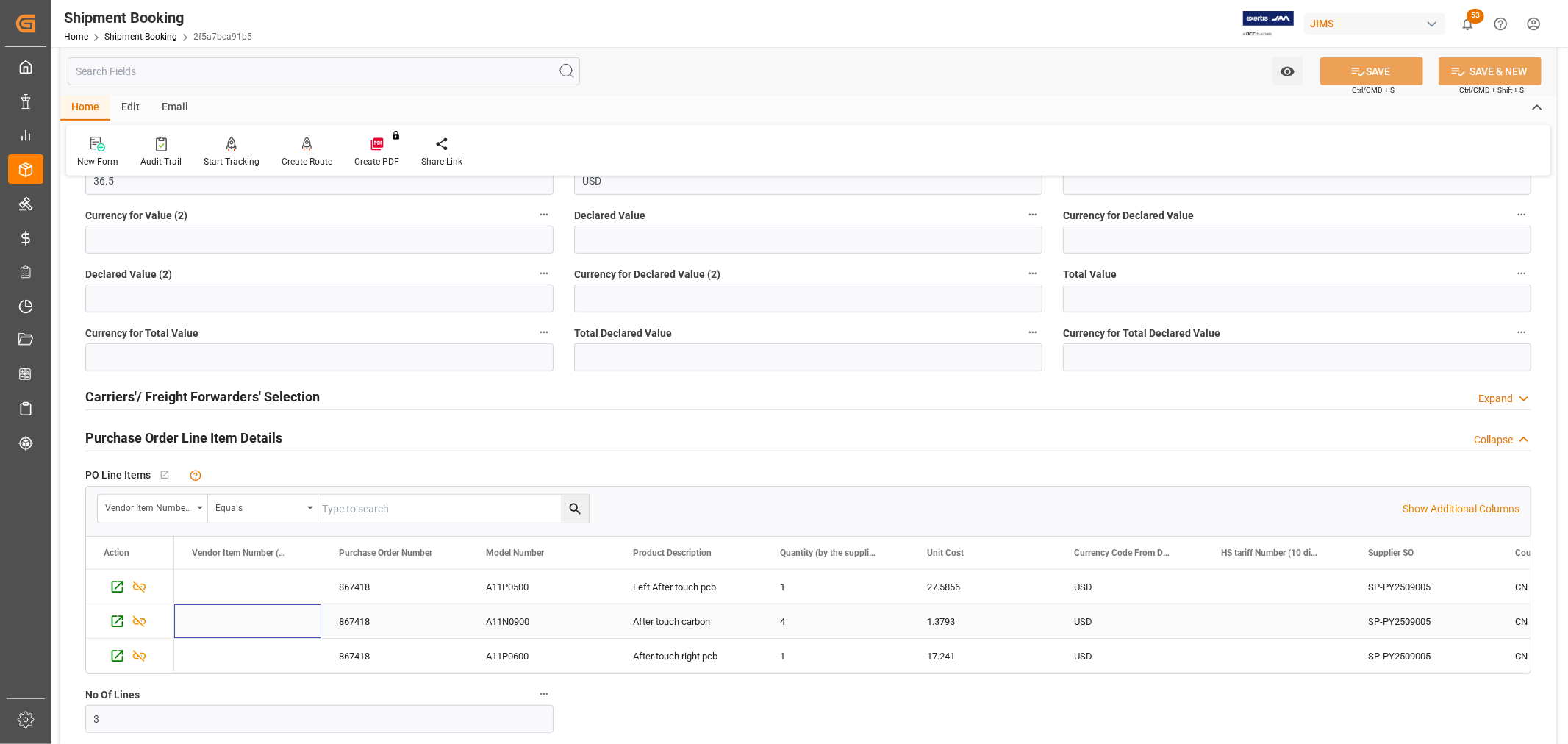
click at [239, 622] on div "Press SPACE to select this row." at bounding box center [247, 621] width 147 height 34
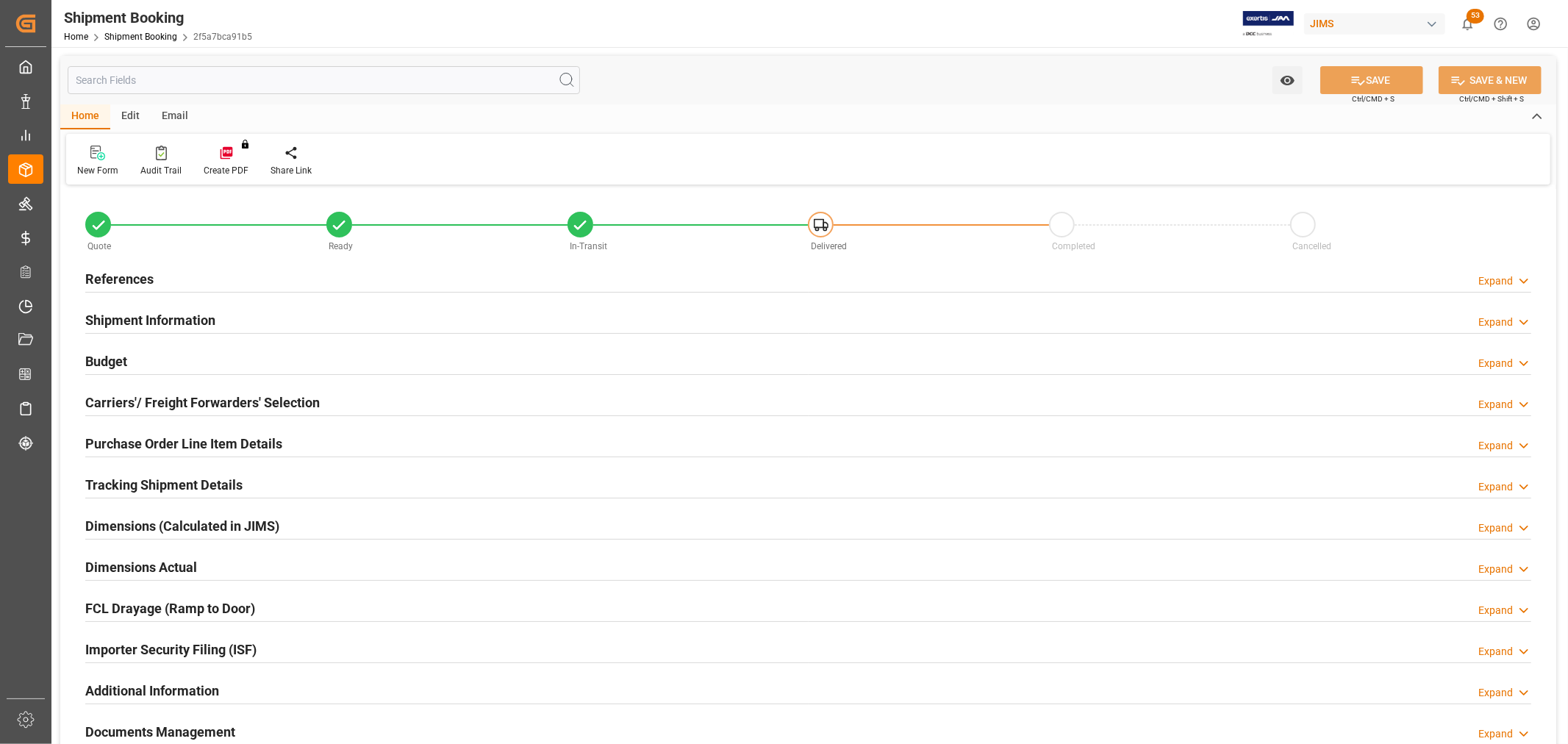
type input "3"
click at [147, 440] on h2 "Purchase Order Line Item Details" at bounding box center [184, 444] width 197 height 20
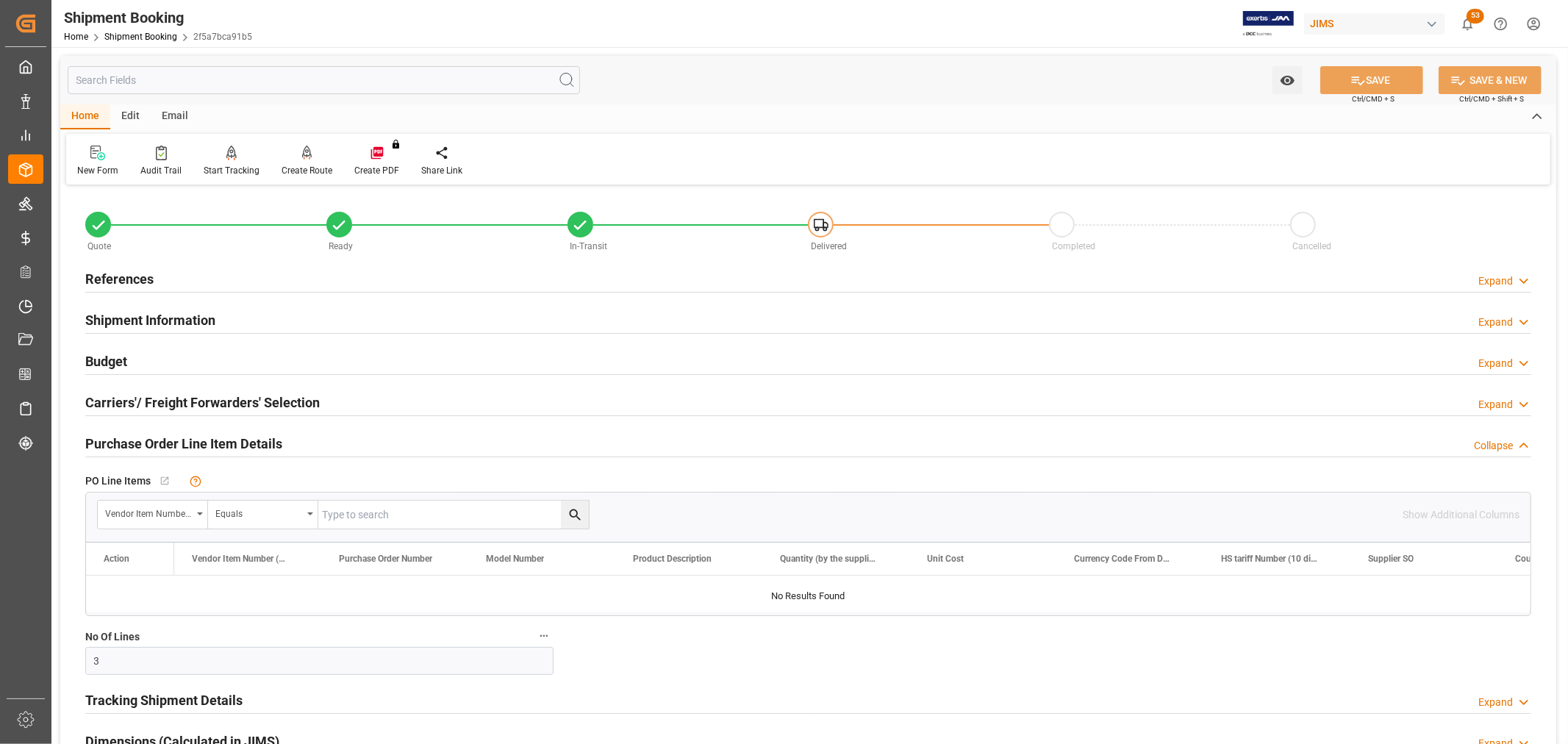
click at [134, 397] on h2 "Carriers'/ Freight Forwarders' Selection" at bounding box center [203, 402] width 234 height 20
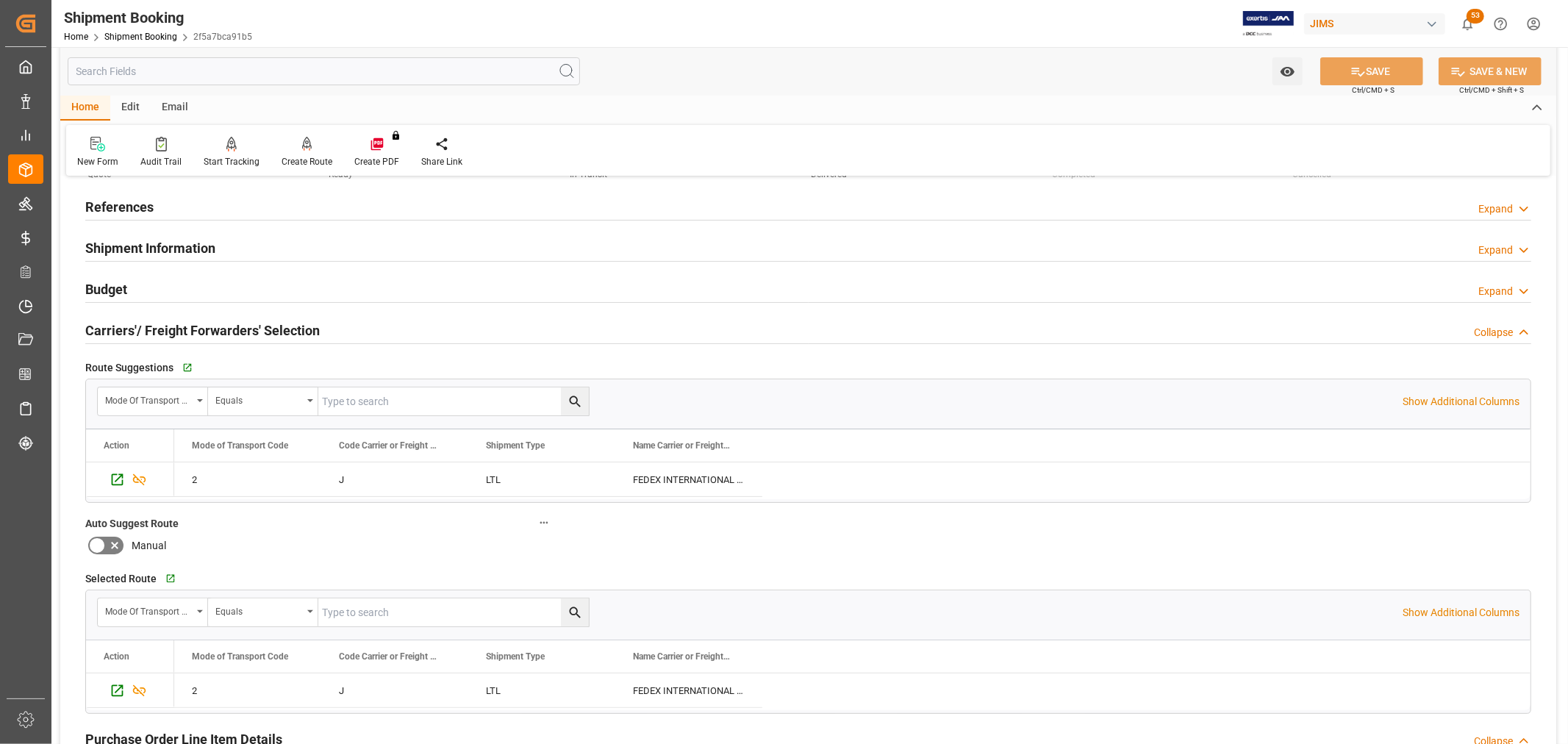
scroll to position [164, 0]
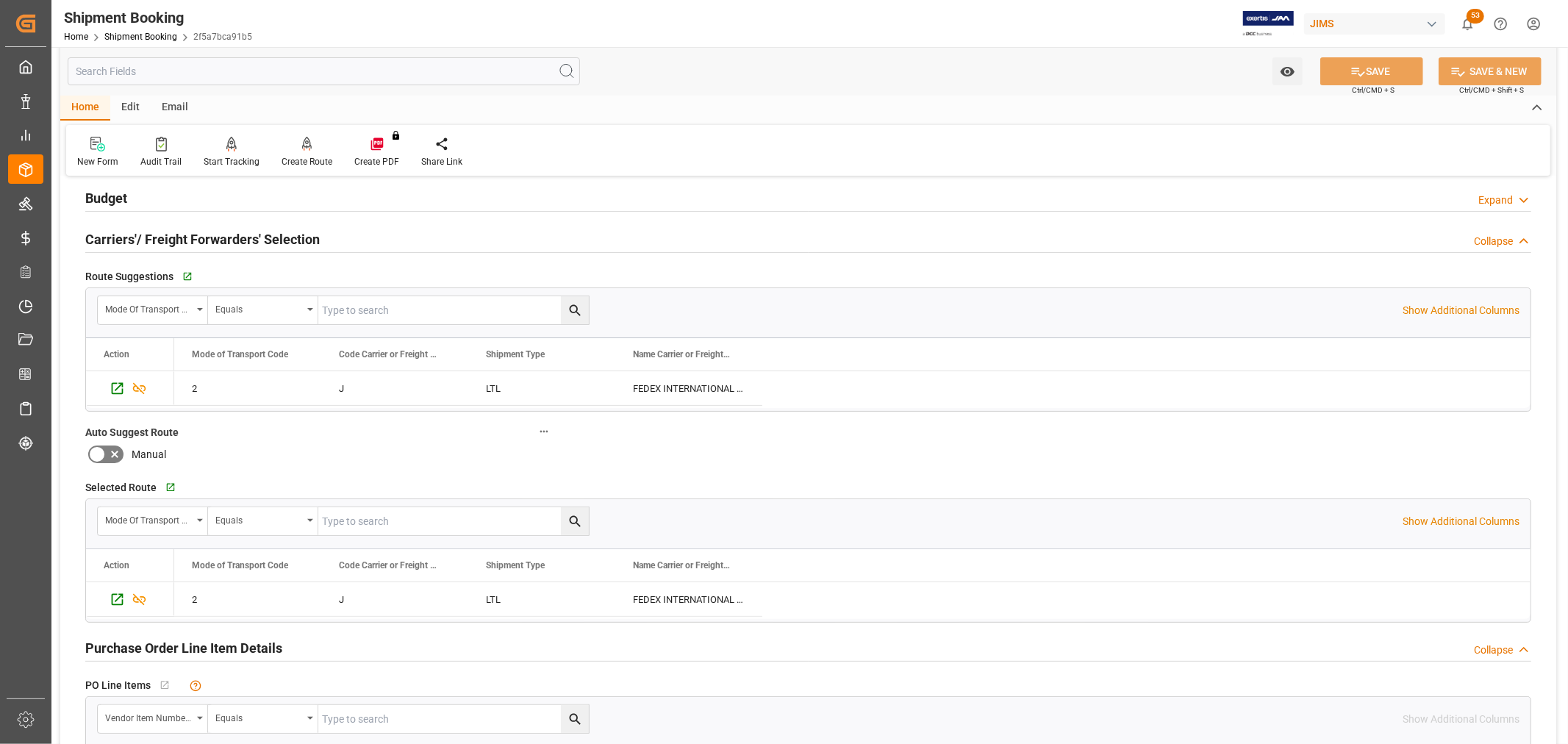
click at [147, 237] on h2 "Carriers'/ Freight Forwarders' Selection" at bounding box center [203, 239] width 234 height 20
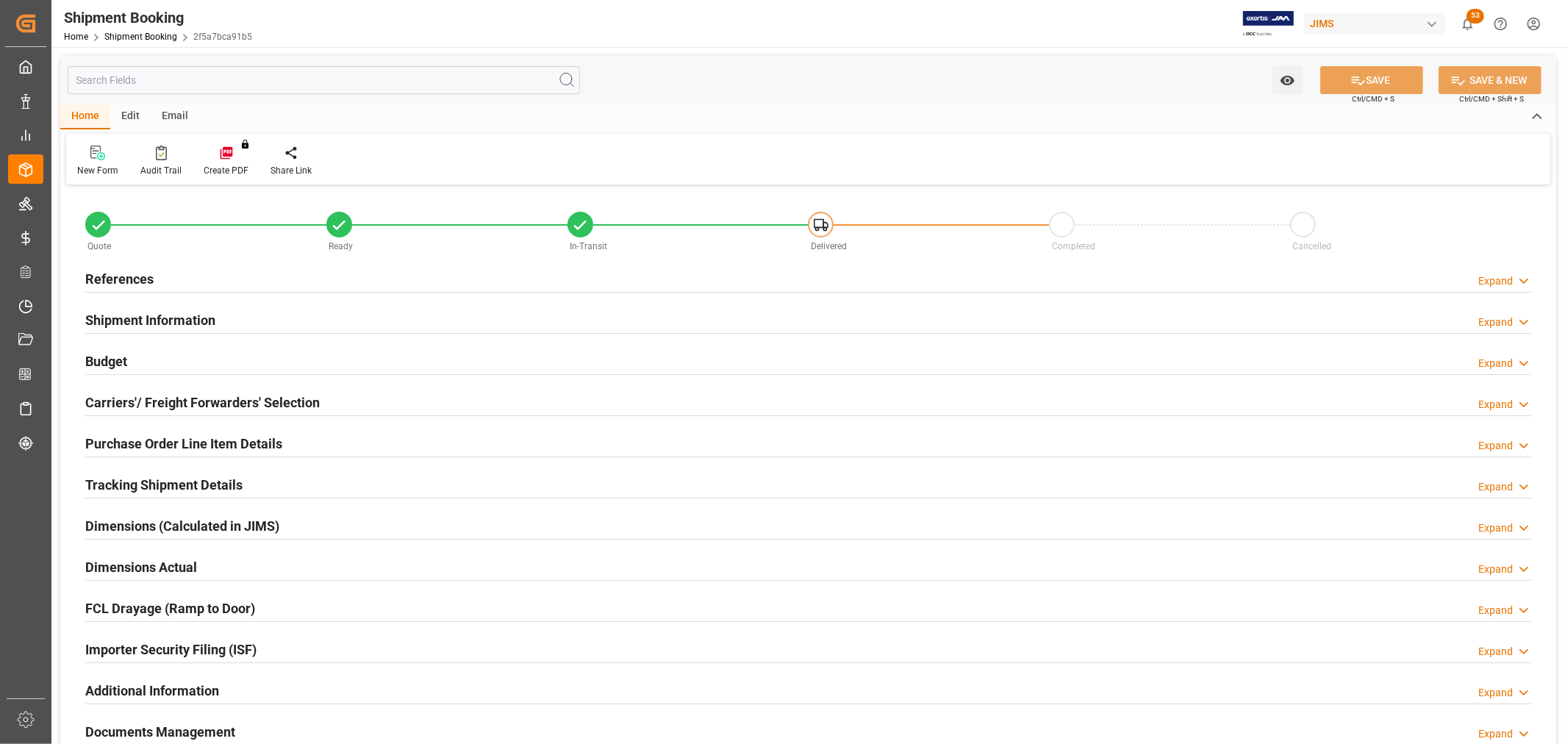
type input "3"
click at [171, 447] on h2 "Purchase Order Line Item Details" at bounding box center [184, 444] width 197 height 20
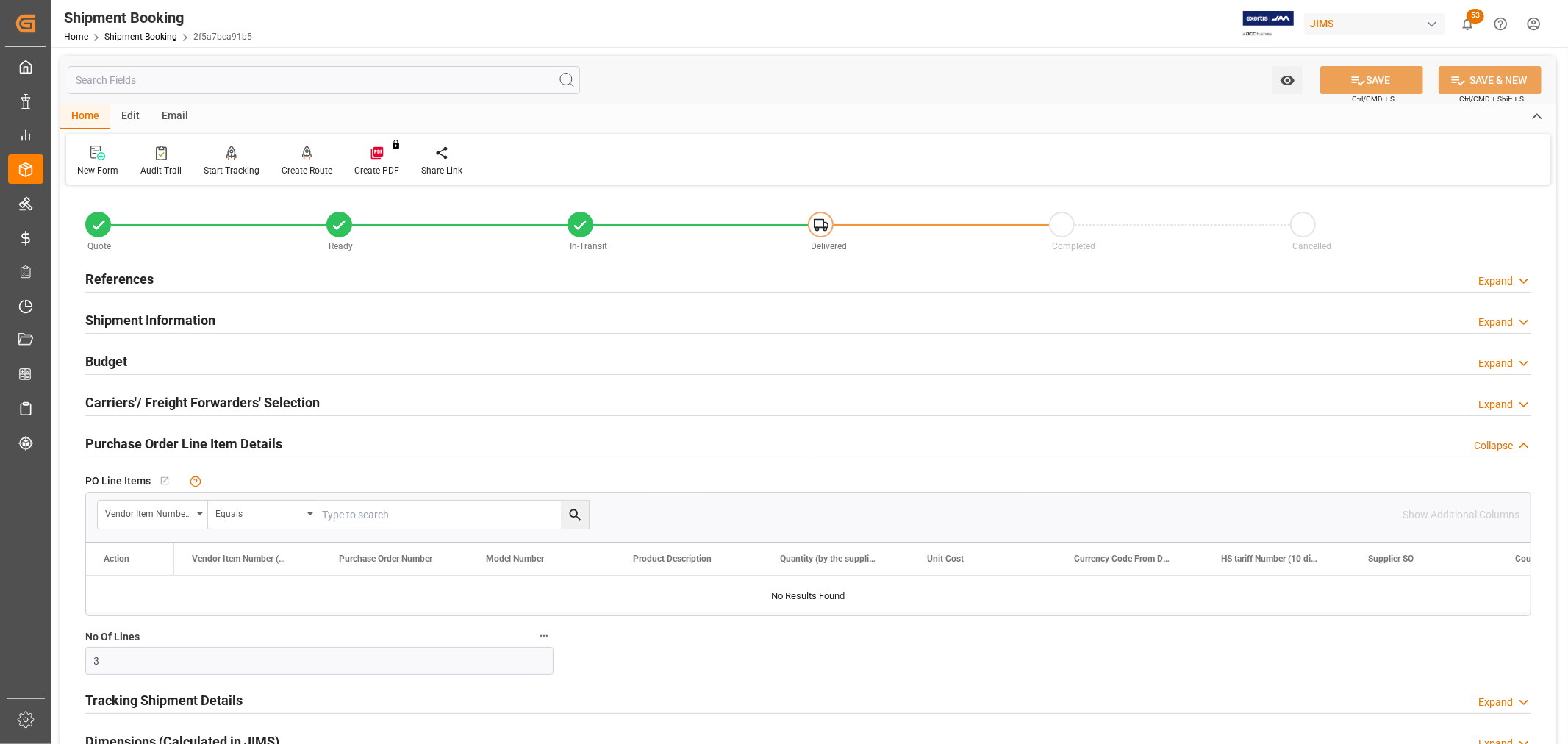
drag, startPoint x: 1062, startPoint y: 393, endPoint x: 1056, endPoint y: 388, distance: 7.8
click at [1062, 393] on div "Carriers'/ Freight Forwarders' Selection Expand" at bounding box center [808, 401] width 1447 height 28
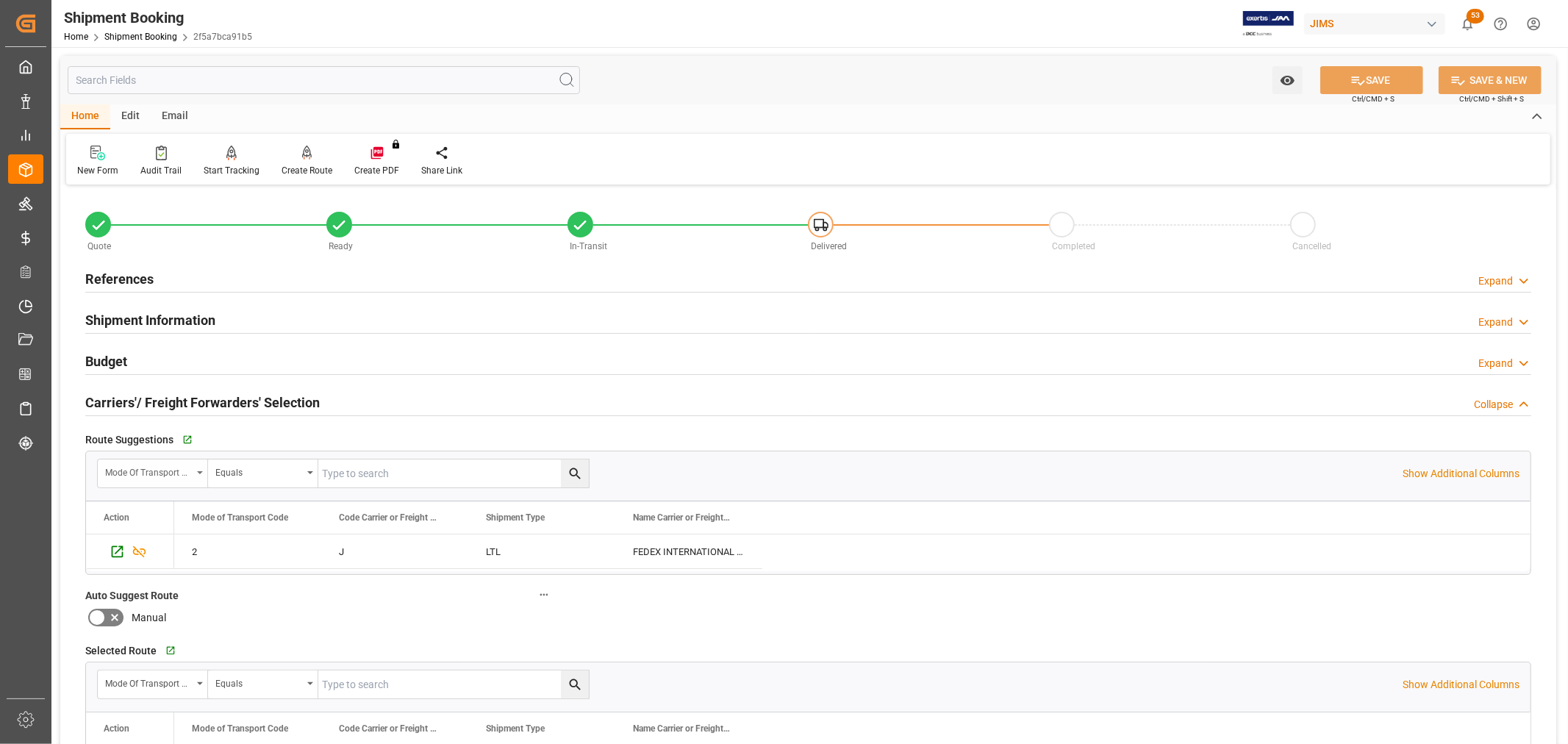
click at [196, 471] on div "Mode of Transport Code" at bounding box center [152, 473] width 110 height 28
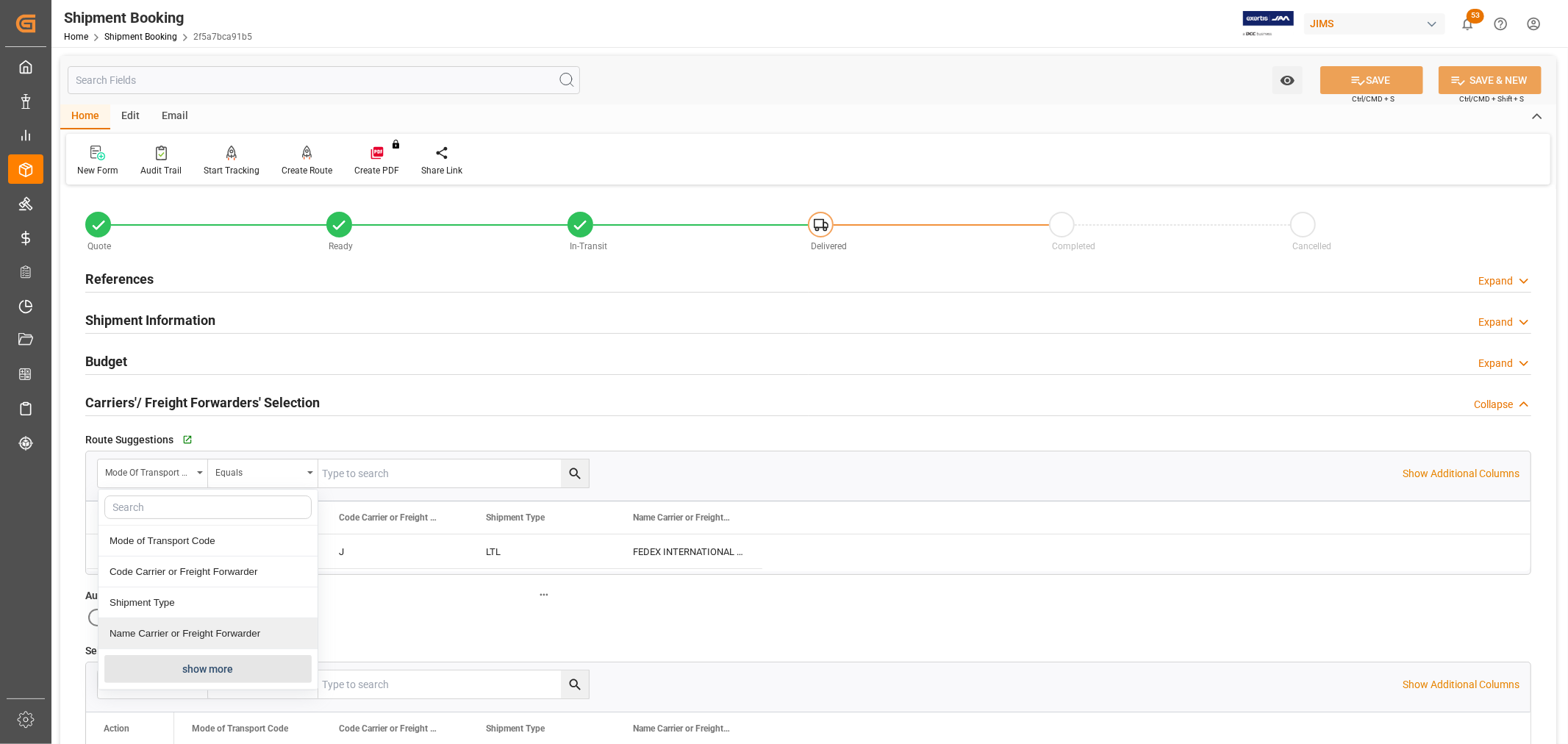
scroll to position [81, 0]
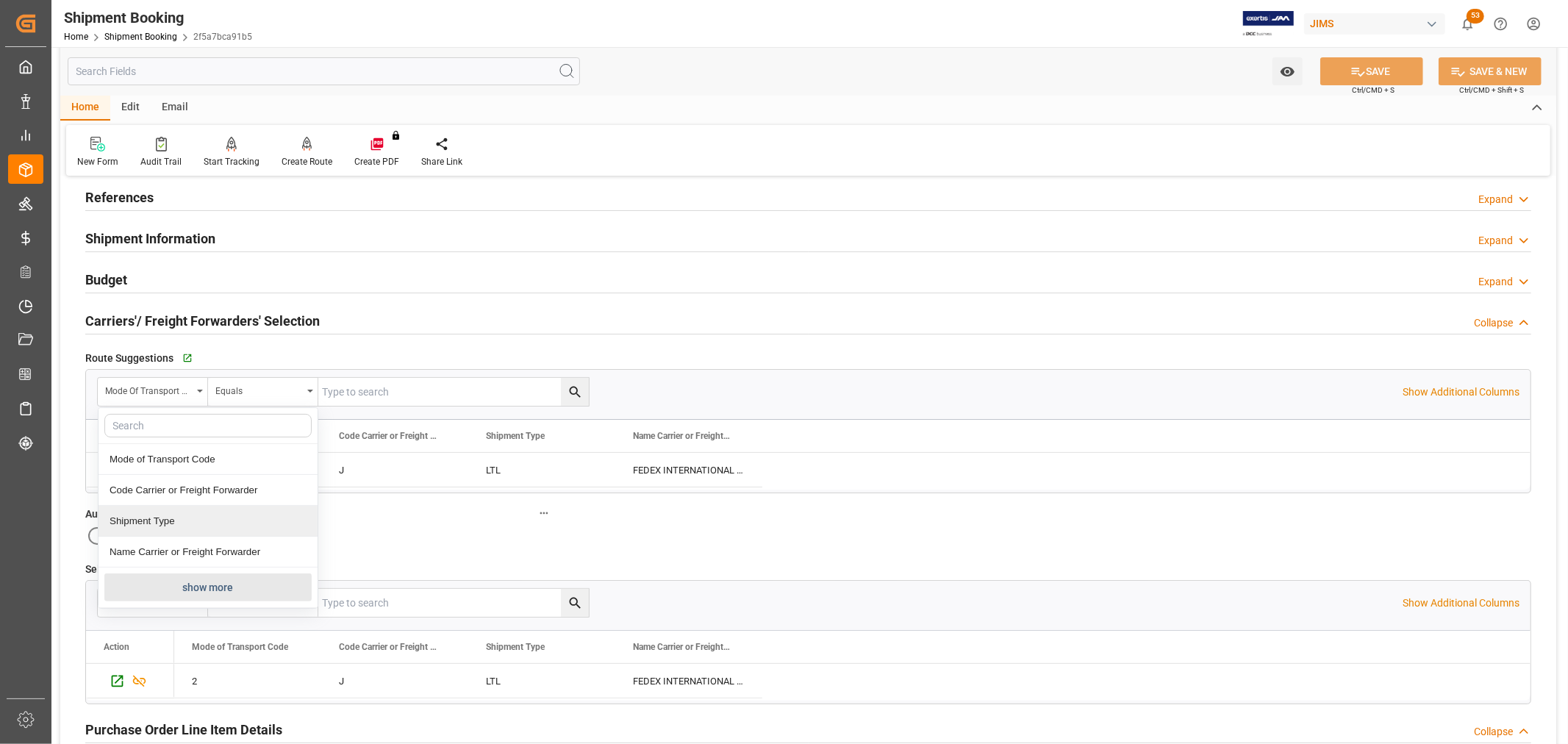
click at [199, 583] on button "show more" at bounding box center [208, 587] width 208 height 28
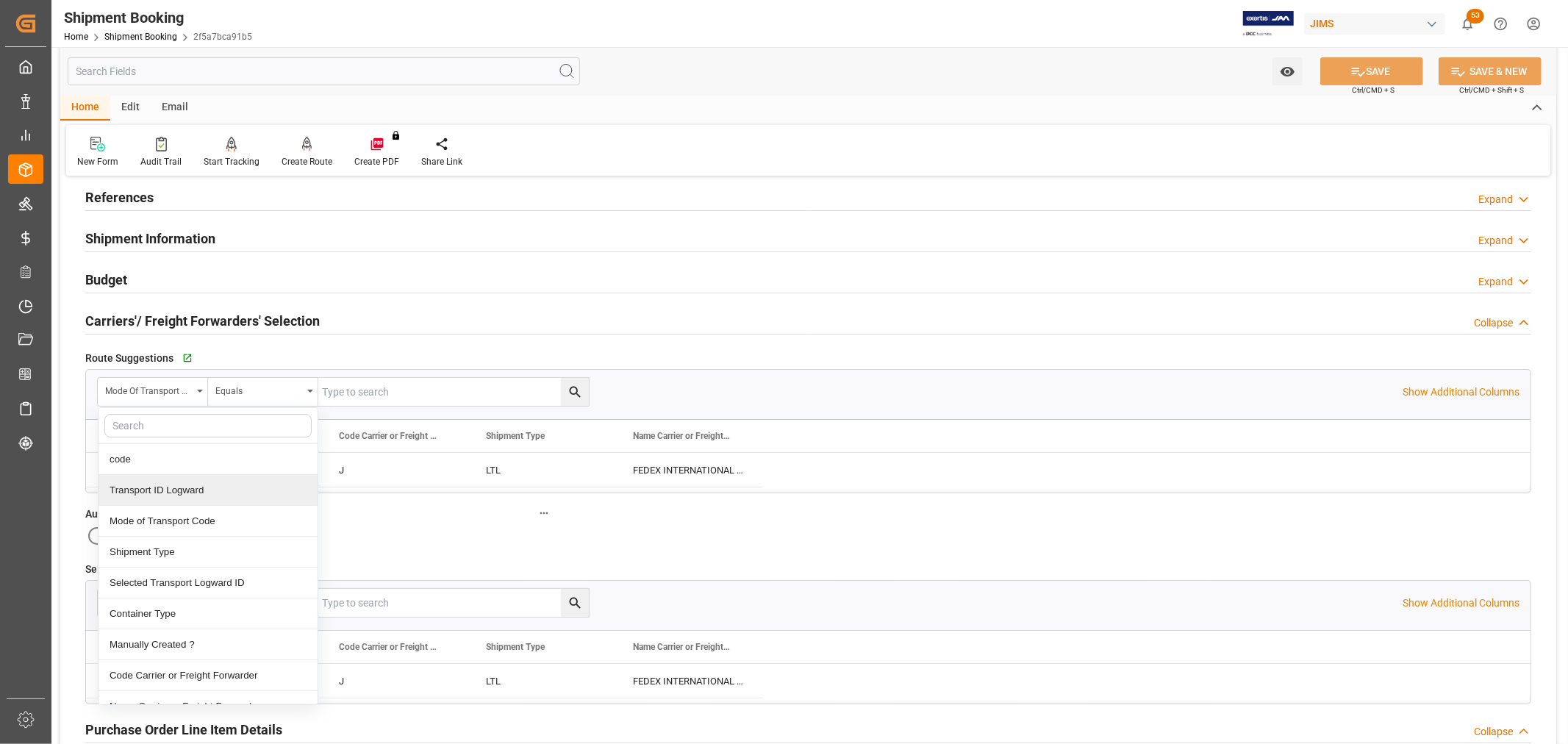
click at [390, 395] on input "text" at bounding box center [453, 392] width 270 height 28
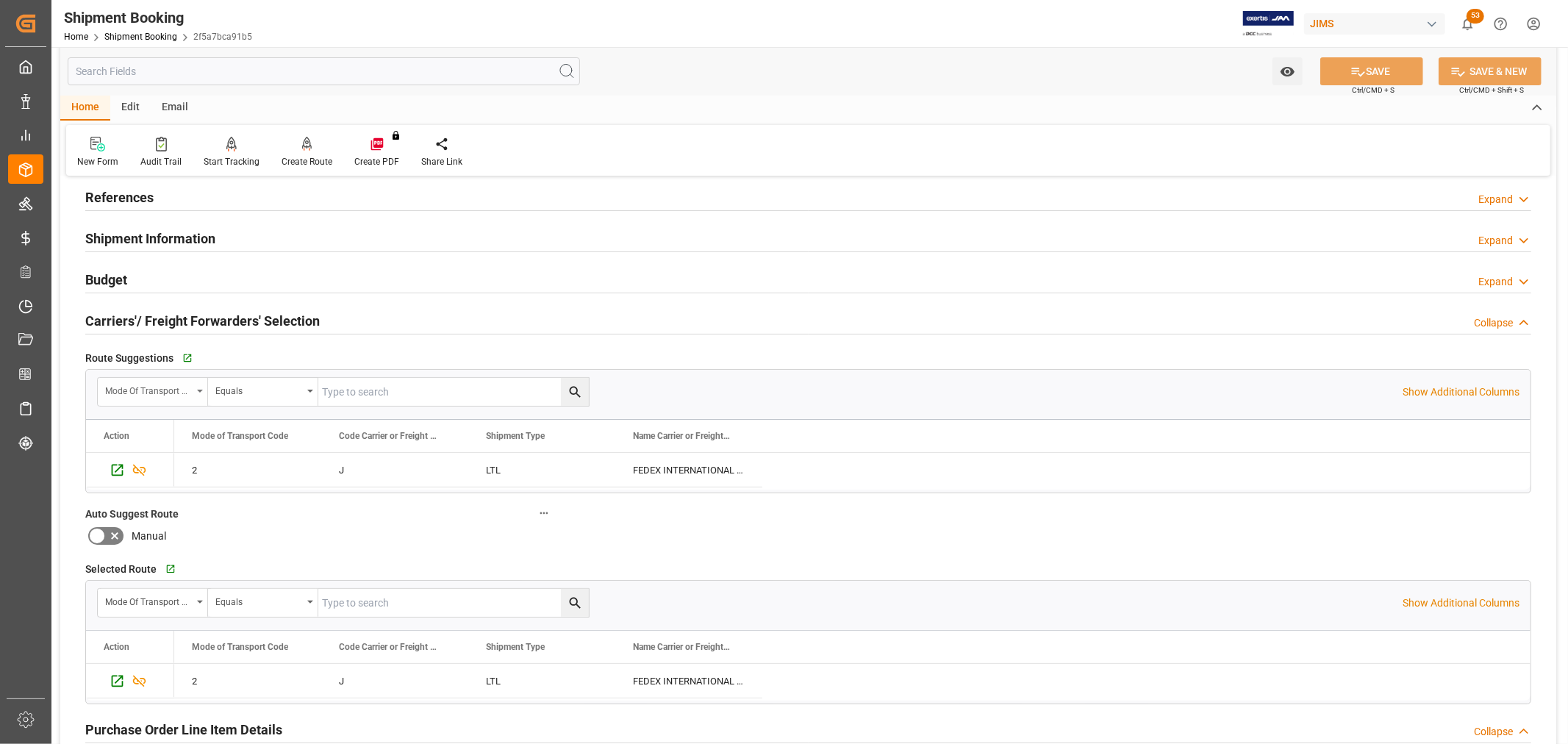
click at [199, 387] on div "Mode of Transport Code" at bounding box center [152, 392] width 110 height 28
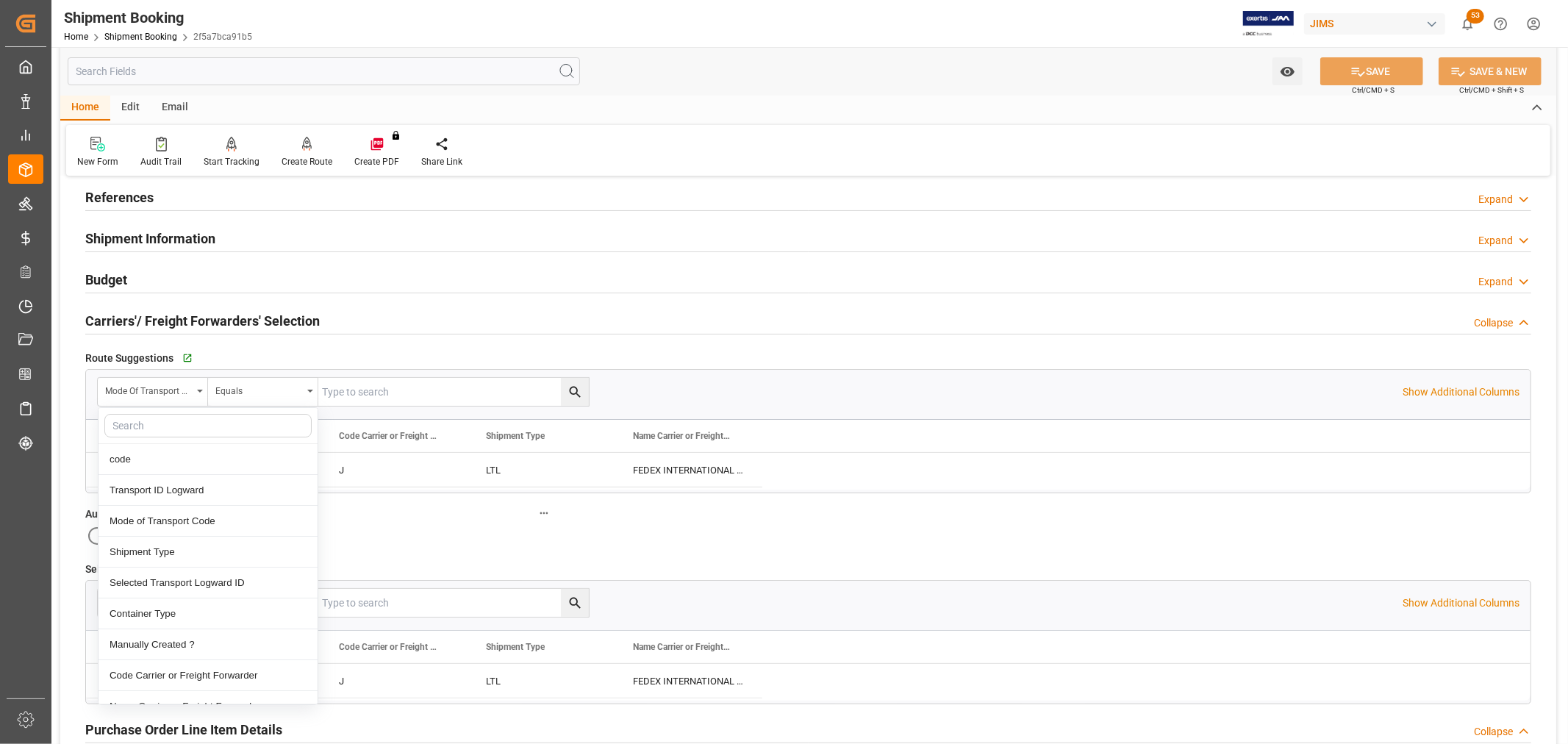
click at [914, 508] on div "Quote Ready In-Transit Delivered Completed Cancelled References Expand JAM Refe…" at bounding box center [808, 709] width 1496 height 1203
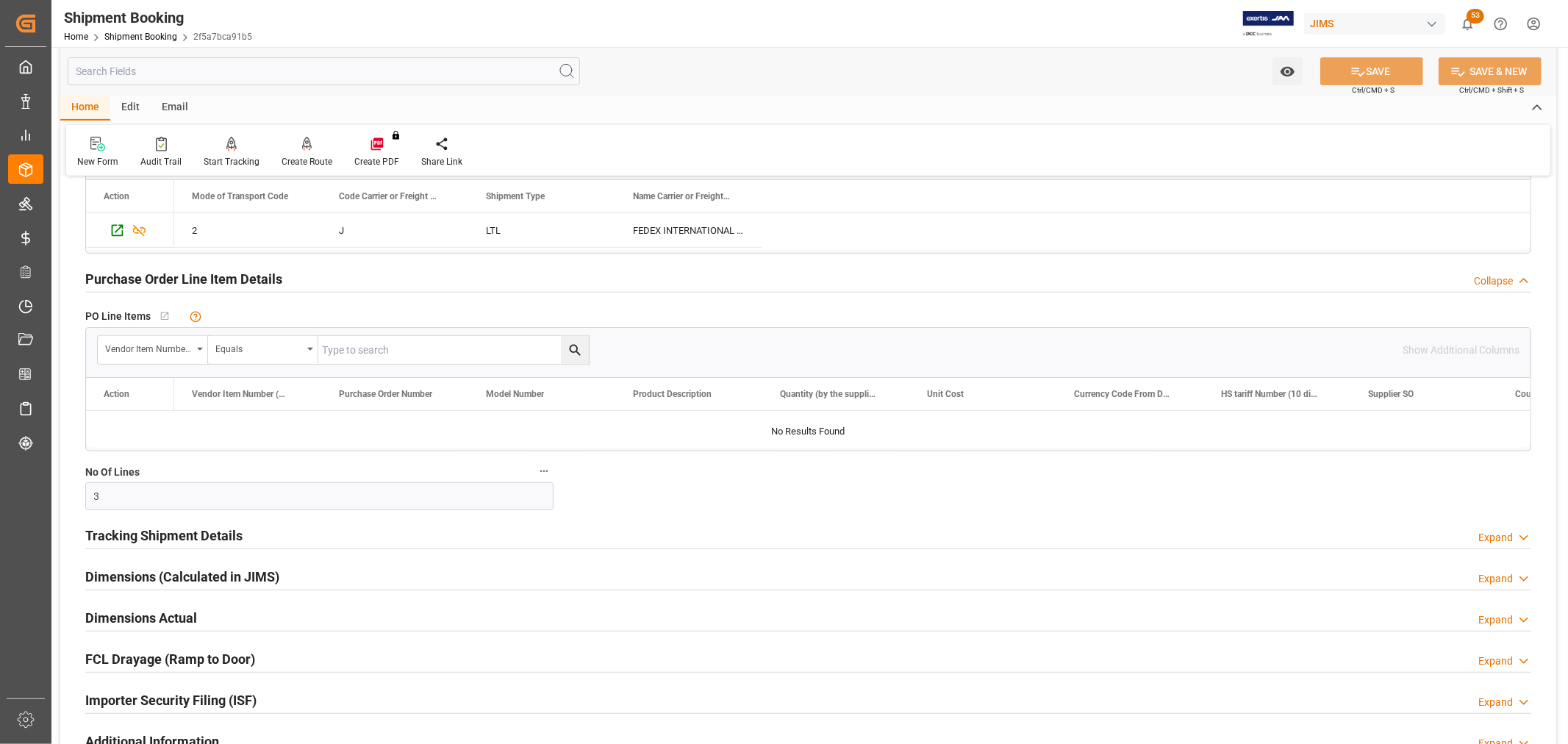
scroll to position [490, 0]
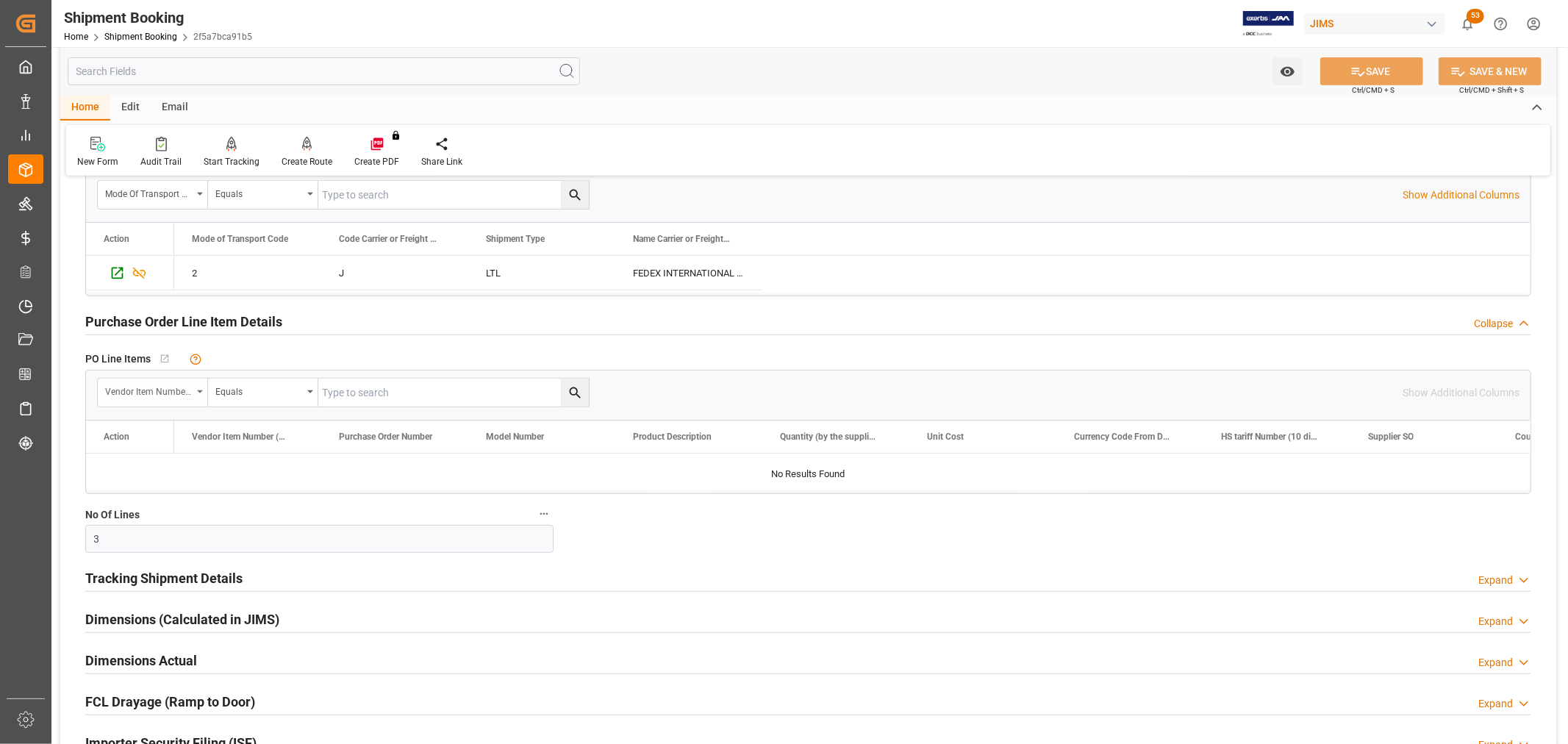
click at [195, 390] on div "Vendor Item Number (By The Supplier)" at bounding box center [152, 392] width 110 height 28
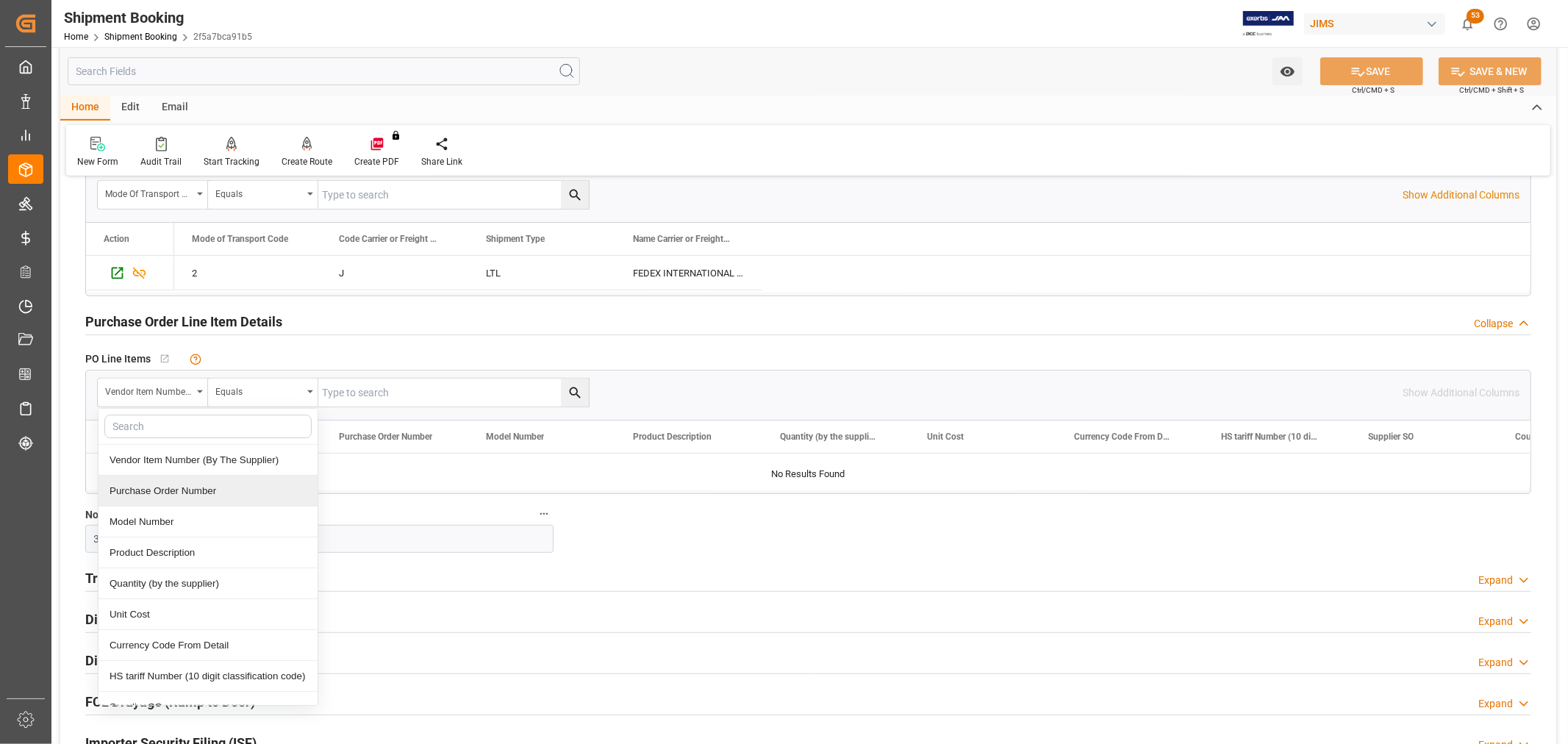
click at [171, 489] on div "Purchase Order Number" at bounding box center [208, 491] width 219 height 31
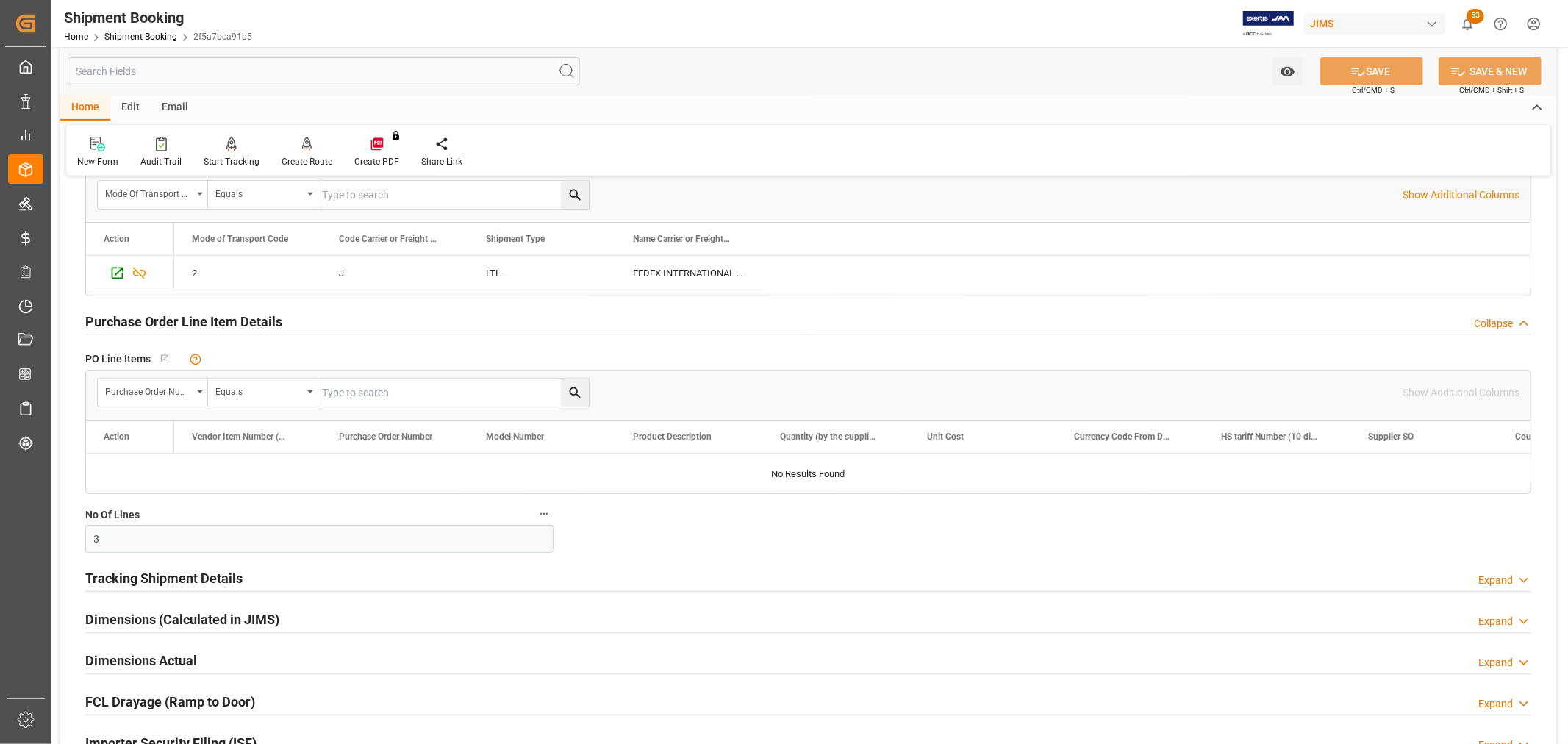
click at [399, 391] on input "text" at bounding box center [453, 392] width 270 height 28
type input "867418"
click at [570, 391] on icon "search button" at bounding box center [575, 393] width 11 height 11
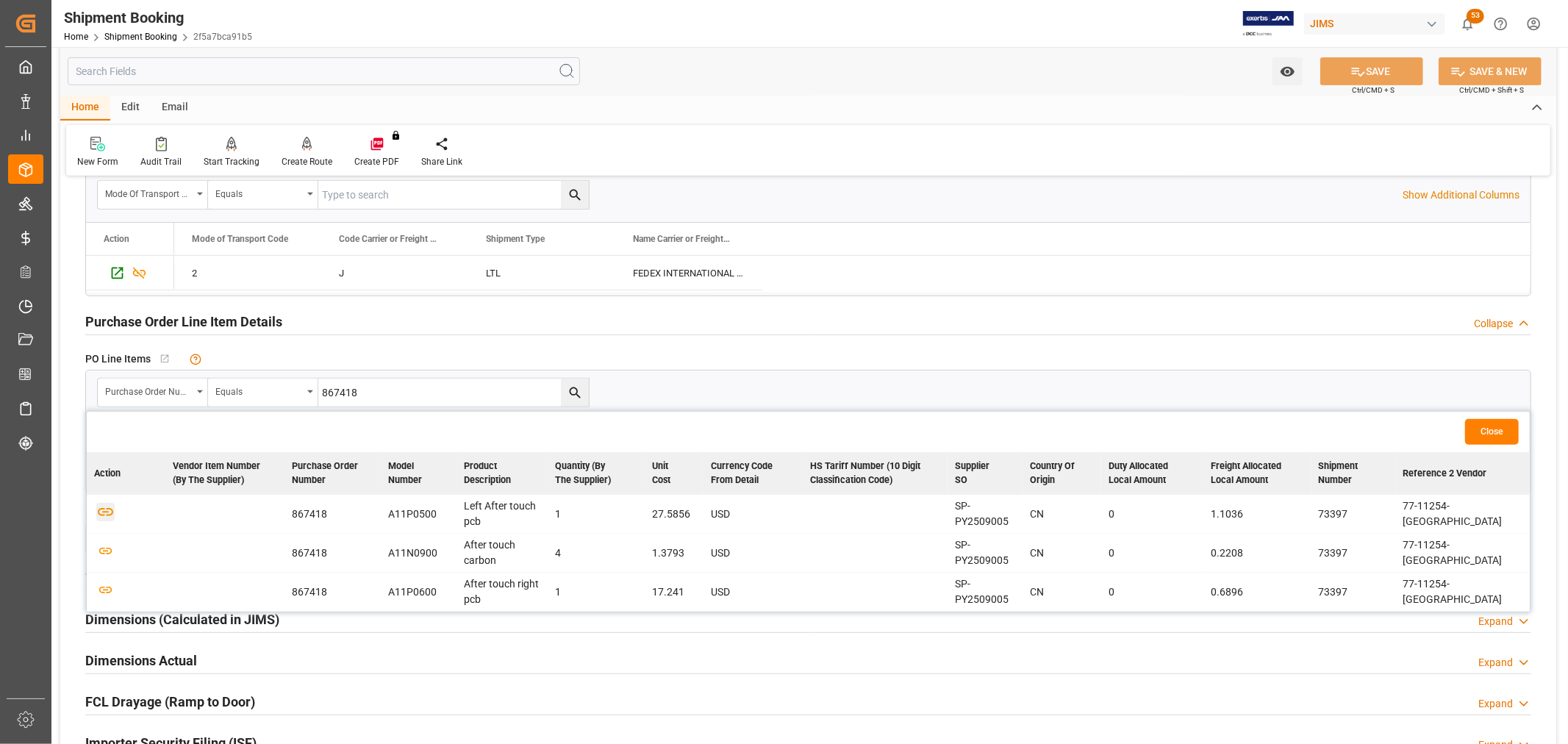
drag, startPoint x: 108, startPoint y: 510, endPoint x: 103, endPoint y: 529, distance: 19.6
click at [107, 513] on icon "button" at bounding box center [105, 511] width 19 height 19
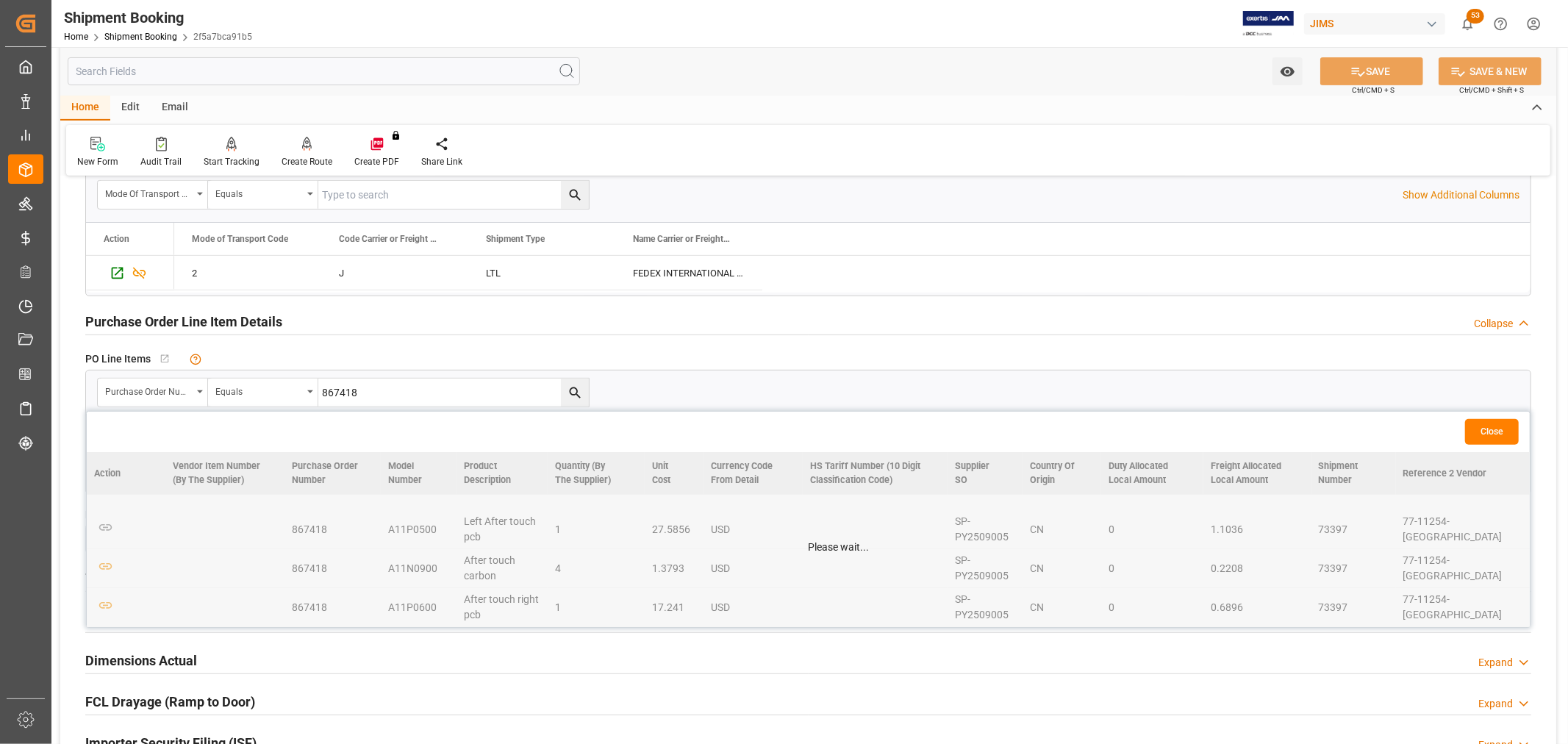
click at [102, 568] on table "Action Vendor Item Number (By The Supplier) Purchase Order Number Model Number …" at bounding box center [808, 539] width 1443 height 175
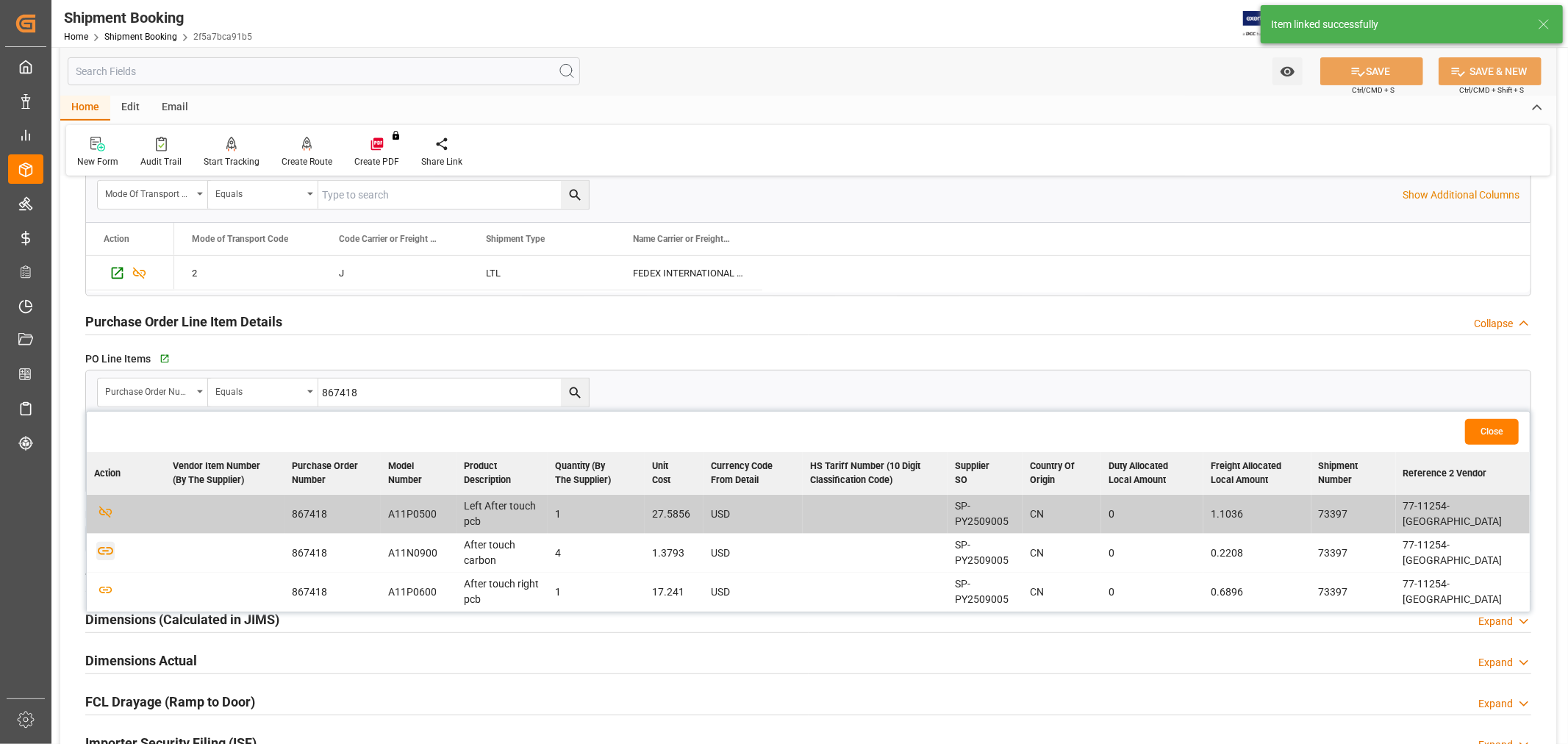
click at [105, 551] on icon "button" at bounding box center [105, 550] width 19 height 19
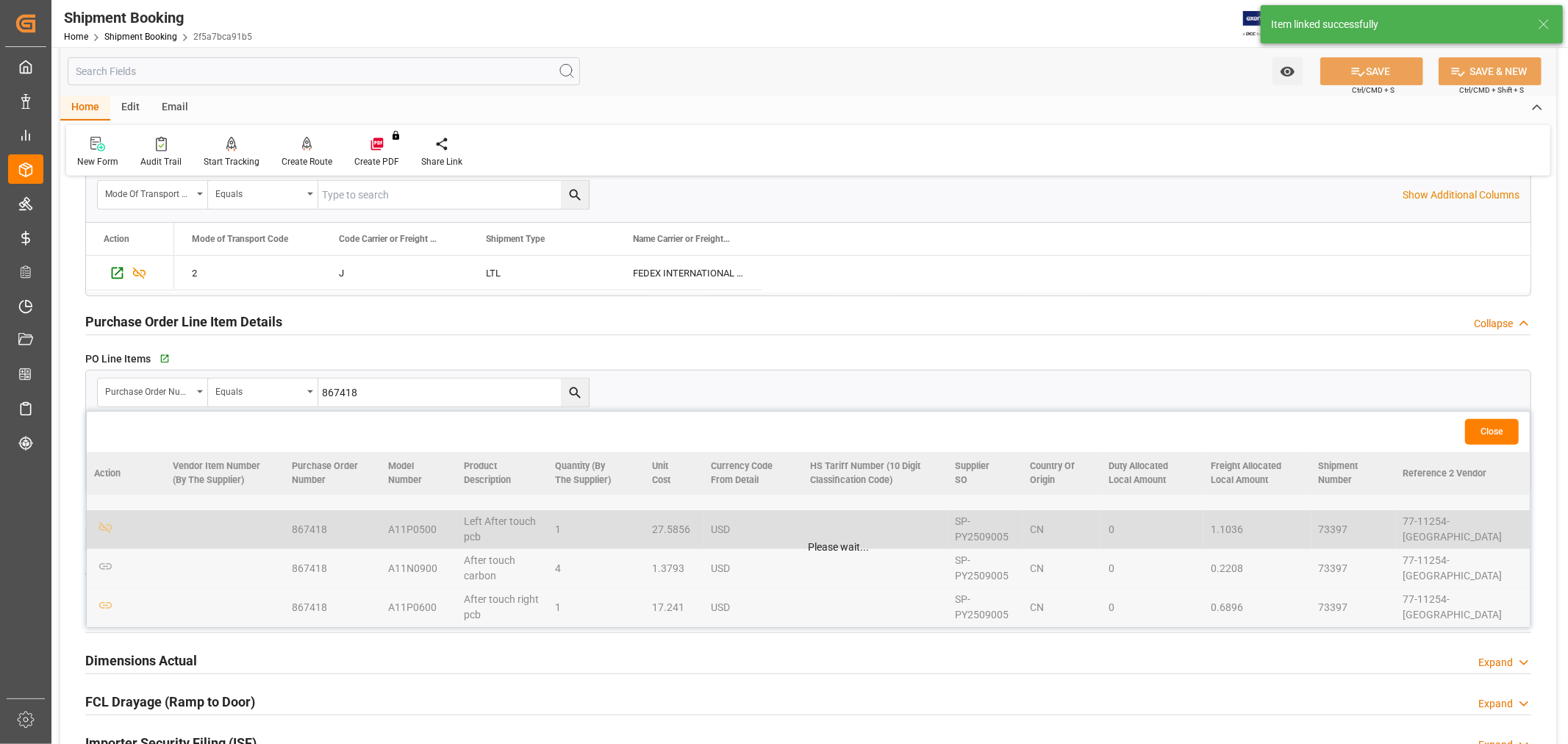
click at [109, 604] on table "Action Vendor Item Number (By The Supplier) Purchase Order Number Model Number …" at bounding box center [808, 539] width 1443 height 175
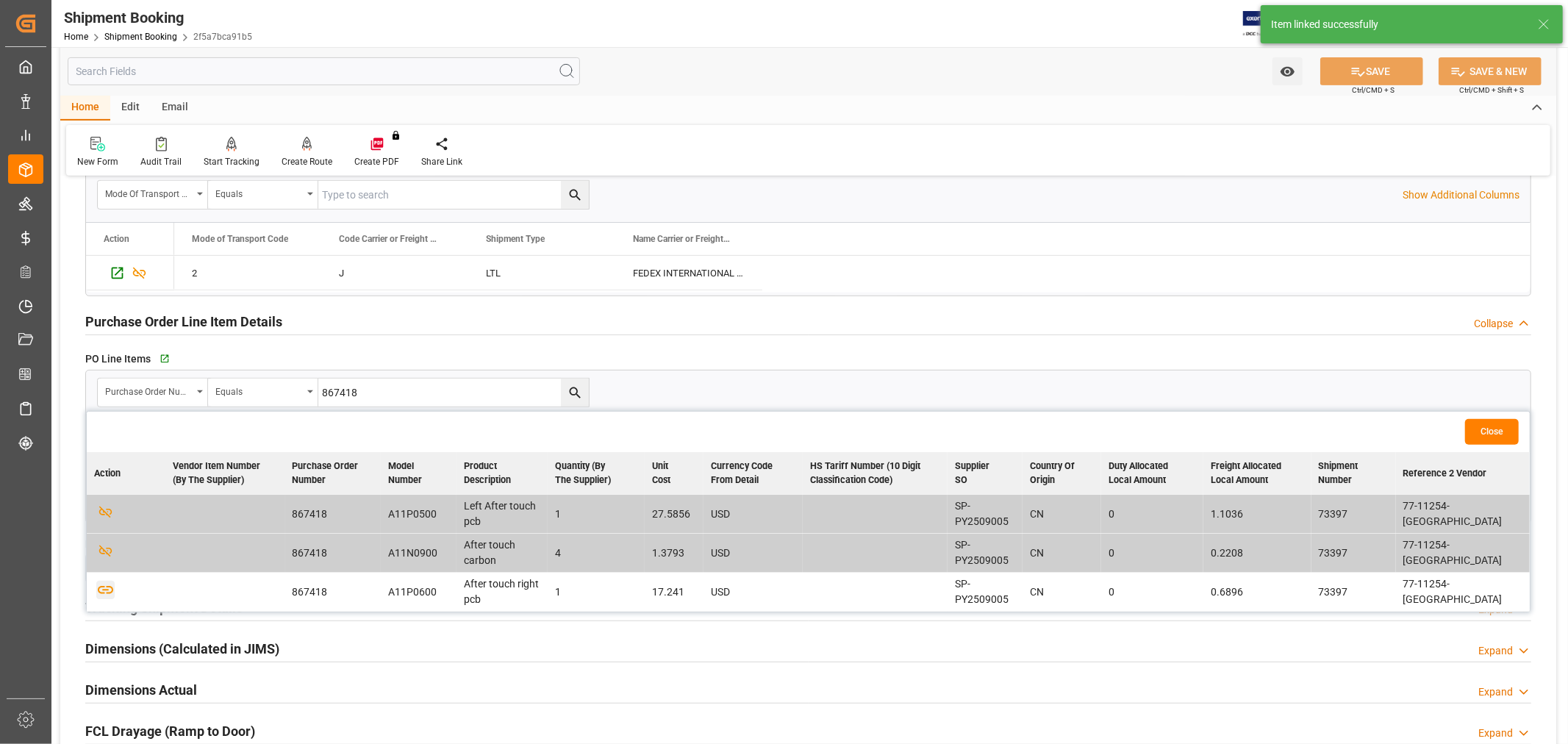
click at [108, 587] on icon "button" at bounding box center [105, 589] width 19 height 19
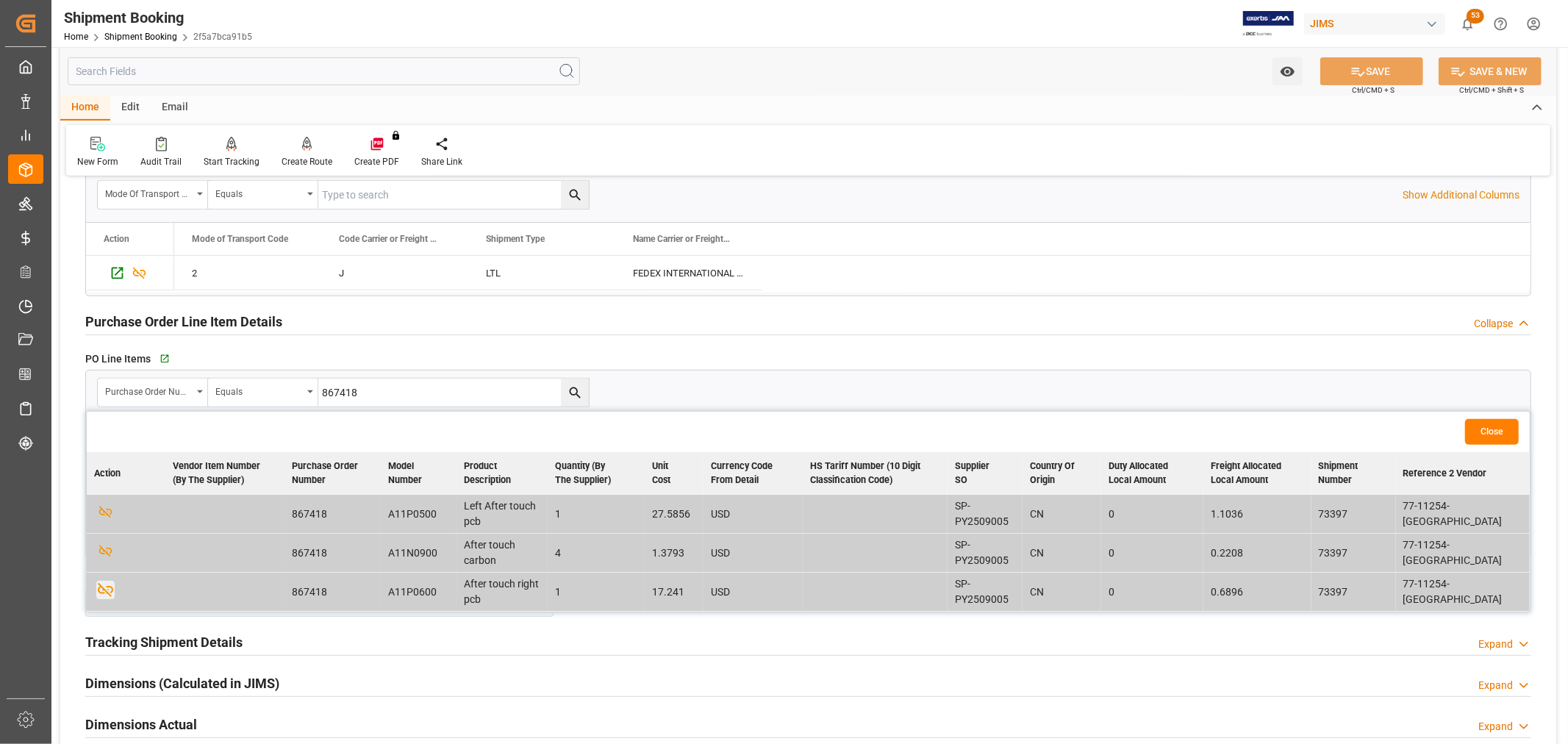
click at [694, 707] on div "Dimensions Actual Expand" at bounding box center [808, 724] width 1467 height 42
click at [1158, 301] on div "Purchase Order Line Item Details Collapse" at bounding box center [808, 322] width 1467 height 42
click at [534, 682] on div "Dimensions (Calculated in JIMS) Expand" at bounding box center [808, 682] width 1447 height 28
click at [164, 358] on icon "button" at bounding box center [163, 359] width 12 height 12
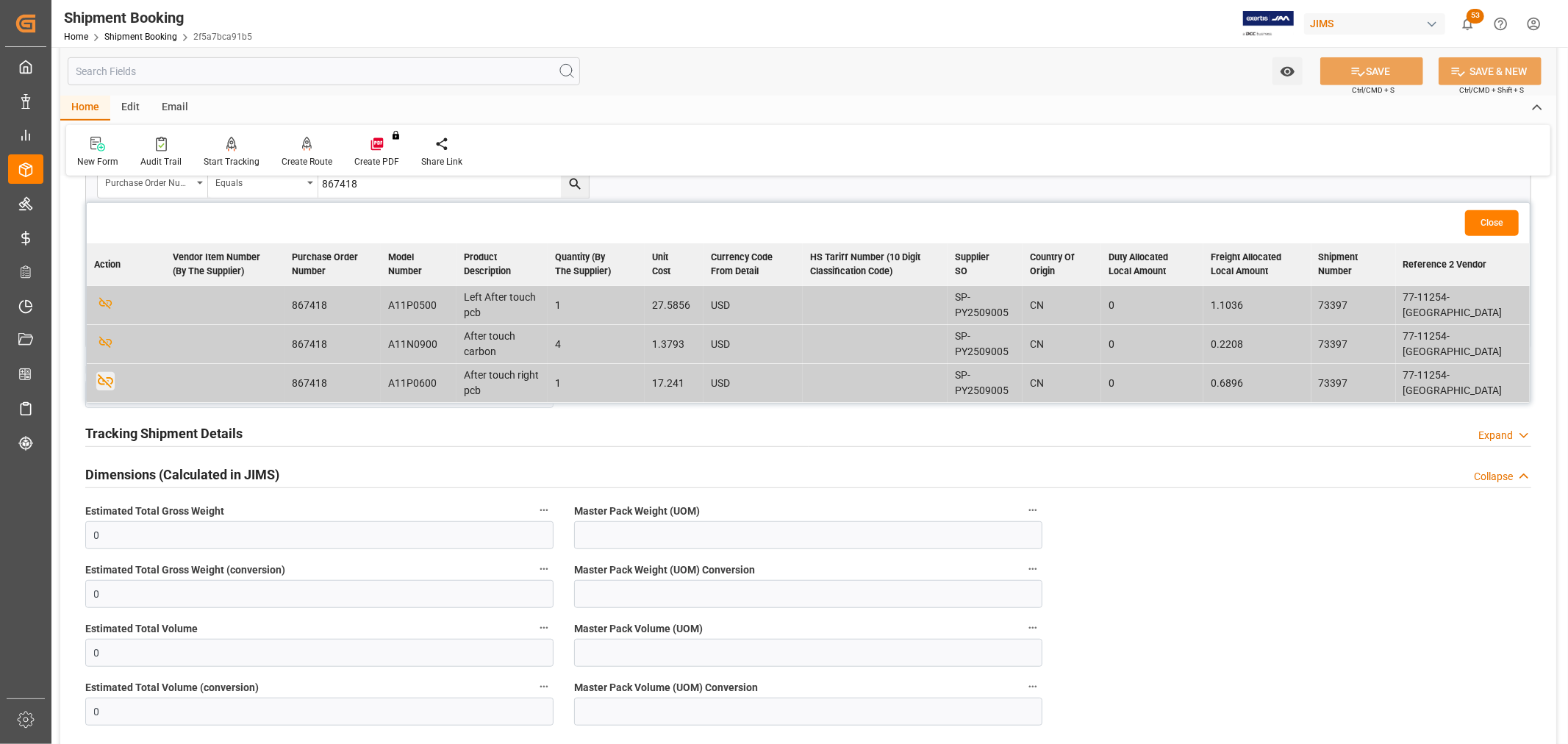
scroll to position [653, 0]
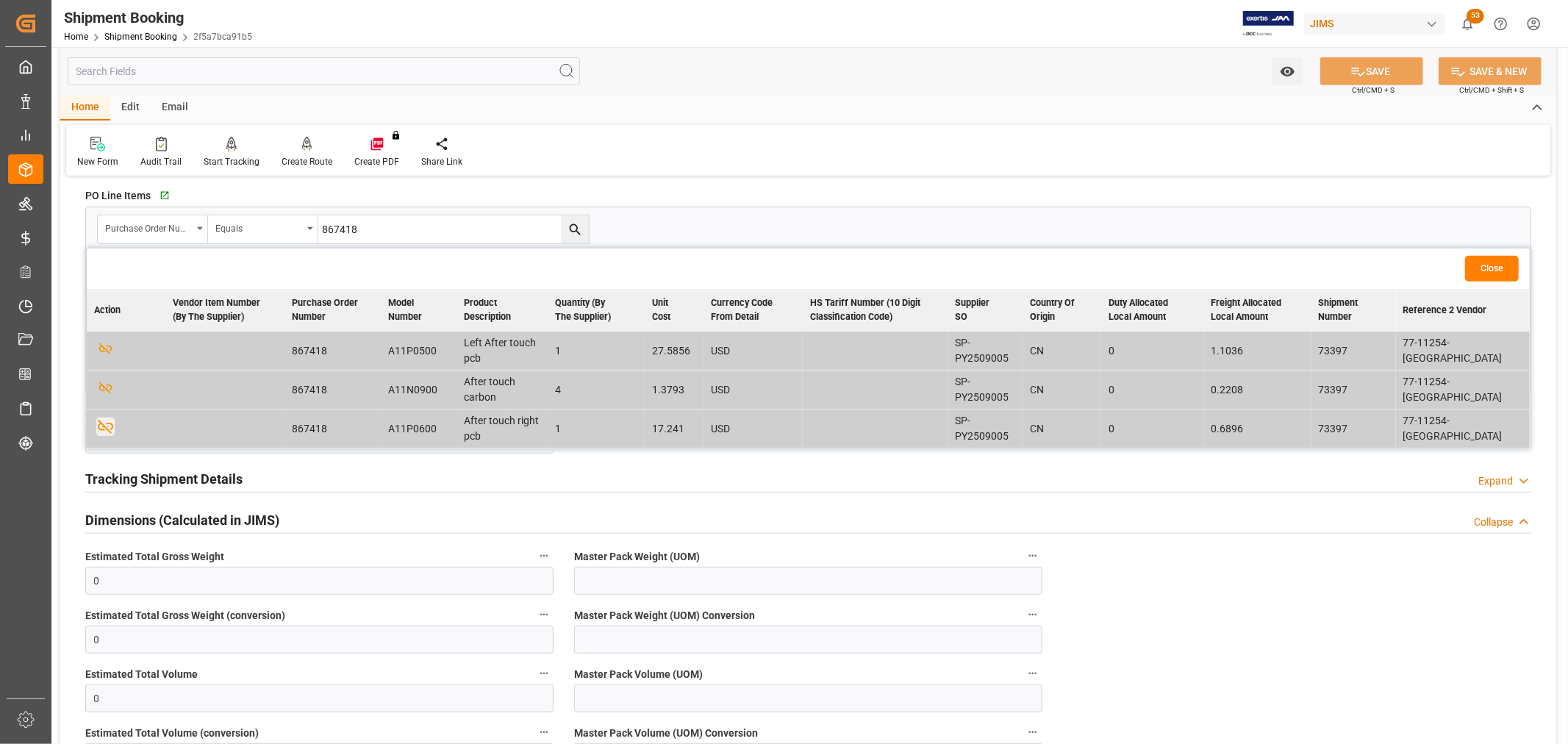
click at [155, 475] on h2 "Tracking Shipment Details" at bounding box center [164, 479] width 157 height 20
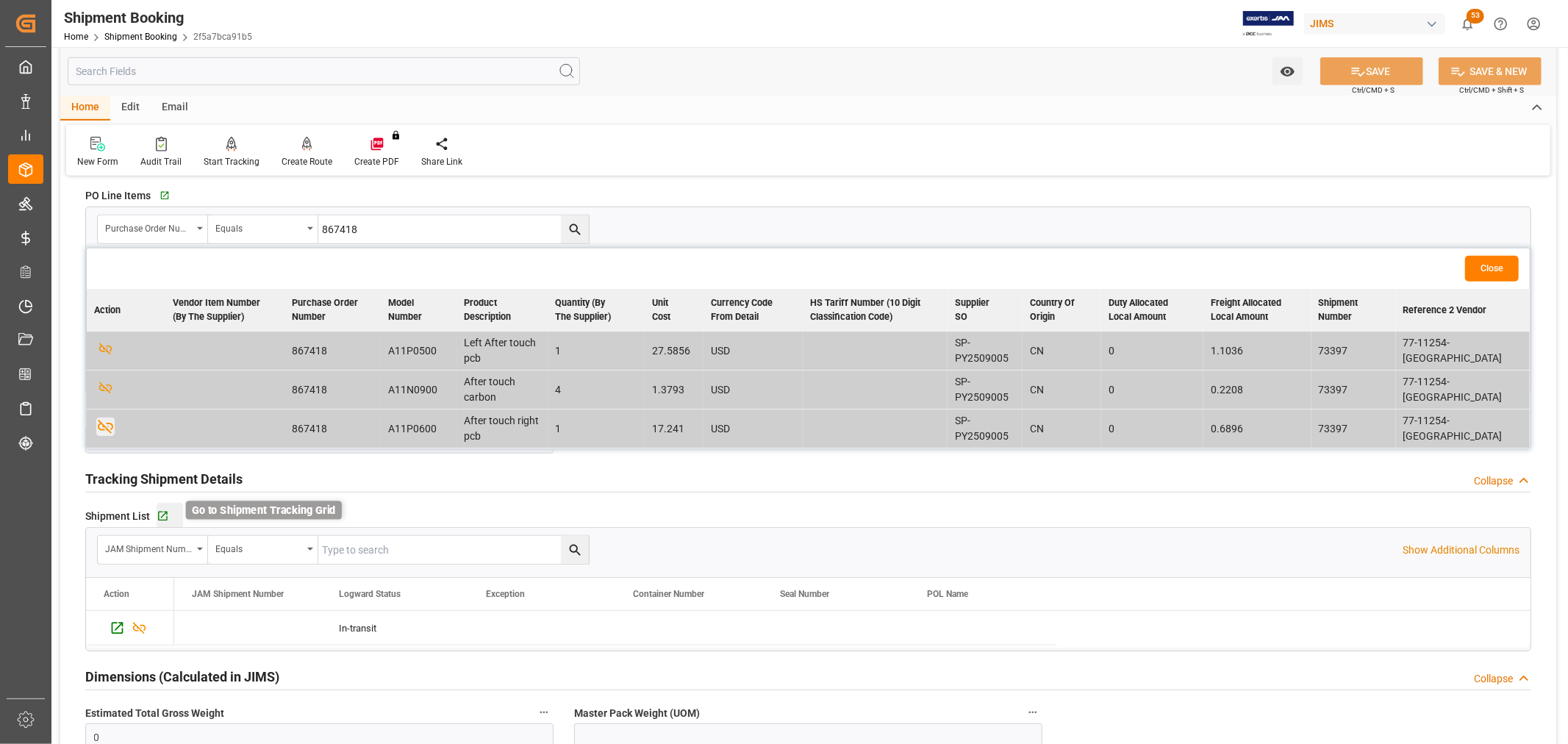
click at [164, 518] on icon "button" at bounding box center [162, 516] width 12 height 12
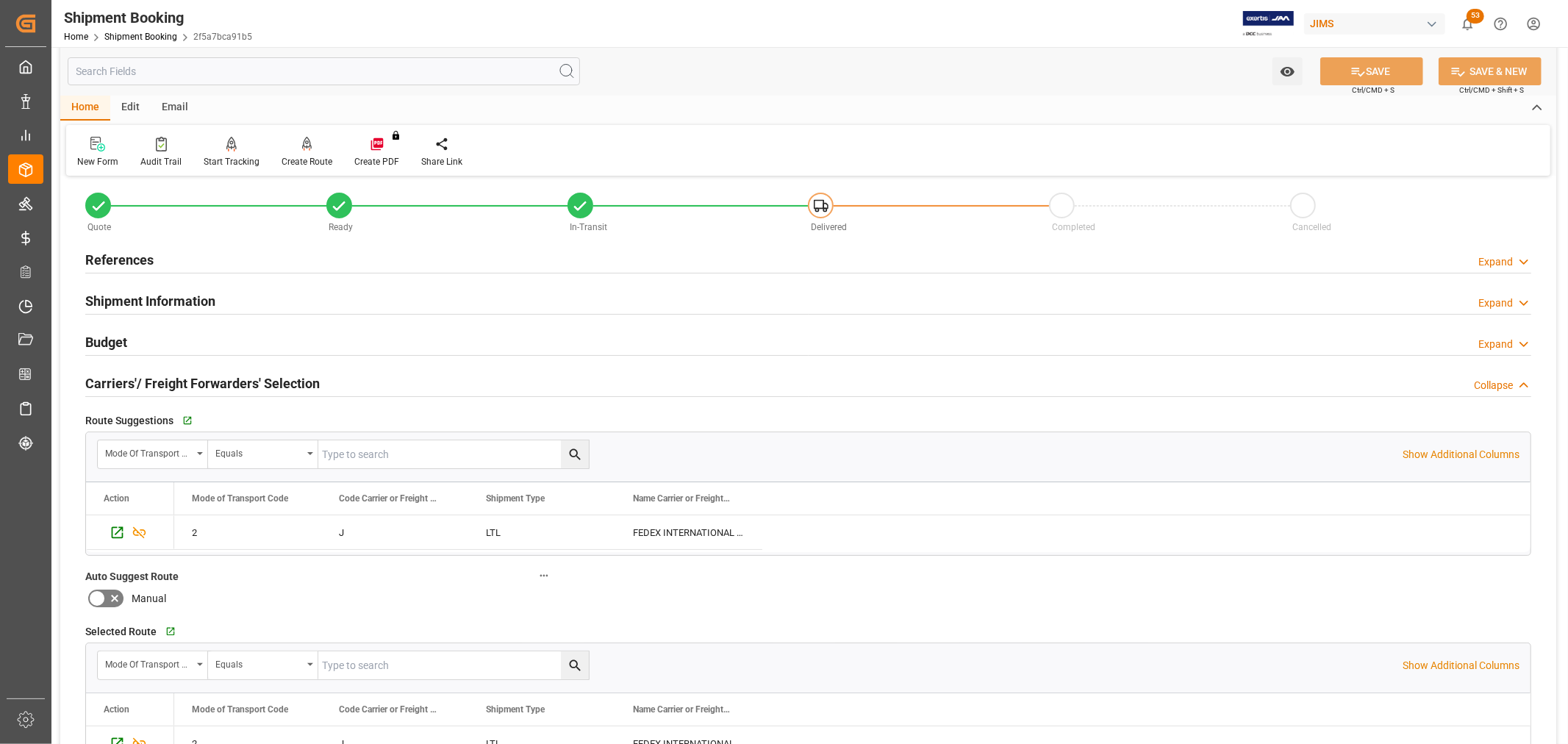
scroll to position [0, 0]
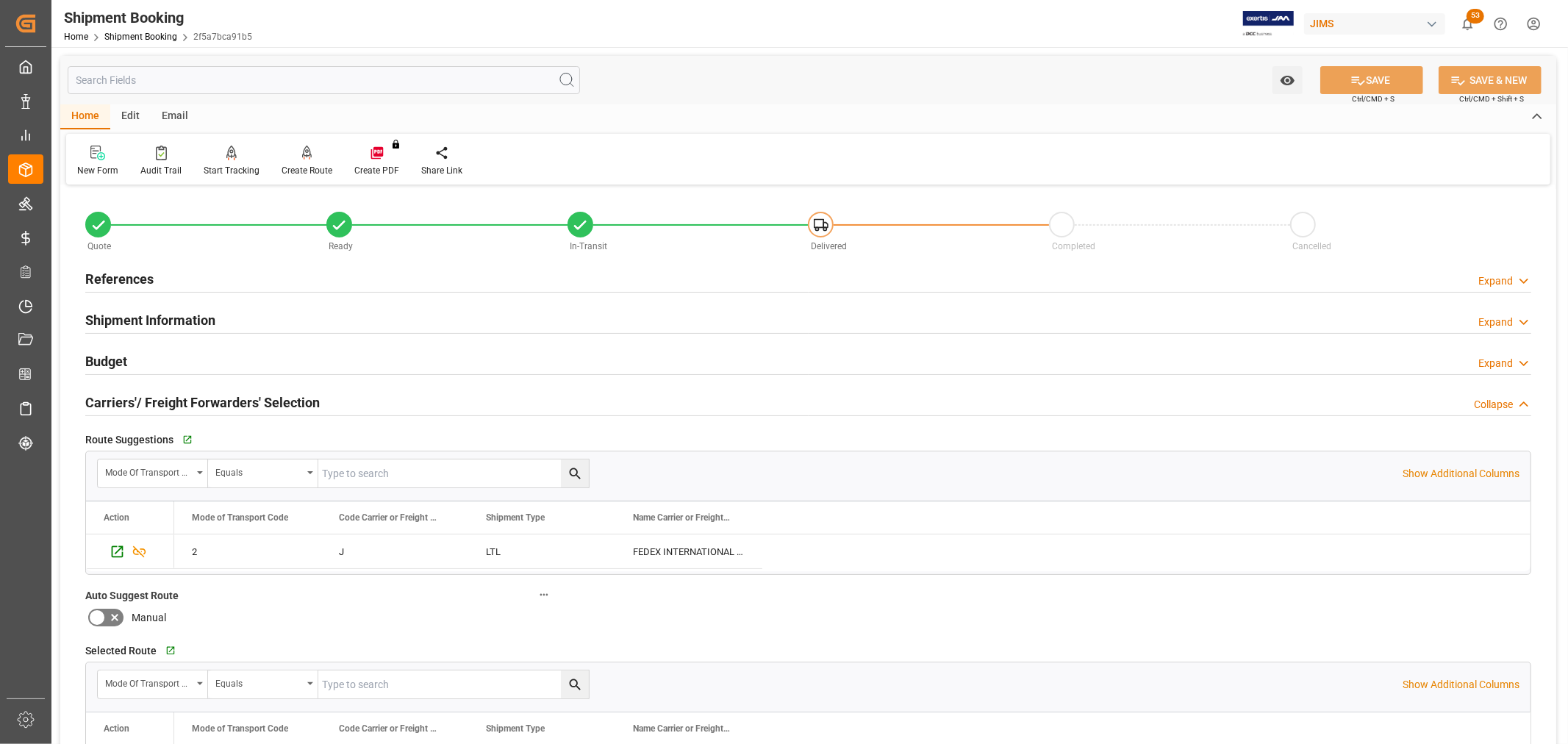
click at [155, 277] on div "References Expand" at bounding box center [808, 278] width 1447 height 28
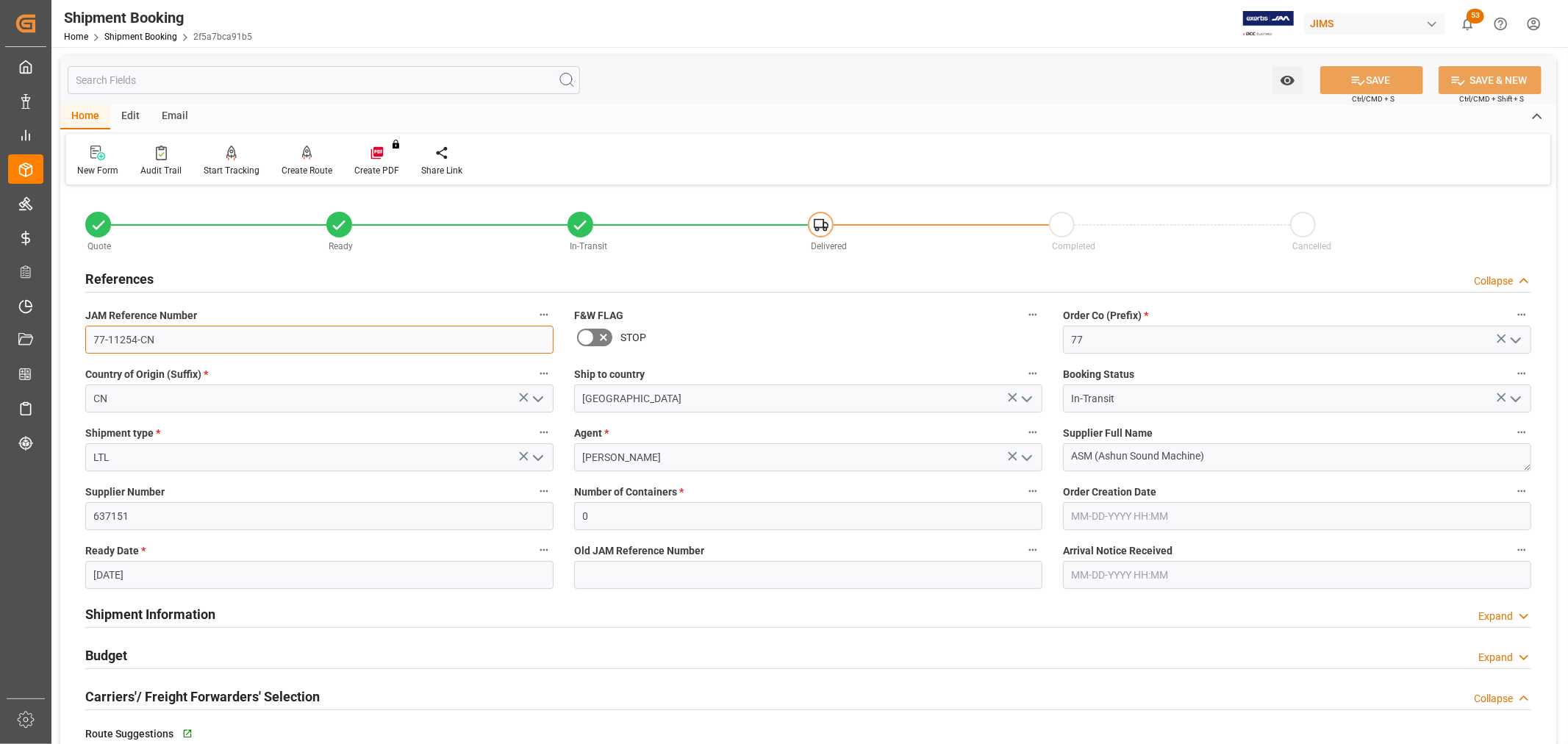
click at [156, 338] on input "77-11254-CN" at bounding box center [319, 339] width 468 height 28
click at [167, 347] on input "77-11254-CN" at bounding box center [319, 339] width 468 height 28
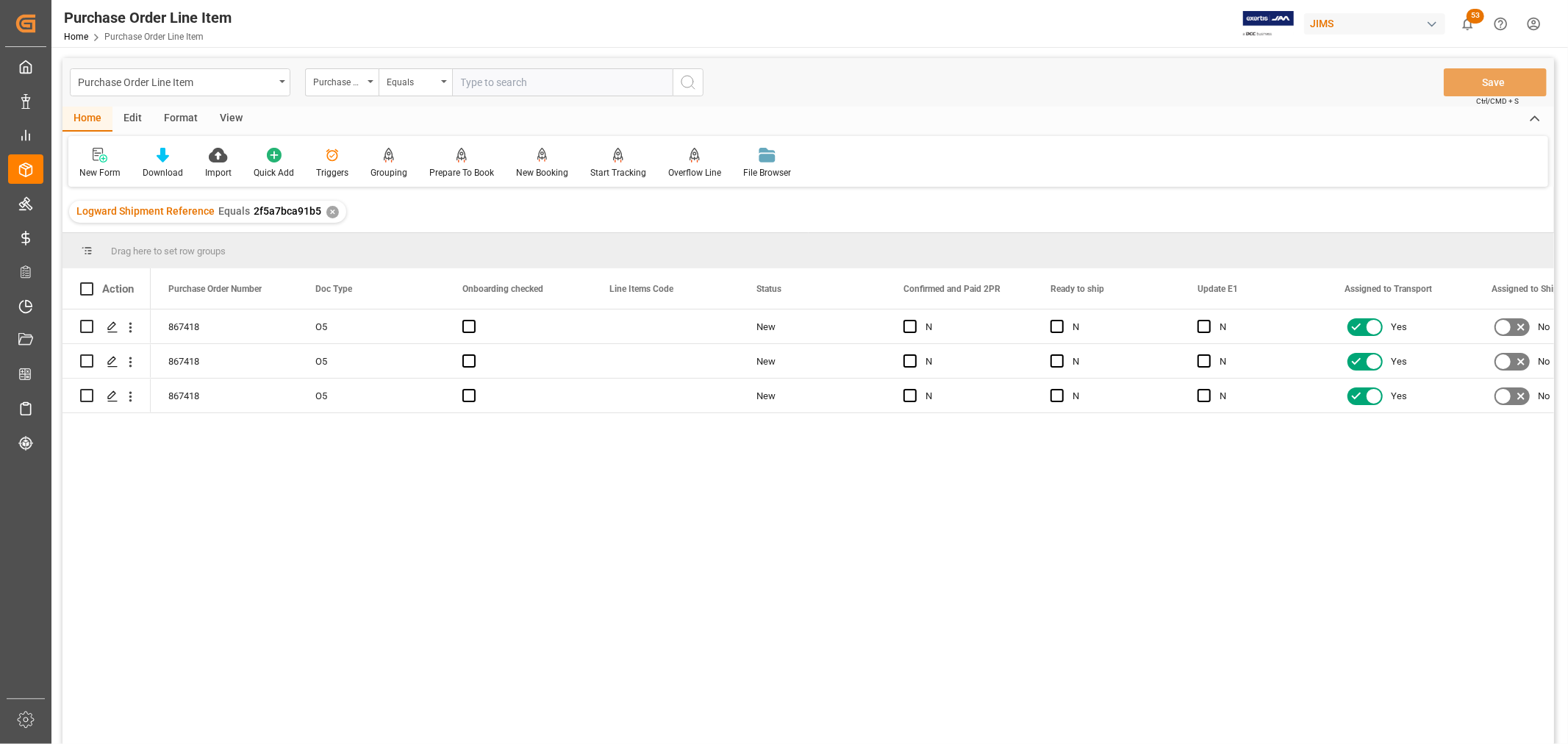
click at [218, 114] on div "View" at bounding box center [230, 119] width 45 height 25
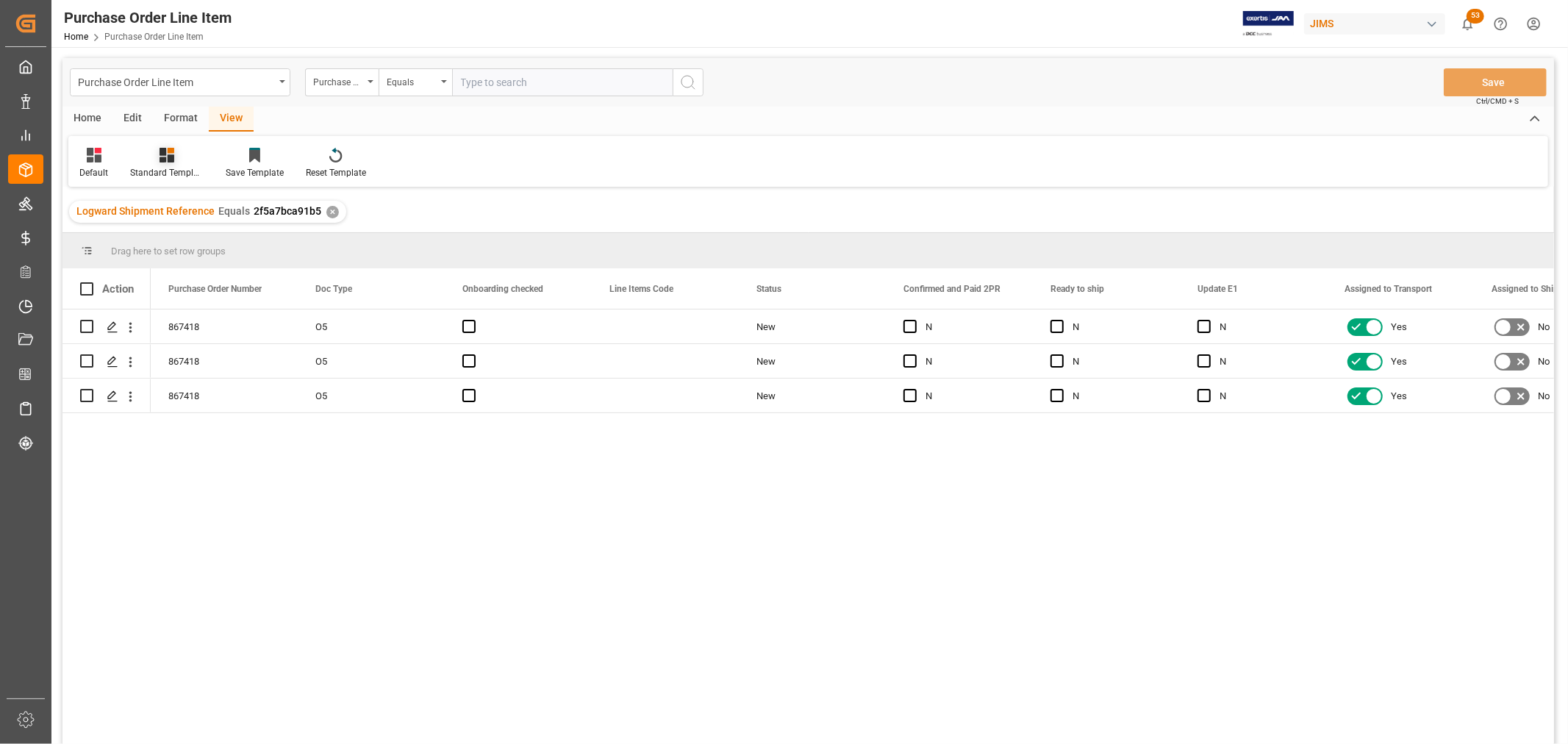
click at [178, 169] on div "Standard Templates" at bounding box center [167, 173] width 73 height 13
click at [185, 269] on div "HS Listing [GEOGRAPHIC_DATA]" at bounding box center [206, 268] width 129 height 15
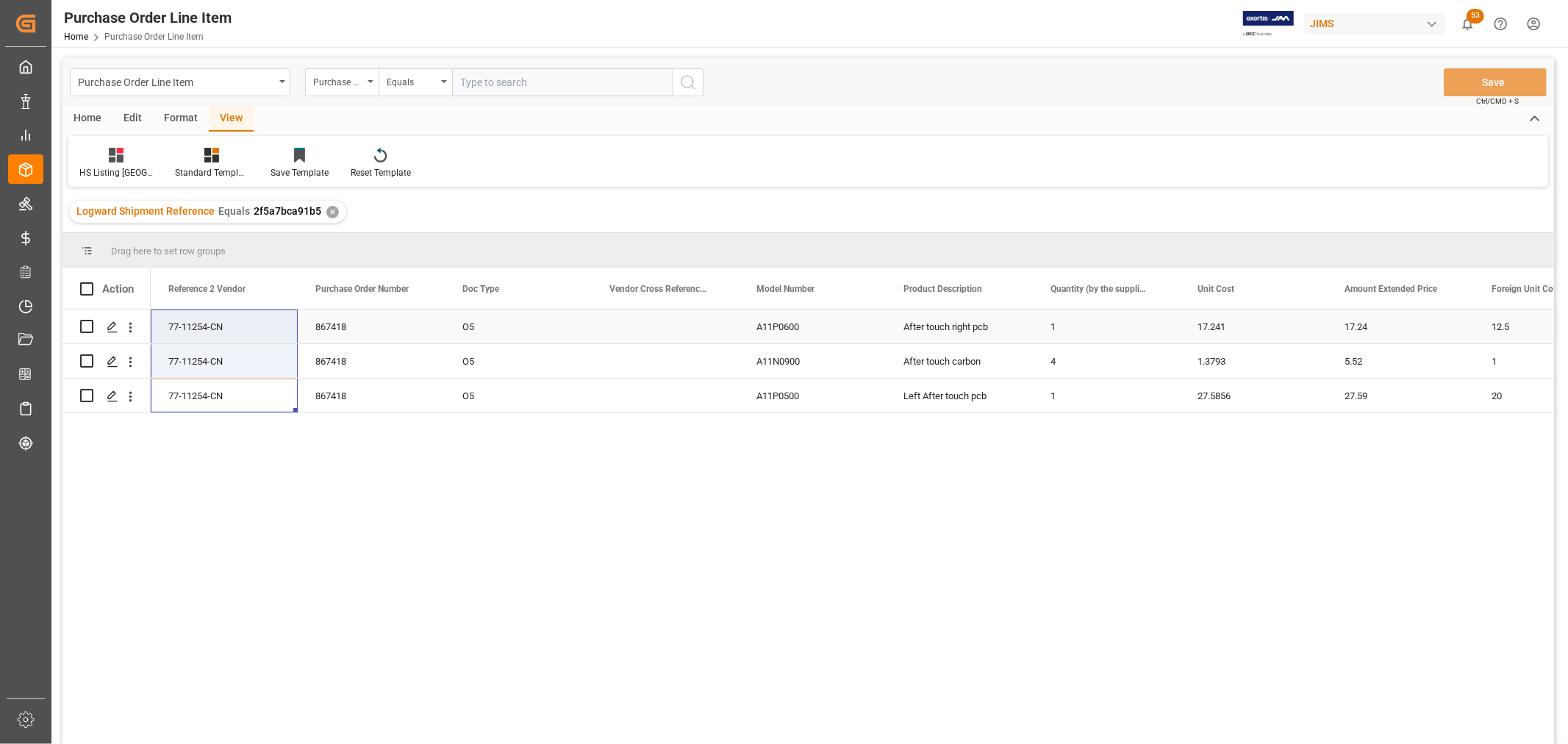
drag, startPoint x: 193, startPoint y: 399, endPoint x: 219, endPoint y: 335, distance: 69.1
click at [218, 322] on div "867418 O5 77-11254-CN A11P0600 After touch right pcb 1 17.241 17.24 12.5 12.5 8…" at bounding box center [1426, 361] width 2551 height 103
click at [420, 479] on div "867418 O5 77-11254-CN A11P0600 After touch right pcb 1 17.241 17.24 12.5 12.5 8…" at bounding box center [852, 532] width 1404 height 444
click at [213, 330] on div "77-11254-CN" at bounding box center [224, 326] width 147 height 34
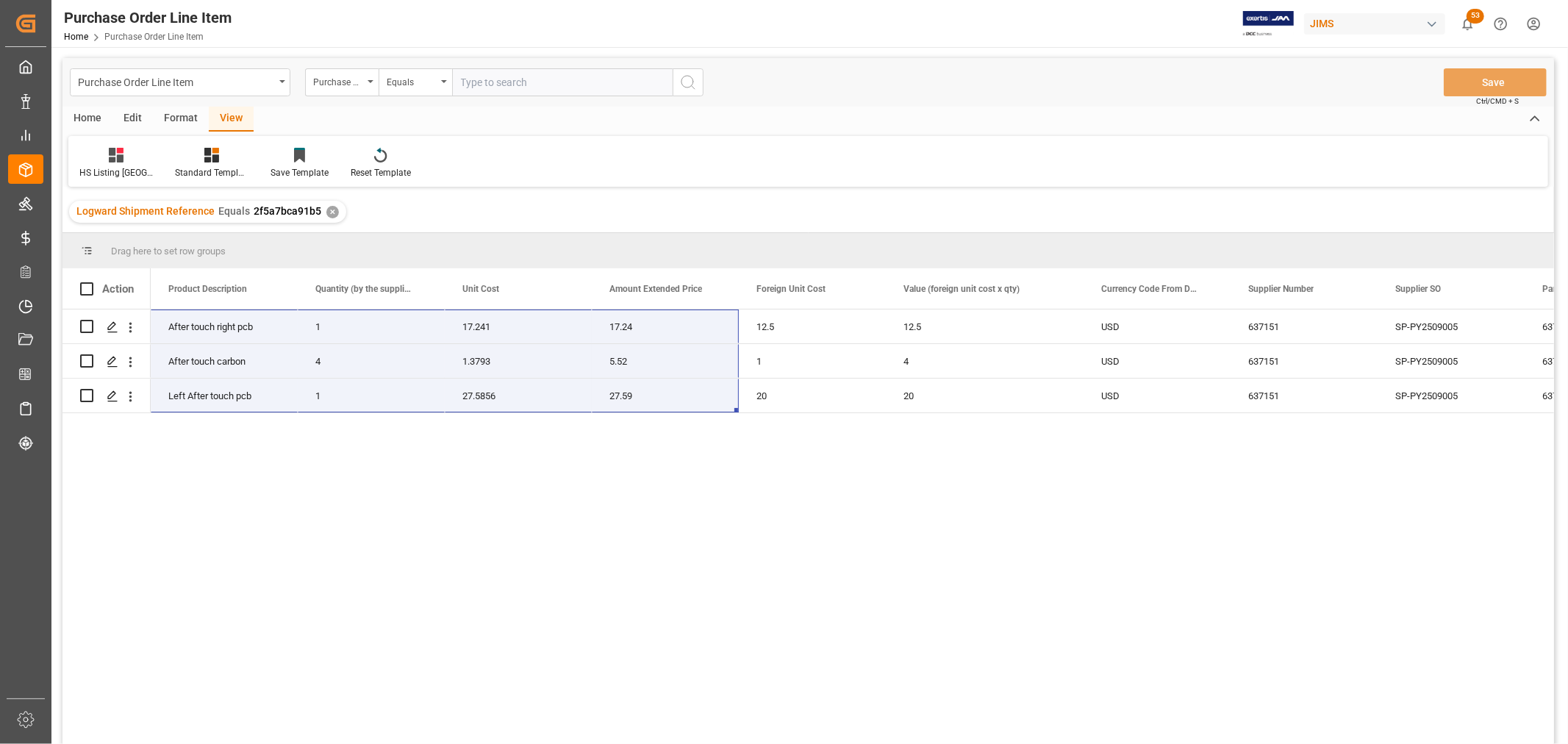
scroll to position [0, 883]
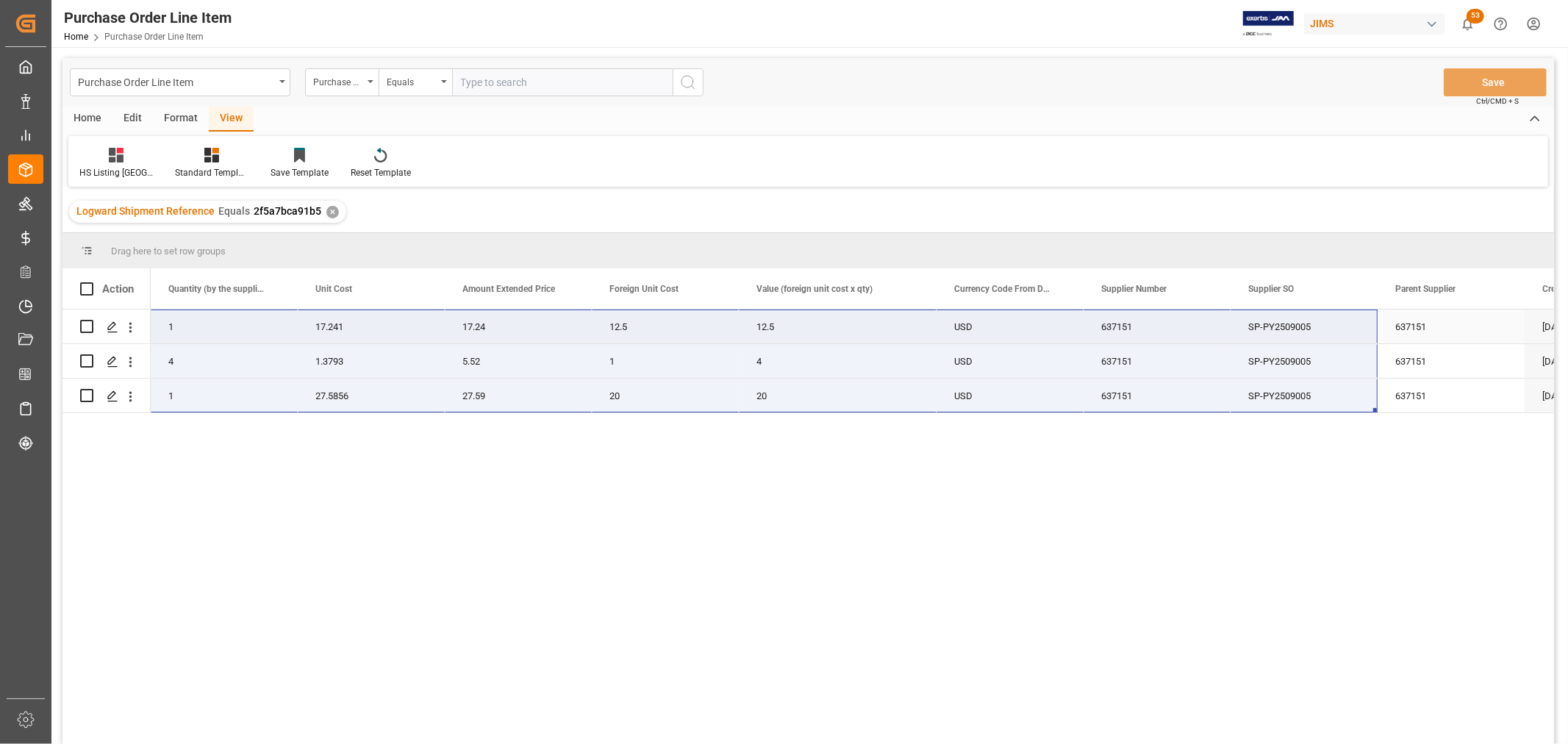
drag, startPoint x: 213, startPoint y: 396, endPoint x: 1326, endPoint y: 334, distance: 1114.7
click at [1326, 334] on div "A11P0600 After touch right pcb 1 17.241 17.24 12.5 12.5 USD 637151 SP-PY2509005…" at bounding box center [543, 361] width 2551 height 103
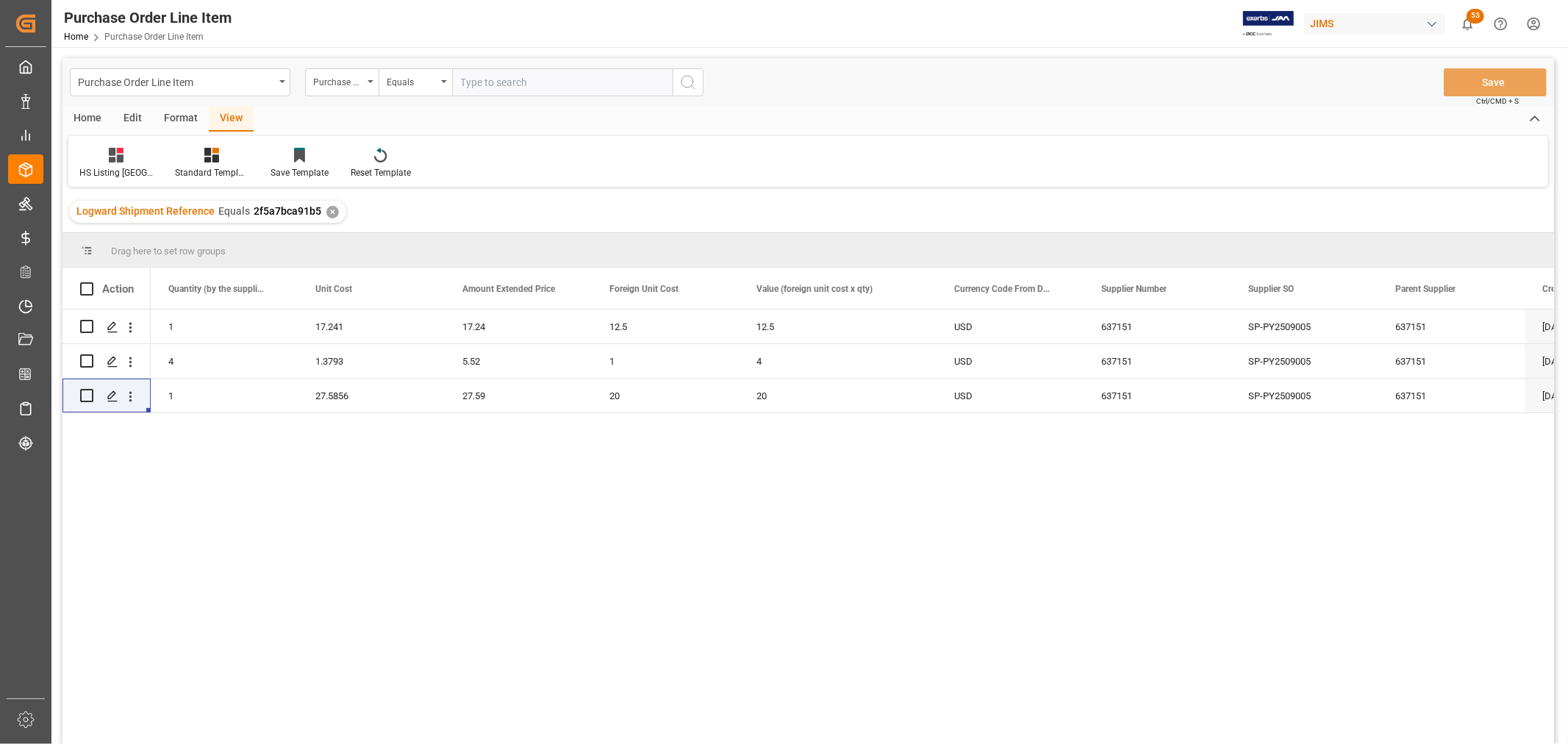
click at [1214, 576] on div "A11P0600 After touch right pcb 1 17.241 17.24 12.5 12.5 USD 637151 SP-PY2509005…" at bounding box center [852, 532] width 1404 height 444
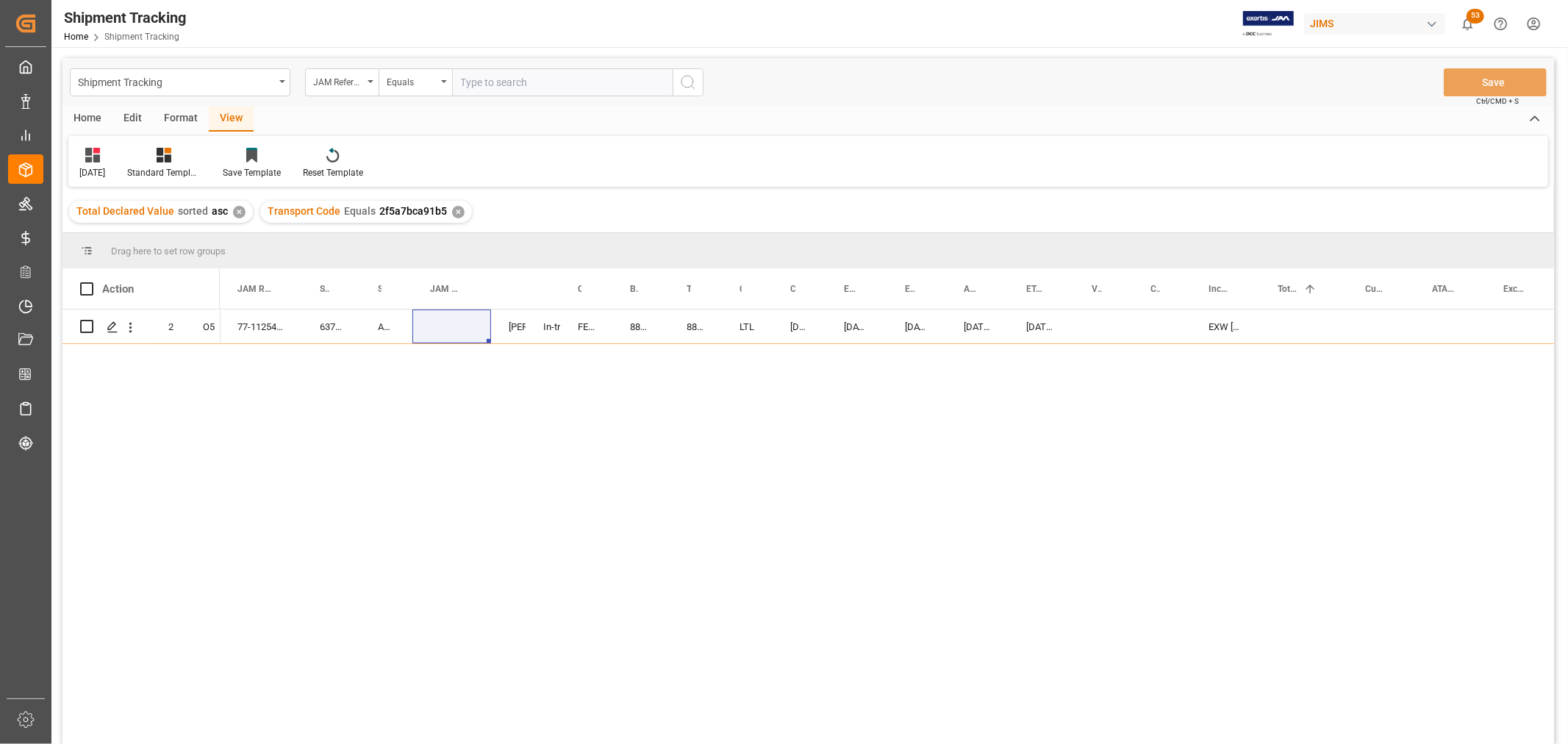
click at [395, 453] on div "77-11254-US 637151 ASM (Ashun Sound Machine) [PERSON_NAME] In-transit FEDEX INT…" at bounding box center [887, 532] width 1334 height 444
click at [782, 342] on div "[DATE] 00:00:00" at bounding box center [977, 326] width 63 height 34
click at [782, 123] on div "Home Edit Format View" at bounding box center [808, 119] width 1492 height 25
click at [256, 320] on div "77-11254-US" at bounding box center [261, 326] width 82 height 34
click at [782, 386] on div "77-11254-US 637151 ASM (Ashun Sound Machine) Shyamala Mantha In-transit FEDEX I…" at bounding box center [887, 532] width 1334 height 444
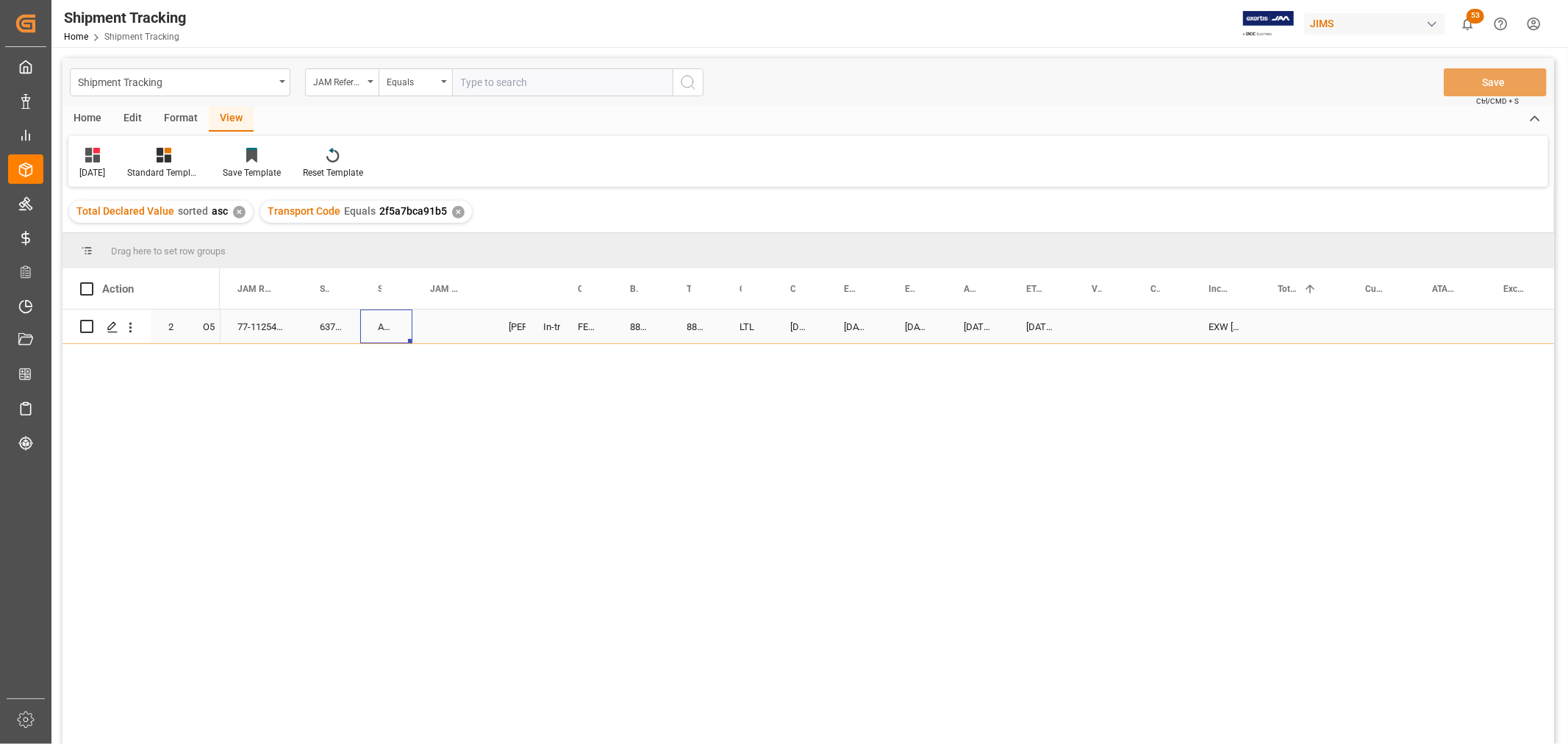
click at [386, 324] on div "ASM (Ashun Sound Machine)" at bounding box center [387, 326] width 52 height 34
click at [782, 562] on div "77-11254-US 637151 ASM (Ashun Sound Machine) Shyamala Mantha In-transit FEDEX I…" at bounding box center [887, 532] width 1334 height 444
click at [628, 322] on div "885152050999" at bounding box center [641, 326] width 57 height 34
click at [782, 476] on div "77-11254-US 637151 ASM (Ashun Sound Machine) Shyamala Mantha In-transit FEDEX I…" at bounding box center [887, 532] width 1334 height 444
click at [782, 518] on div "77-11254-US 637151 ASM (Ashun Sound Machine) Shyamala Mantha In-transit FEDEX I…" at bounding box center [887, 532] width 1334 height 444
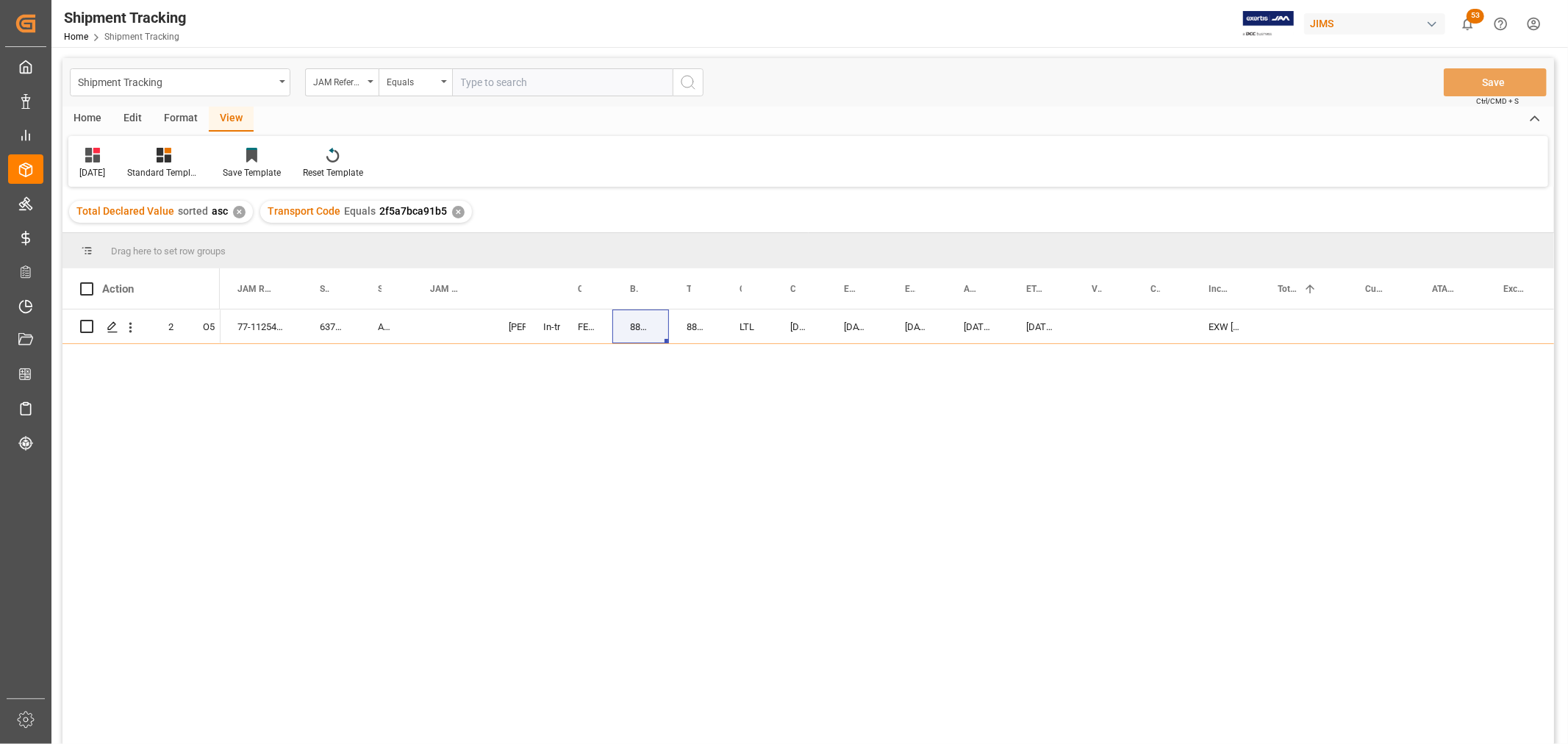
click at [782, 501] on div "77-11254-US 637151 ASM (Ashun Sound Machine) Shyamala Mantha In-transit FEDEX I…" at bounding box center [887, 532] width 1334 height 444
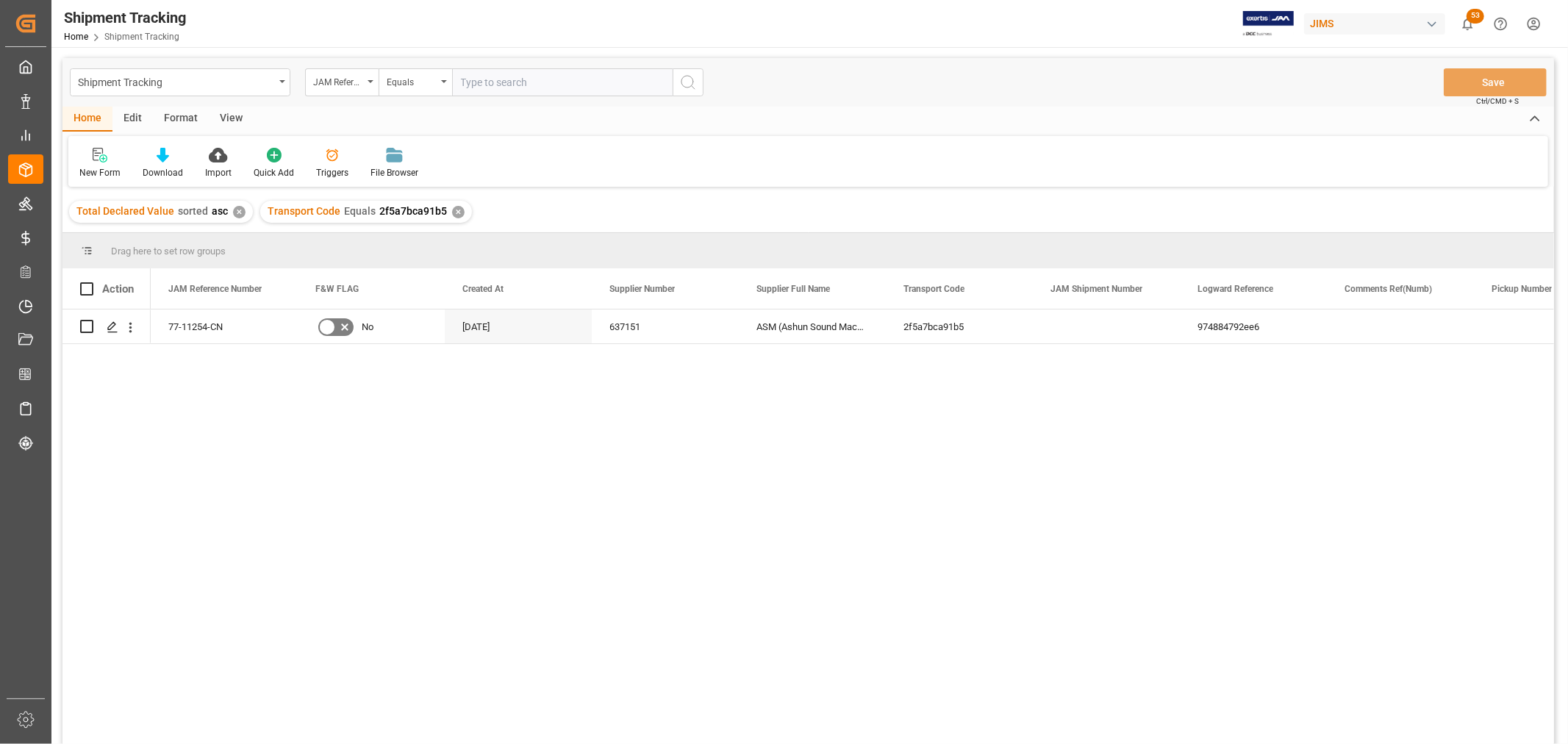
click at [234, 118] on div "View" at bounding box center [230, 119] width 45 height 25
click at [82, 170] on div "Default" at bounding box center [94, 173] width 28 height 13
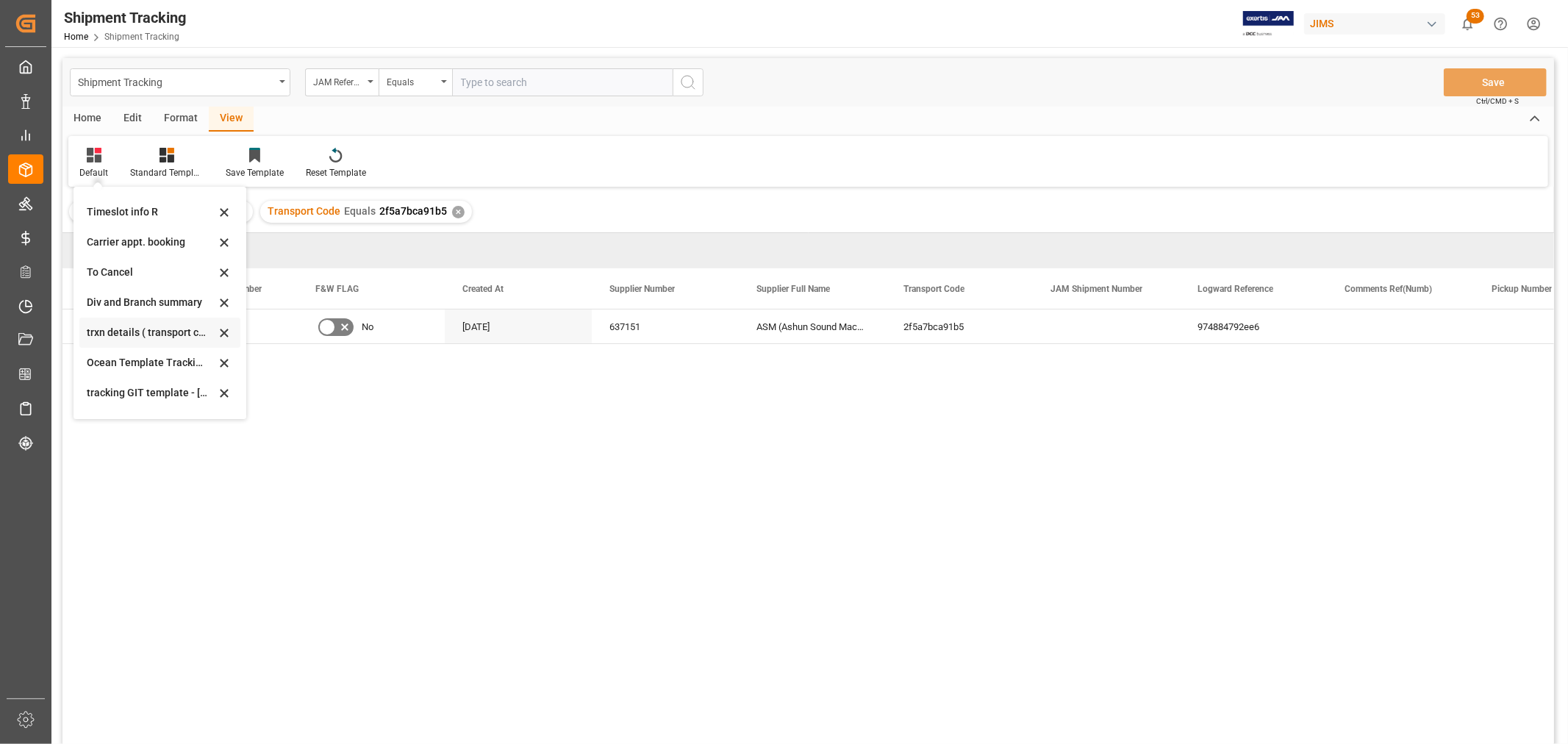
scroll to position [81, 0]
click at [99, 392] on div "[DATE]" at bounding box center [151, 398] width 129 height 15
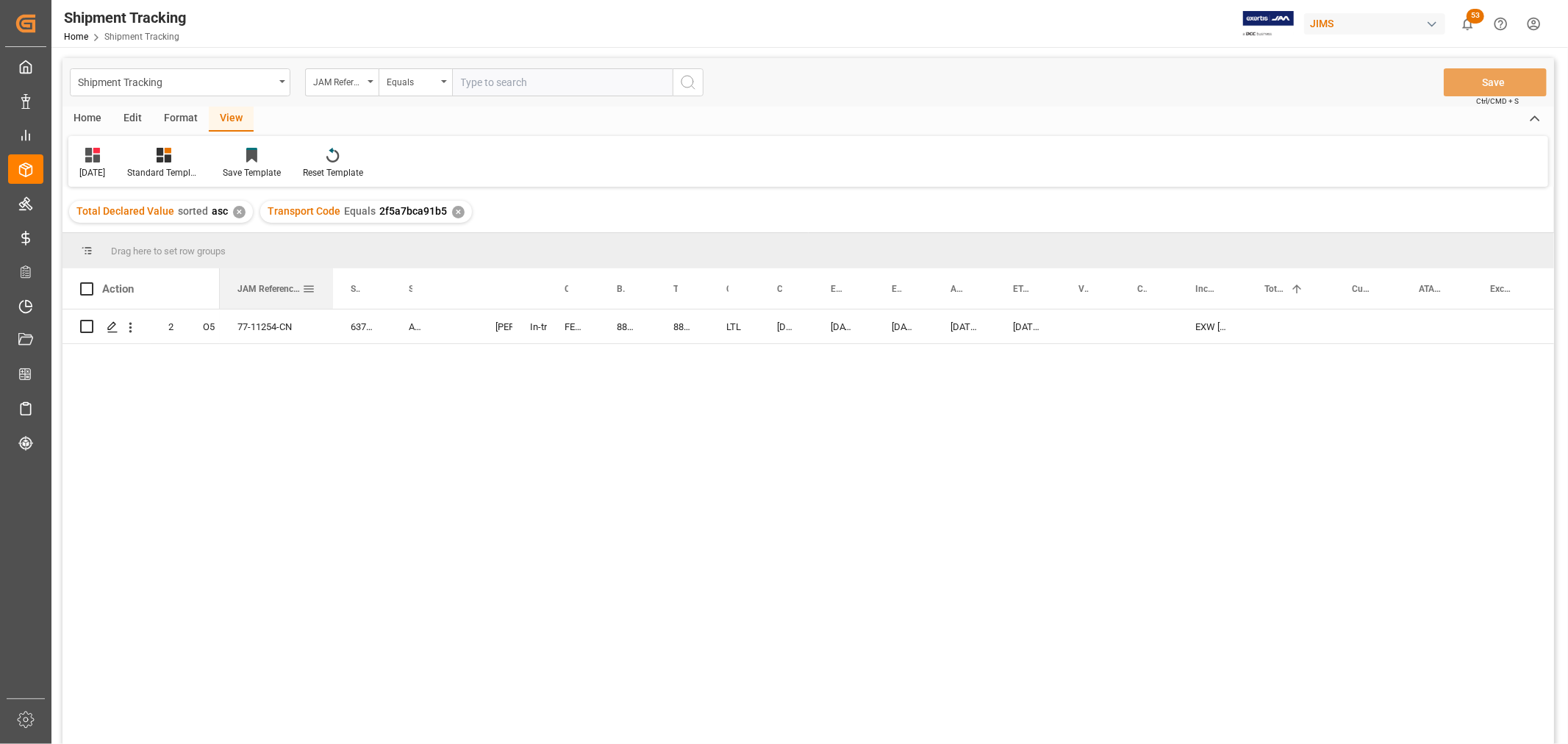
drag, startPoint x: 299, startPoint y: 278, endPoint x: 330, endPoint y: 294, distance: 34.9
click at [331, 294] on div at bounding box center [333, 289] width 6 height 41
click at [461, 324] on div "Press SPACE to select this row." at bounding box center [461, 326] width 35 height 34
click at [461, 331] on div "Press SPACE to select this row." at bounding box center [461, 326] width 35 height 34
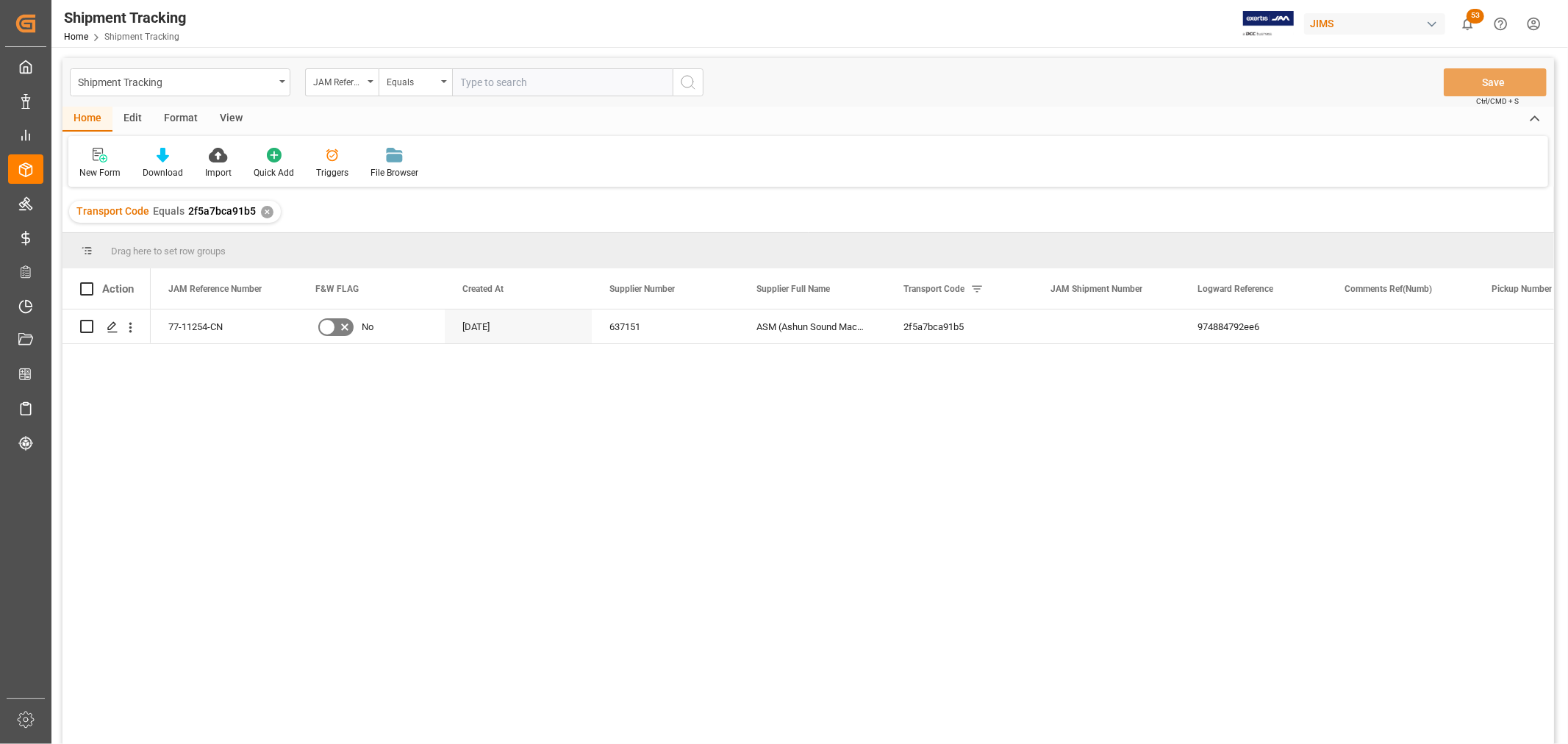
click at [237, 112] on div "View" at bounding box center [230, 119] width 45 height 25
click at [98, 164] on div "Default" at bounding box center [94, 164] width 50 height 33
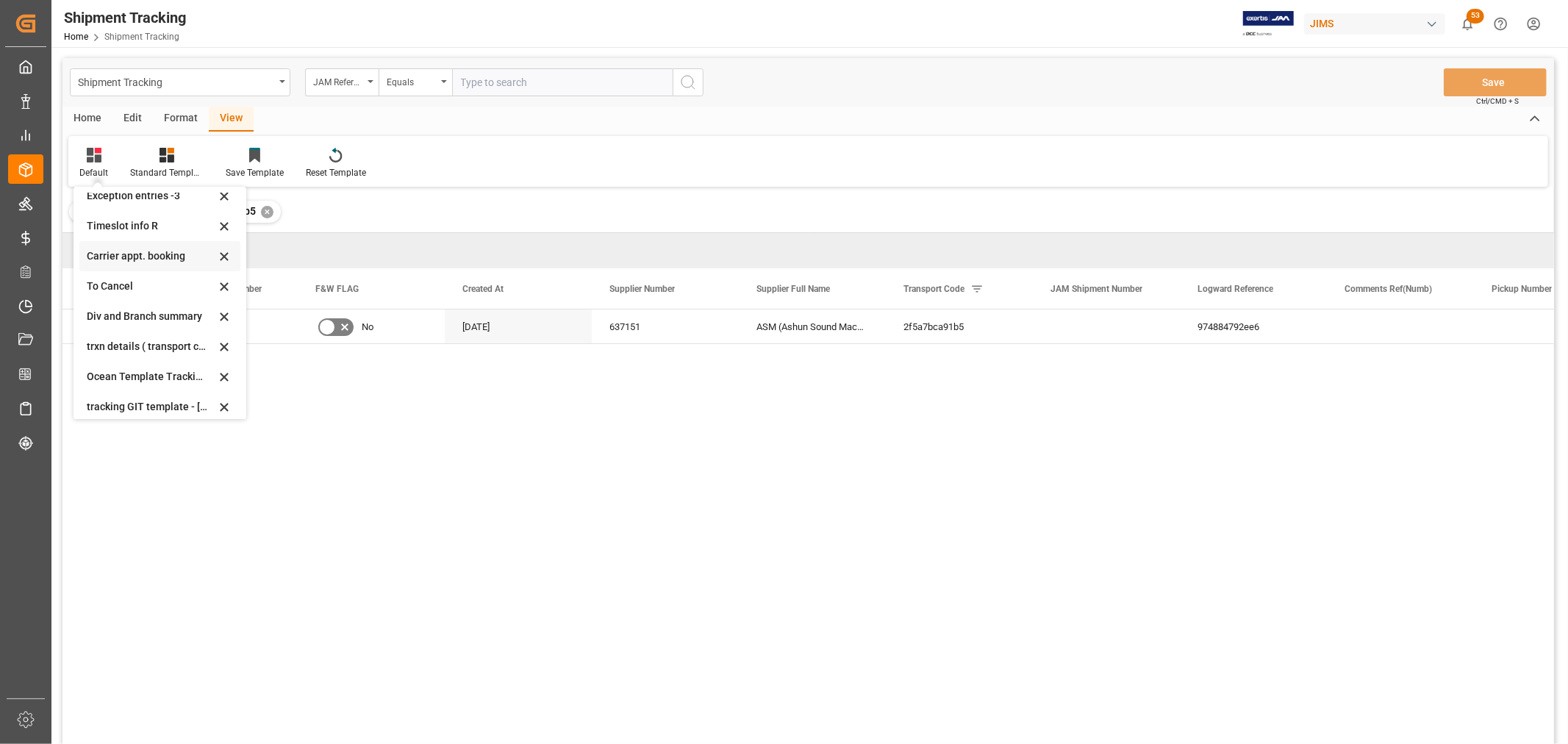
scroll to position [81, 0]
click at [130, 398] on div "[DATE]" at bounding box center [151, 398] width 129 height 15
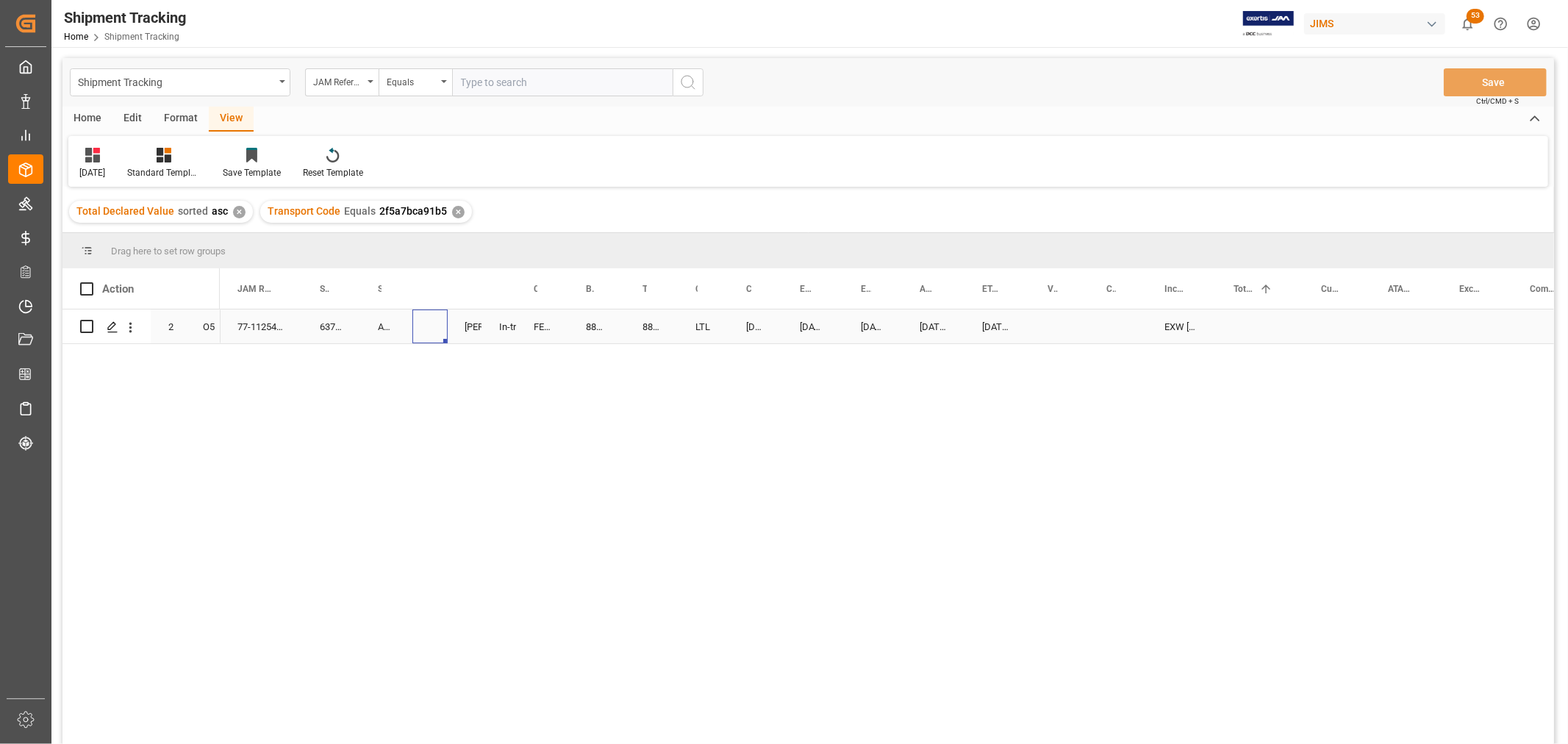
click at [427, 326] on div "Press SPACE to select this row." at bounding box center [430, 326] width 35 height 34
click at [429, 327] on input "Press SPACE to select this row." at bounding box center [432, 335] width 17 height 28
drag, startPoint x: 446, startPoint y: 288, endPoint x: 505, endPoint y: 292, distance: 59.1
click at [505, 292] on div at bounding box center [506, 289] width 6 height 41
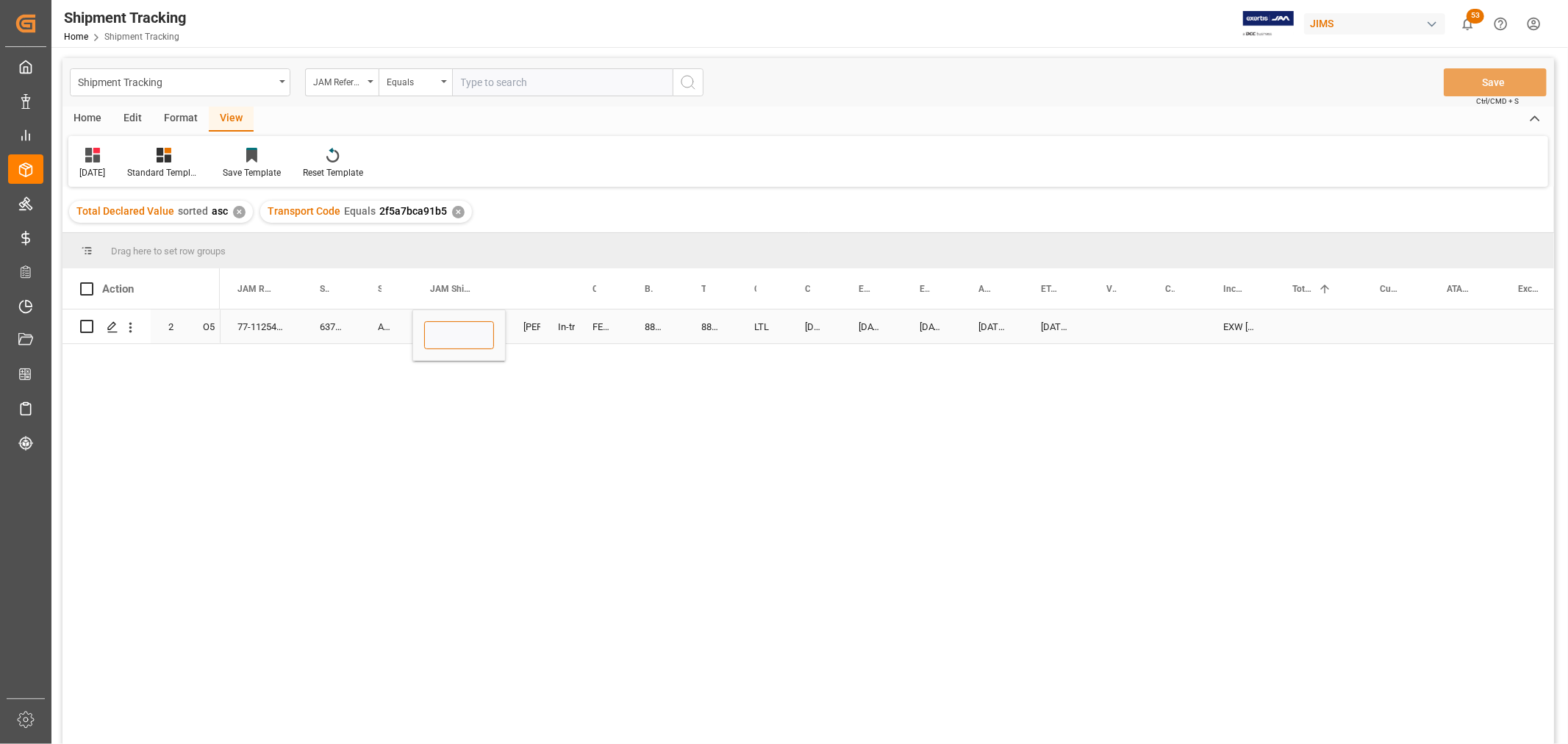
click at [453, 325] on input "Press SPACE to select this row." at bounding box center [459, 335] width 70 height 28
paste input "73397"
type input "73397"
click at [604, 333] on div "FEDEX INTERNATIONAL ECONOMY" at bounding box center [601, 326] width 52 height 34
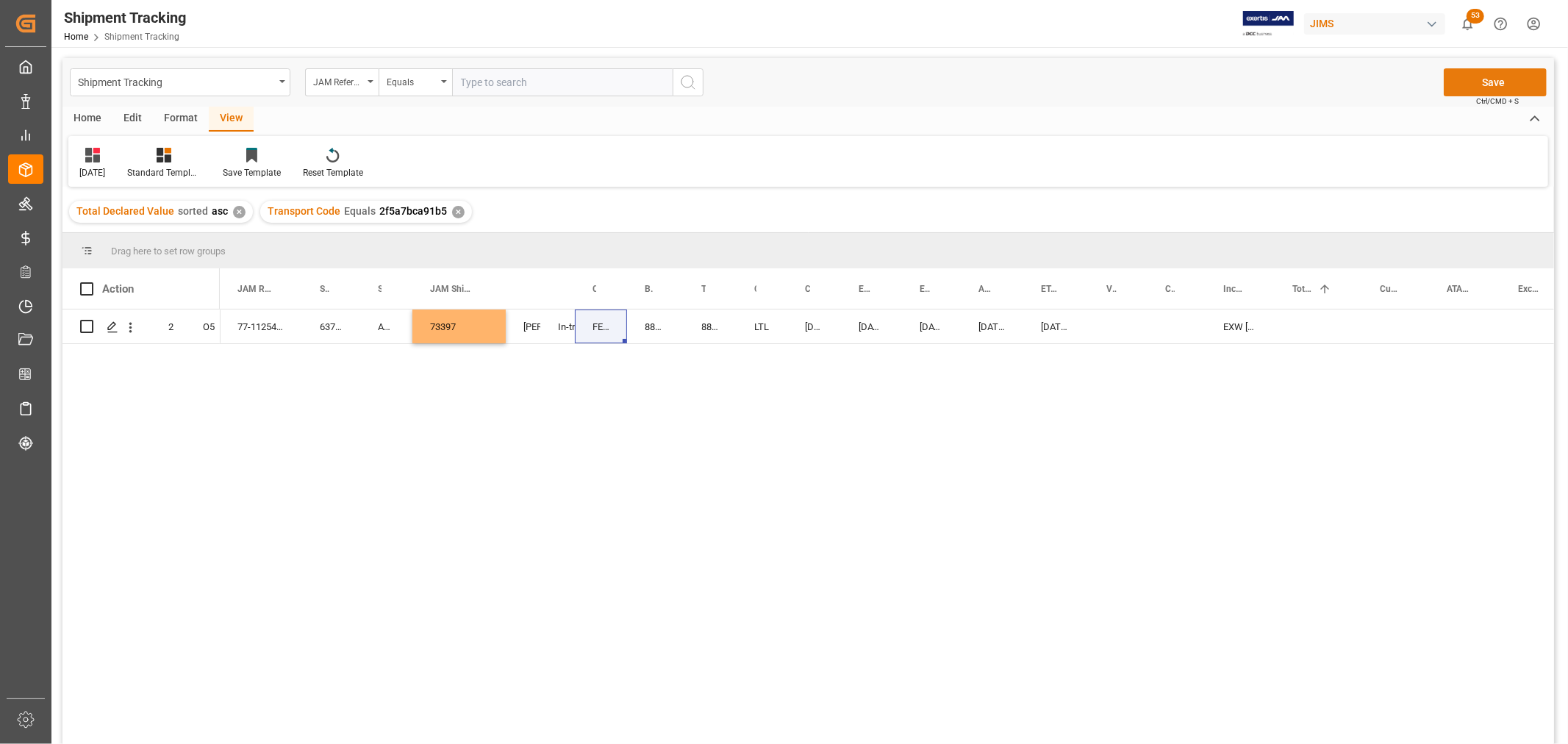
click at [1465, 78] on button "Save" at bounding box center [1496, 82] width 103 height 28
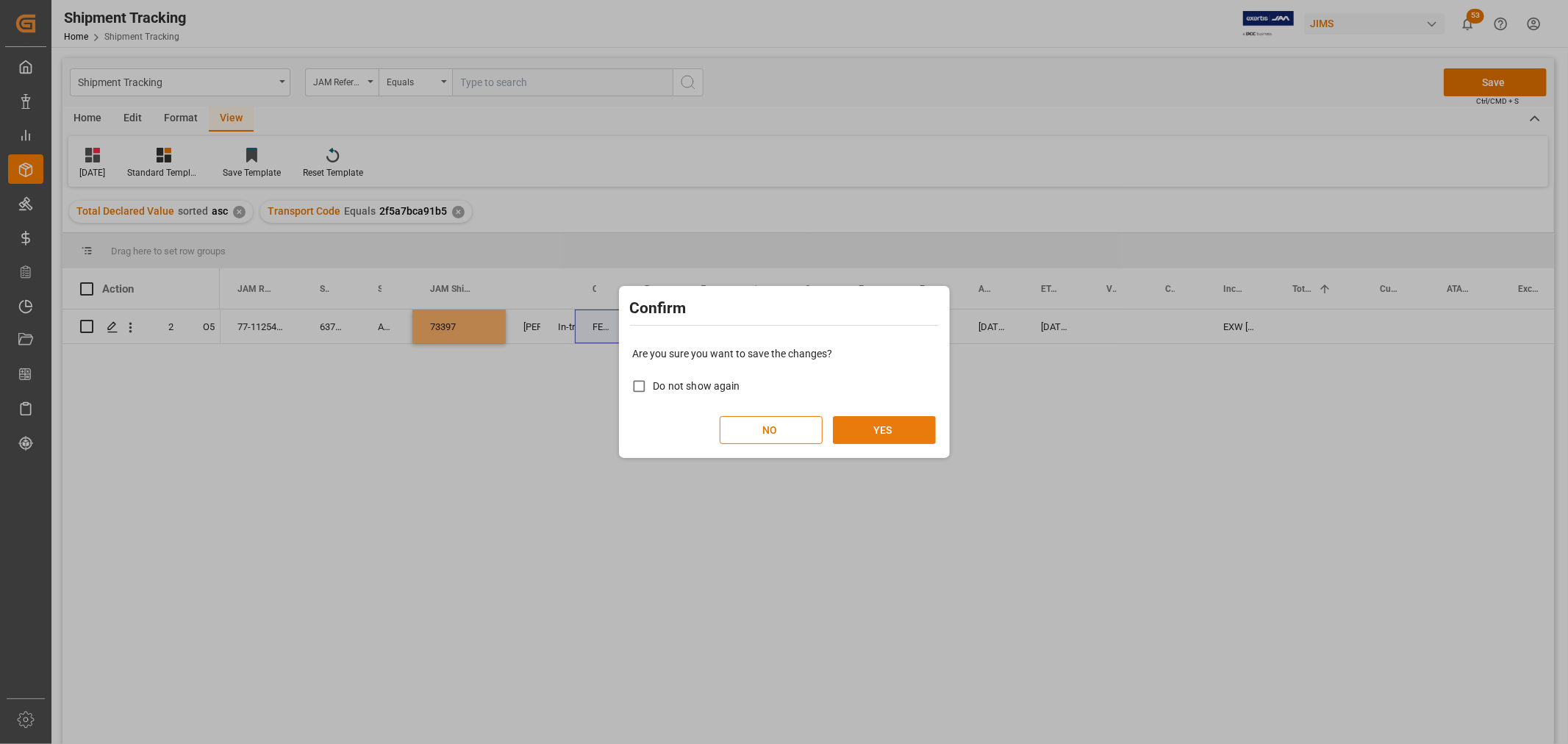
click at [890, 425] on button "YES" at bounding box center [884, 430] width 103 height 28
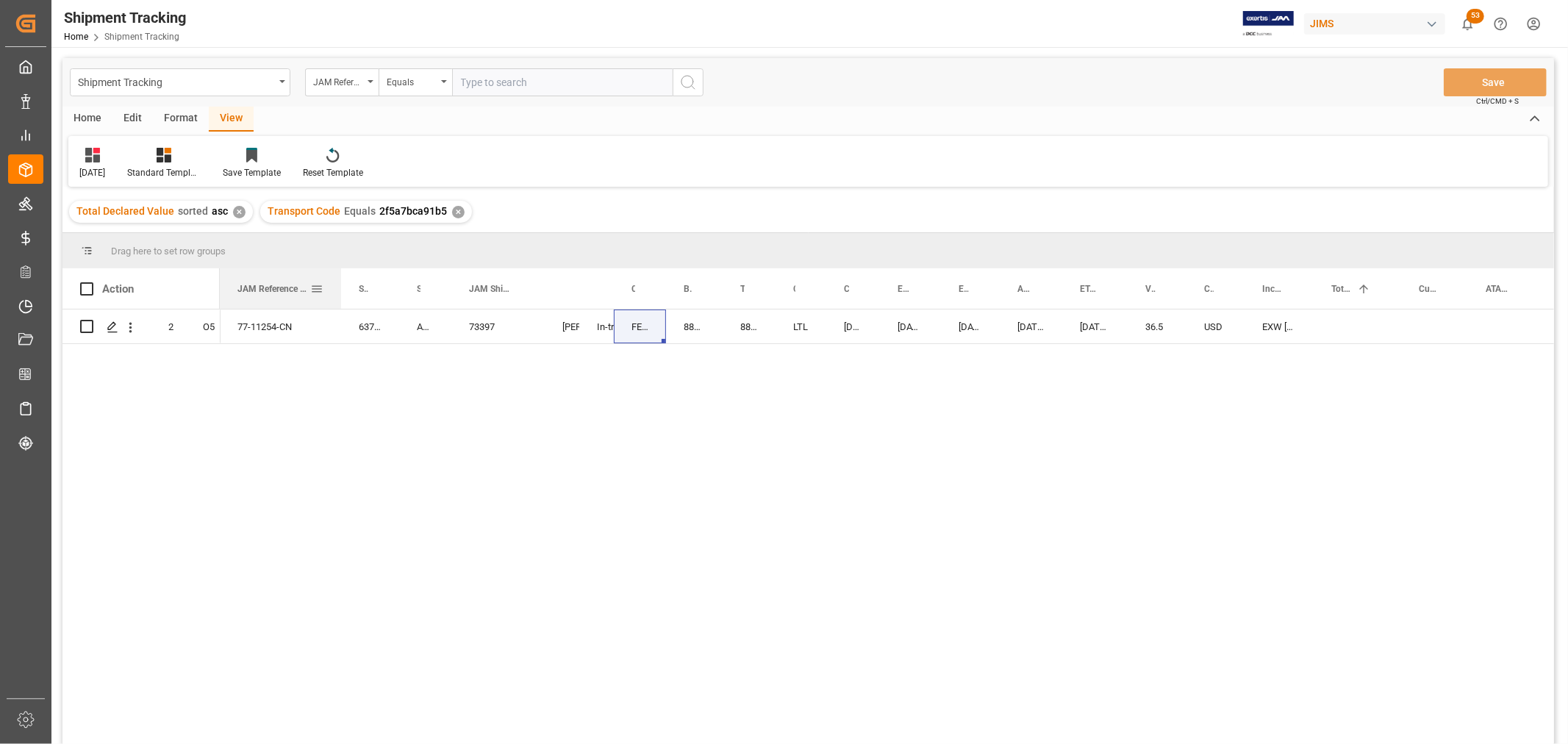
drag, startPoint x: 300, startPoint y: 287, endPoint x: 339, endPoint y: 292, distance: 39.3
click at [339, 292] on div at bounding box center [340, 289] width 6 height 41
click at [515, 331] on div "73397" at bounding box center [498, 326] width 94 height 34
click at [104, 321] on div "Press SPACE to select this row." at bounding box center [112, 327] width 22 height 27
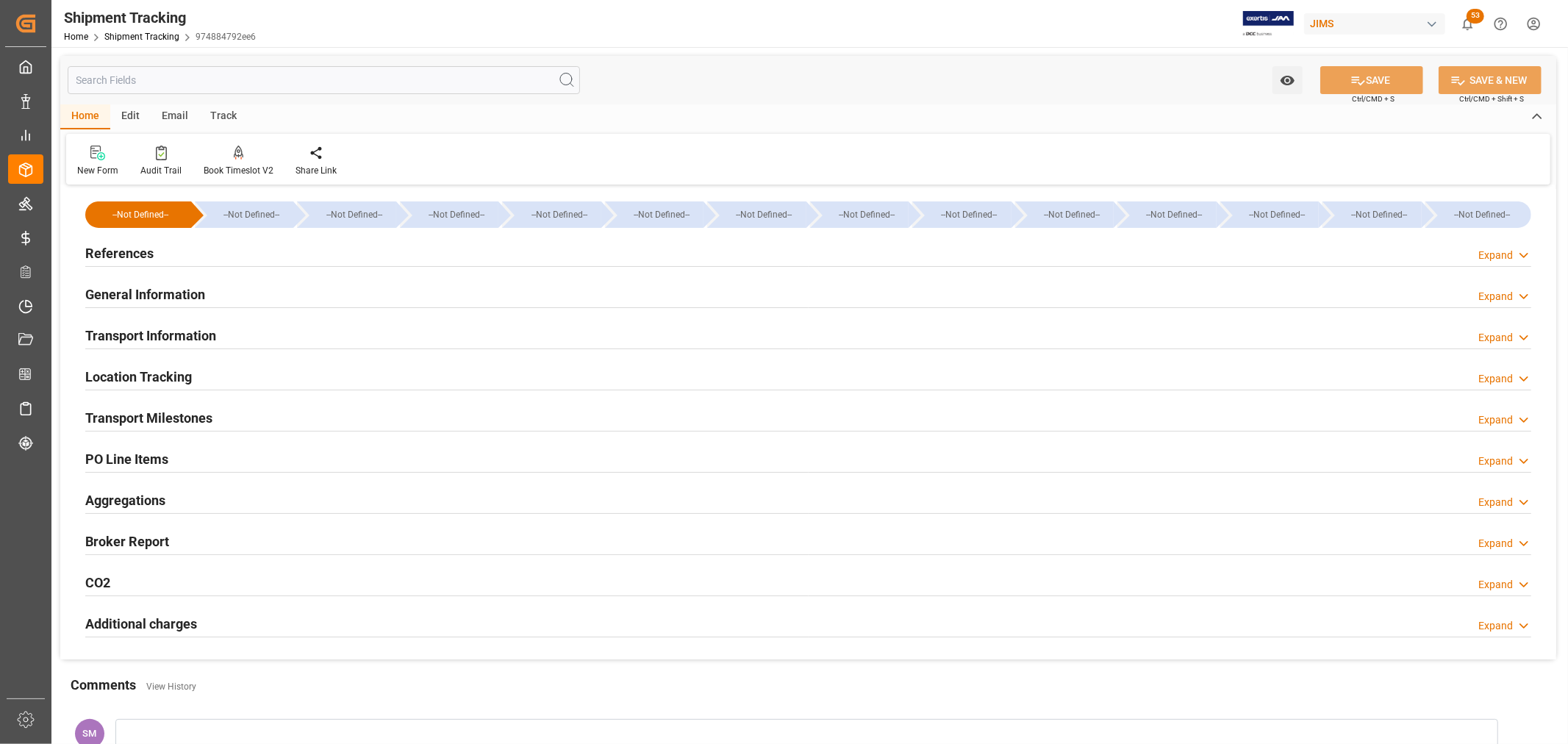
click at [118, 247] on h2 "References" at bounding box center [120, 253] width 68 height 20
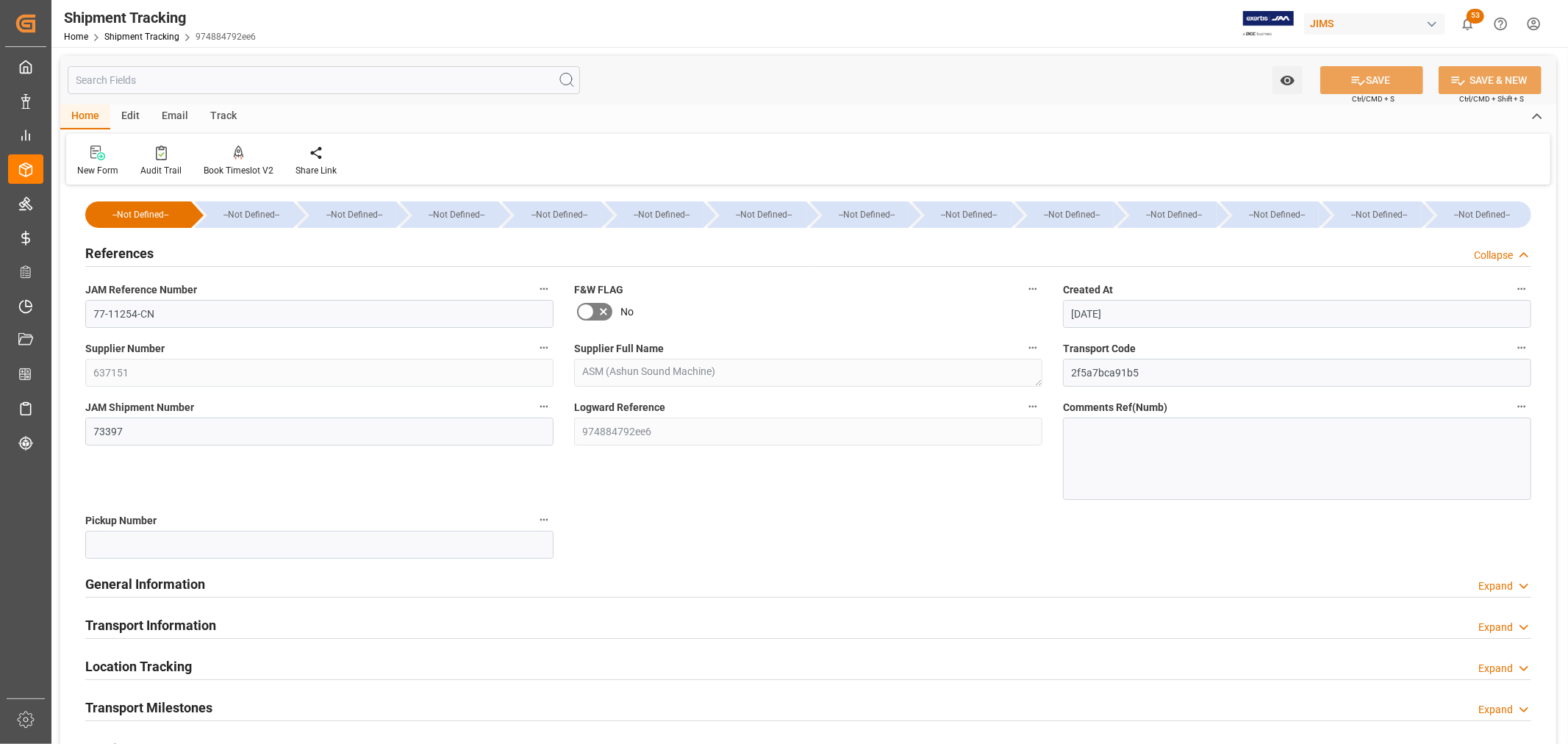
scroll to position [81, 0]
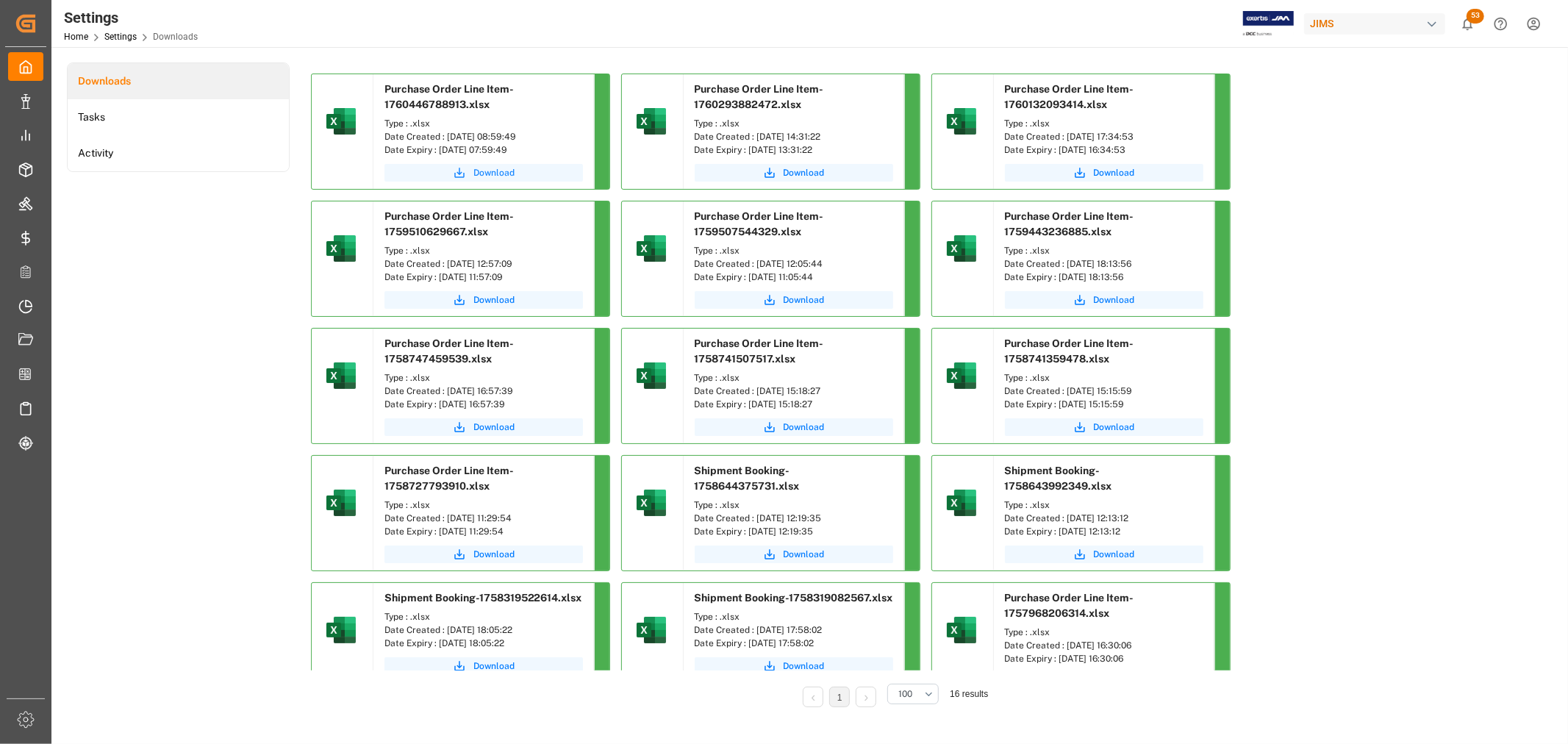
click at [504, 169] on span "Download" at bounding box center [494, 173] width 42 height 13
click at [458, 170] on icon "submit" at bounding box center [459, 173] width 13 height 13
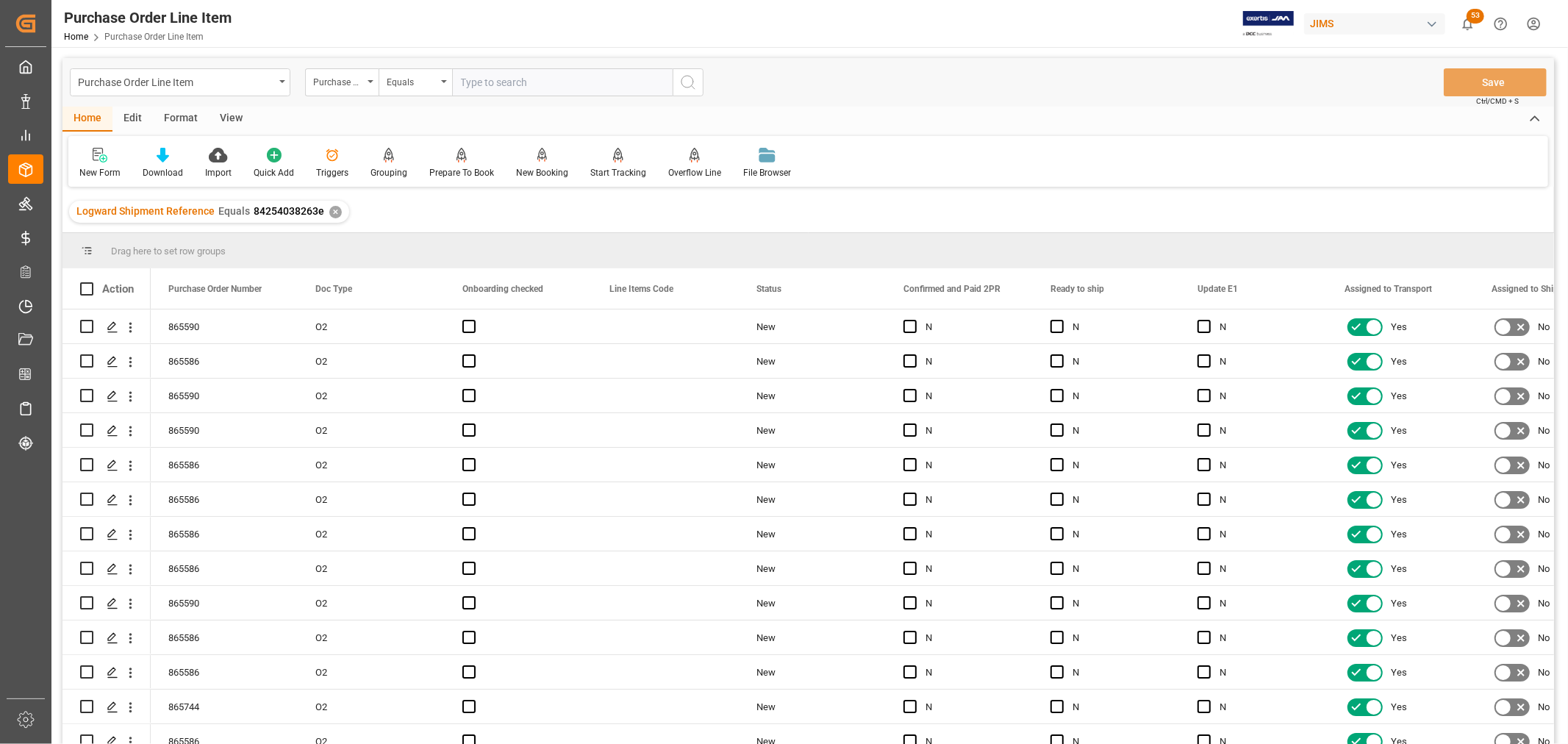
click at [223, 116] on div "View" at bounding box center [230, 119] width 45 height 25
click at [85, 170] on div "Default" at bounding box center [94, 173] width 28 height 13
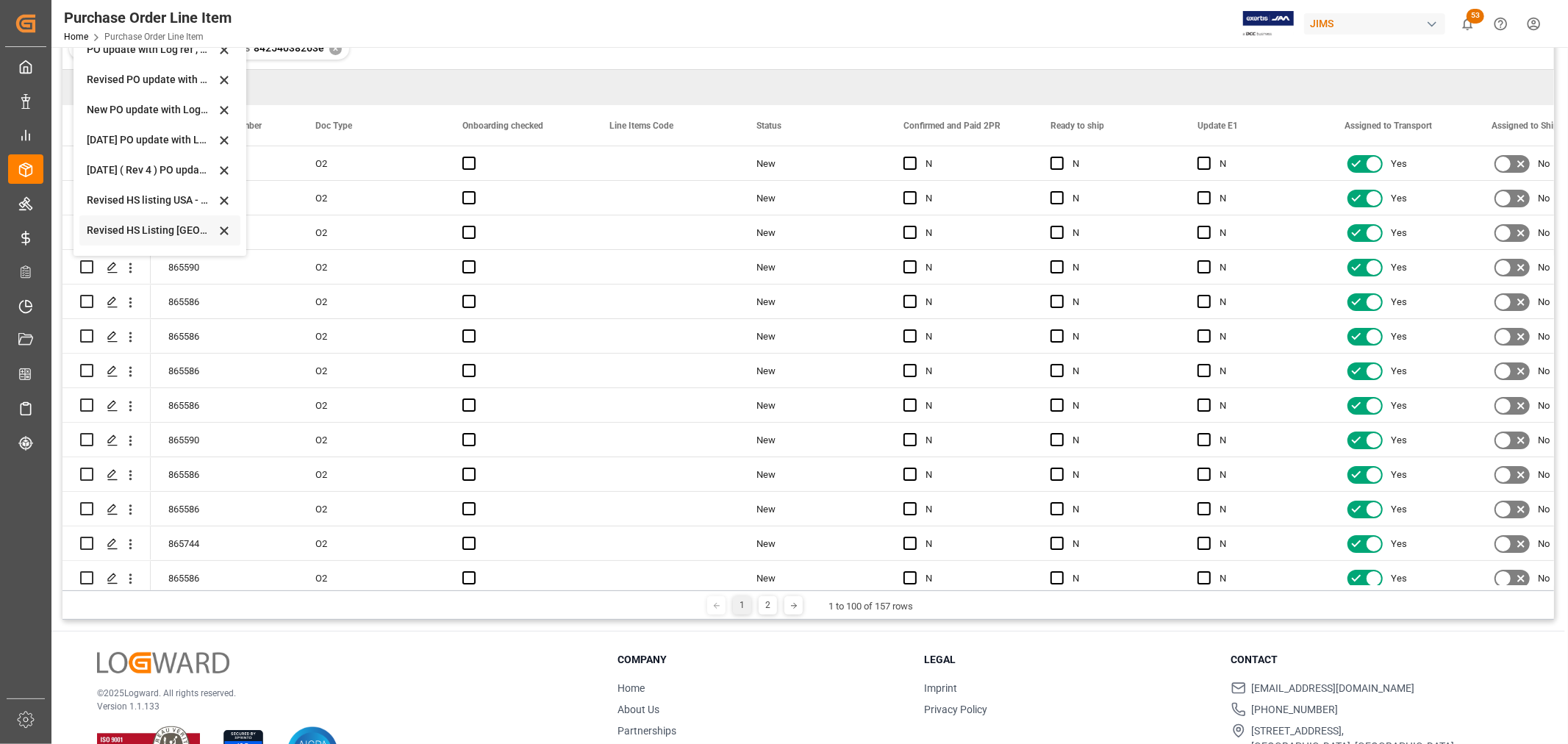
scroll to position [408, 0]
click at [115, 145] on div "Revised HS Listing [GEOGRAPHIC_DATA]" at bounding box center [151, 148] width 129 height 15
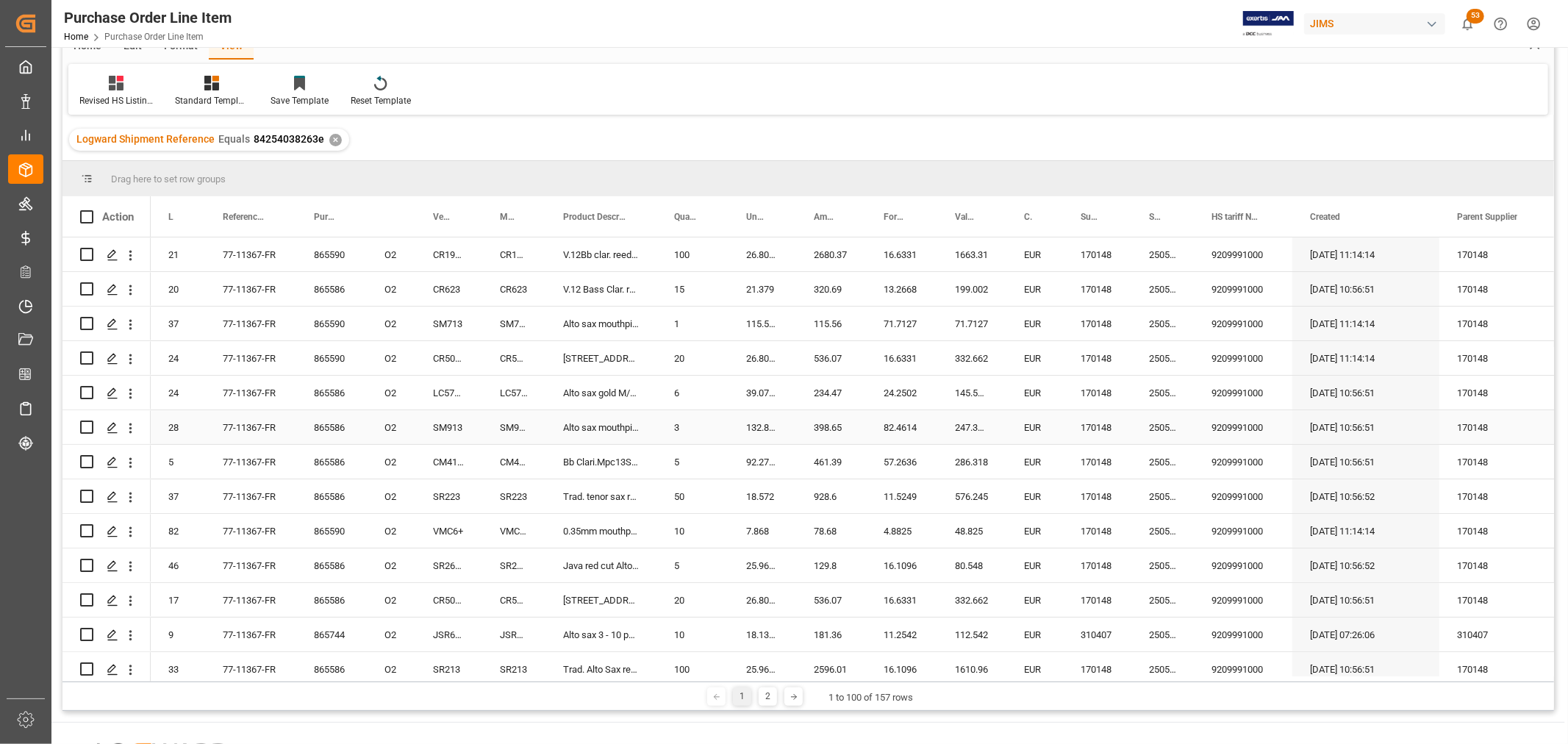
scroll to position [0, 0]
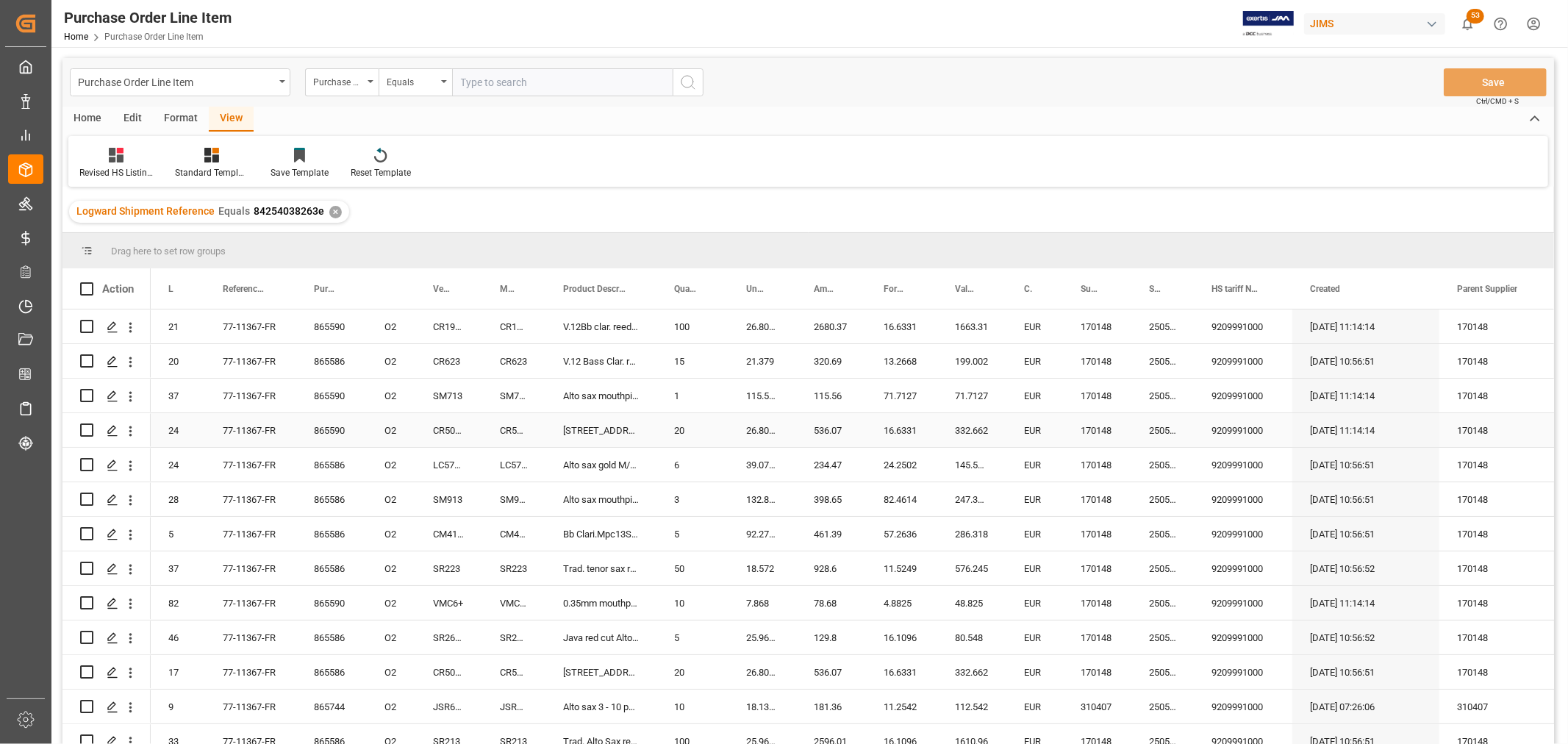
click at [460, 427] on div "CR5035" at bounding box center [449, 431] width 67 height 34
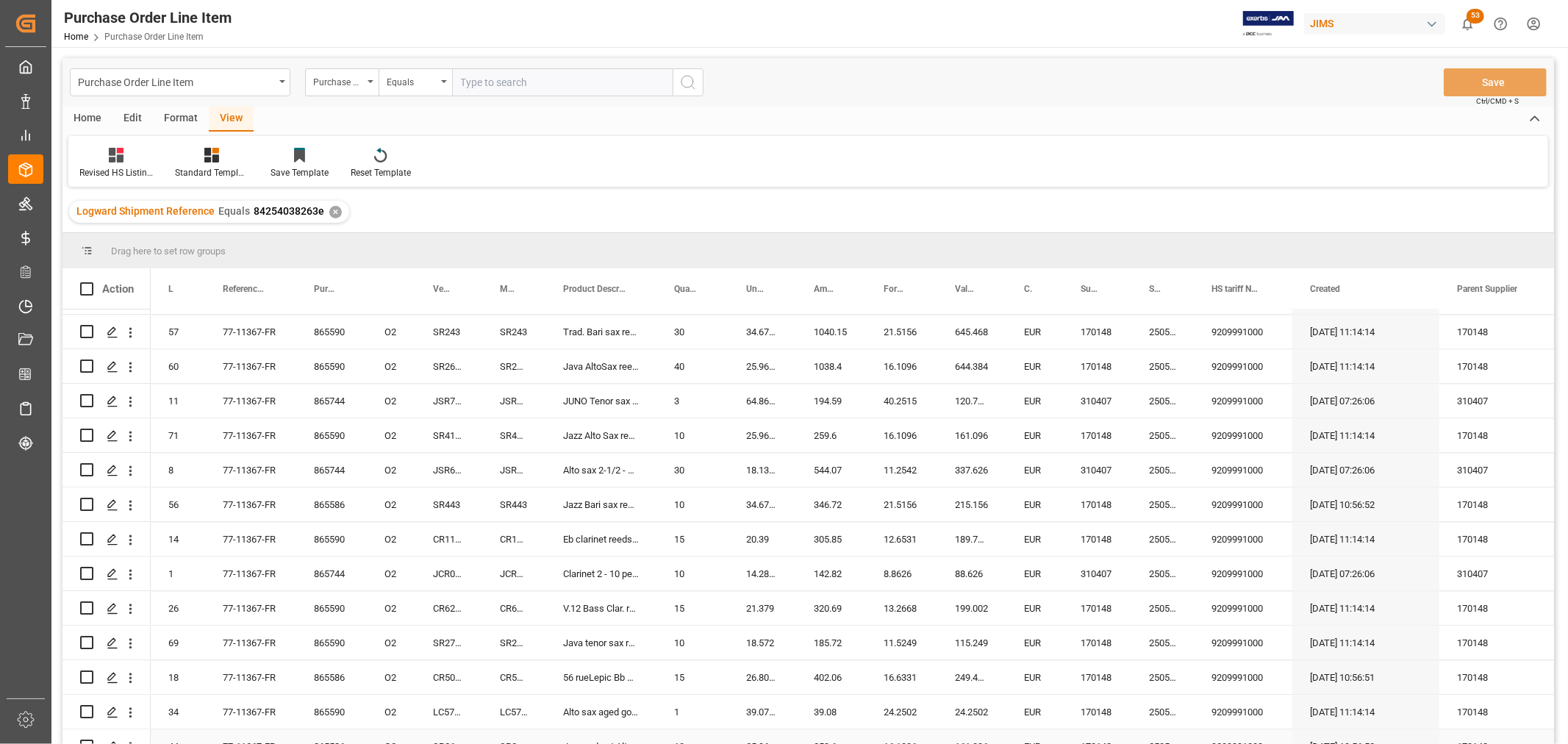
scroll to position [3020, 0]
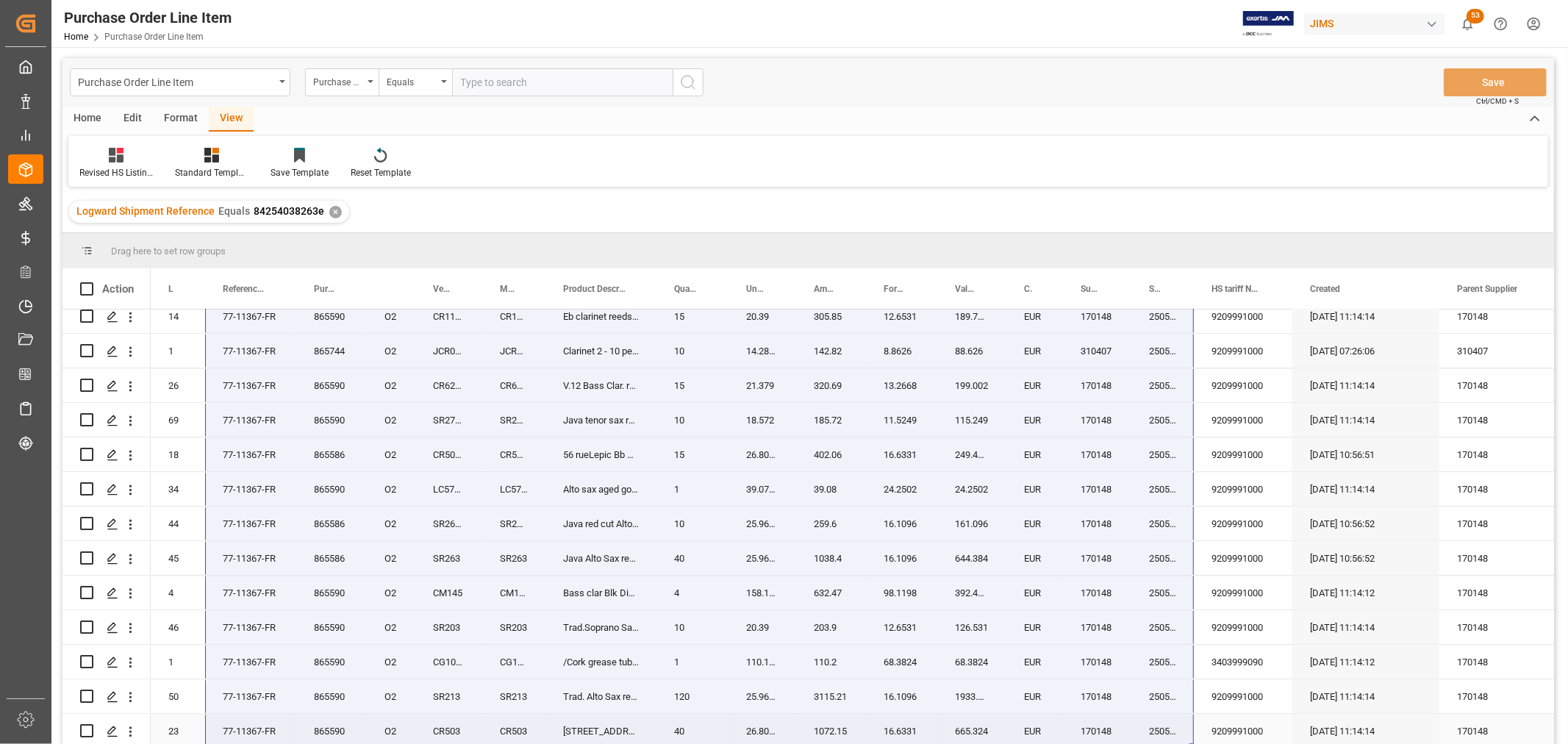
drag, startPoint x: 236, startPoint y: 324, endPoint x: 1150, endPoint y: 741, distance: 1004.6
click at [312, 577] on div "865590" at bounding box center [331, 593] width 71 height 34
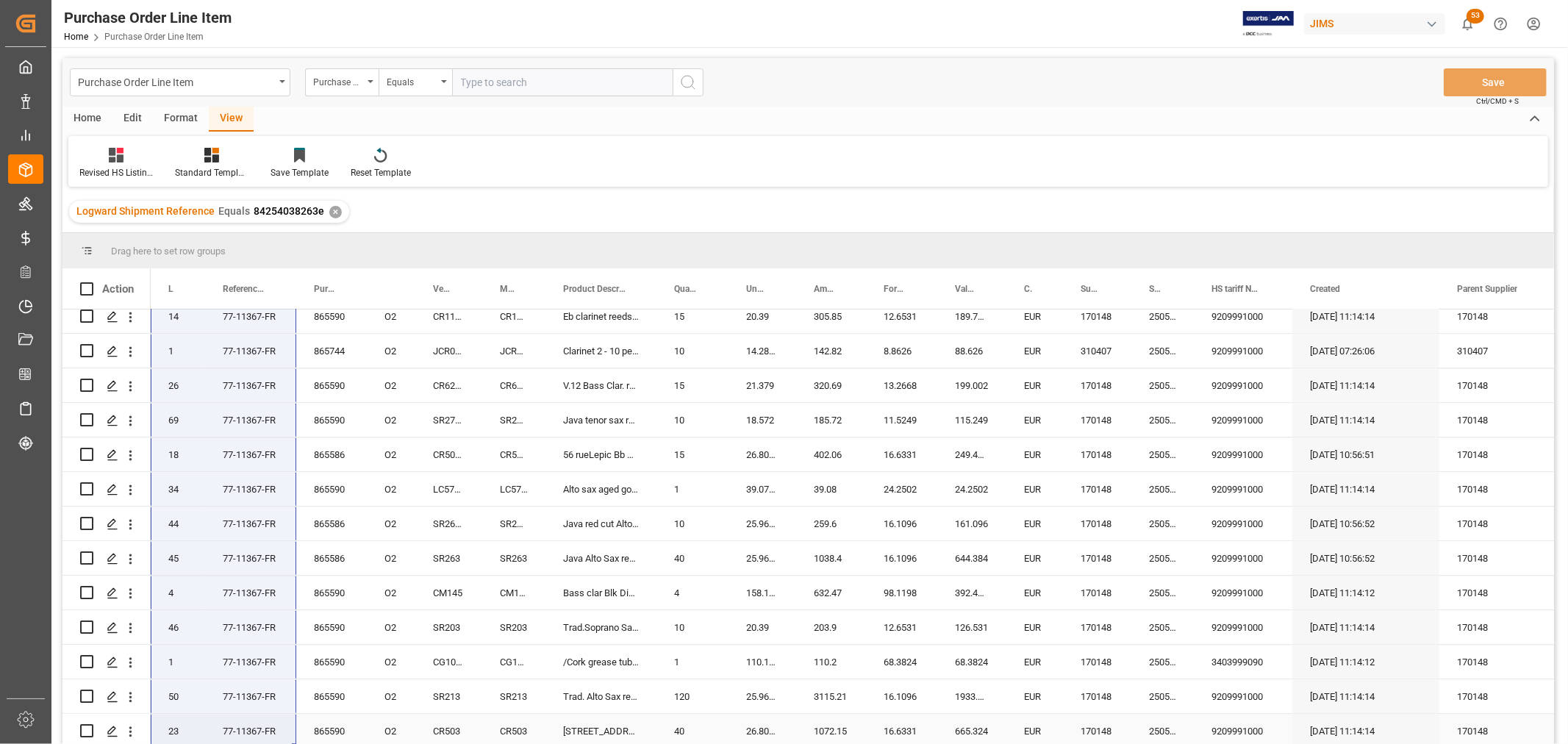
drag, startPoint x: 172, startPoint y: 326, endPoint x: 194, endPoint y: 699, distance: 373.6
click at [218, 120] on div "View" at bounding box center [230, 119] width 45 height 25
click at [85, 111] on div "Home" at bounding box center [87, 119] width 50 height 25
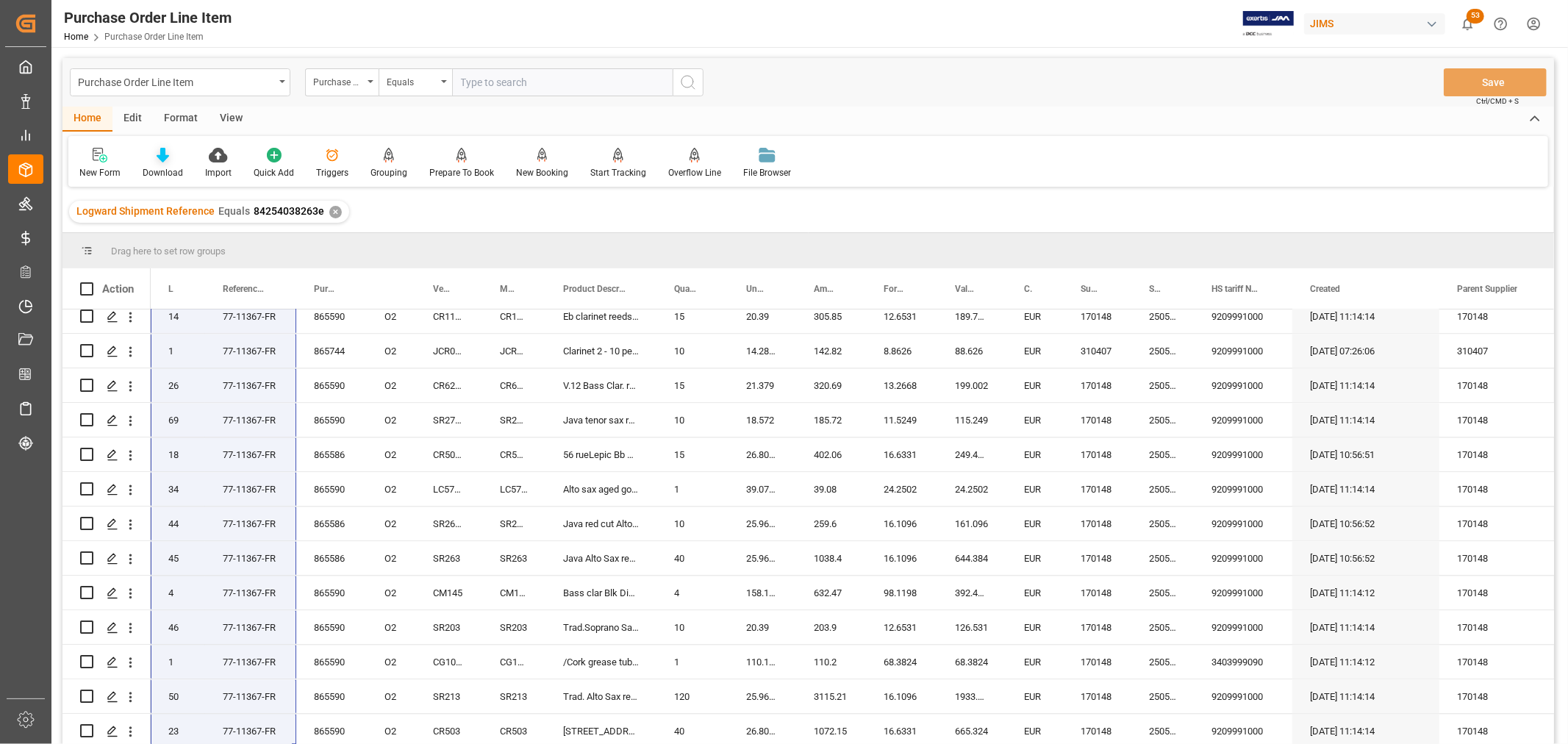
click at [167, 159] on icon at bounding box center [162, 155] width 12 height 15
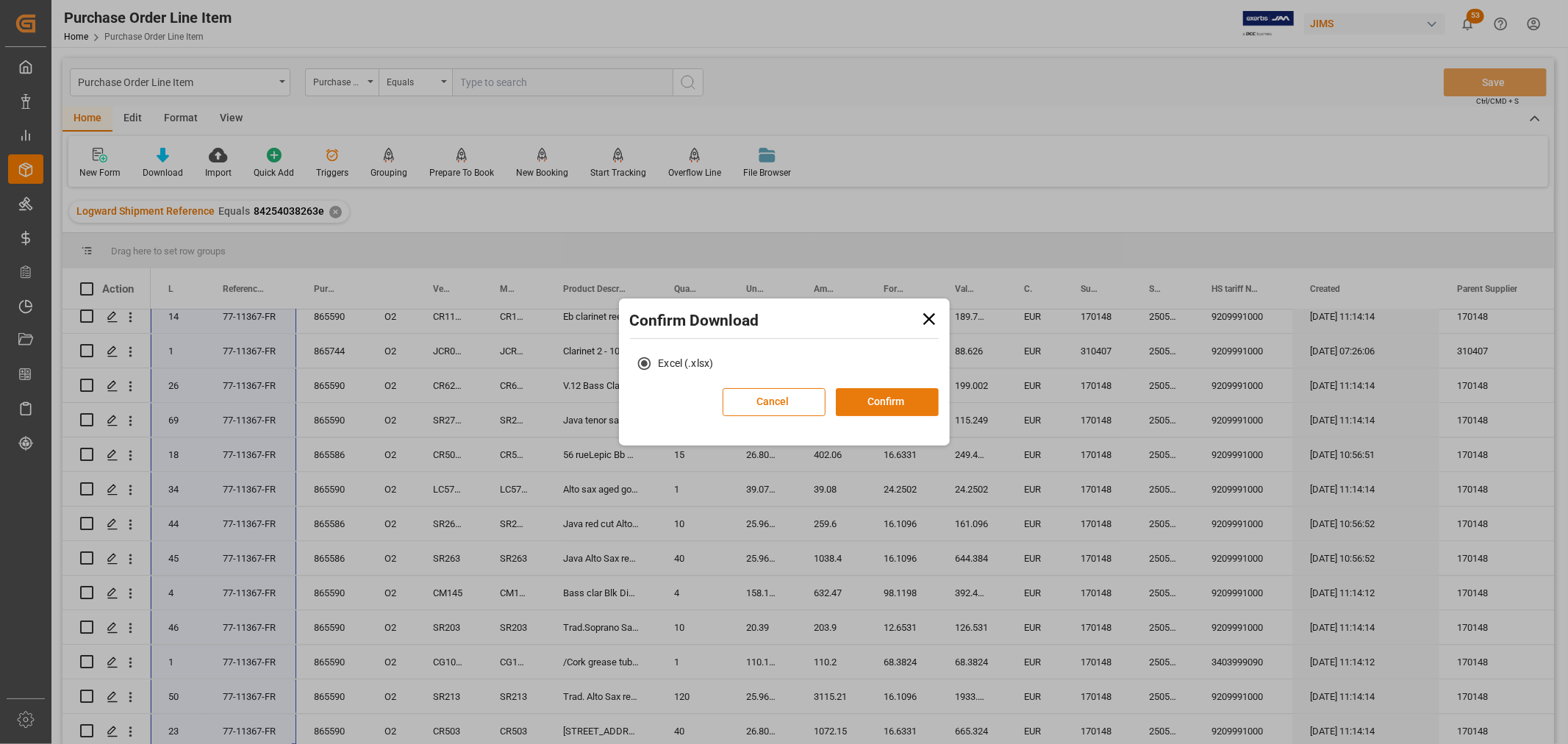
click at [892, 394] on button "Confirm" at bounding box center [887, 402] width 103 height 28
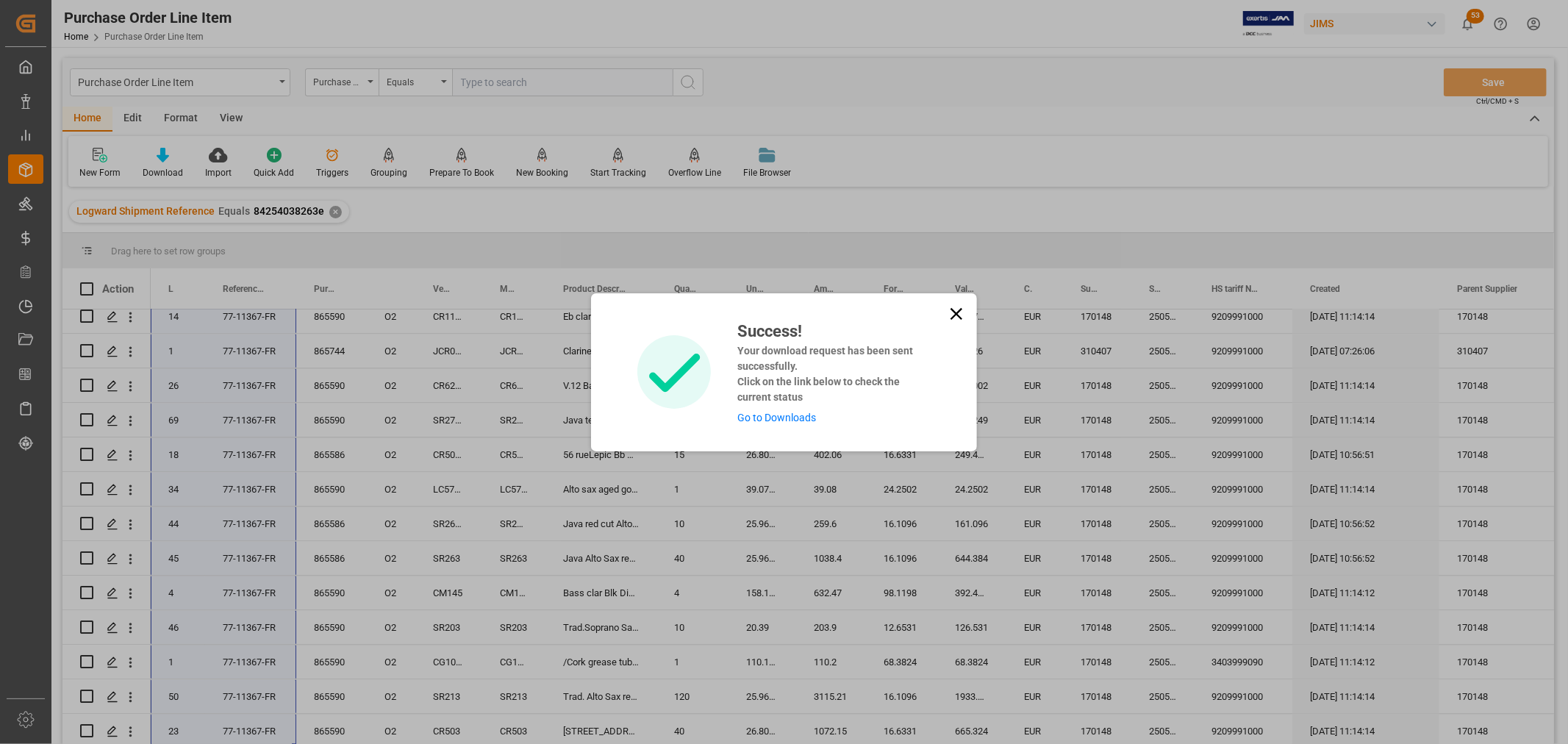
click at [781, 419] on link "Go to Downloads" at bounding box center [777, 418] width 79 height 11
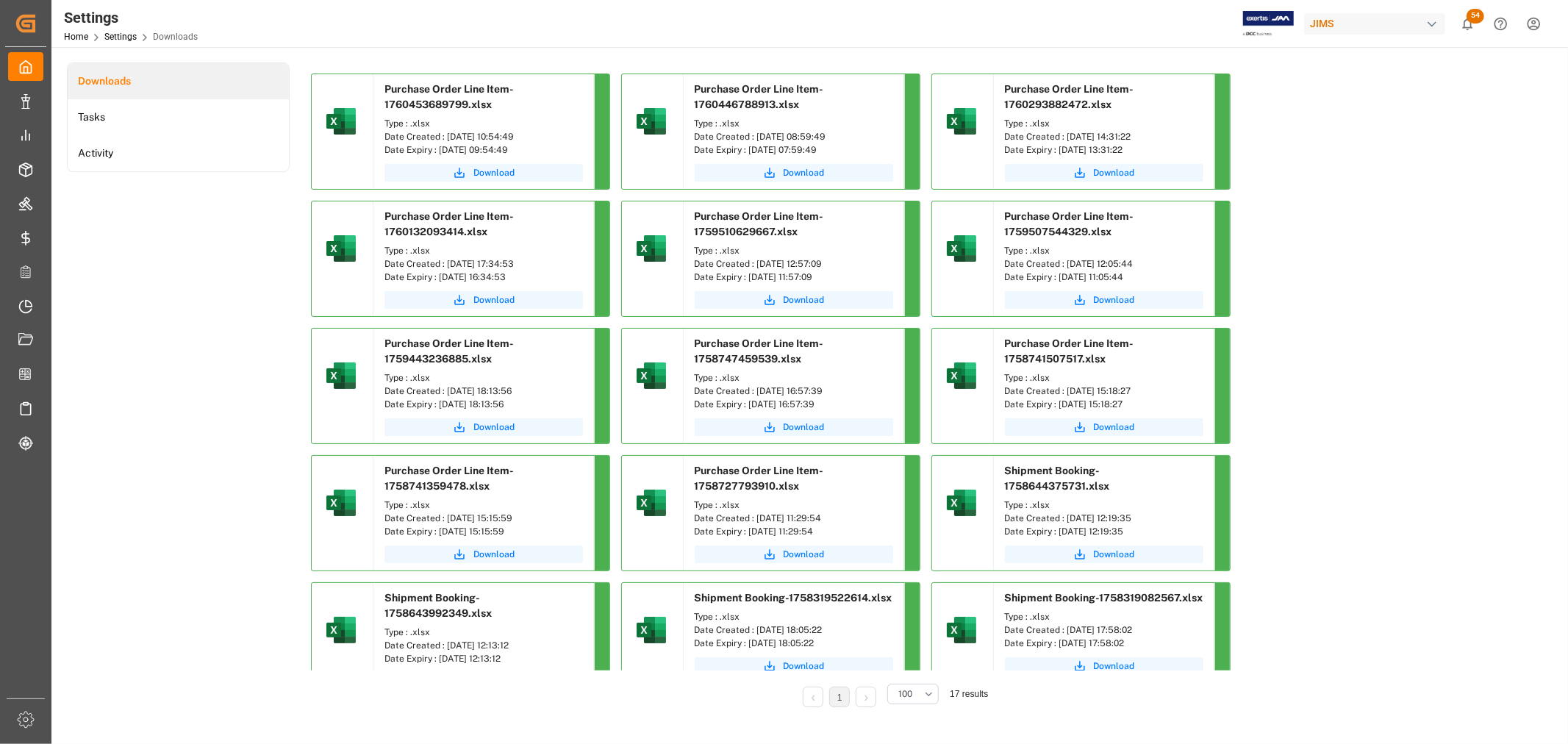
click at [1458, 350] on div "Purchase Order Line Item-1760453689799.xlsx Type : .xlsx Date Created : [DATE] …" at bounding box center [893, 454] width 1165 height 763
